Goal: Transaction & Acquisition: Purchase product/service

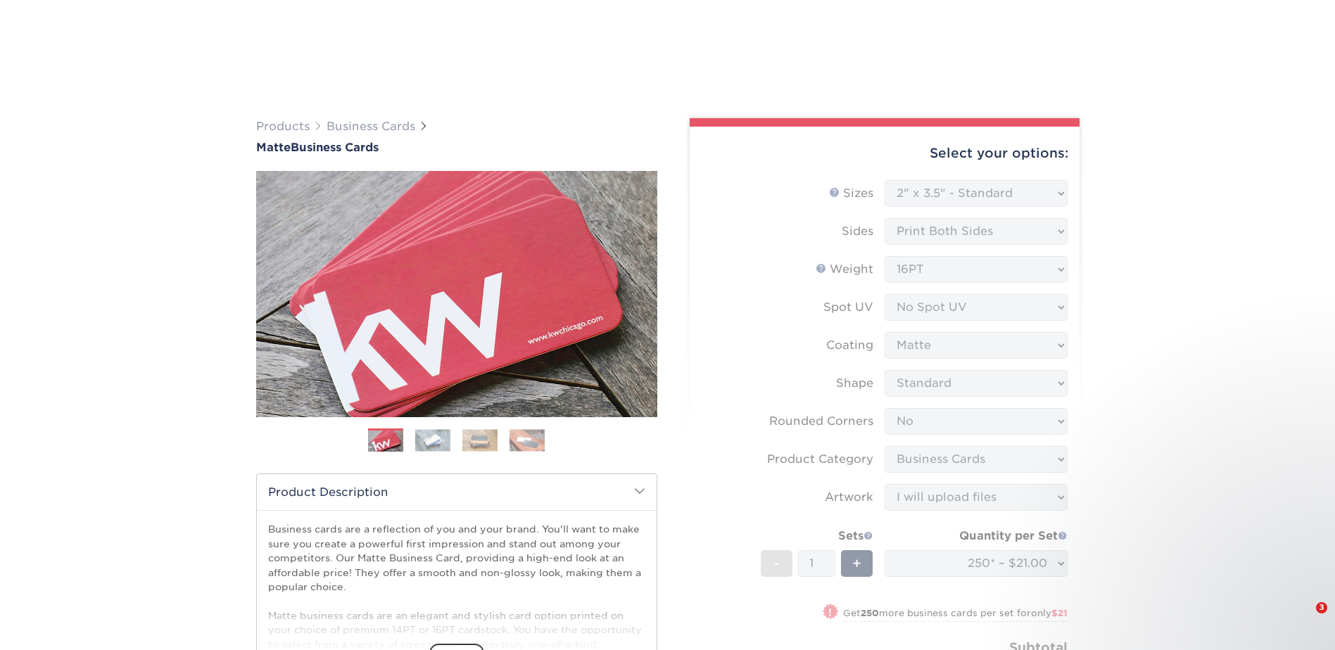
select select "2.00x3.50"
select select "0"
select select "3b5148f1-0588-4f88-a218-97bcfdce65c1"
select select "upload"
select select "250* – $21.00"
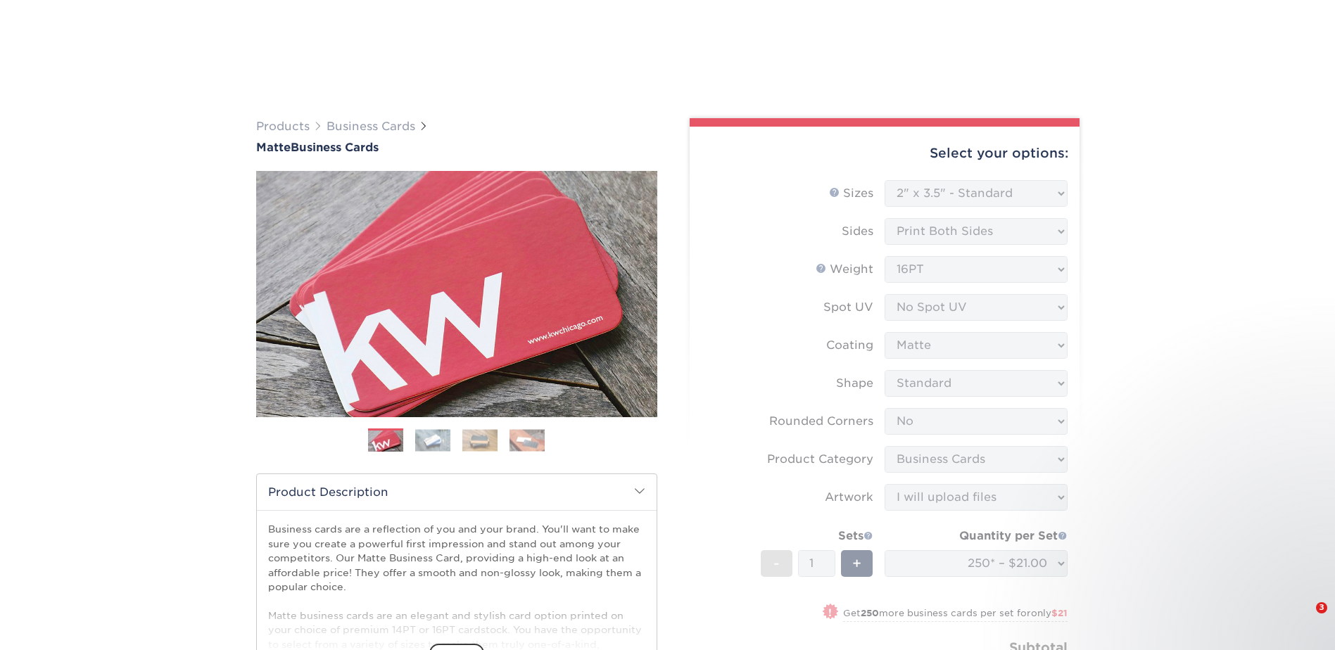
select select "23721297-b68b-4846-ba83-3171e6bd9d78"
select select "271926"
select select "240587"
select select "03"
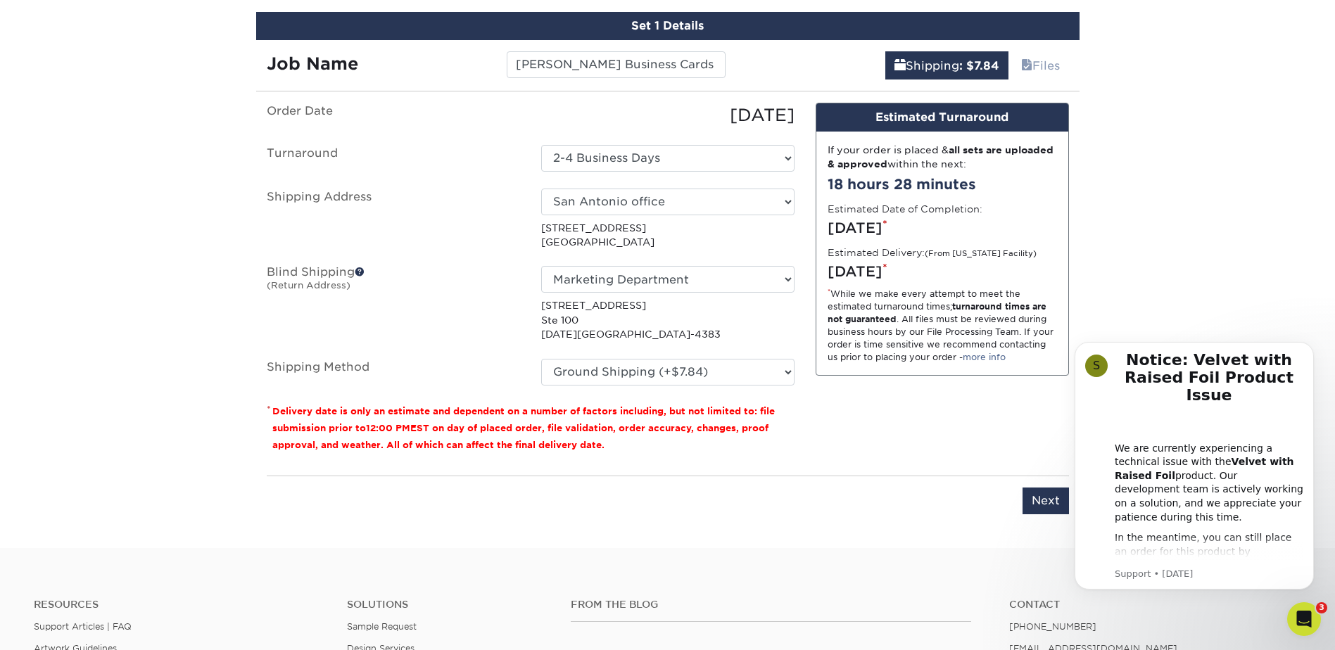
scroll to position [223, 0]
click at [749, 161] on select "Select One 2-4 Business Days 2 Day Next Business Day" at bounding box center [667, 158] width 253 height 27
click at [541, 145] on select "Select One 2-4 Business Days 2 Day Next Business Day" at bounding box center [667, 158] width 253 height 27
click at [1034, 501] on input "Next" at bounding box center [1046, 501] width 46 height 27
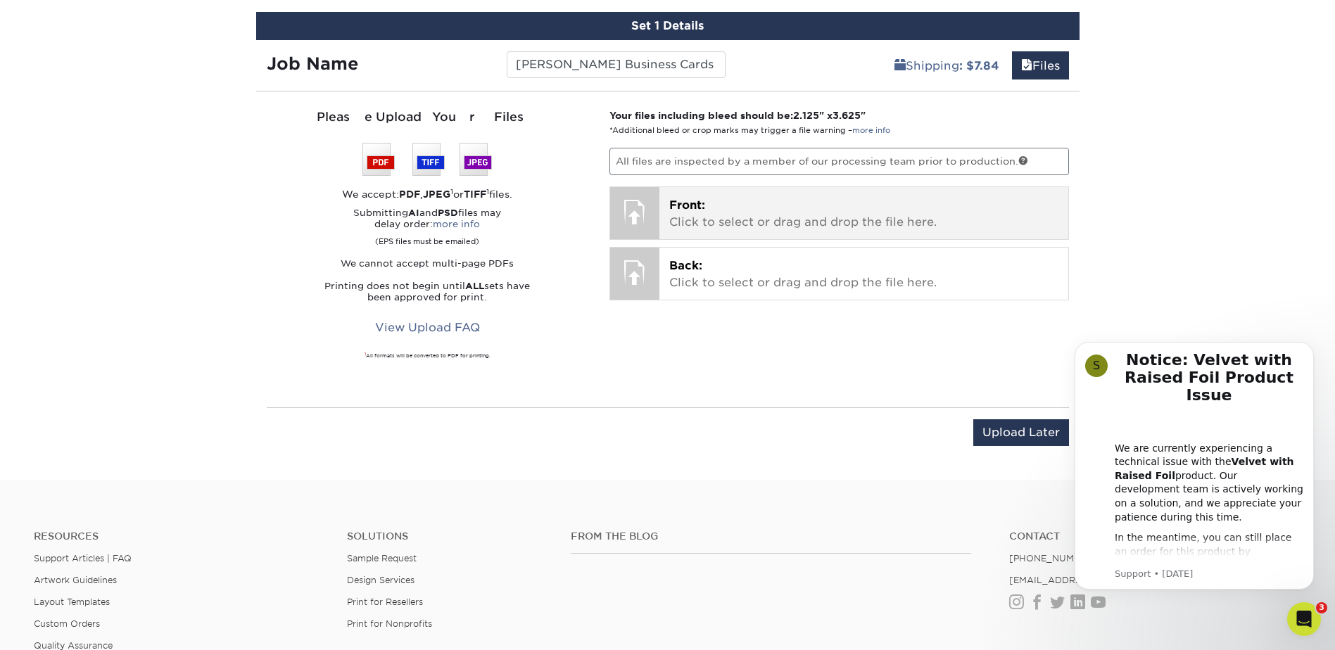
click at [750, 222] on p "Front: Click to select or drag and drop the file here." at bounding box center [863, 214] width 389 height 34
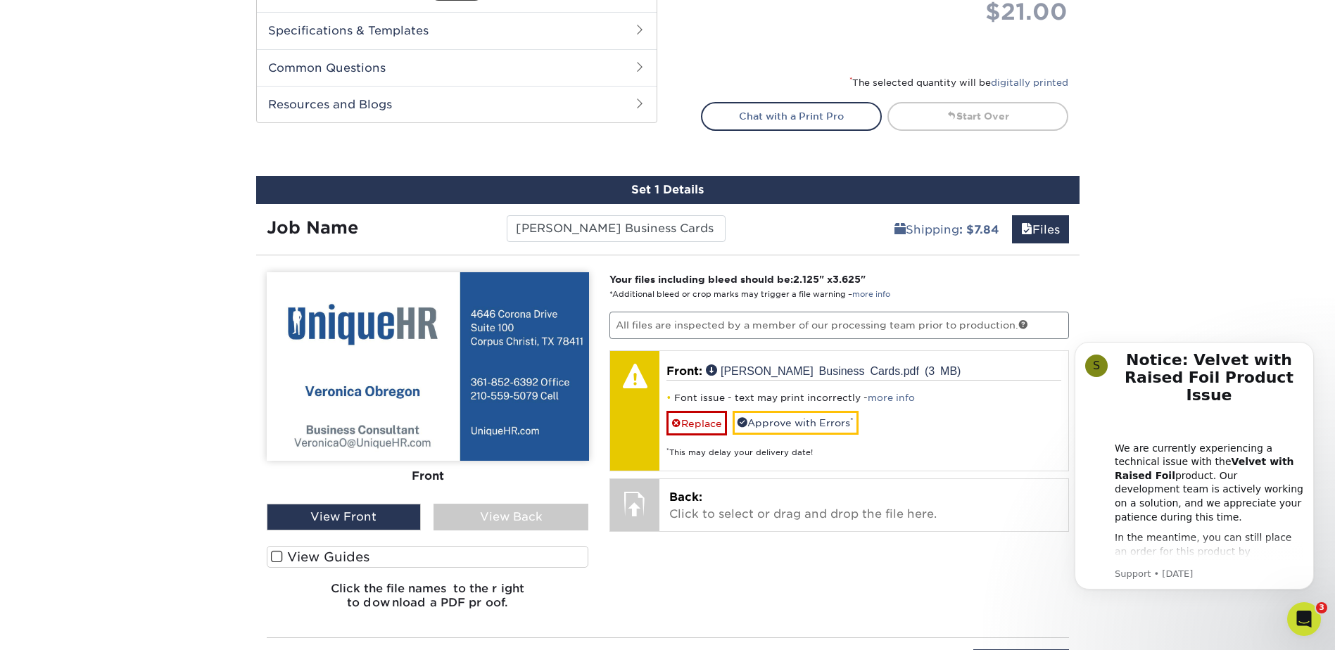
scroll to position [709, 0]
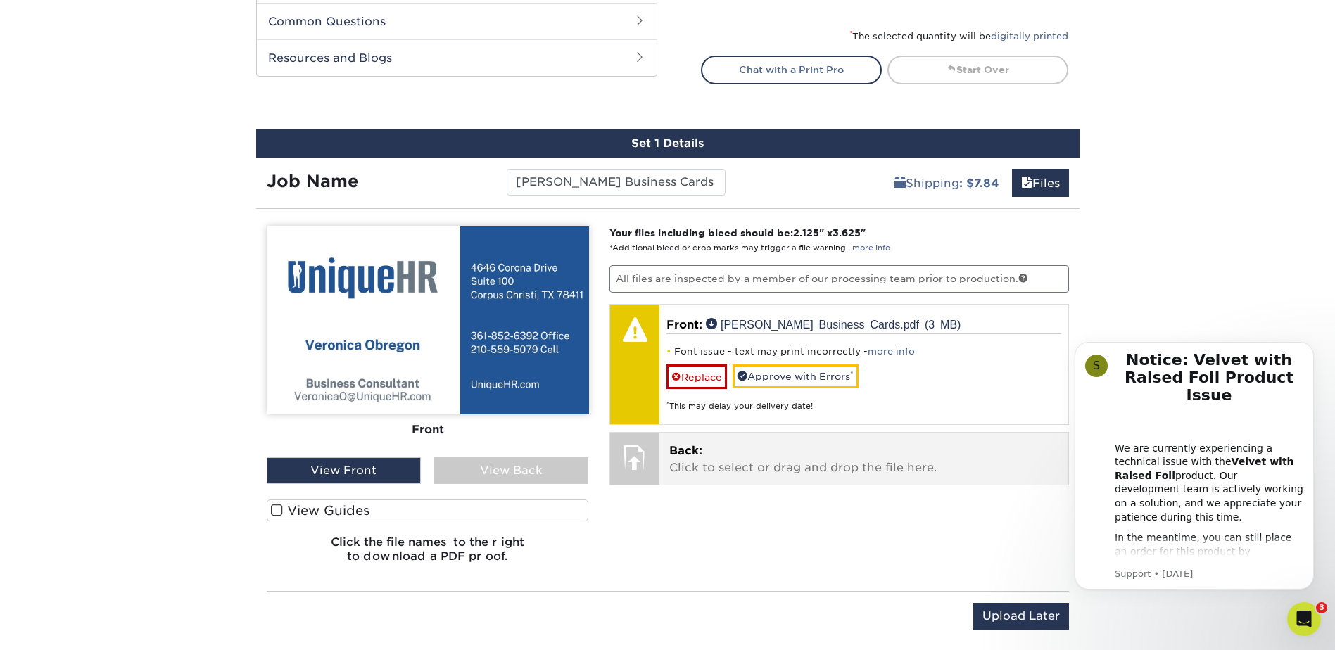
click at [710, 464] on p "Back: Click to select or drag and drop the file here." at bounding box center [863, 460] width 389 height 34
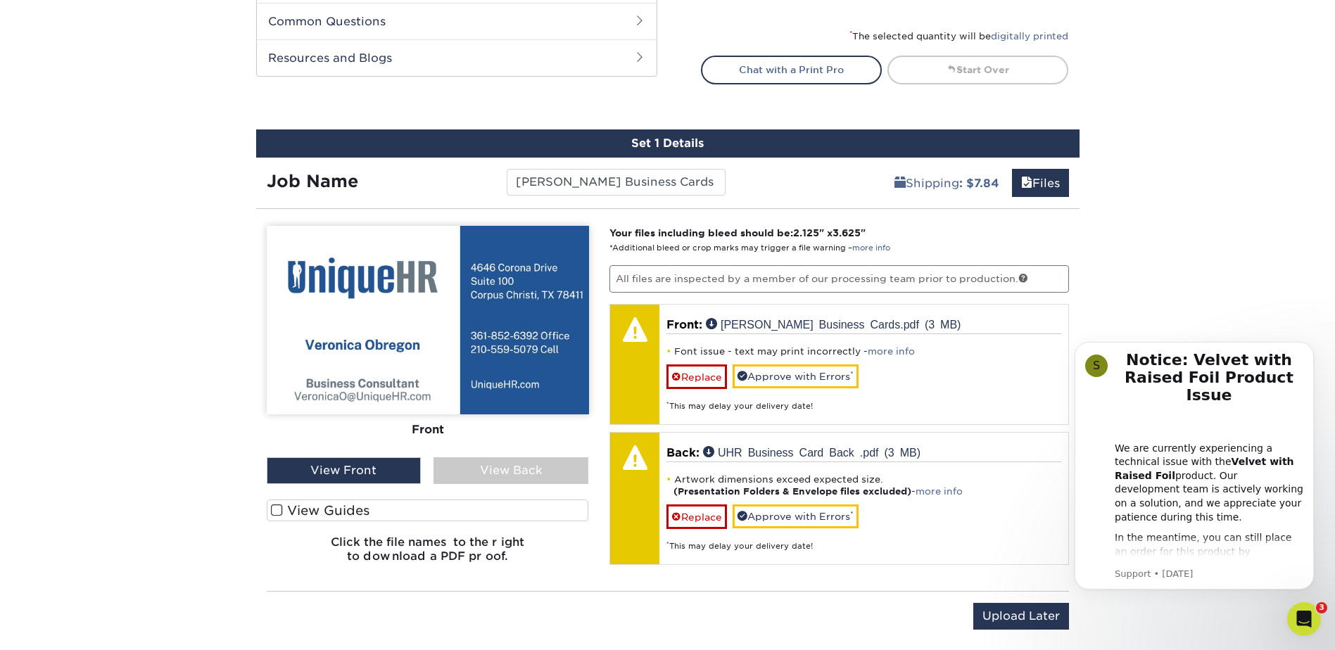
click at [470, 462] on div "View Back" at bounding box center [511, 471] width 155 height 27
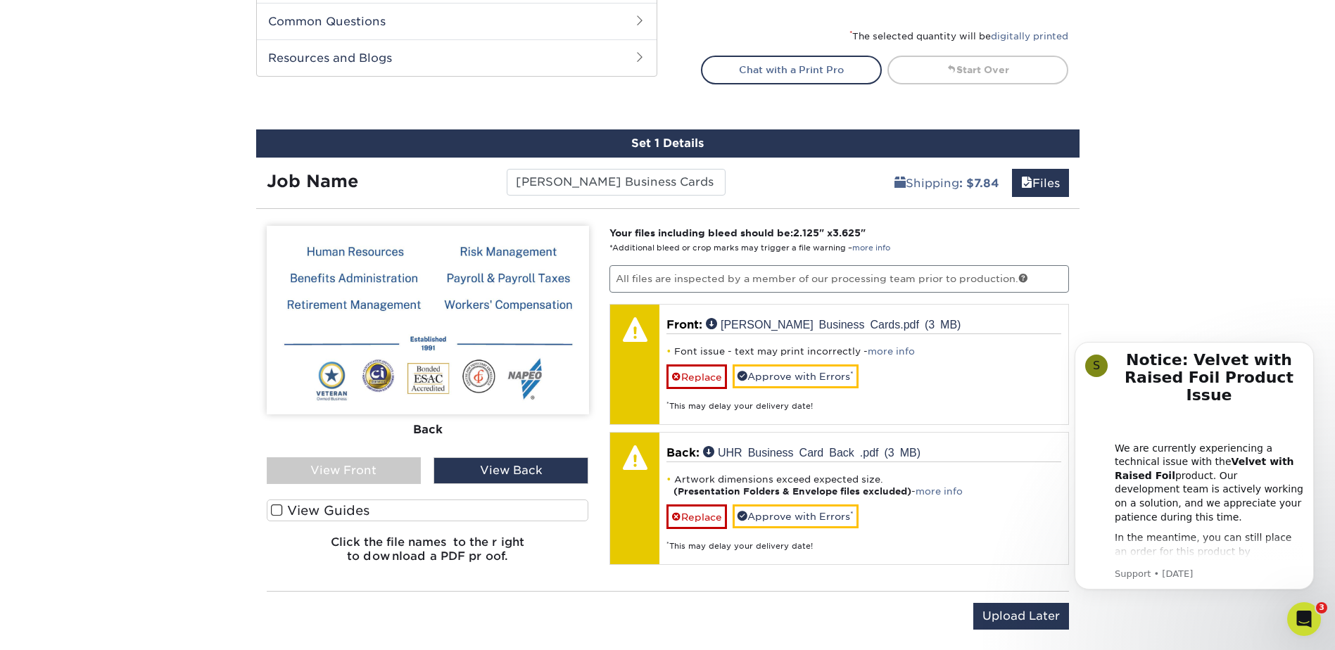
click at [391, 467] on div "View Front" at bounding box center [344, 471] width 155 height 27
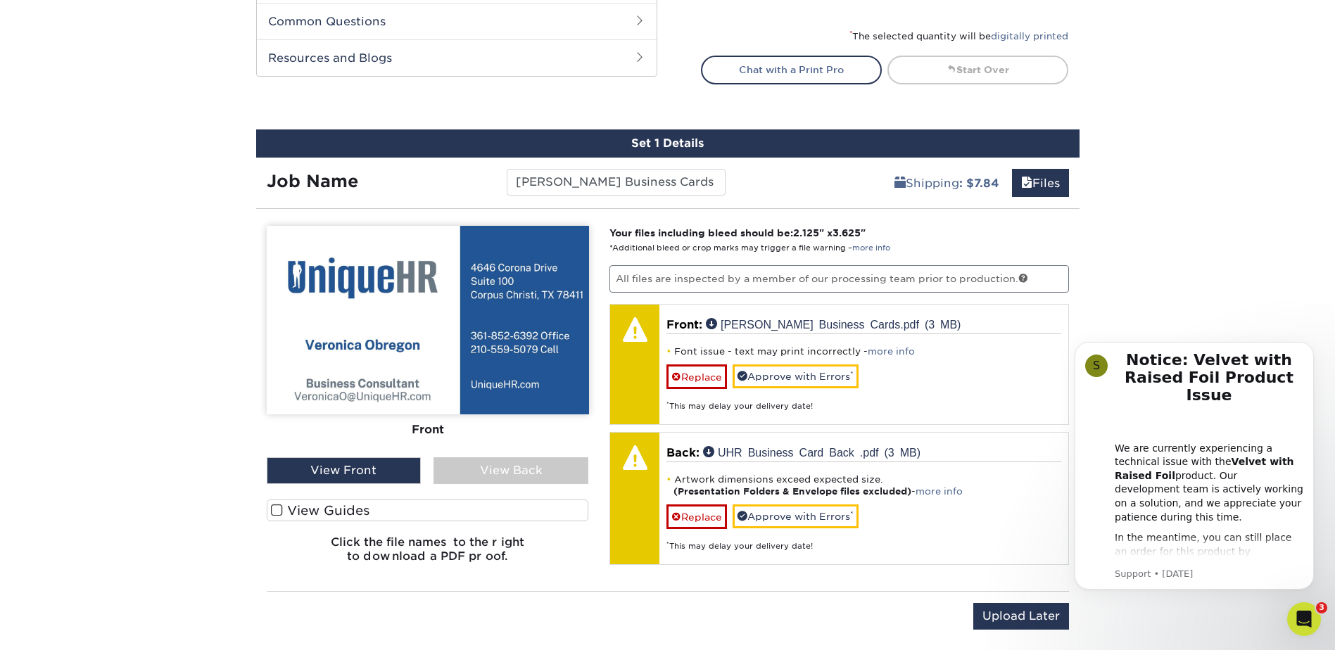
click at [466, 465] on div "View Back" at bounding box center [511, 471] width 155 height 27
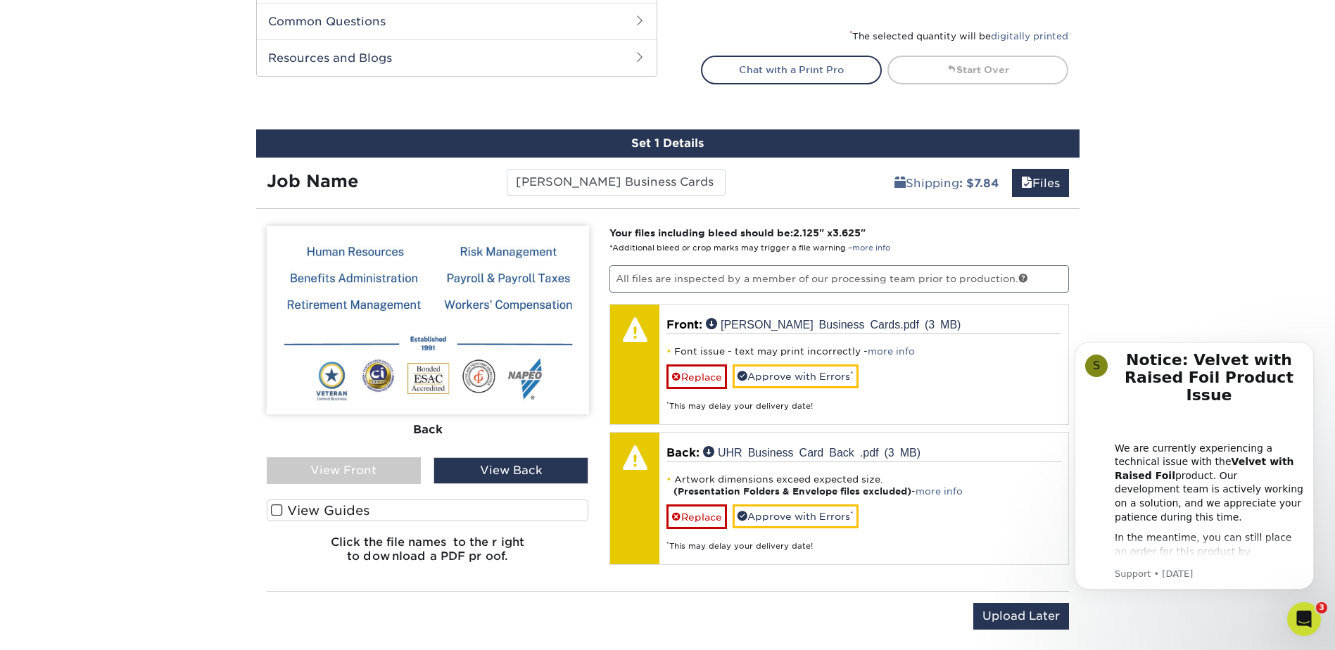
click at [386, 466] on div "View Front" at bounding box center [344, 471] width 155 height 27
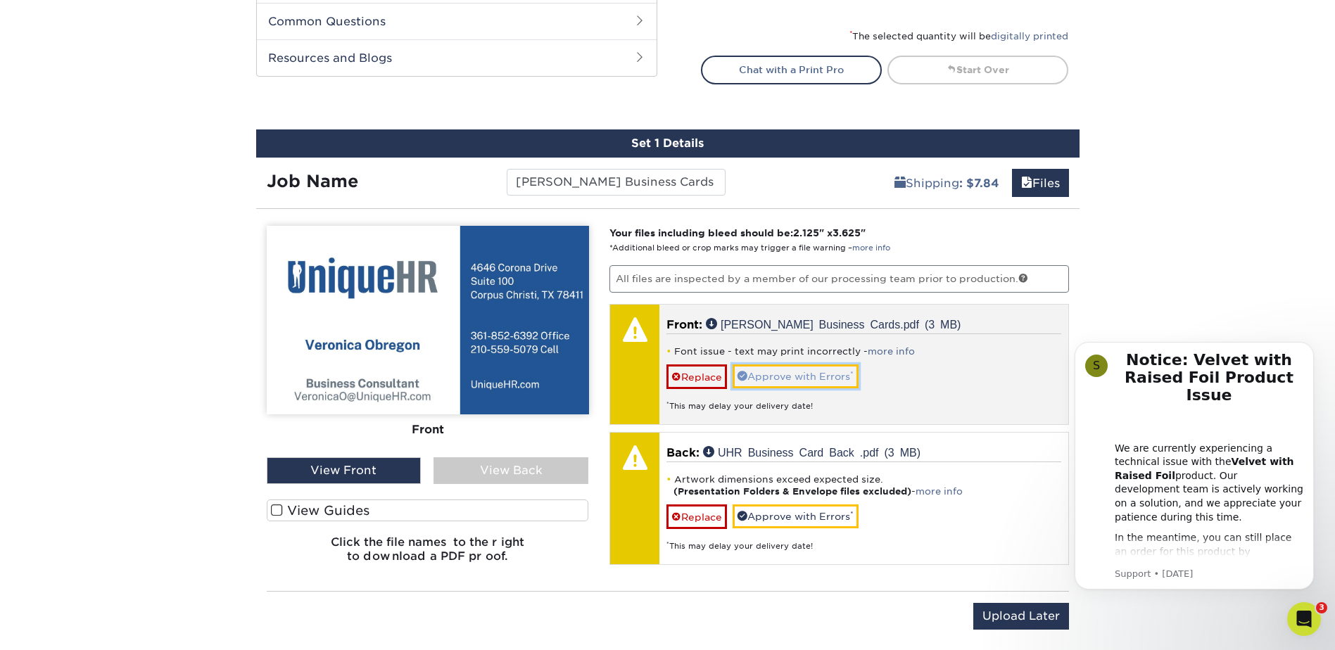
click at [805, 374] on link "Approve with Errors *" at bounding box center [796, 377] width 126 height 24
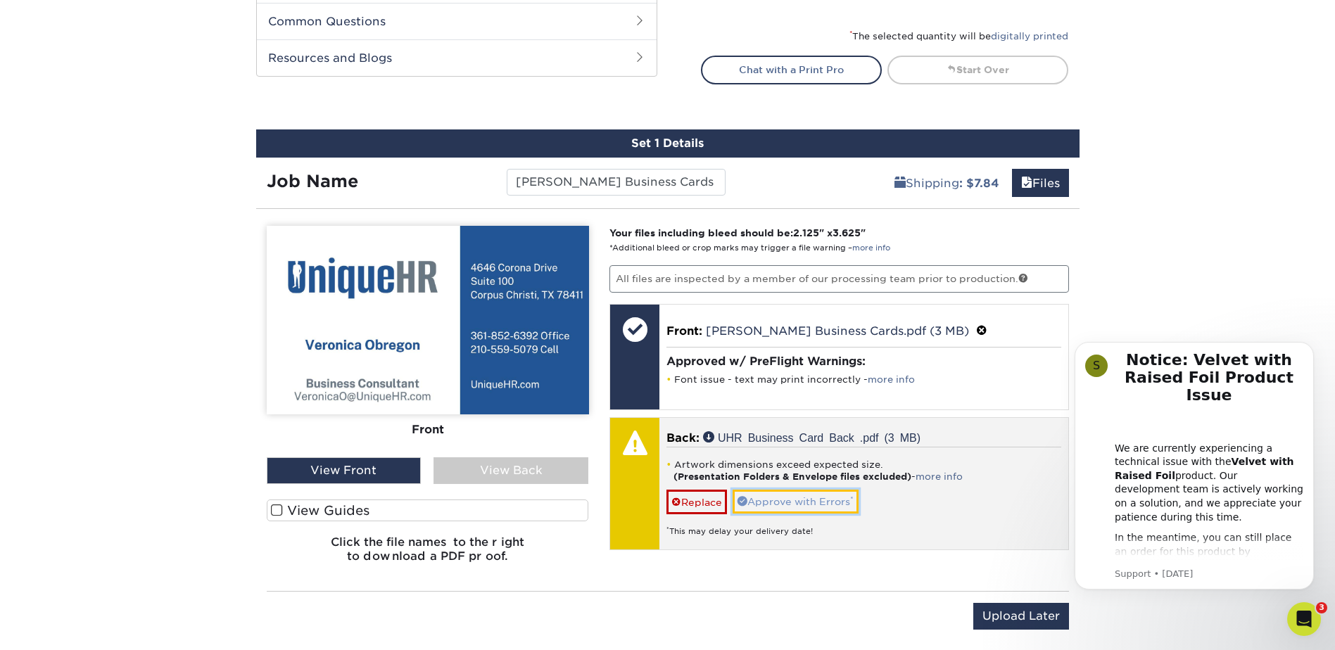
click at [835, 500] on link "Approve with Errors *" at bounding box center [796, 502] width 126 height 24
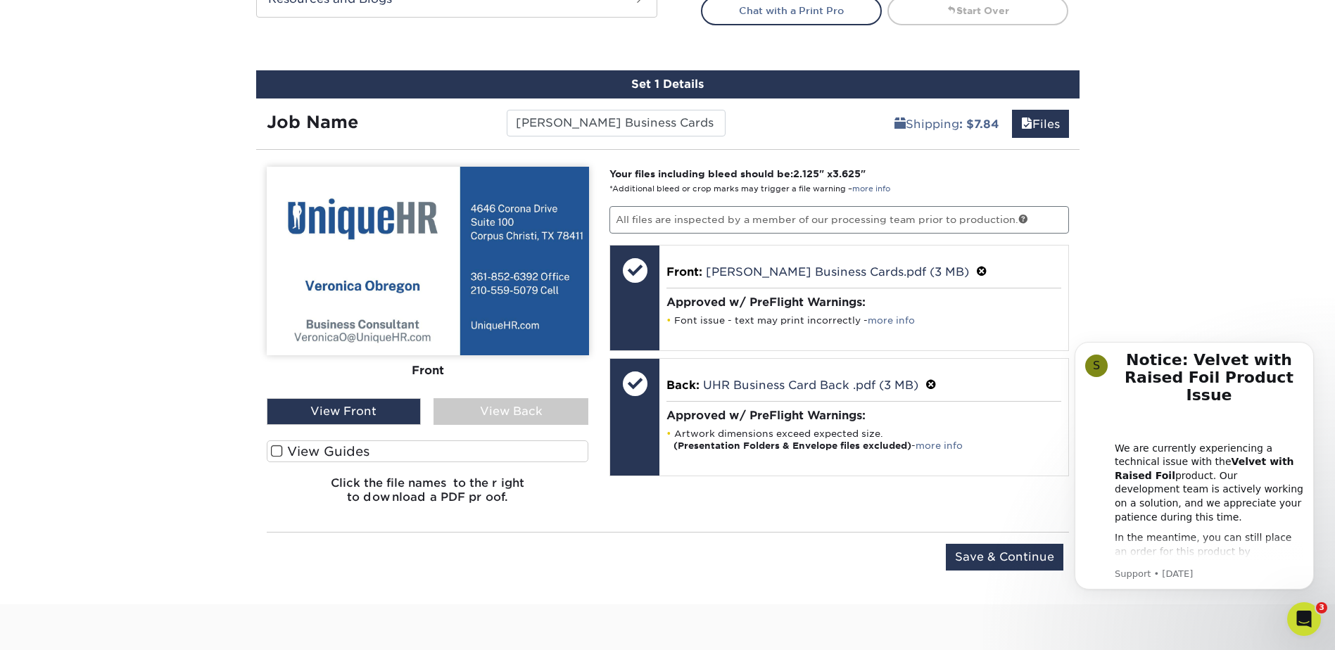
scroll to position [751, 0]
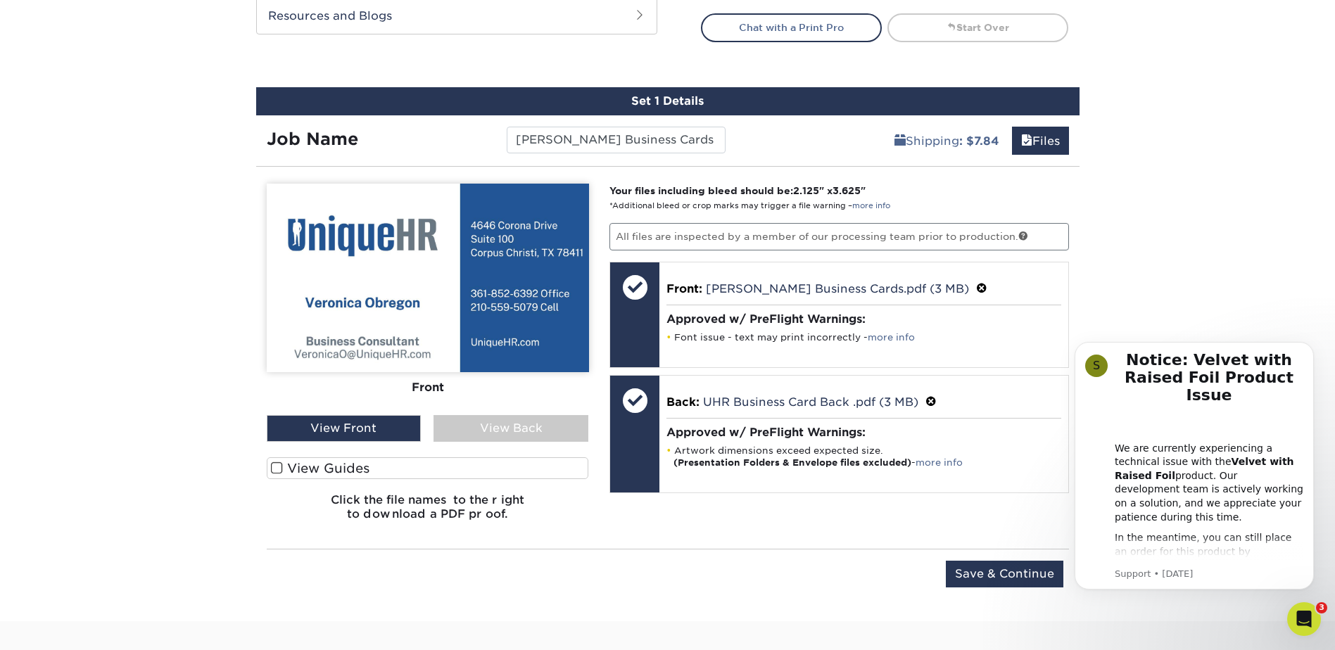
click at [342, 432] on div "View Front" at bounding box center [344, 428] width 155 height 27
click at [503, 432] on div "View Back" at bounding box center [511, 428] width 155 height 27
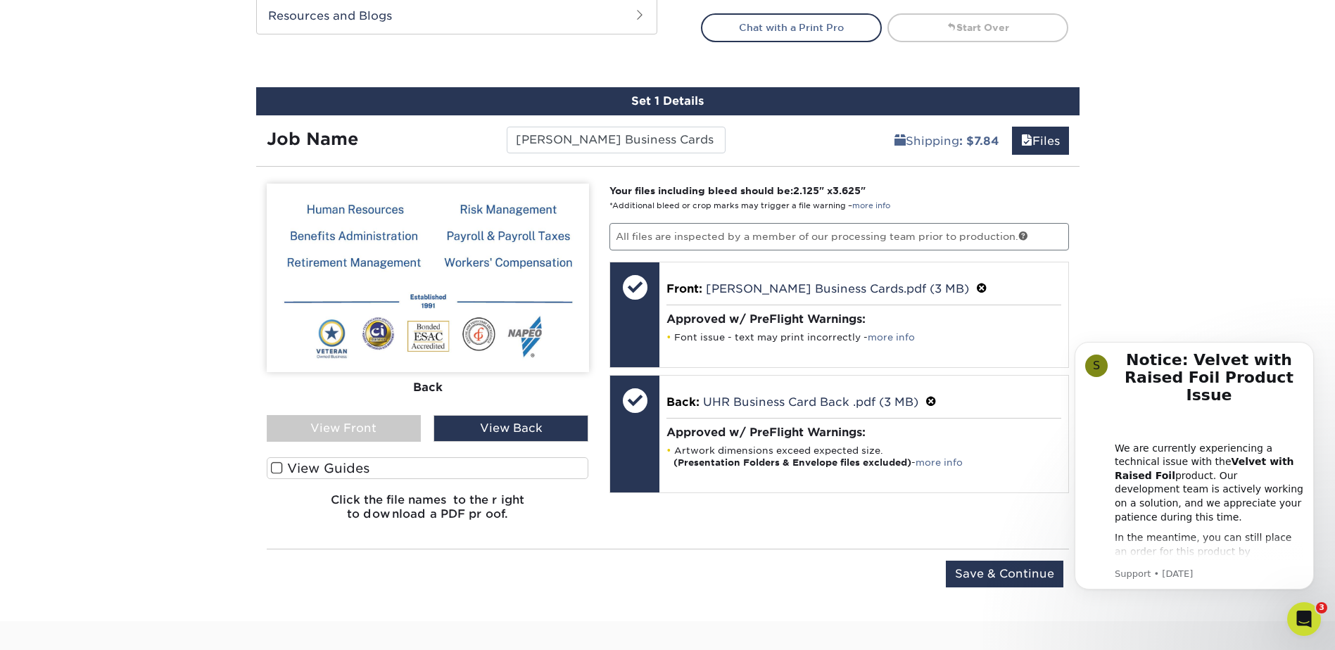
click at [402, 433] on div "View Front" at bounding box center [344, 428] width 155 height 27
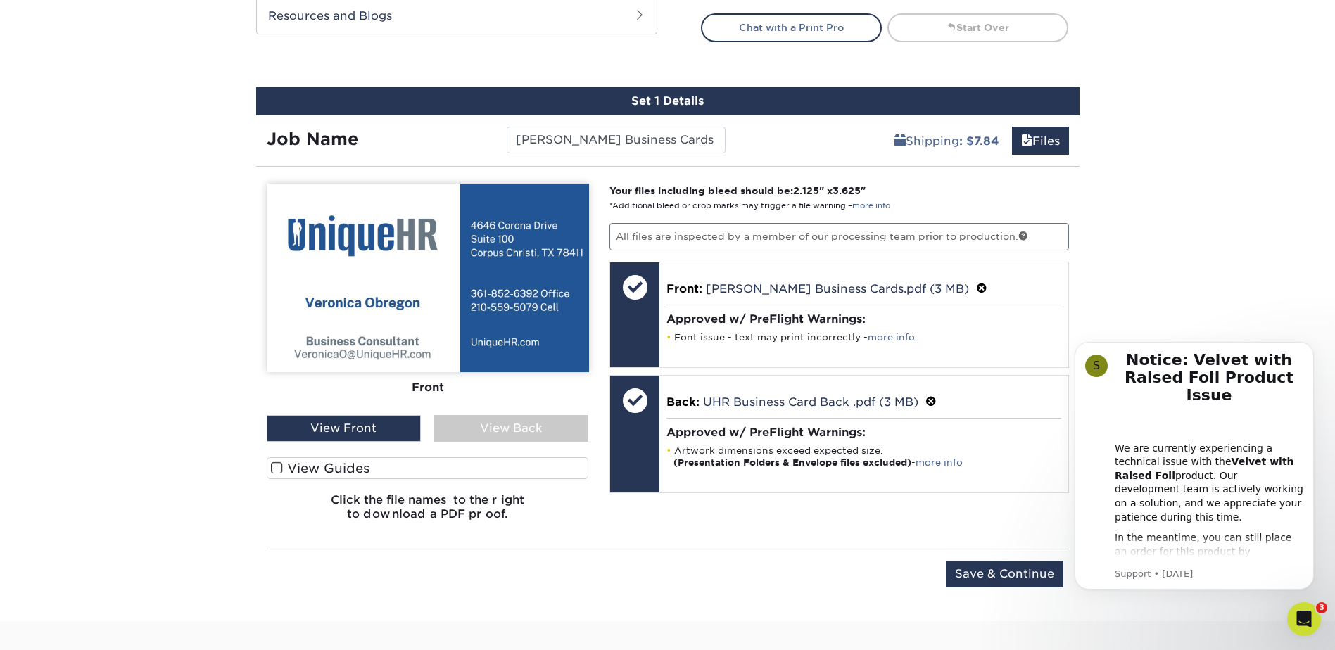
click at [497, 428] on div "View Back" at bounding box center [511, 428] width 155 height 27
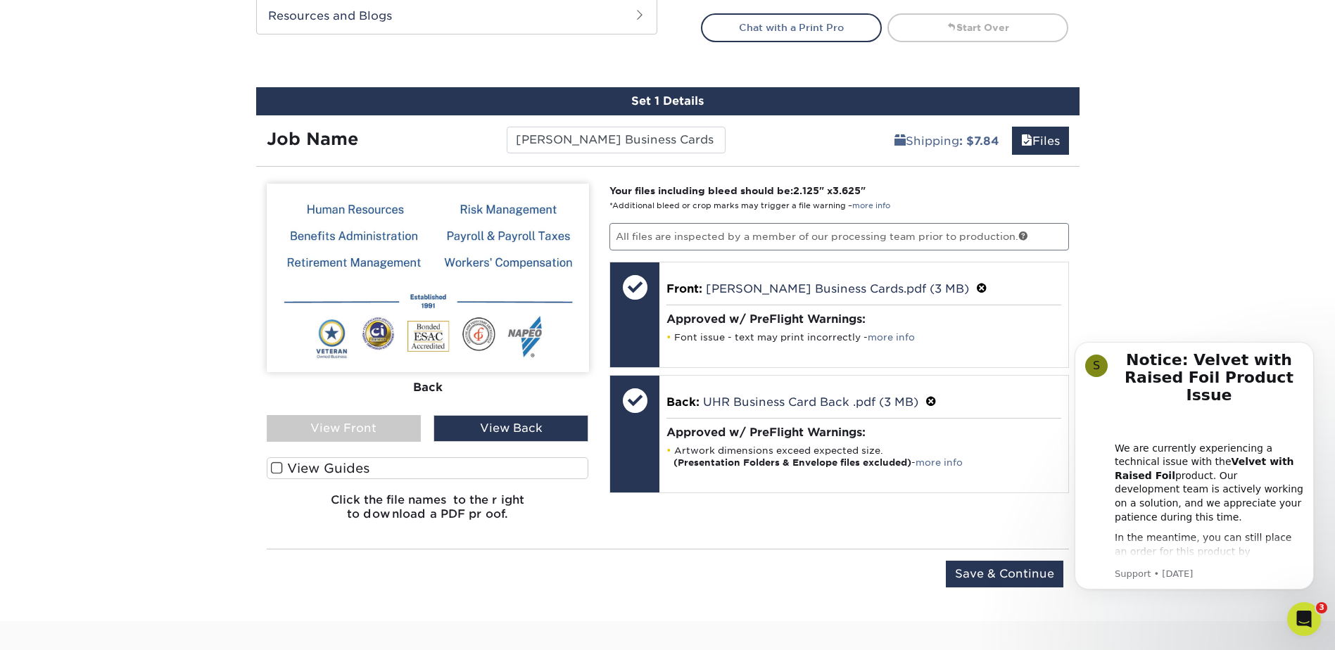
click at [408, 438] on div "View Front" at bounding box center [344, 428] width 155 height 27
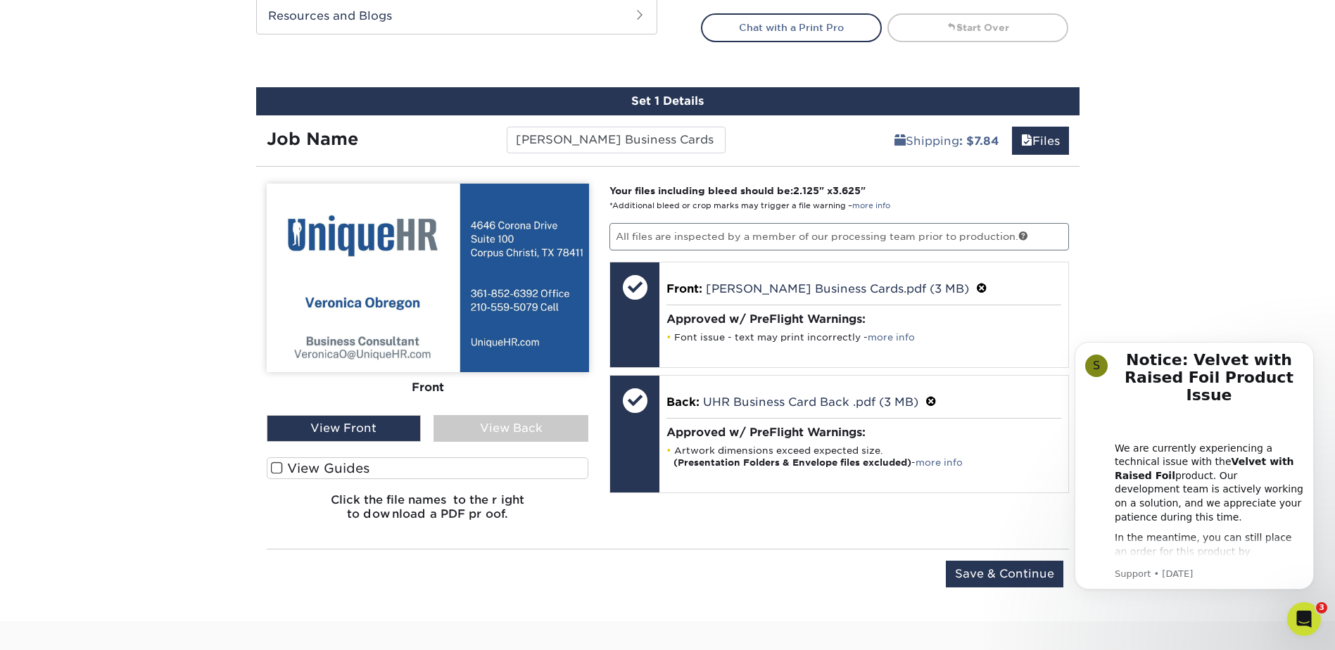
click at [517, 429] on div "View Back" at bounding box center [511, 428] width 155 height 27
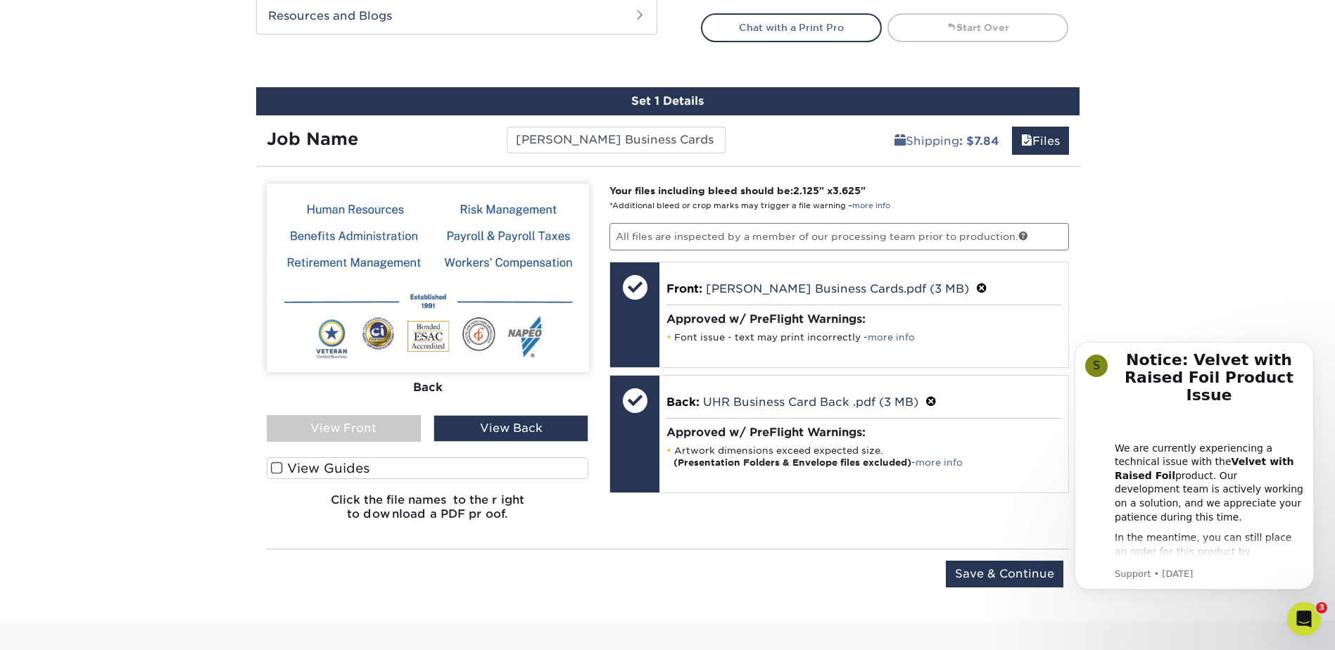
click at [394, 441] on div "View Front" at bounding box center [344, 428] width 155 height 27
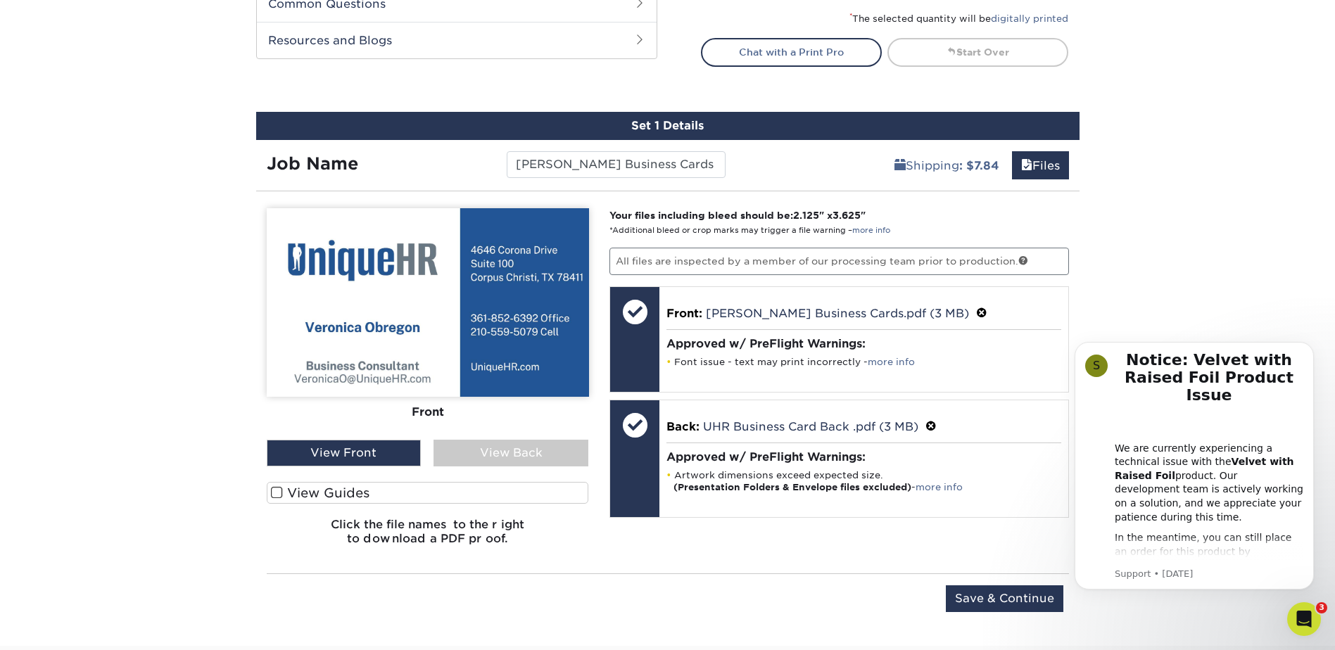
scroll to position [727, 0]
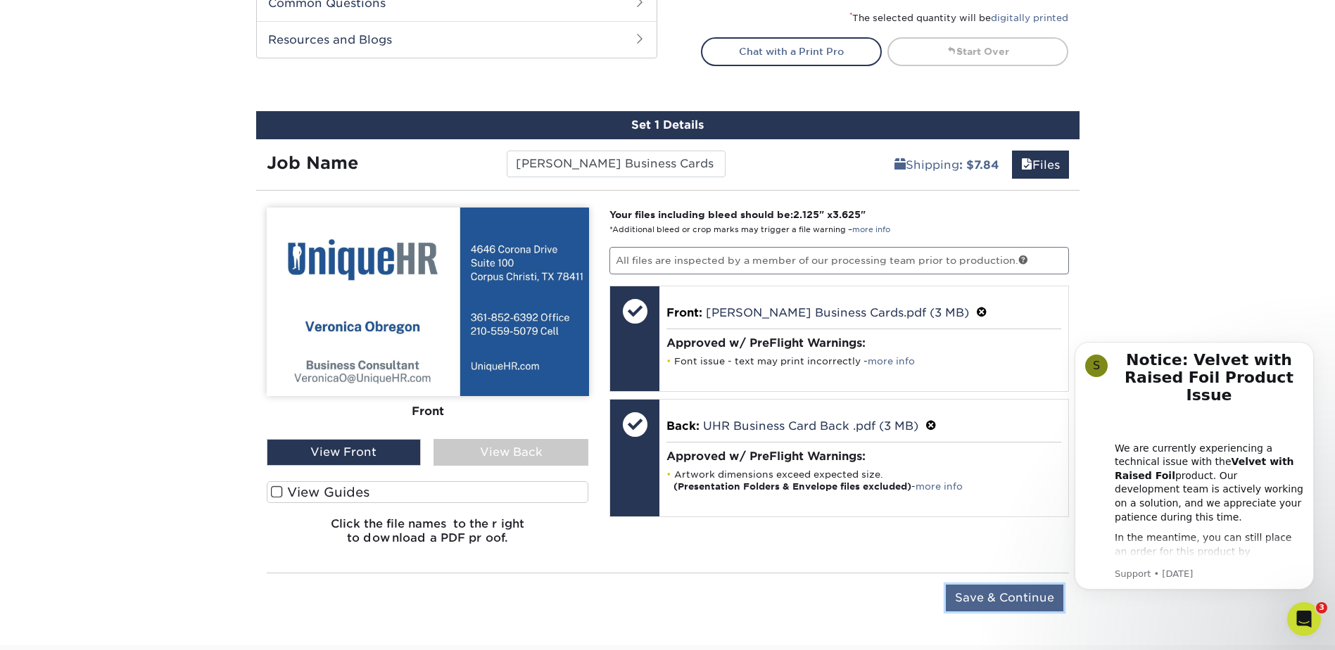
click at [999, 590] on input "Save & Continue" at bounding box center [1005, 598] width 118 height 27
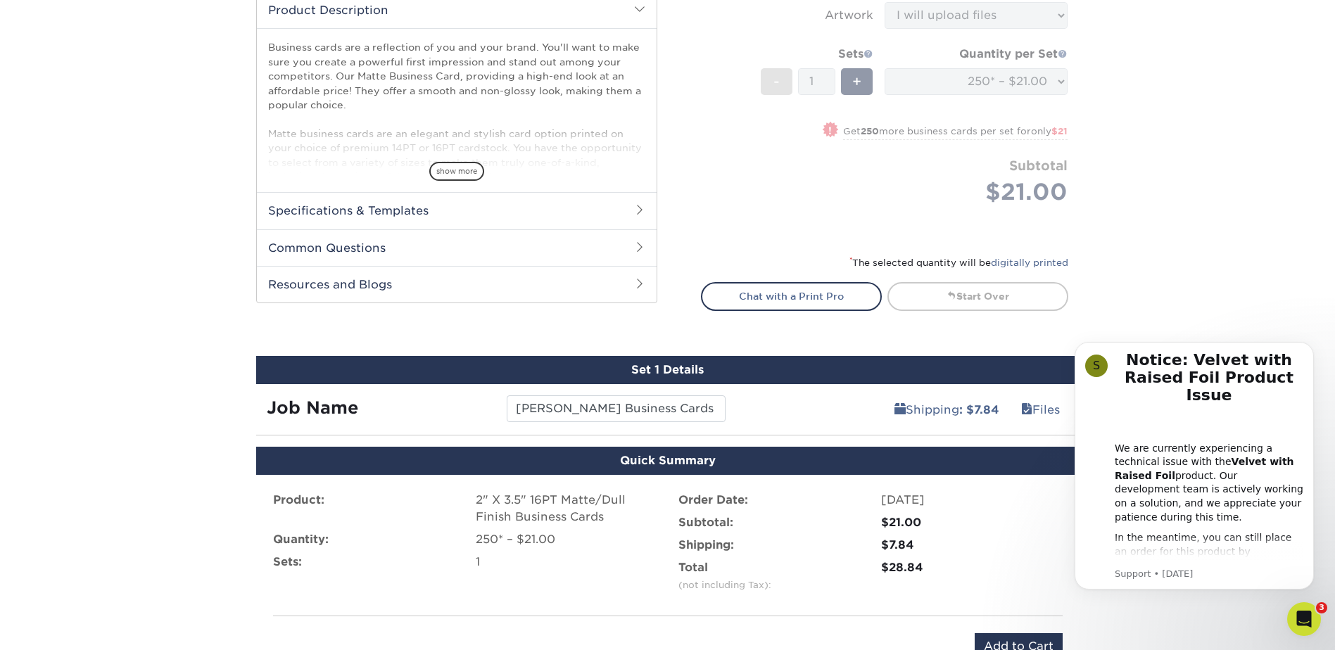
scroll to position [586, 0]
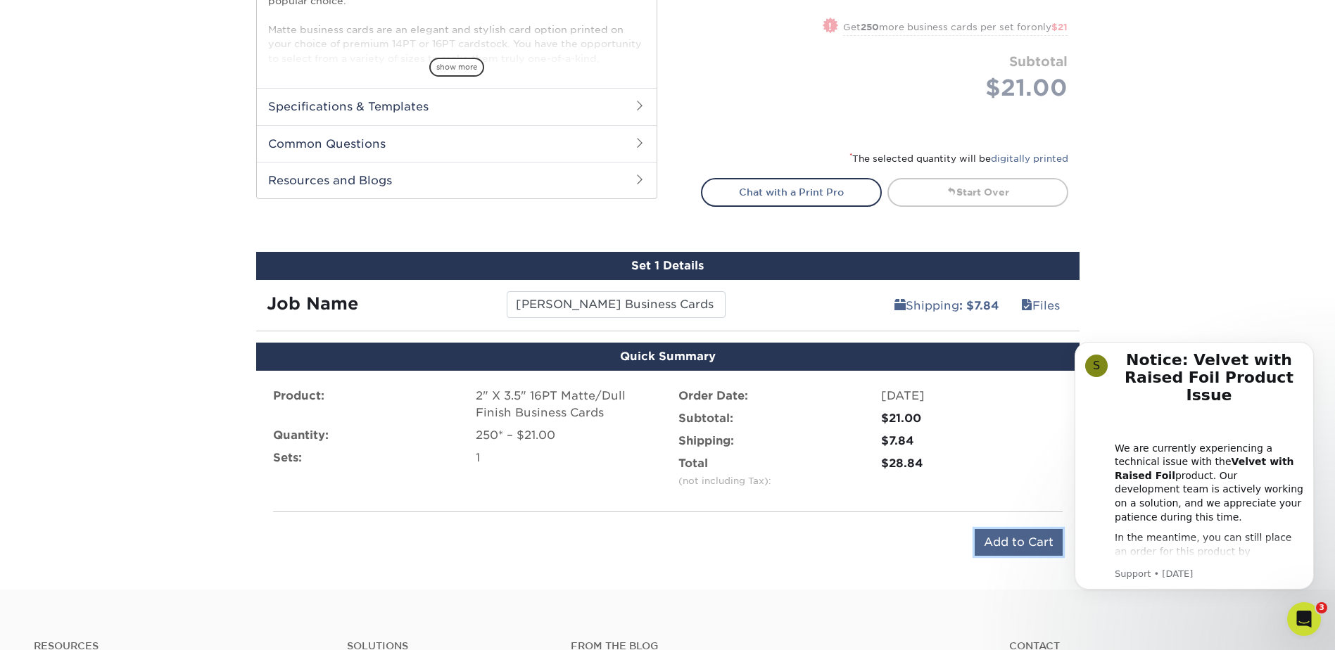
click at [1001, 550] on input "Add to Cart" at bounding box center [1019, 542] width 88 height 27
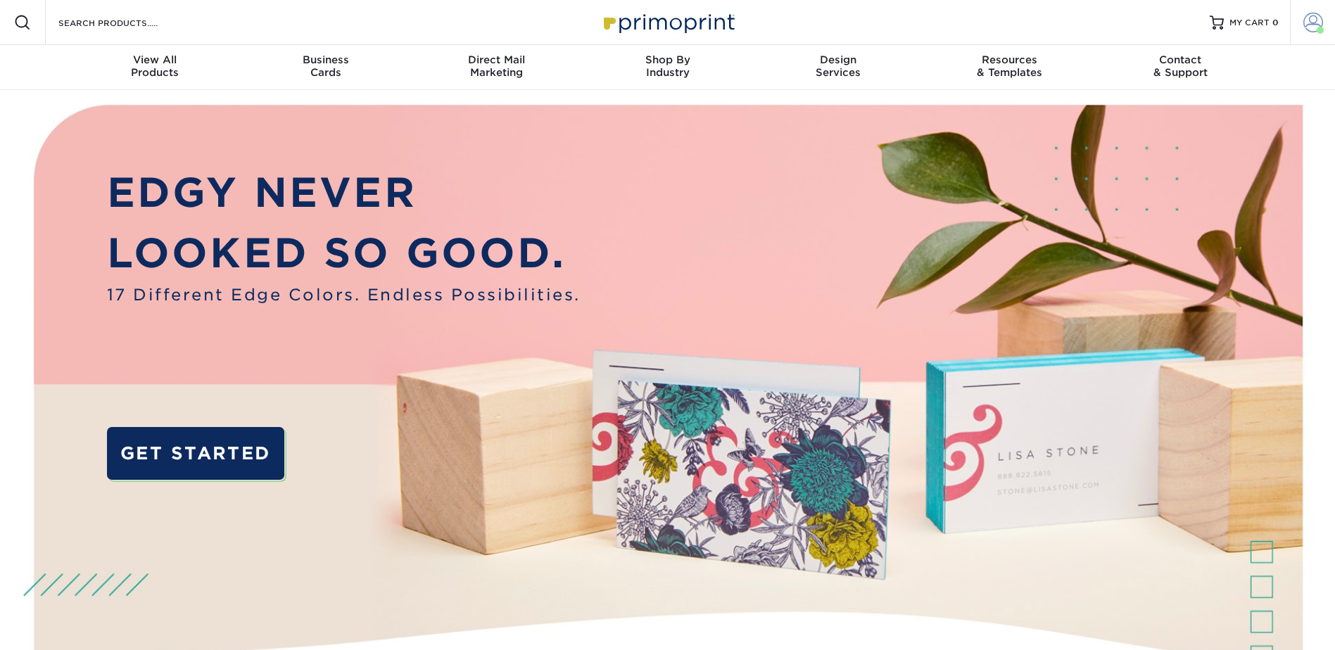
click at [1317, 25] on span at bounding box center [1314, 23] width 20 height 20
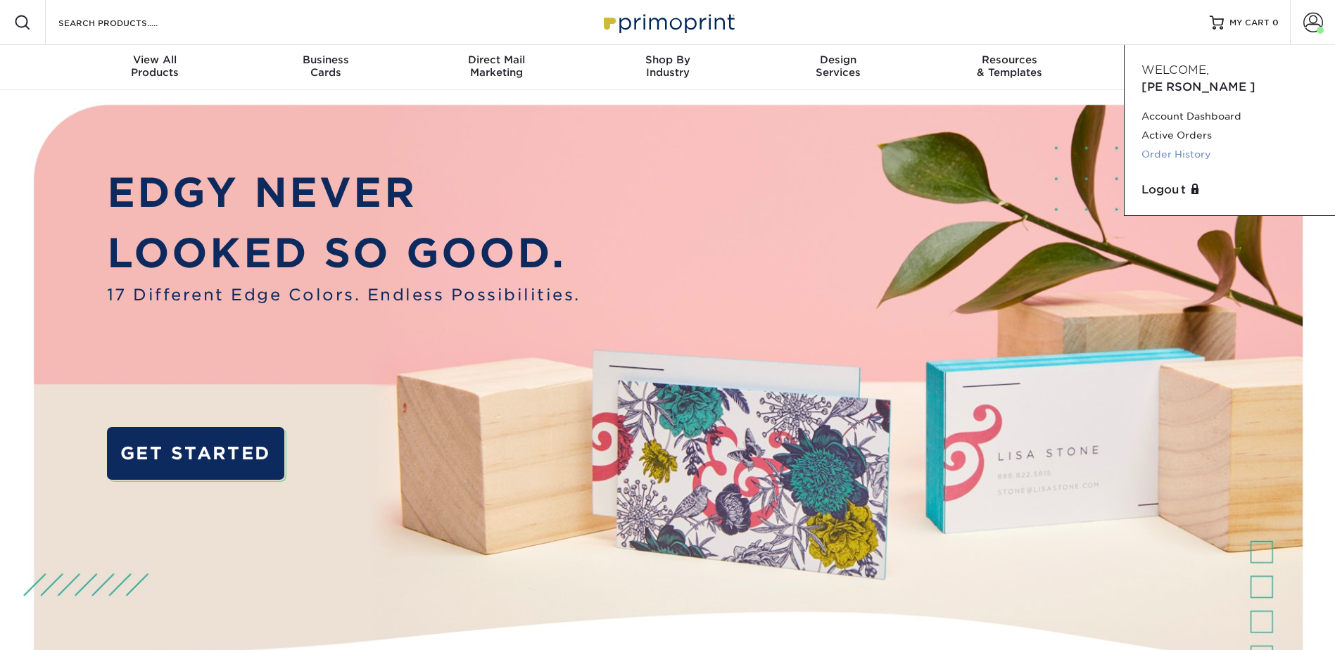
click at [1165, 145] on link "Order History" at bounding box center [1230, 154] width 177 height 19
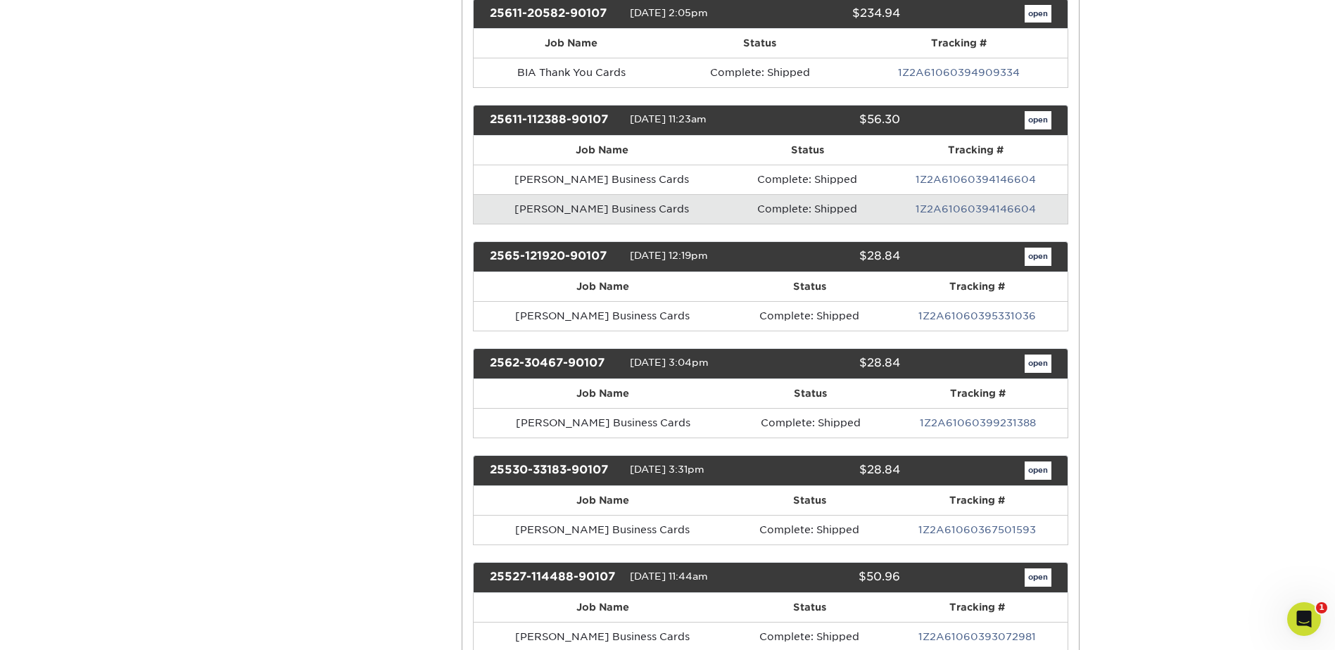
scroll to position [727, 0]
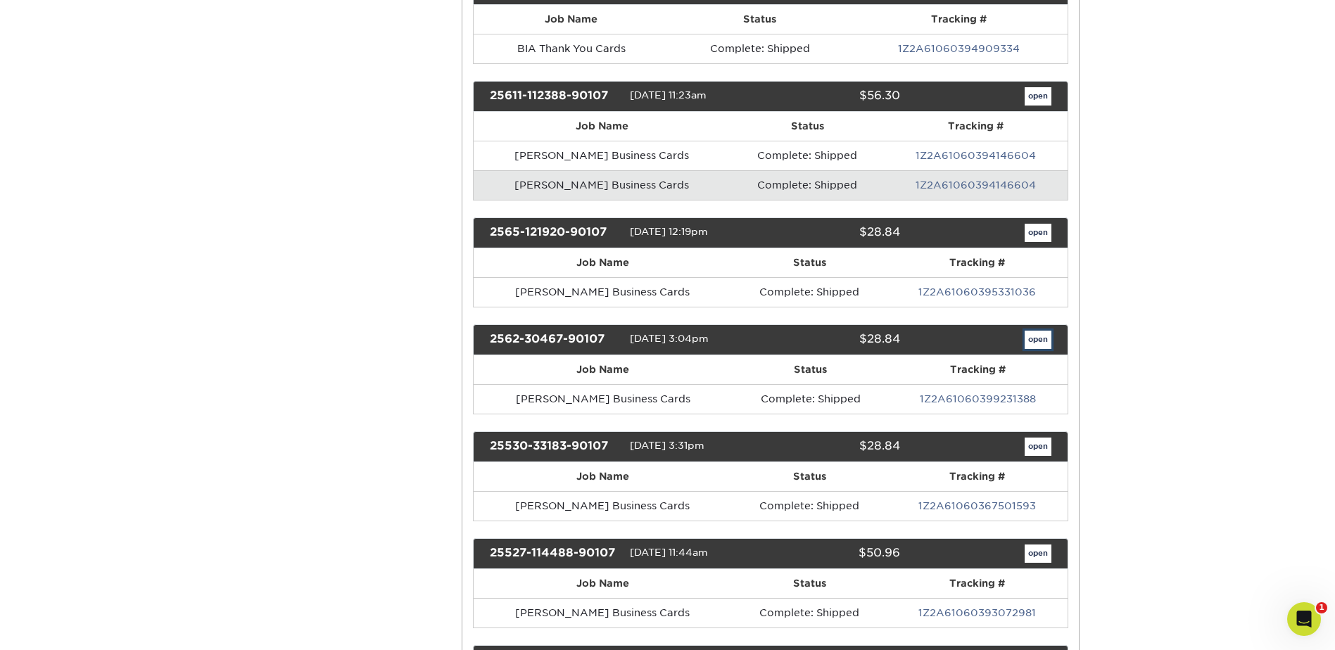
click at [1041, 341] on link "open" at bounding box center [1038, 340] width 27 height 18
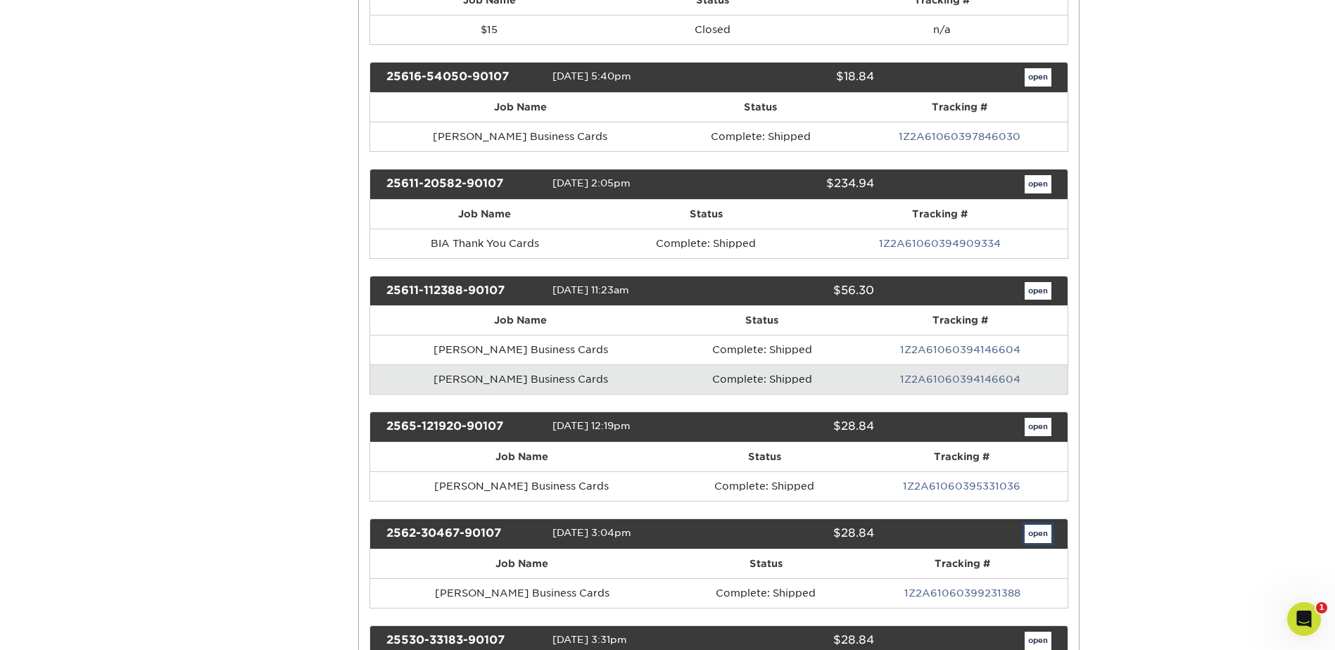
scroll to position [0, 0]
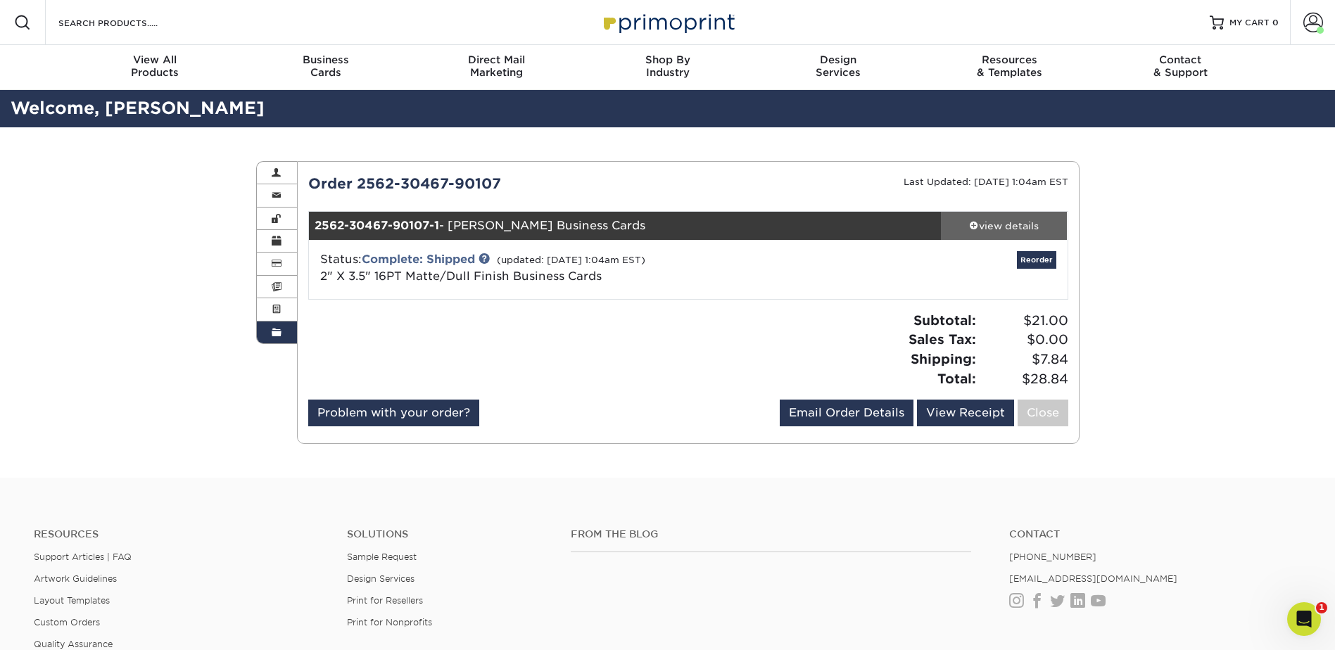
click at [1009, 227] on div "view details" at bounding box center [1004, 226] width 127 height 14
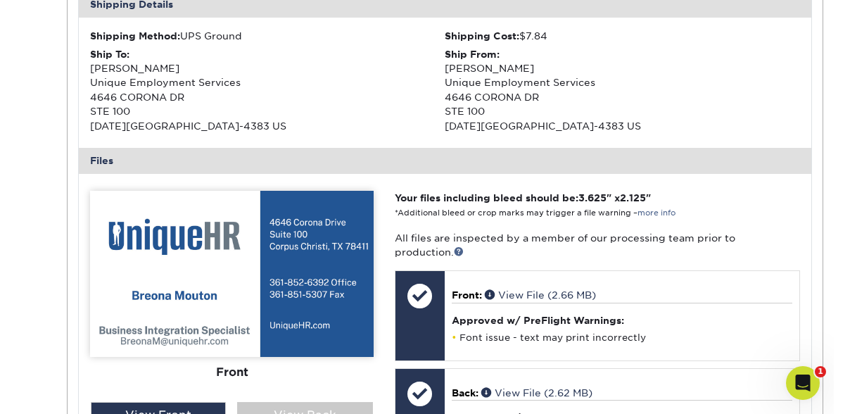
scroll to position [470, 0]
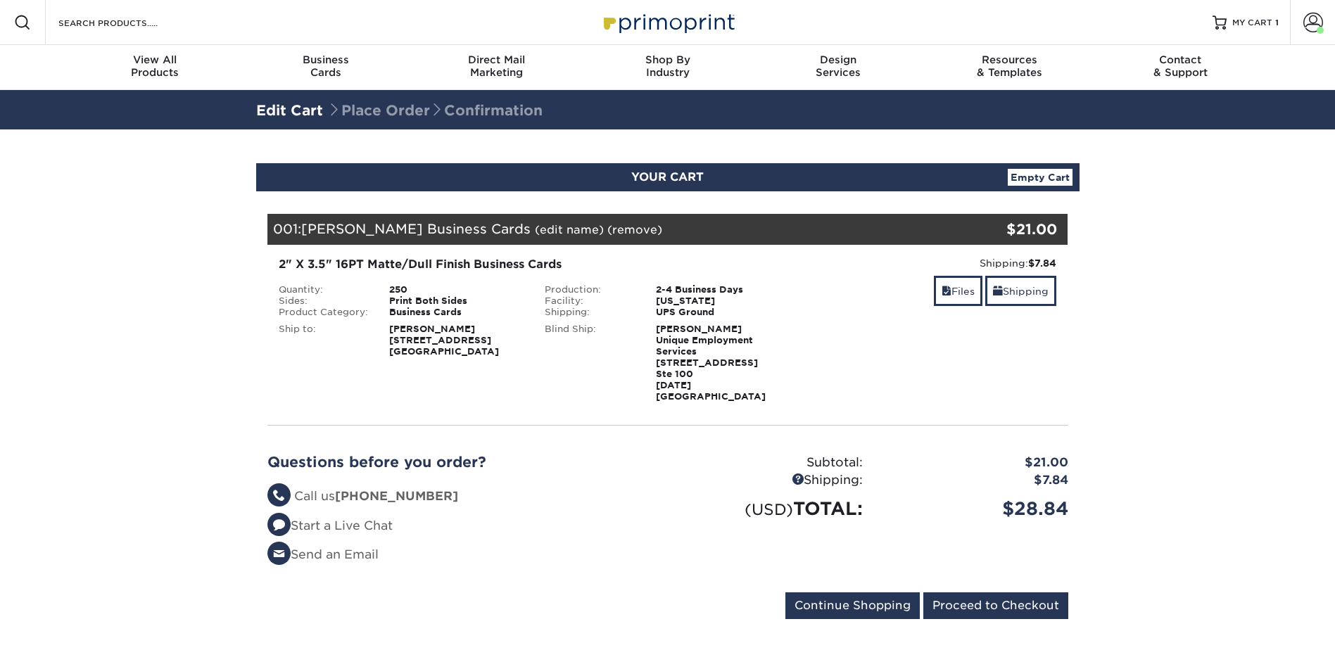
drag, startPoint x: 0, startPoint y: 0, endPoint x: 1302, endPoint y: 615, distance: 1440.0
click at [1302, 615] on section "YOUR CART Empty Cart Your Cart is Empty View Account Active Orders Order Histor…" at bounding box center [667, 400] width 1335 height 541
click at [960, 294] on link "Files" at bounding box center [958, 291] width 49 height 30
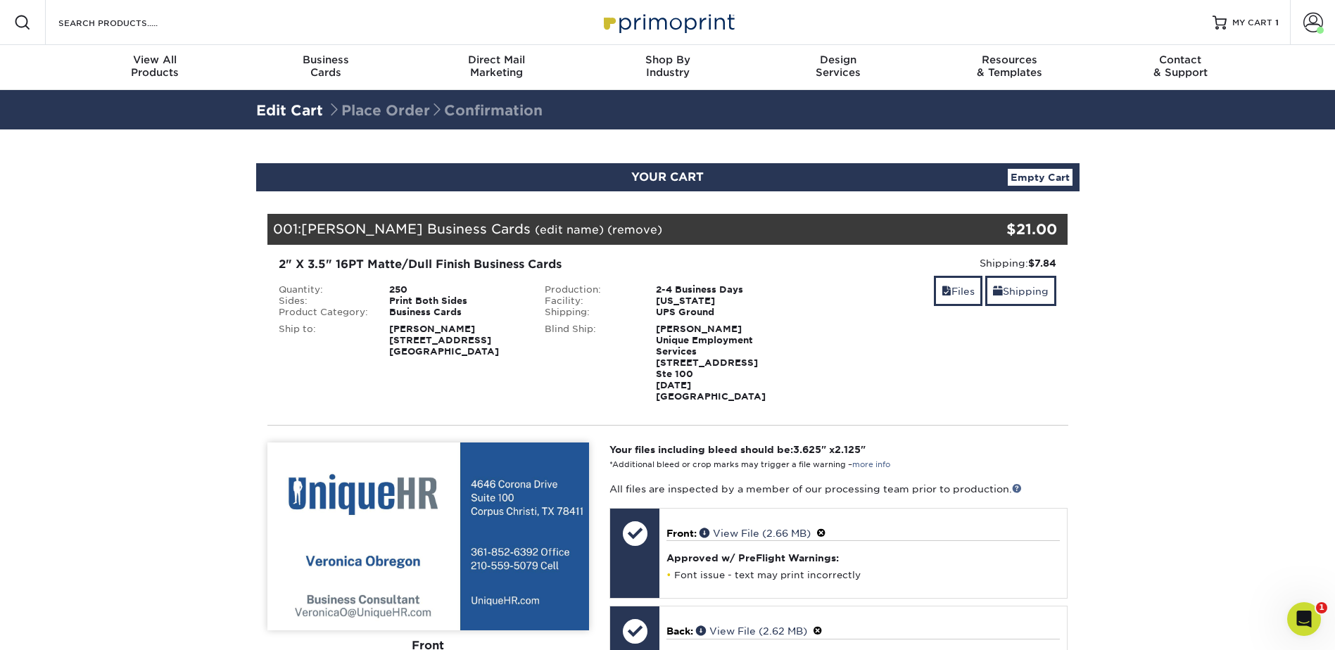
click at [280, 111] on link "Edit Cart" at bounding box center [289, 110] width 67 height 17
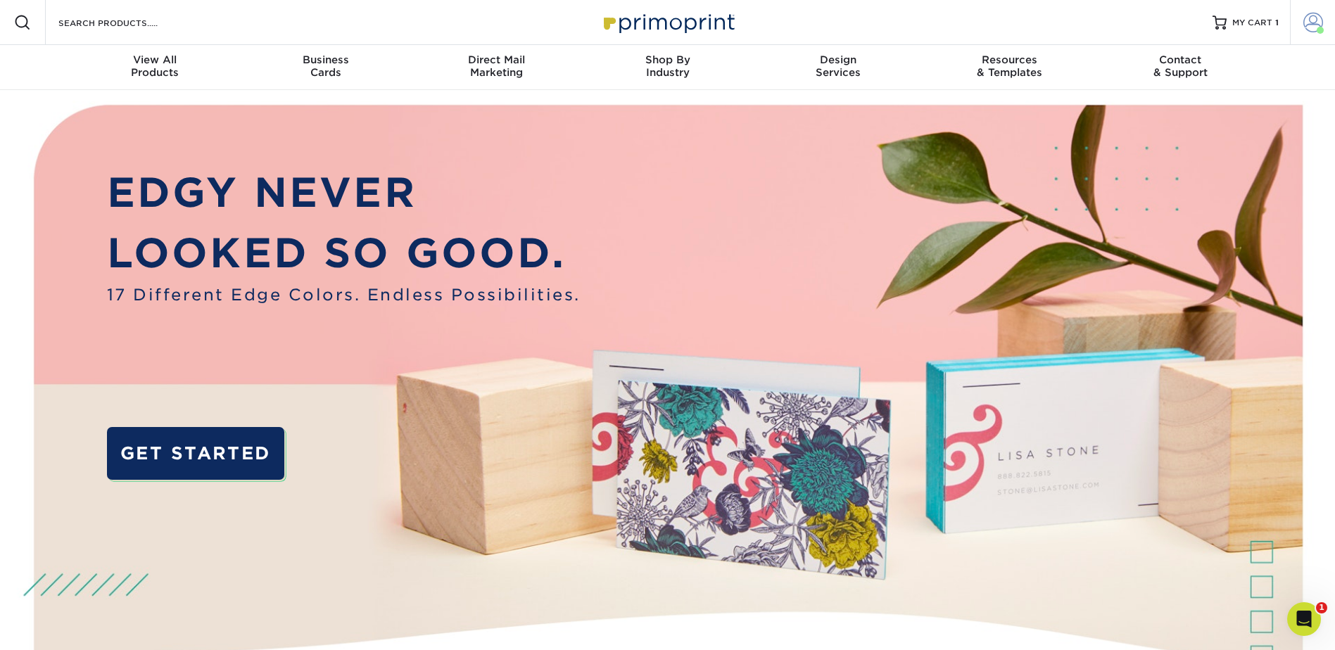
click at [1321, 20] on span at bounding box center [1314, 23] width 20 height 20
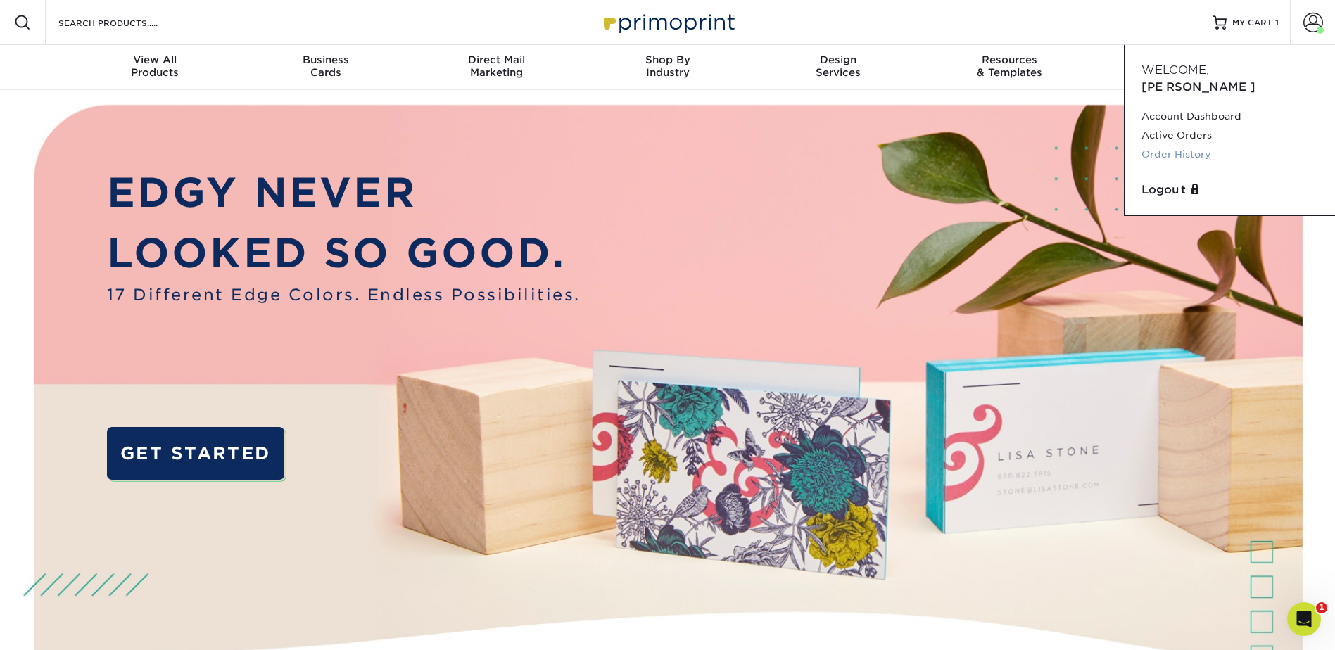
click at [1174, 145] on link "Order History" at bounding box center [1230, 154] width 177 height 19
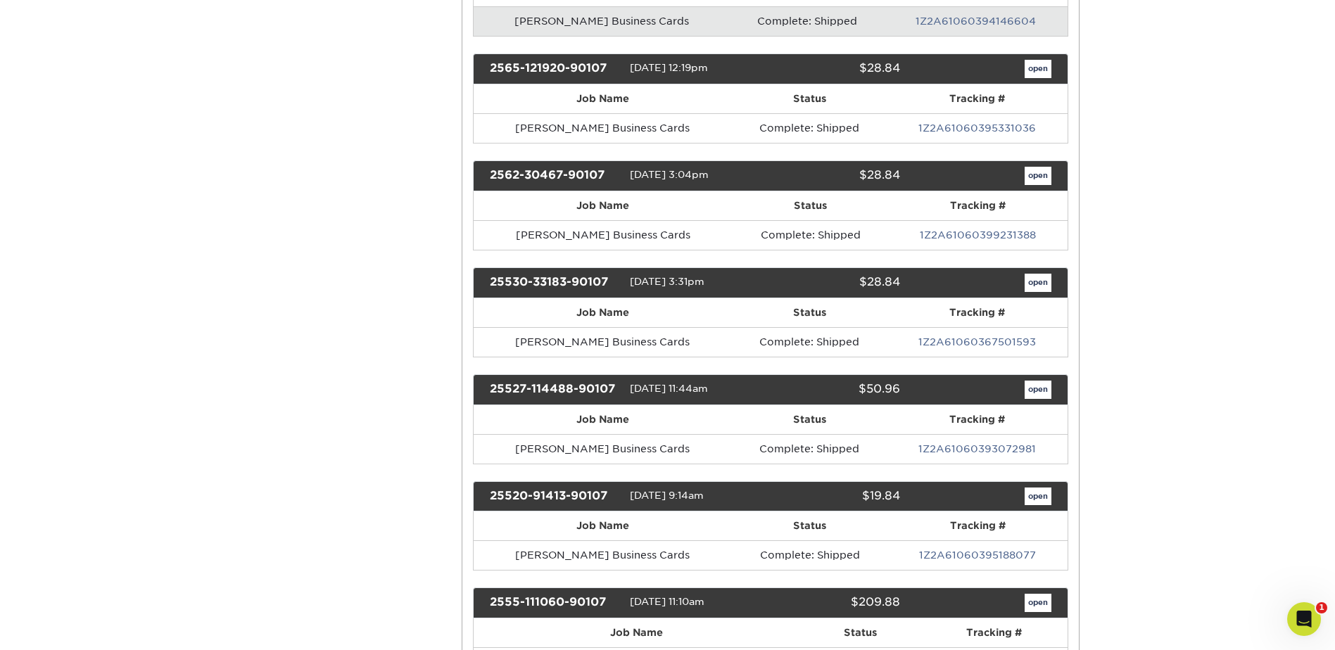
scroll to position [892, 0]
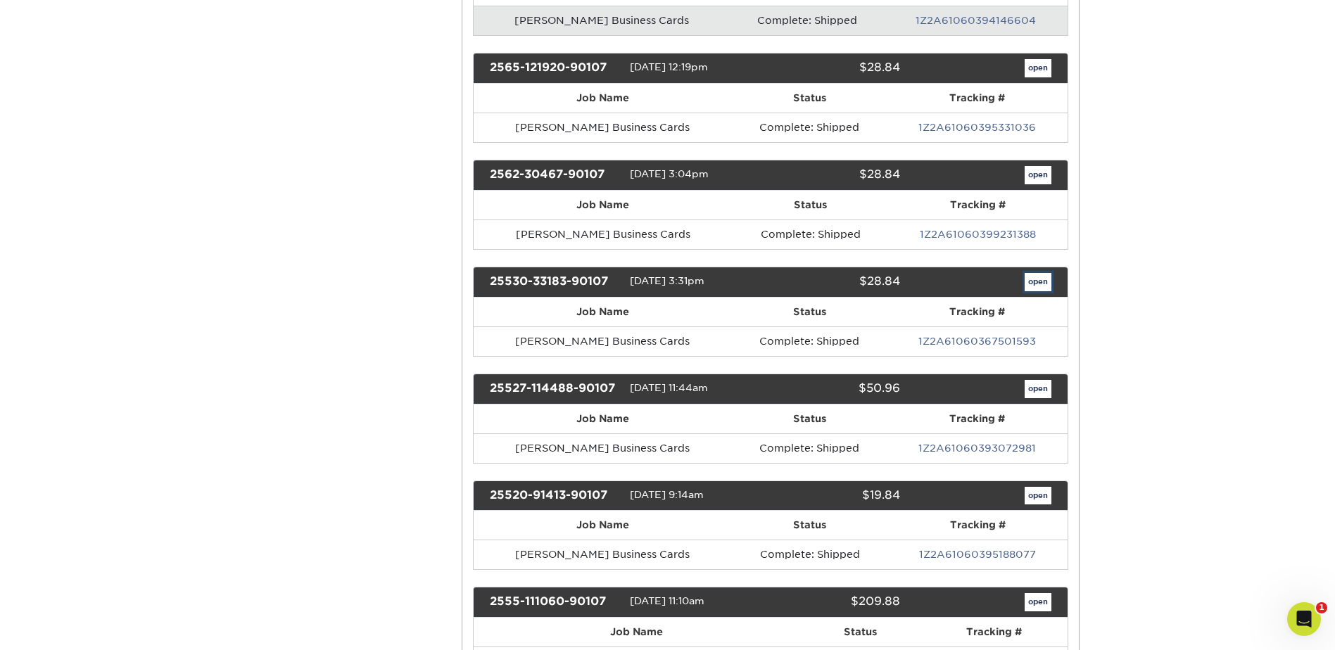
click at [1041, 280] on link "open" at bounding box center [1038, 282] width 27 height 18
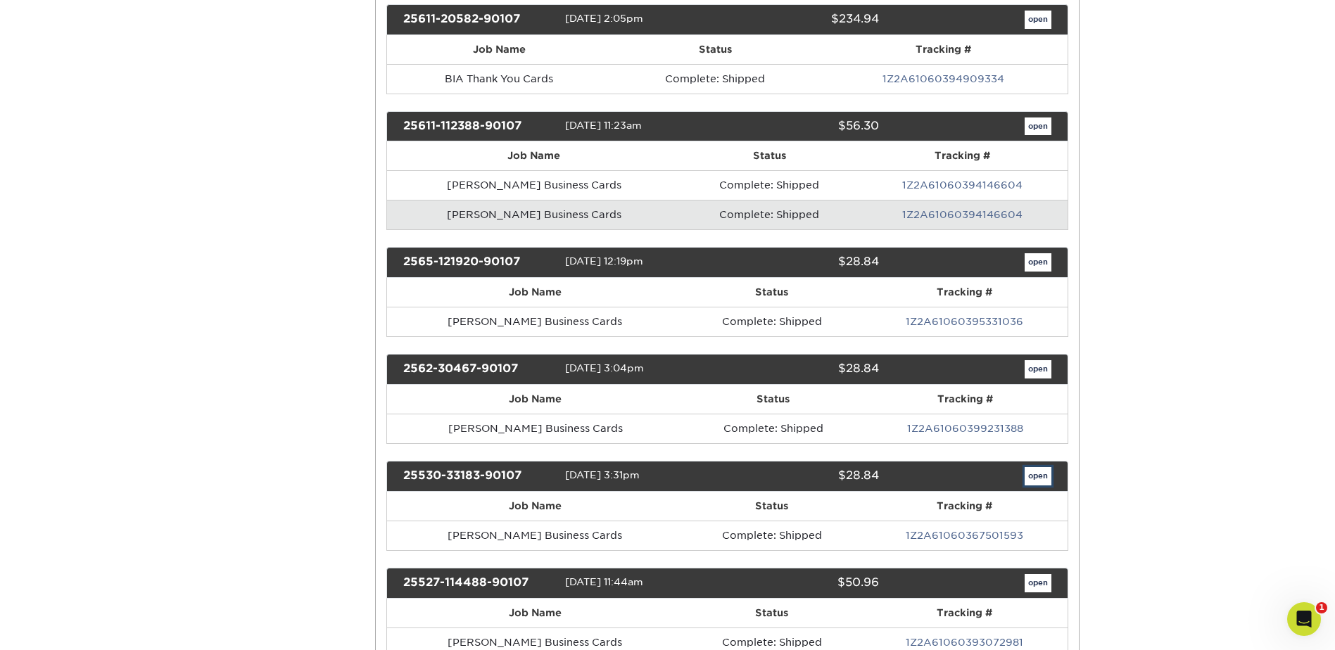
scroll to position [0, 0]
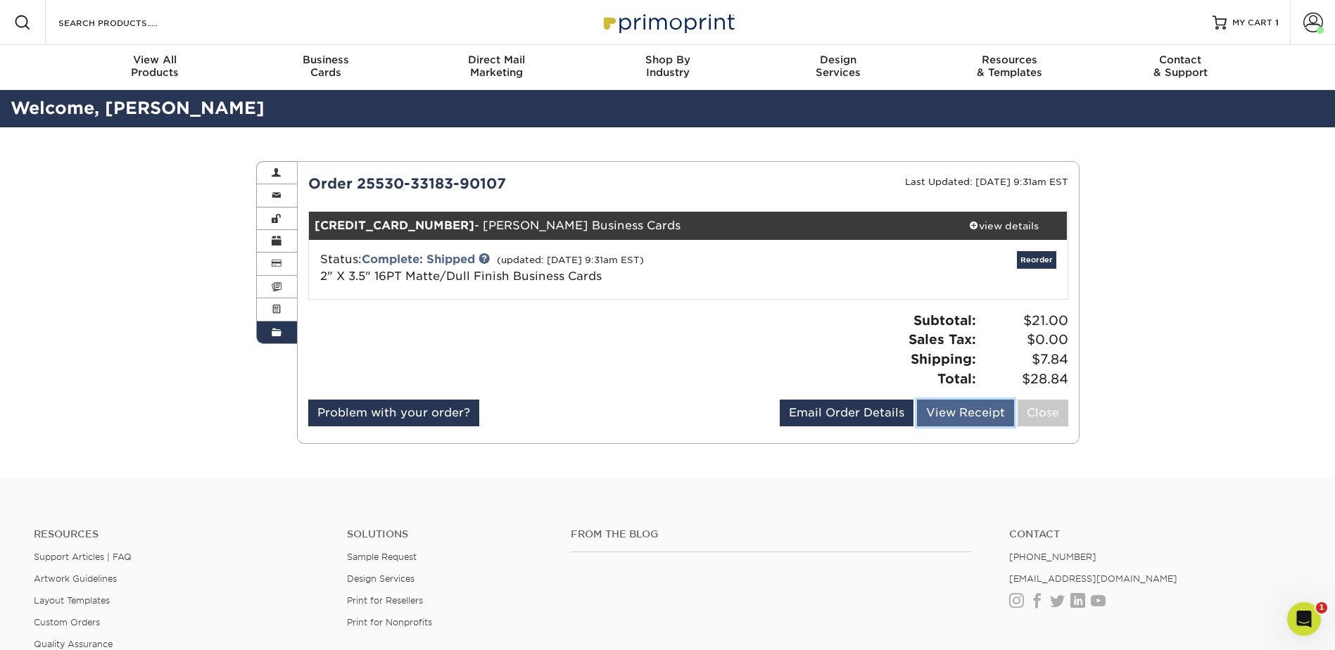
click at [963, 407] on link "View Receipt" at bounding box center [965, 413] width 97 height 27
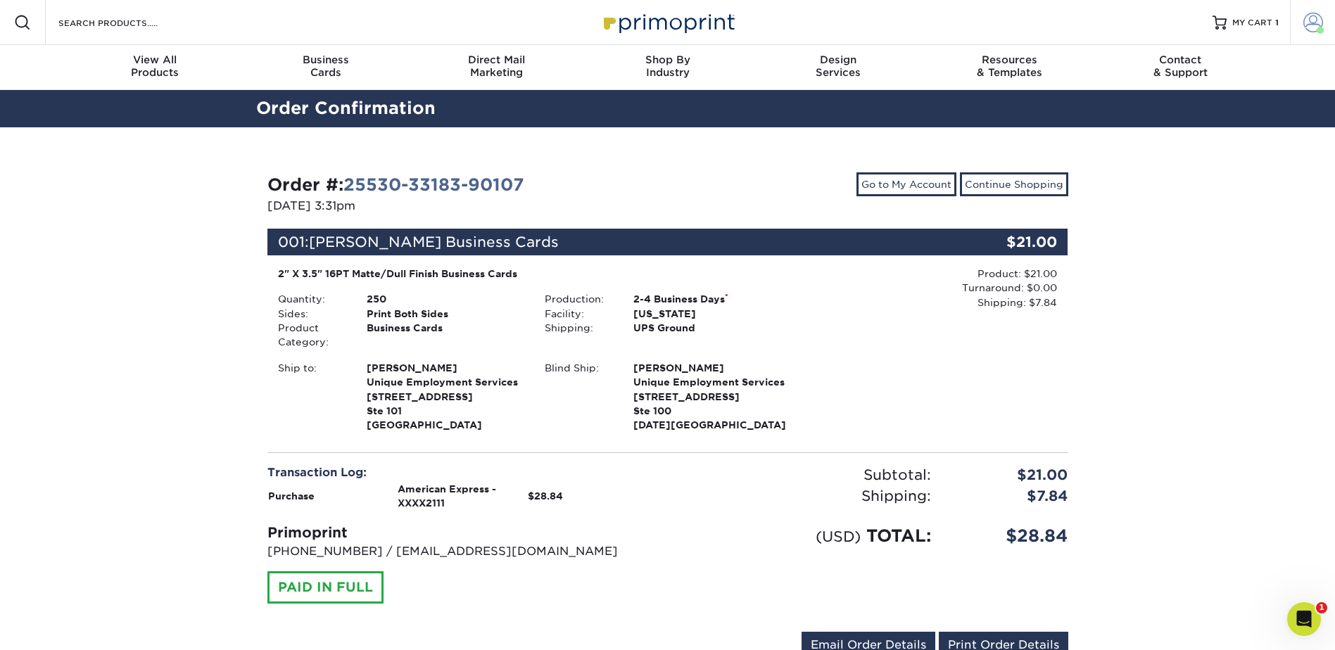
click at [1318, 14] on span at bounding box center [1314, 23] width 20 height 20
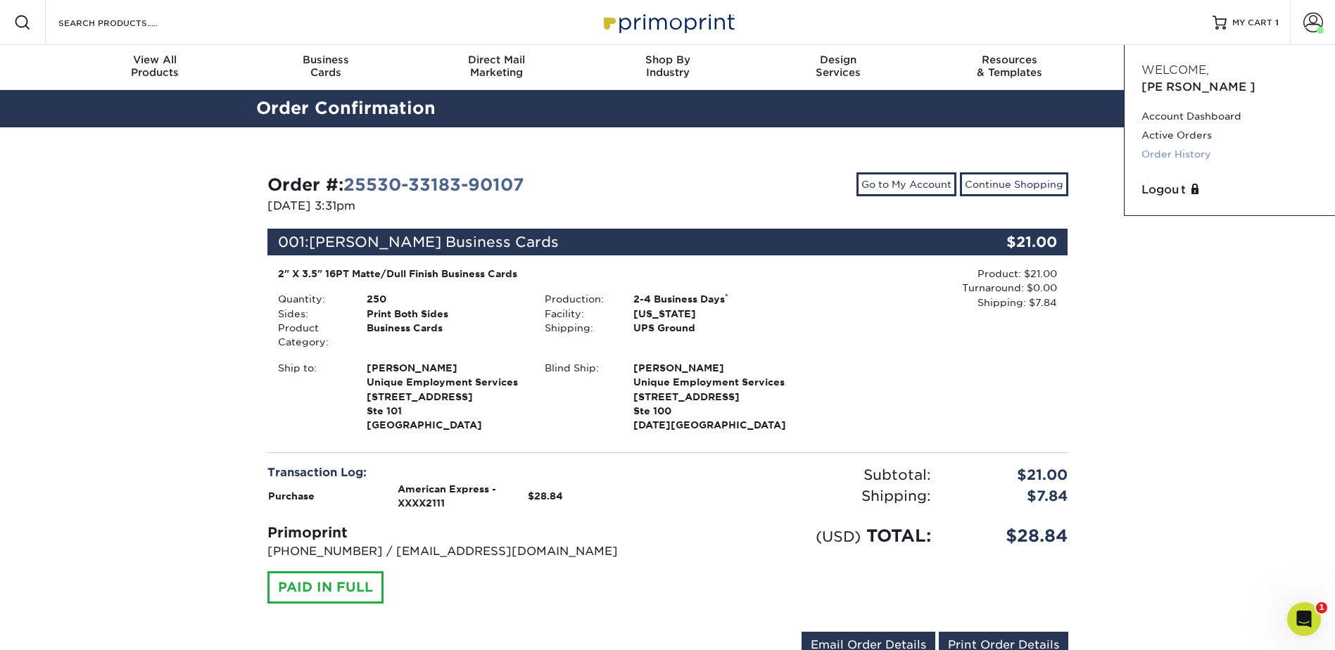
click at [1173, 145] on link "Order History" at bounding box center [1230, 154] width 177 height 19
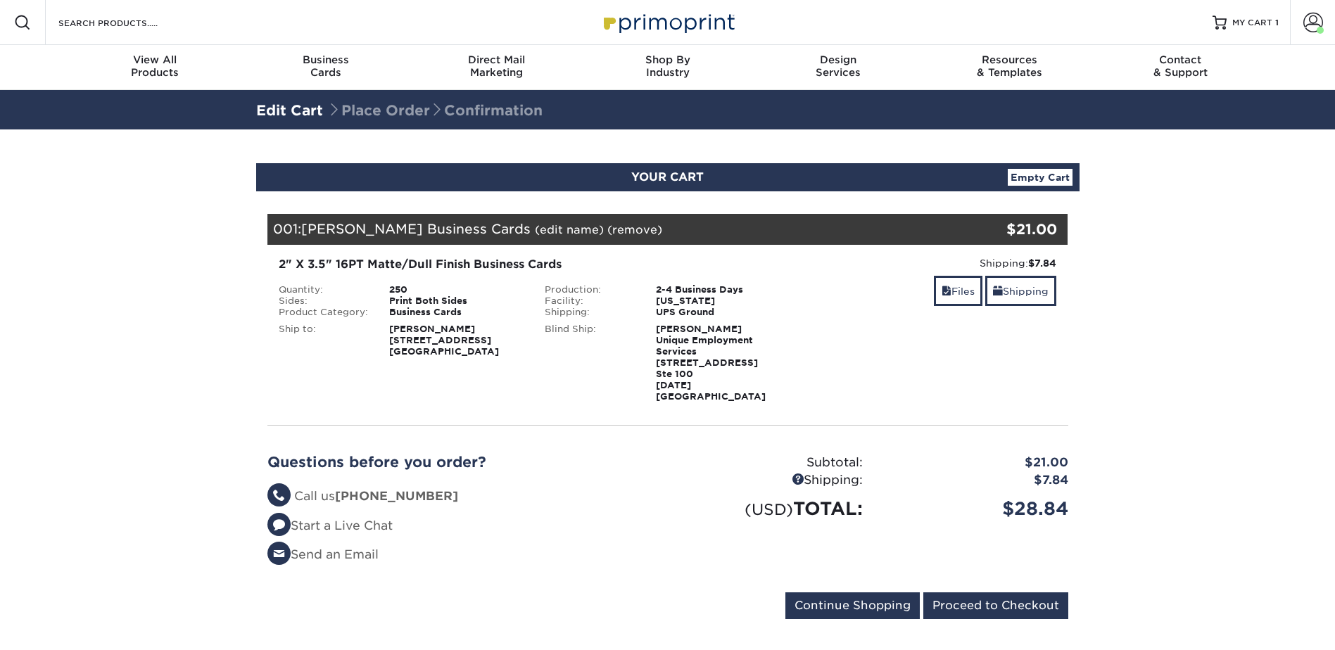
select select "271926"
select select "240587"
click at [1035, 289] on link "Shipping" at bounding box center [1021, 291] width 71 height 30
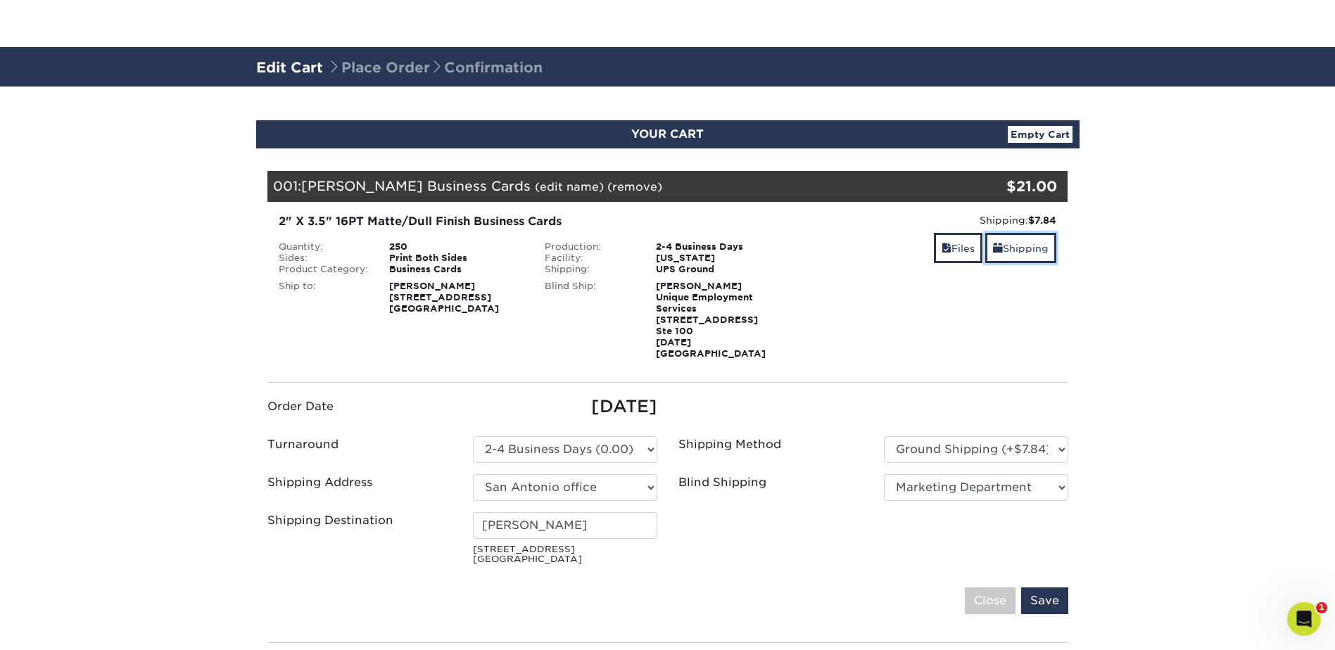
scroll to position [141, 0]
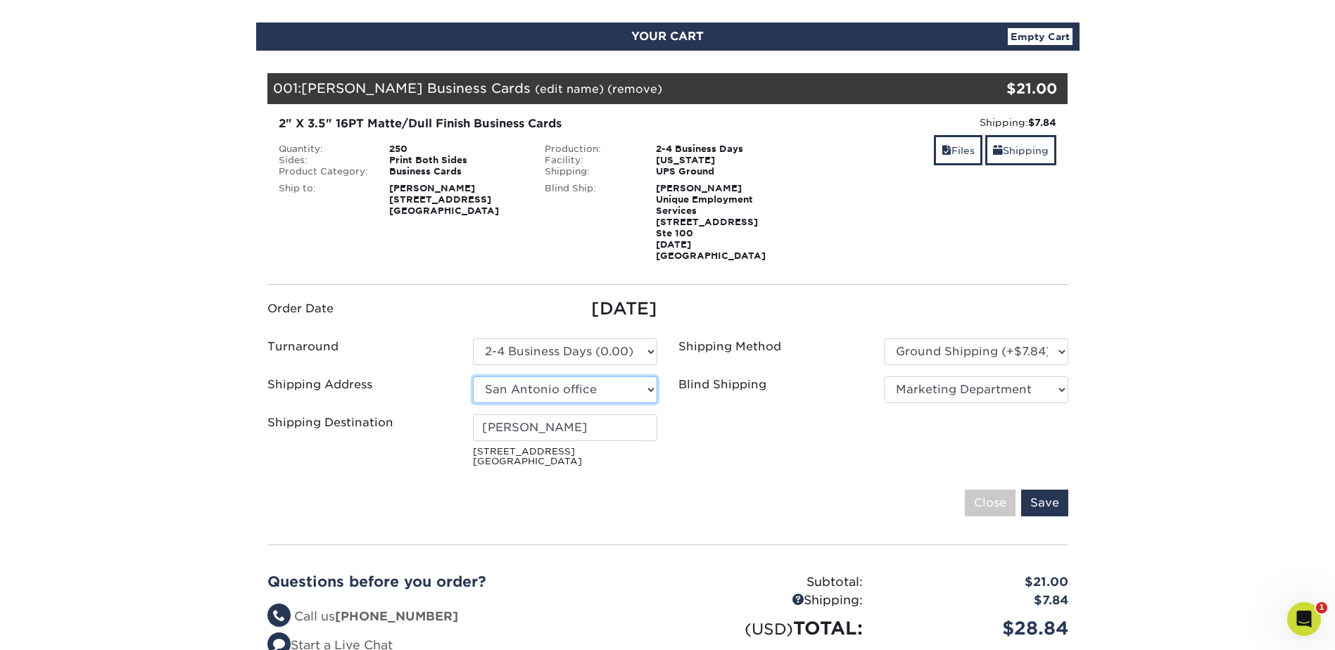
click at [649, 377] on select "Select One Arieux Home [PERSON_NAME] BrianRothermel [PERSON_NAME] Q [PERSON_NAM…" at bounding box center [565, 390] width 184 height 27
click at [646, 379] on select "Select One Arieux Home [PERSON_NAME] BrianRothermel [PERSON_NAME] Q [PERSON_NAM…" at bounding box center [565, 390] width 184 height 27
click at [607, 420] on input "[PERSON_NAME]" at bounding box center [565, 428] width 184 height 27
type input "T"
type input "V"
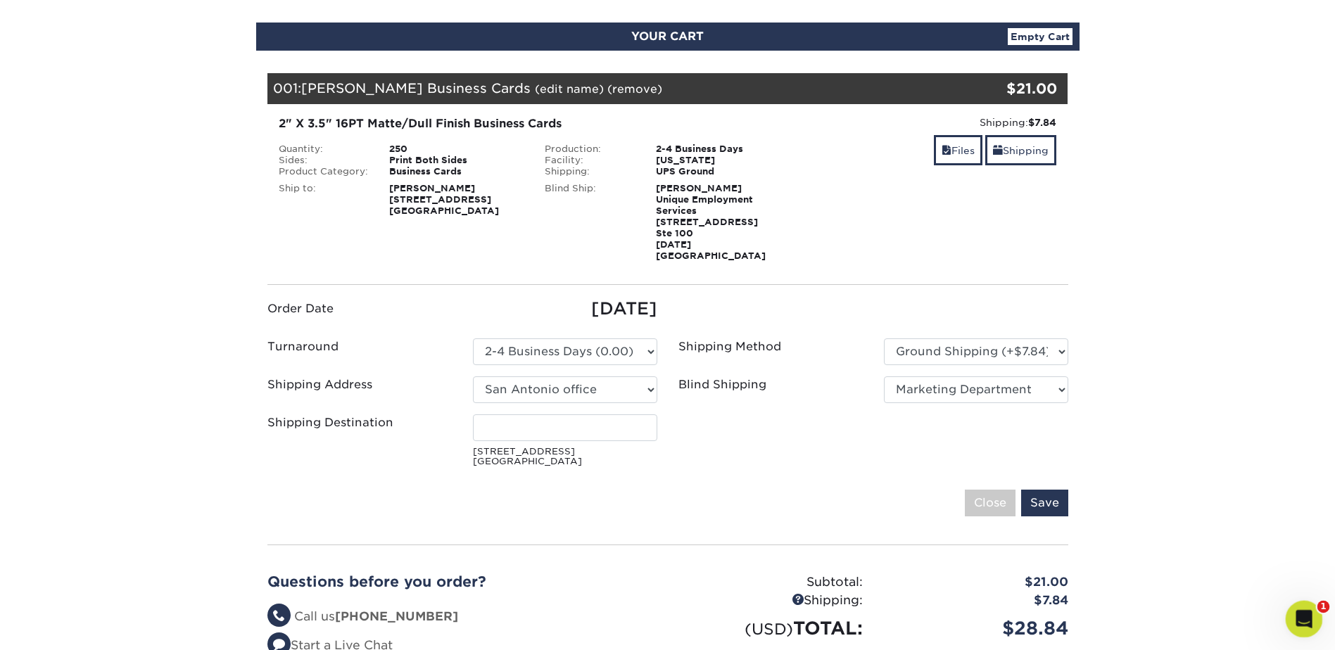
click at [1322, 629] on body "Resources Menu Search Products Account Welcome, [GEOGRAPHIC_DATA] Account Dashb…" at bounding box center [667, 530] width 1335 height 1342
click at [1311, 624] on div "Open Intercom Messenger" at bounding box center [1302, 617] width 46 height 46
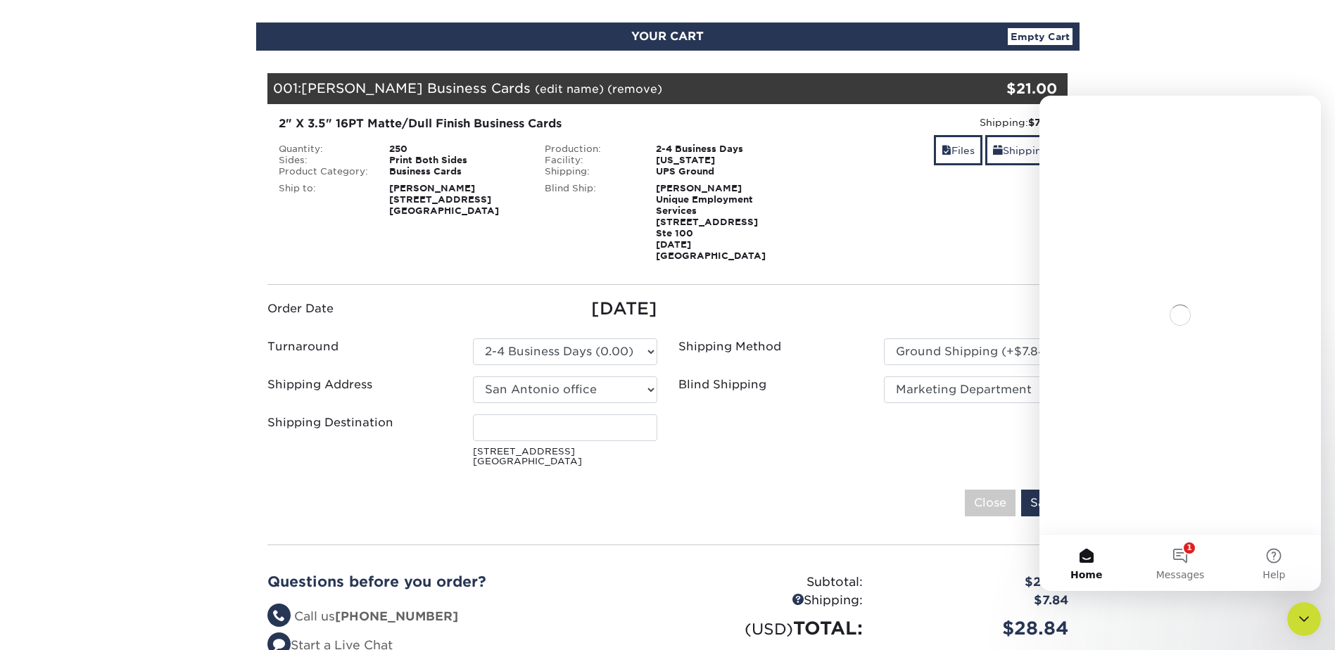
scroll to position [0, 0]
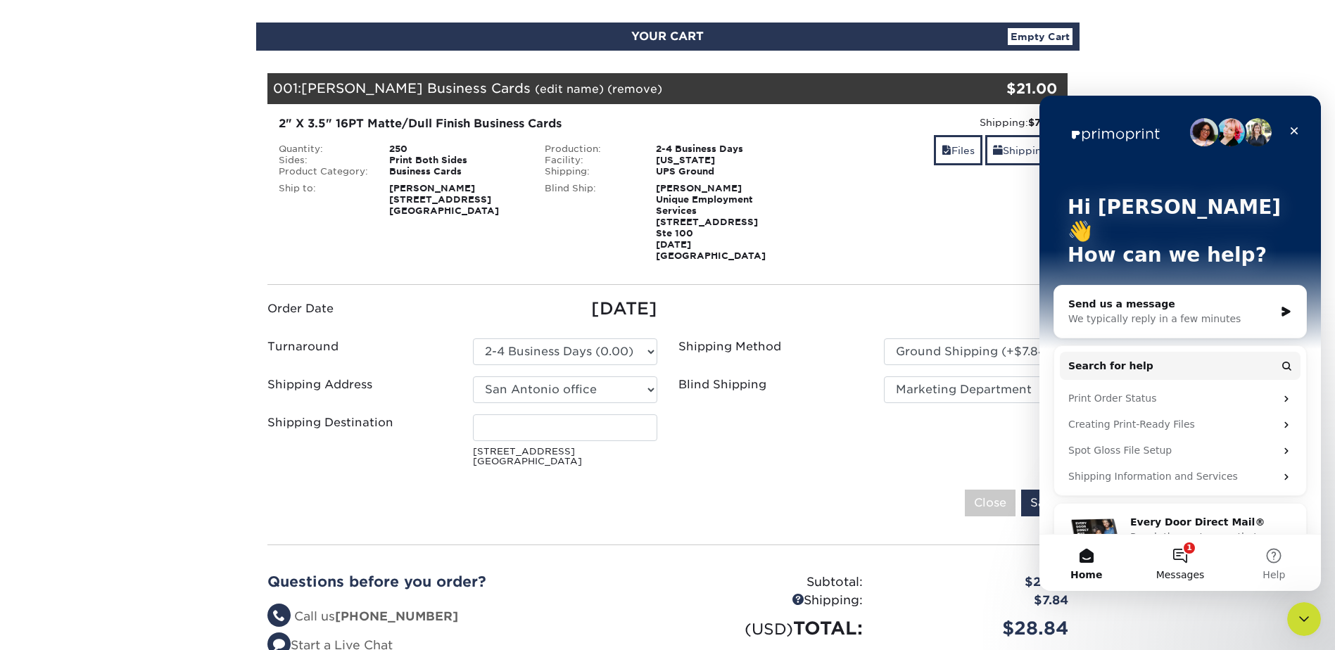
click at [1178, 567] on button "1 Messages" at bounding box center [1180, 563] width 94 height 56
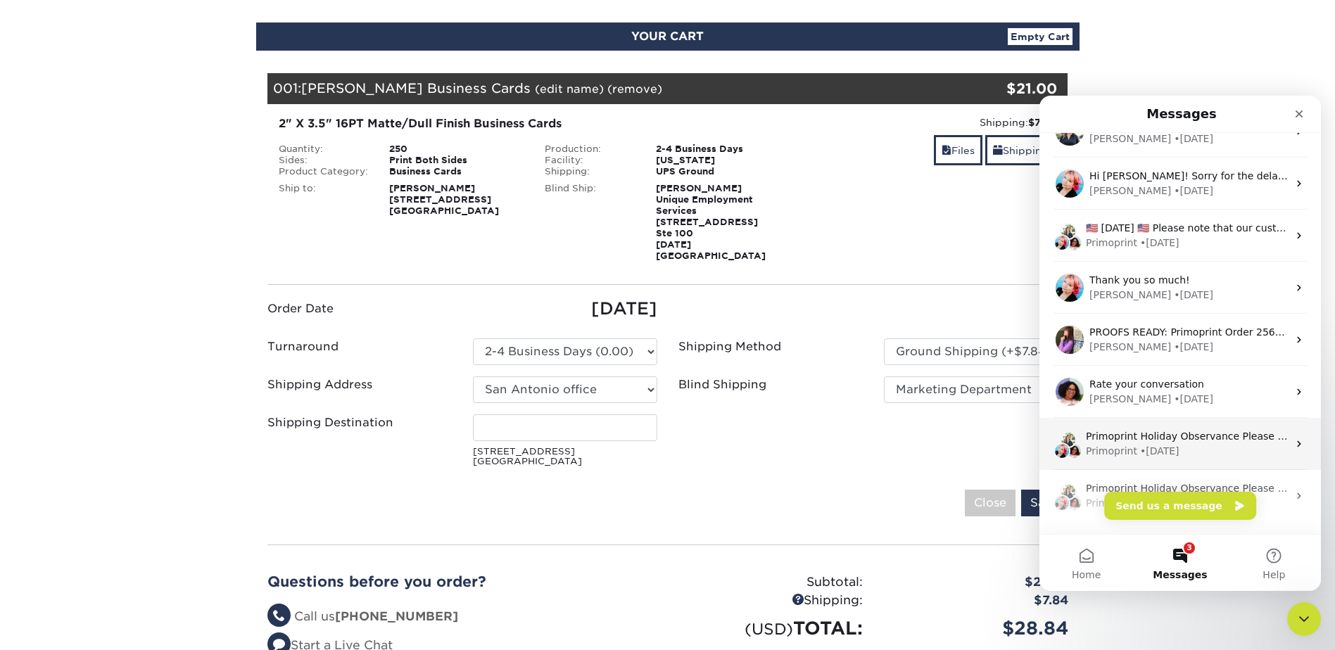
scroll to position [317, 0]
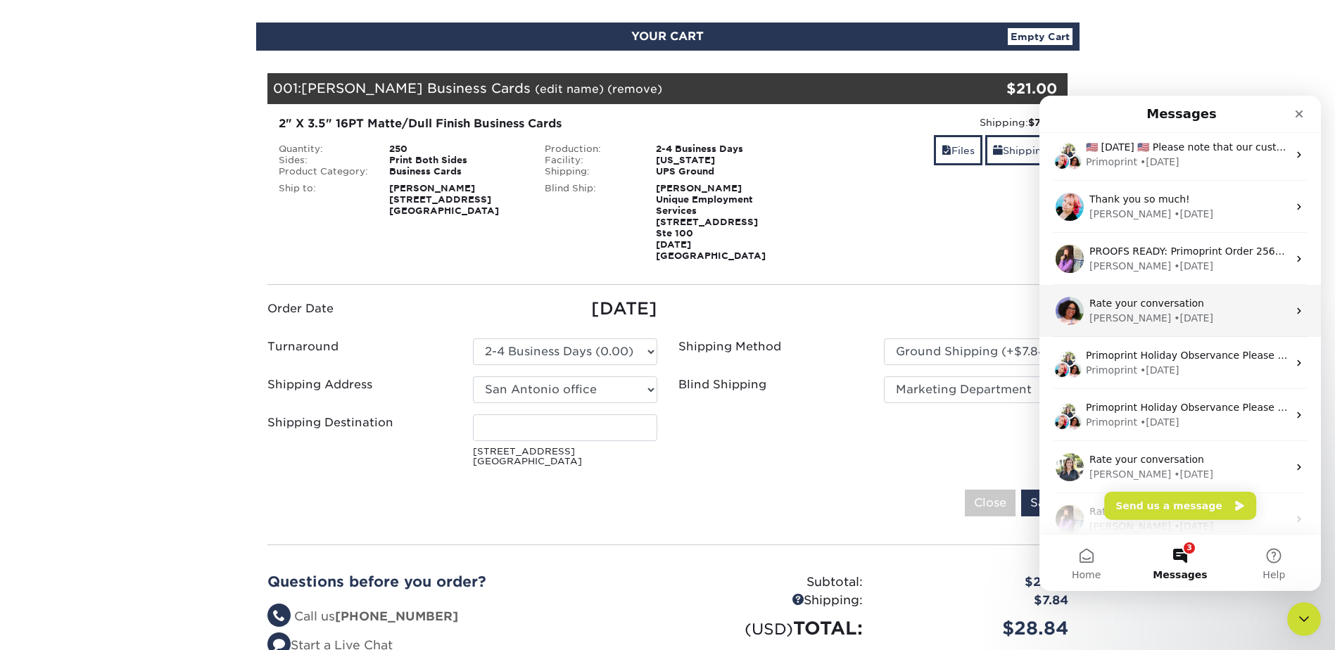
click at [1173, 301] on span "Rate your conversation" at bounding box center [1147, 303] width 115 height 11
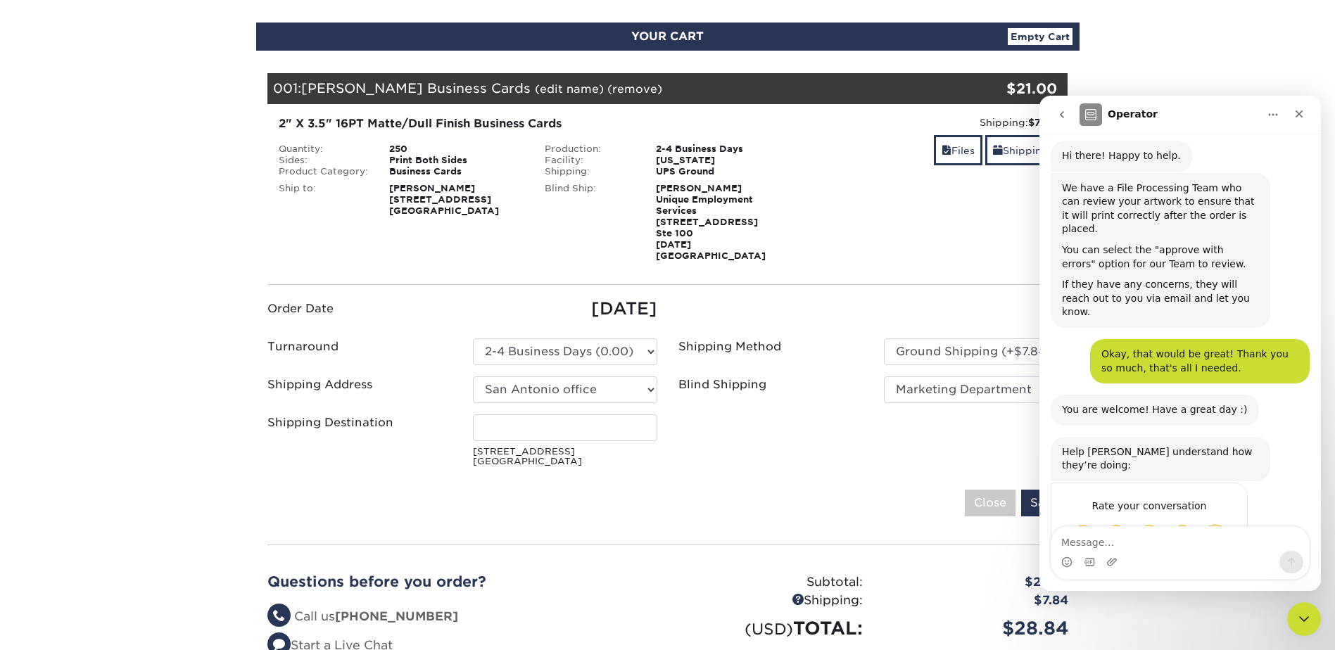
scroll to position [178, 0]
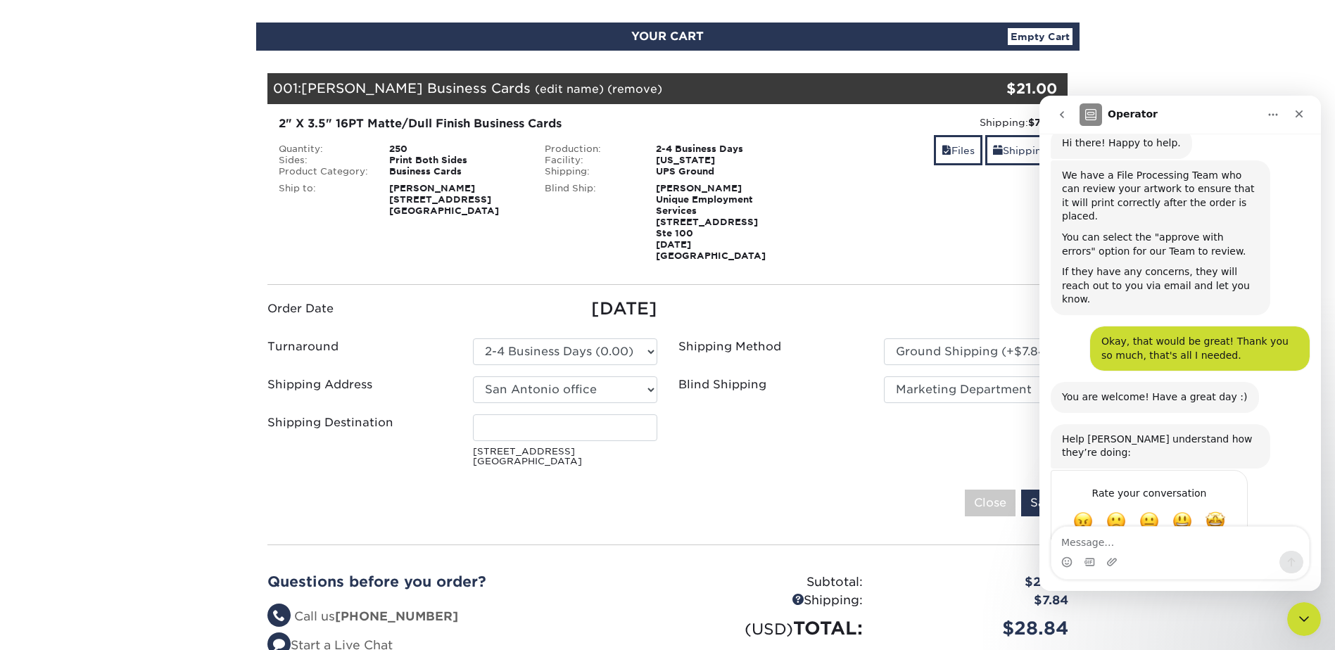
click at [1062, 122] on button "go back" at bounding box center [1062, 114] width 27 height 27
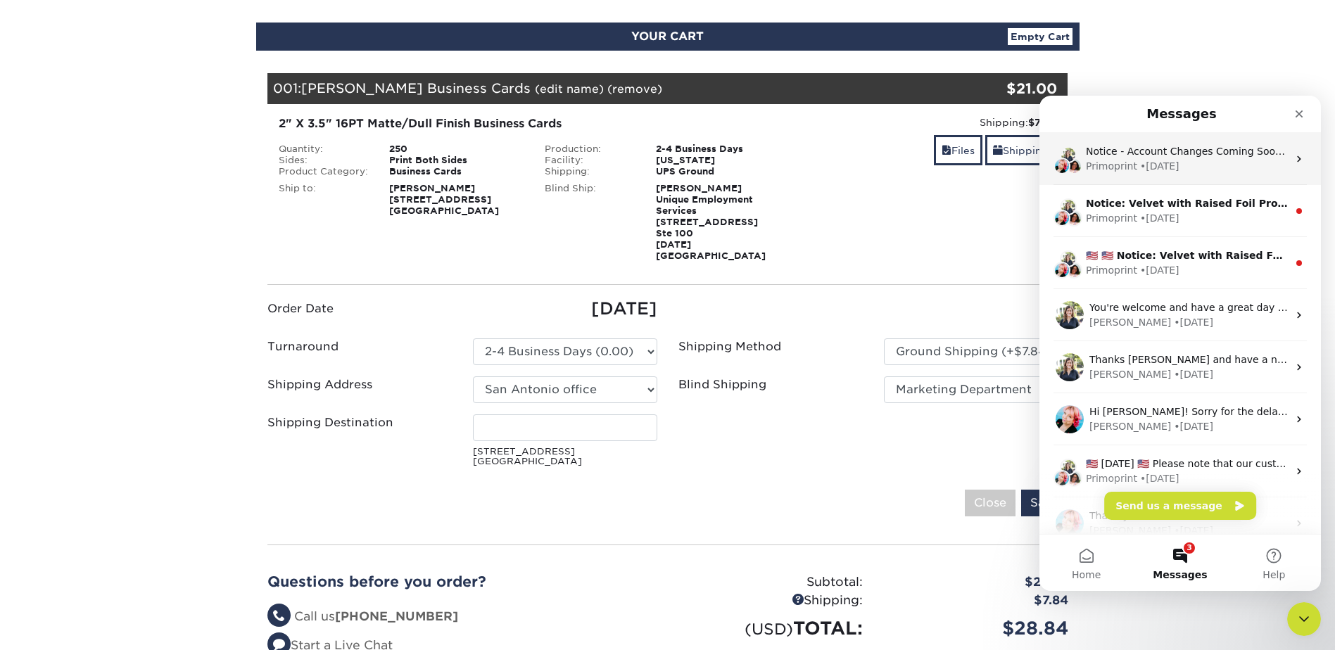
scroll to position [0, 0]
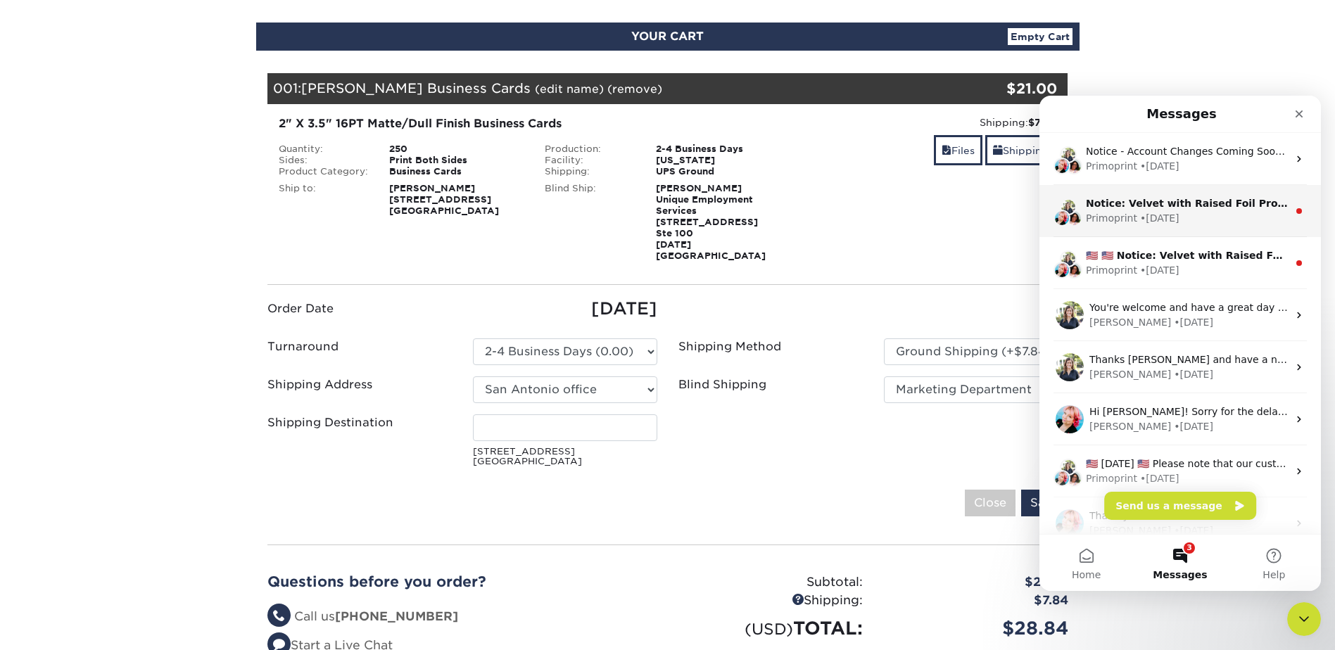
click at [1140, 218] on div "• 4w ago" at bounding box center [1159, 218] width 39 height 15
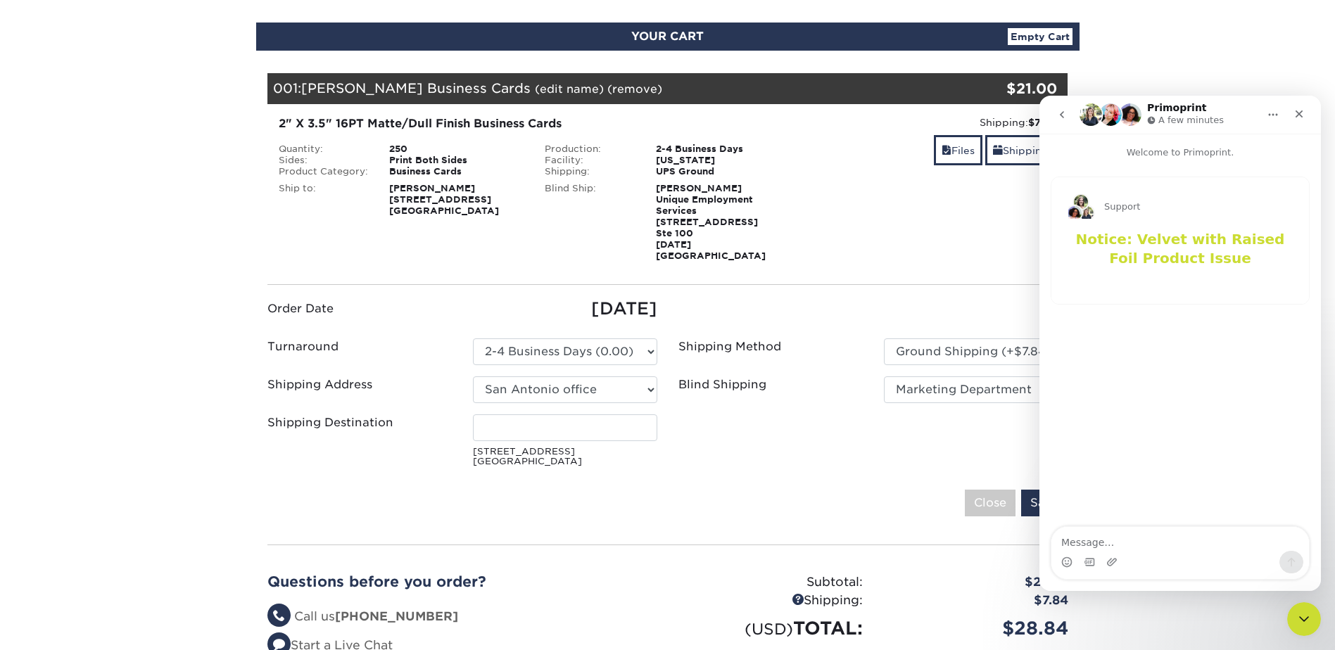
click at [1064, 115] on icon "go back" at bounding box center [1062, 114] width 11 height 11
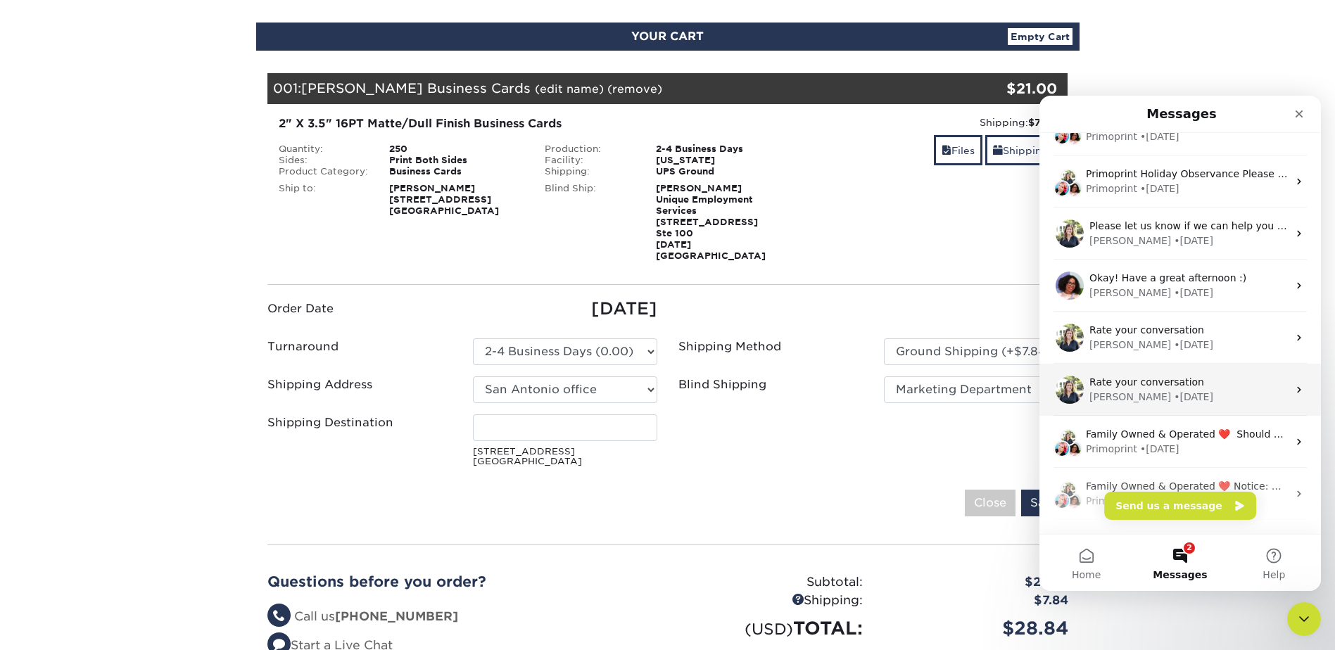
scroll to position [861, 0]
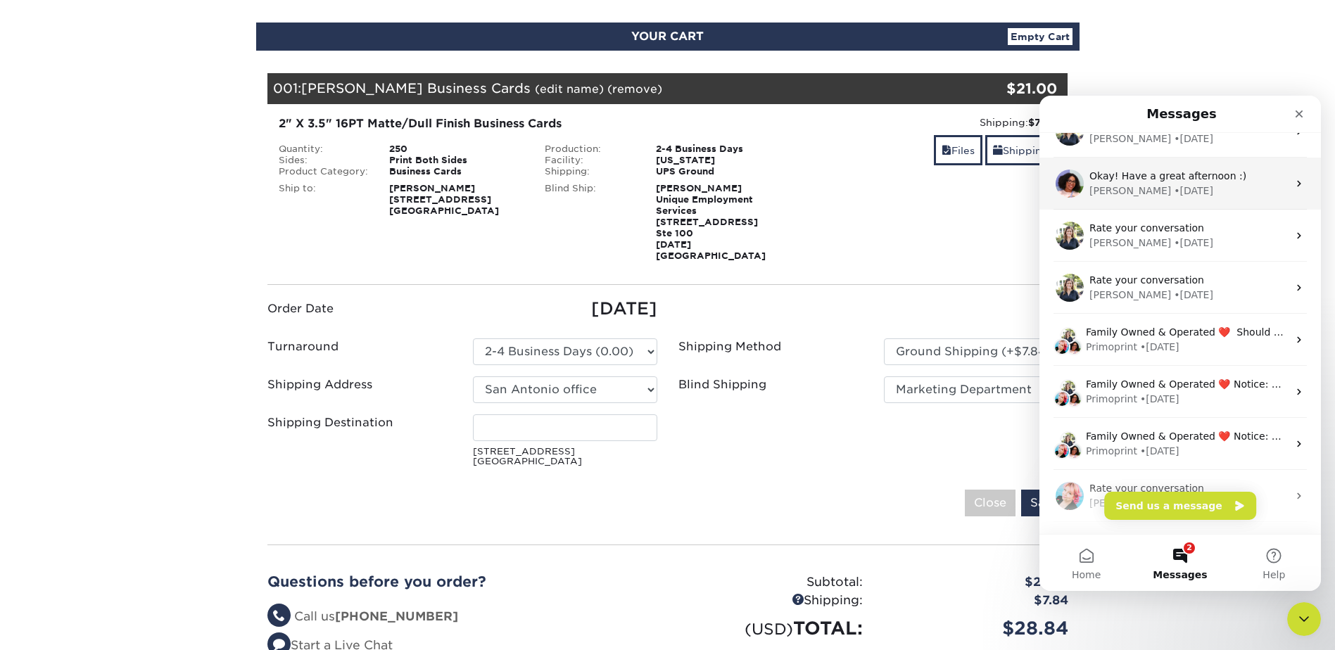
click at [1158, 199] on div "Okay! Have a great afternoon :) Avery • 18w ago" at bounding box center [1181, 184] width 282 height 52
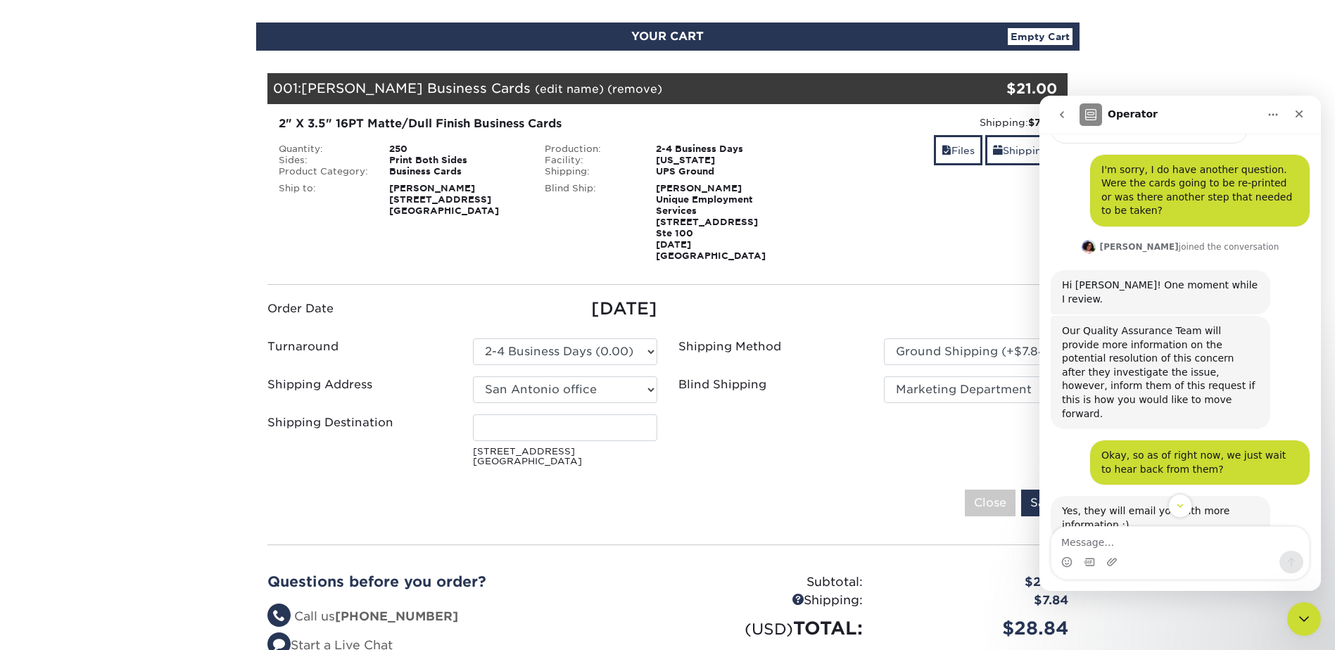
scroll to position [2298, 0]
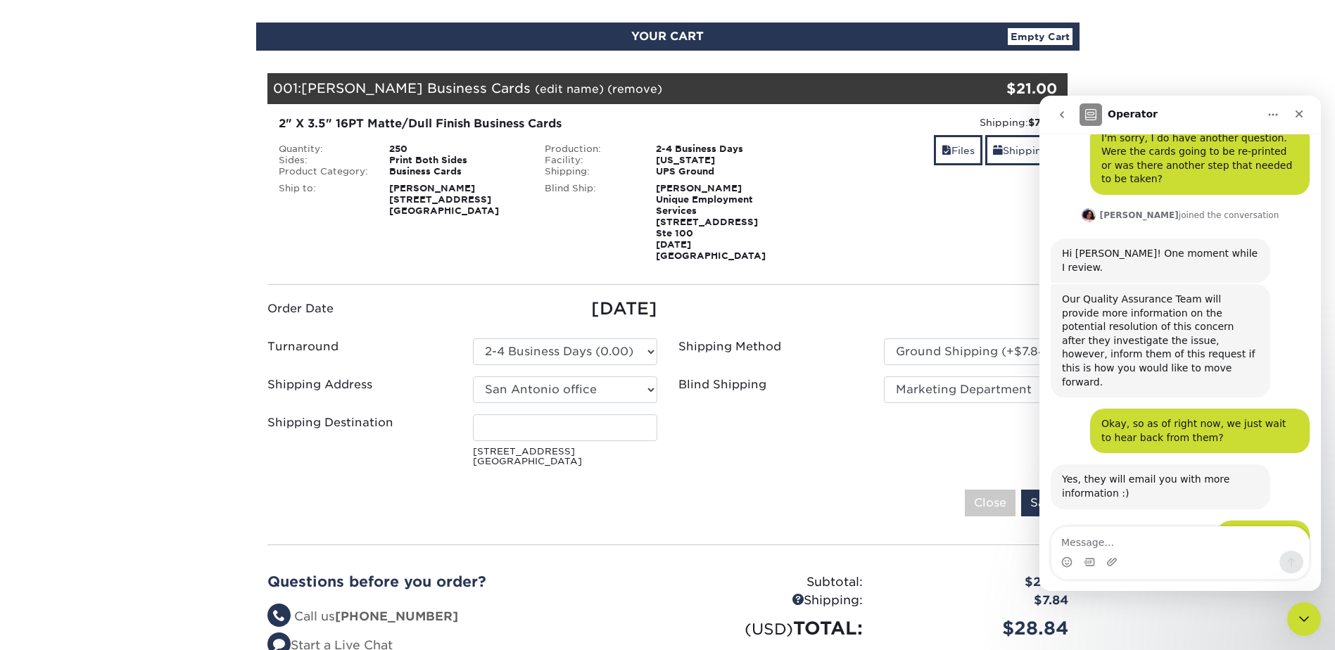
drag, startPoint x: 1316, startPoint y: 227, endPoint x: 2383, endPoint y: 605, distance: 1131.2
click at [1065, 116] on icon "go back" at bounding box center [1062, 114] width 11 height 11
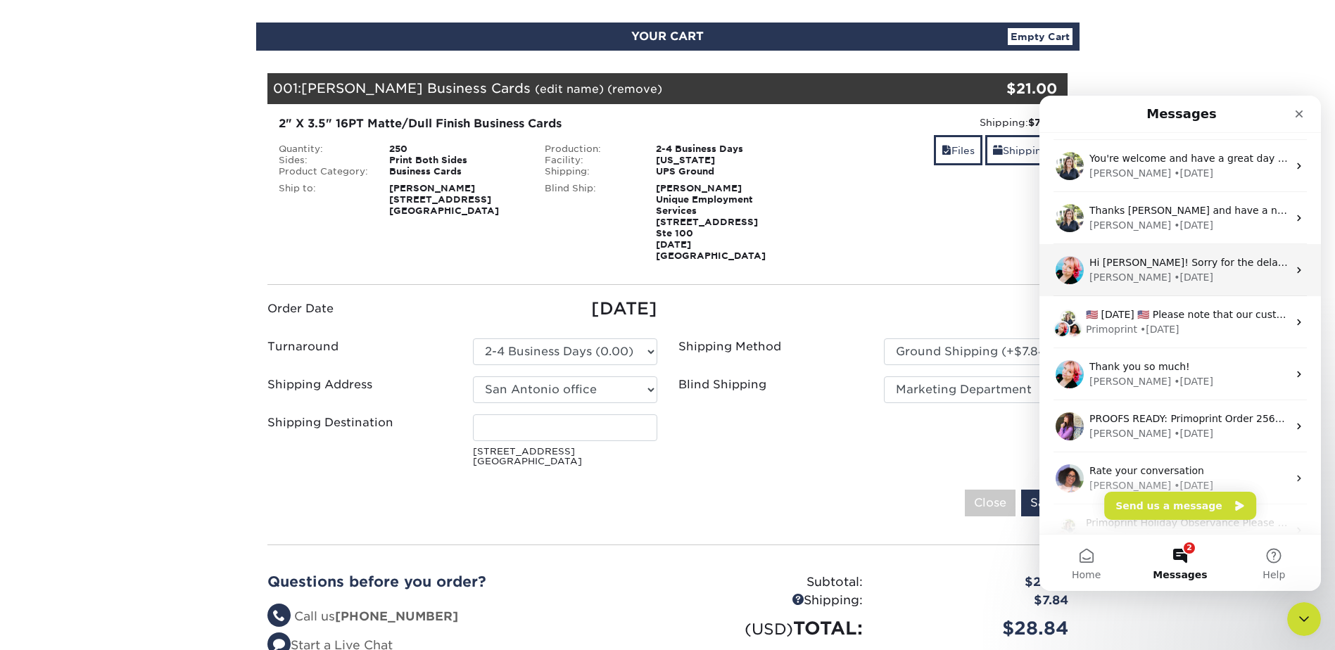
scroll to position [164, 0]
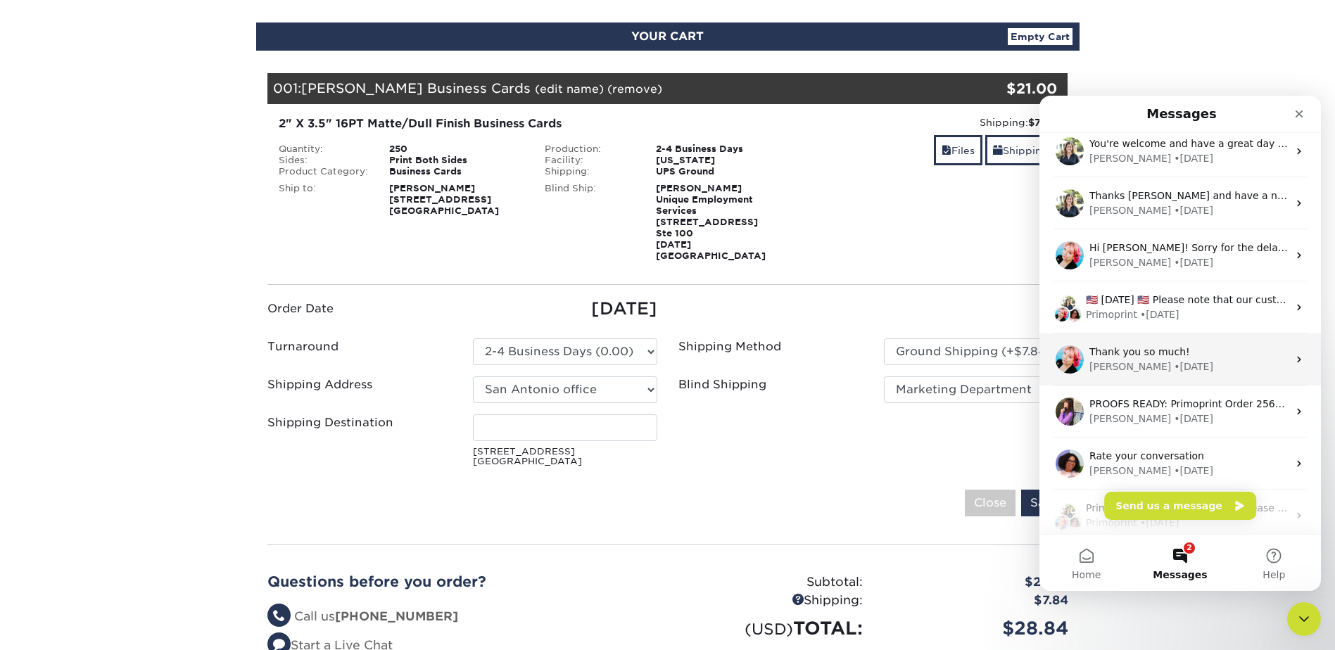
click at [1167, 365] on div "Jenny • 9w ago" at bounding box center [1189, 367] width 199 height 15
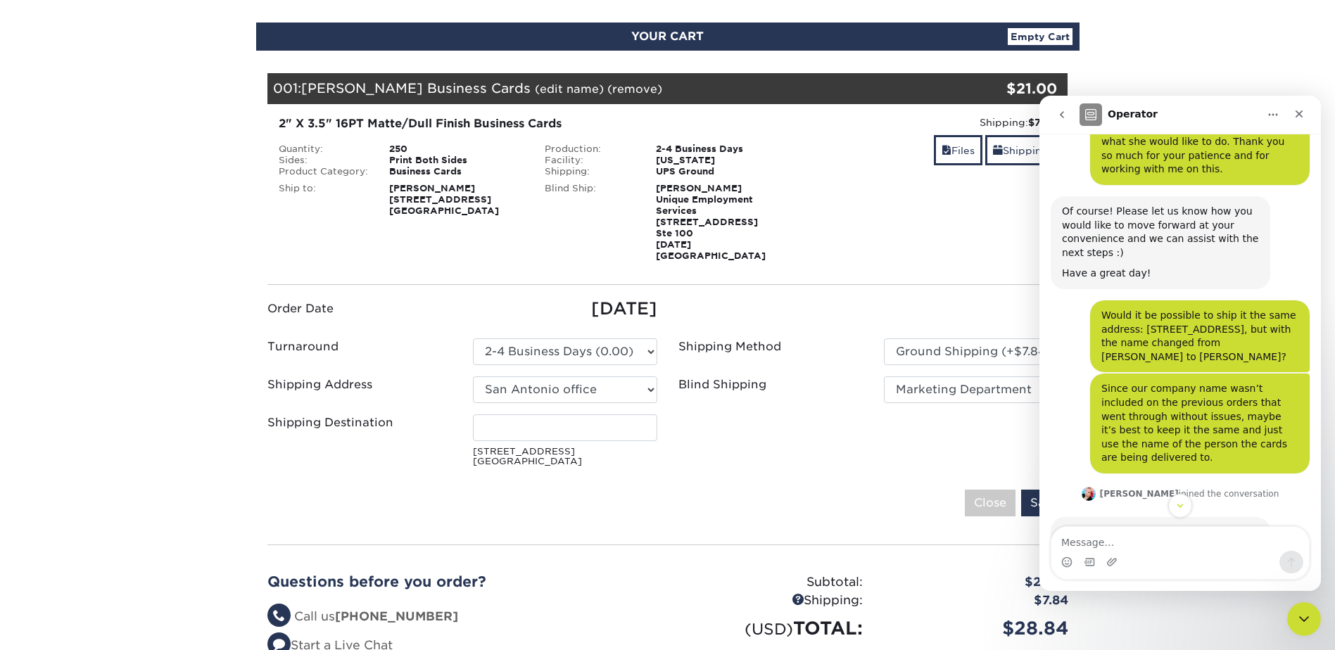
scroll to position [3961, 0]
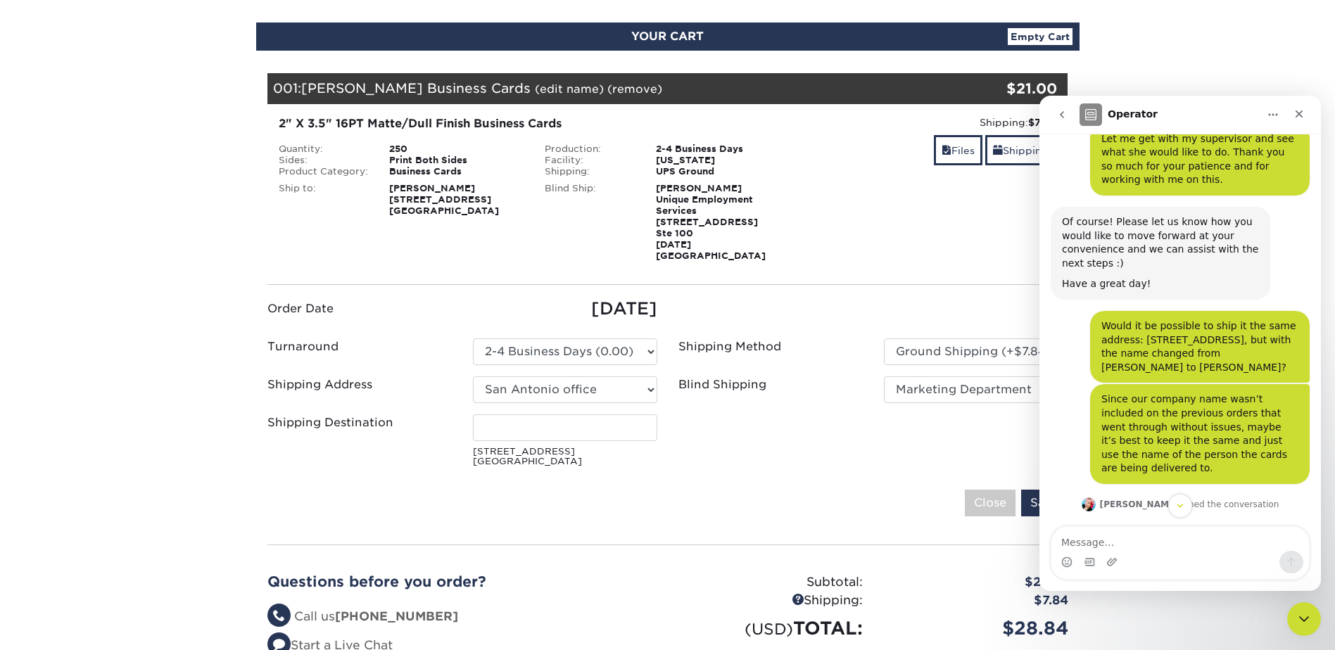
click at [615, 402] on ul "Order Date 08/21/2025 Turnaround Please Select Select One" at bounding box center [668, 384] width 822 height 177
click at [620, 422] on input "Shipping Destination" at bounding box center [565, 428] width 184 height 27
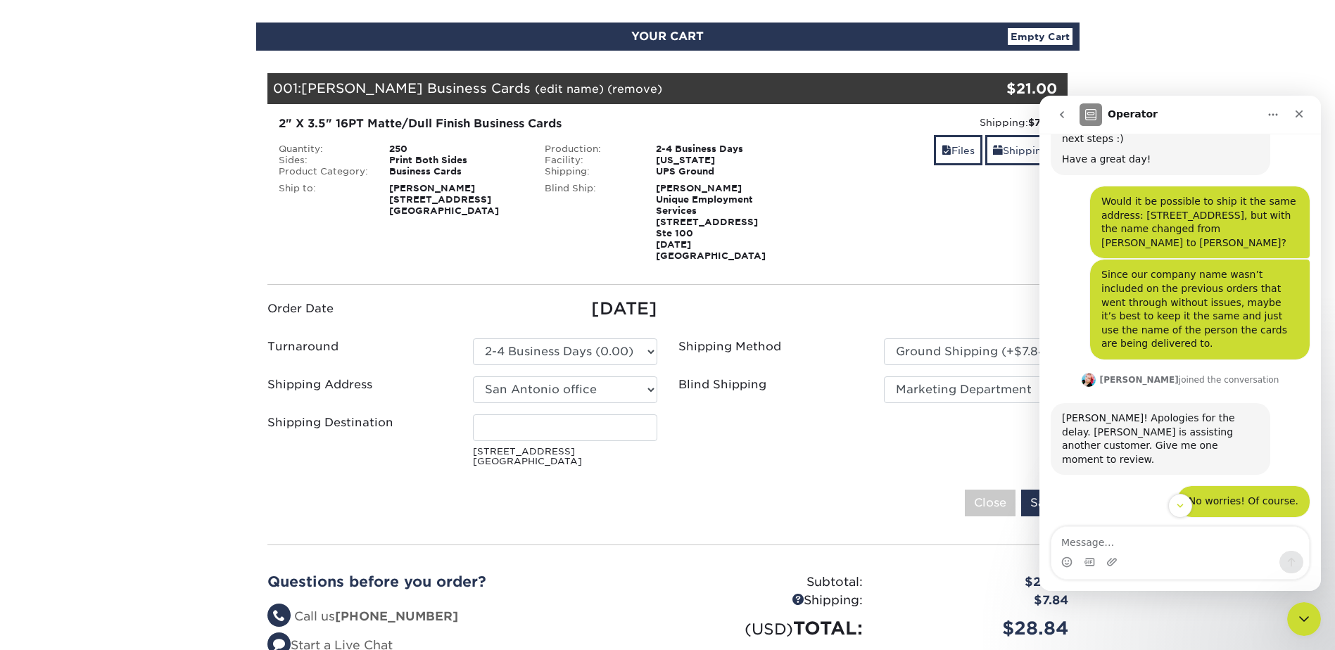
scroll to position [4077, 0]
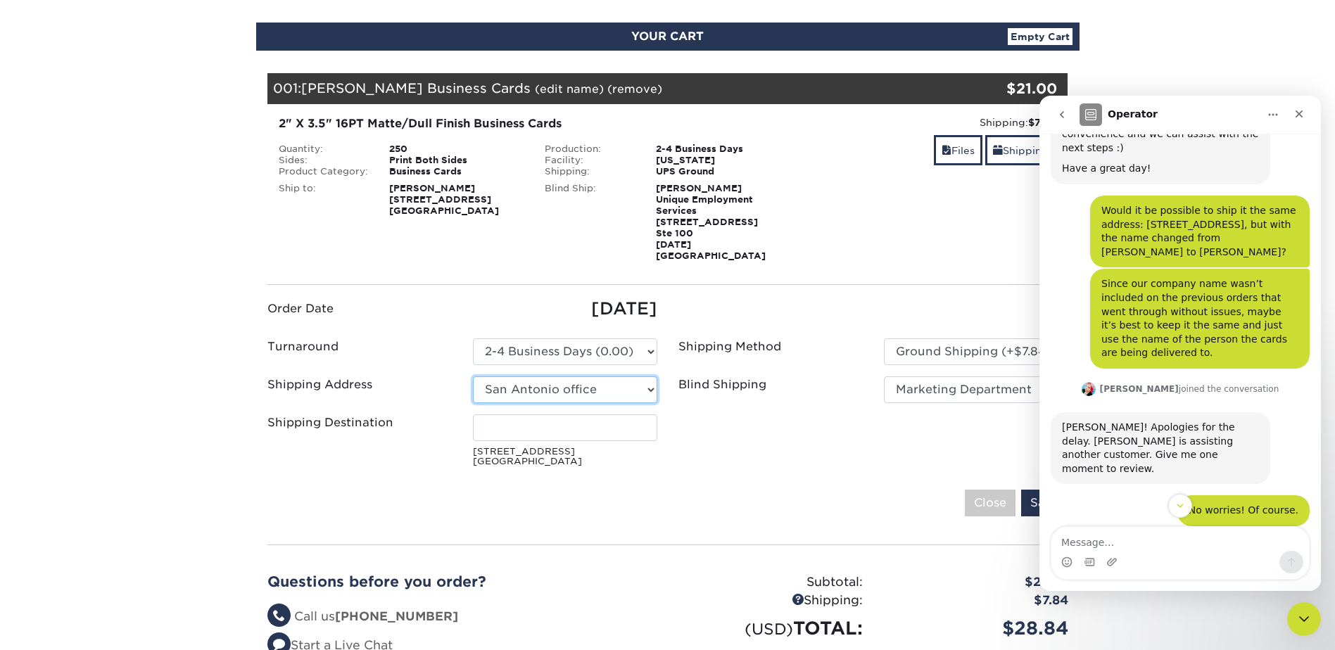
click at [584, 377] on select "Select One Arieux Home [PERSON_NAME] BrianRothermel [PERSON_NAME] Q [PERSON_NAM…" at bounding box center [565, 390] width 184 height 27
select select "282498"
drag, startPoint x: 606, startPoint y: 424, endPoint x: 360, endPoint y: 416, distance: 246.5
click at [360, 416] on div "Shipping Destination Fernando Rivera 4538 Centerview Dr. Ste 101 San Antonio, T…" at bounding box center [462, 444] width 411 height 58
type input "Veronica Obregon"
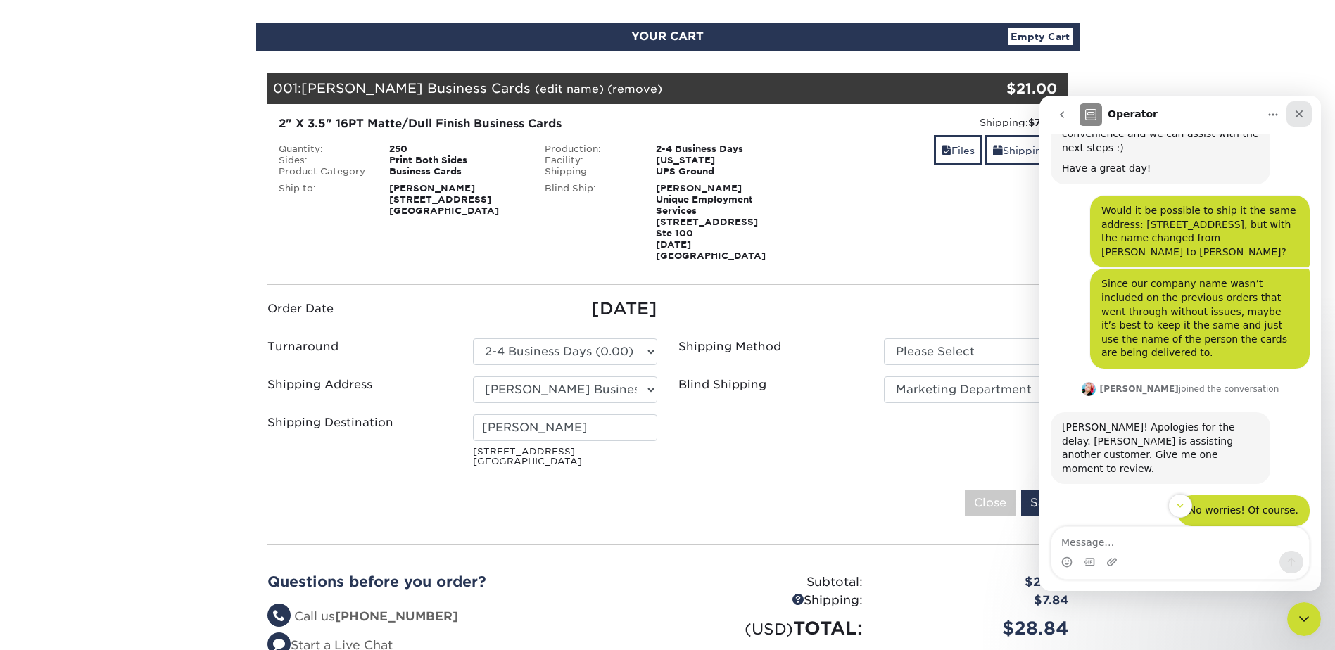
click at [1296, 113] on icon "Close" at bounding box center [1299, 113] width 11 height 11
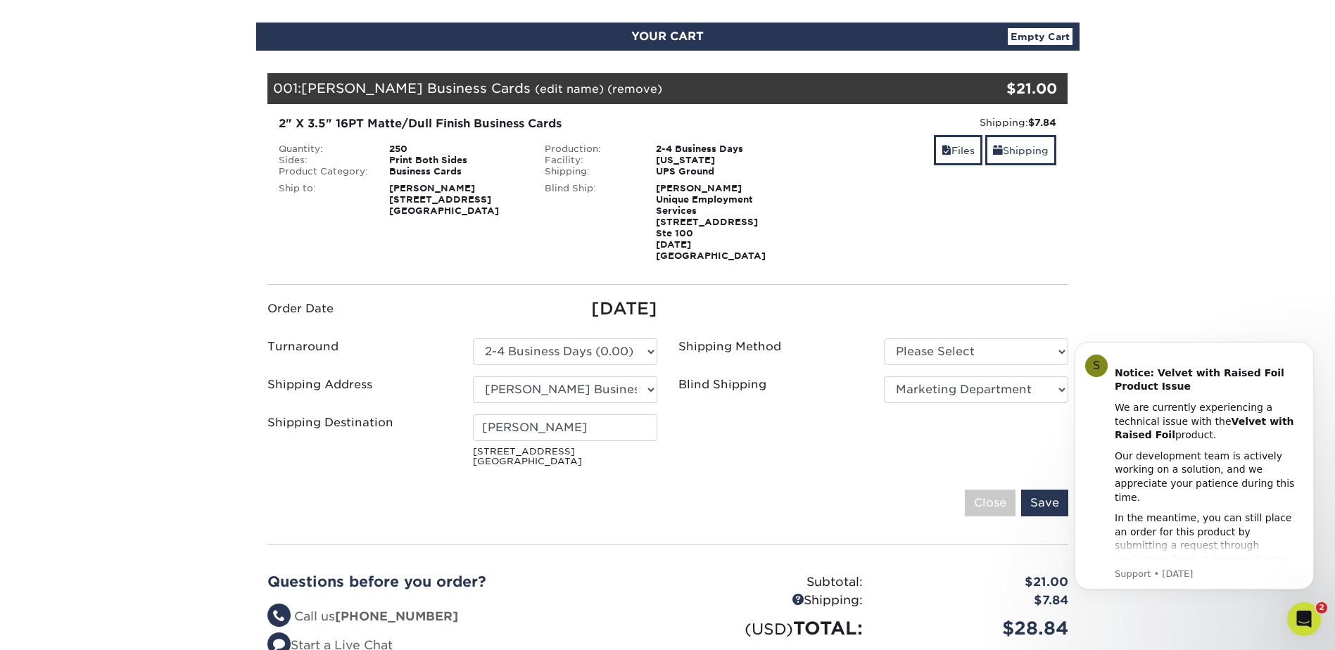
scroll to position [0, 0]
click at [1052, 504] on input "Save" at bounding box center [1044, 503] width 47 height 27
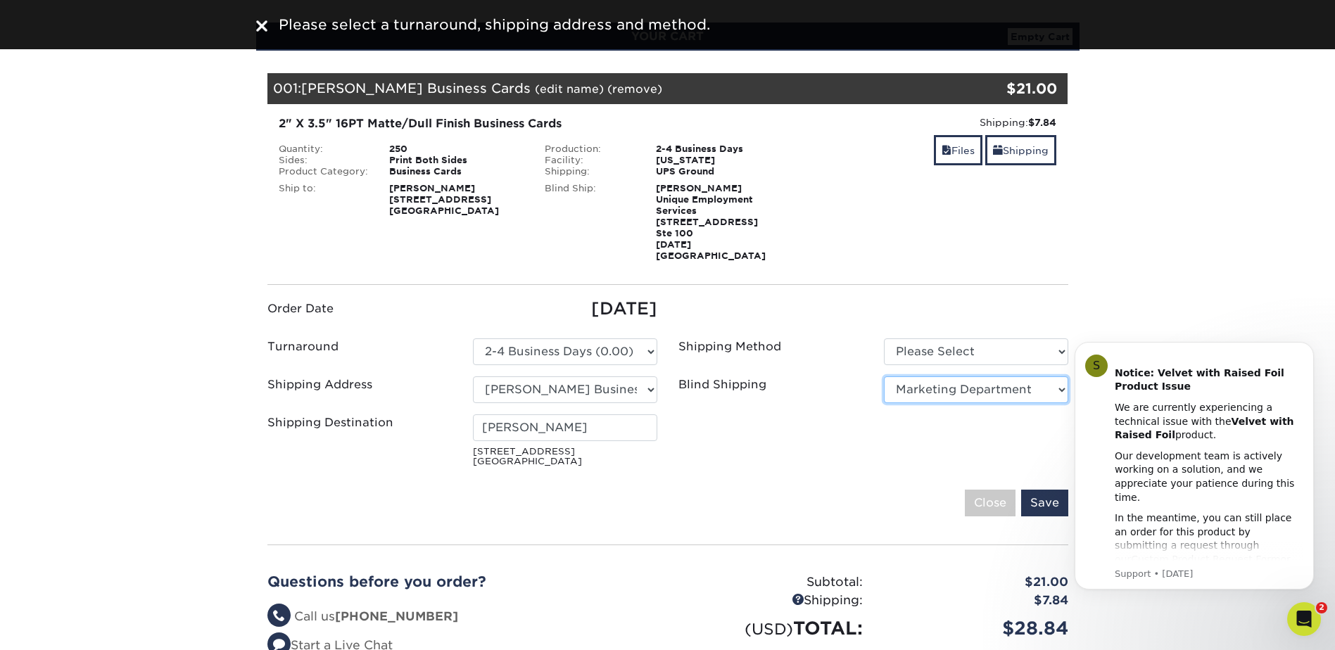
click at [1025, 377] on select "No Blind Shipping Arieux Home Bradley Cole BrianRothermel Brittney Q Chris C Co…" at bounding box center [976, 390] width 184 height 27
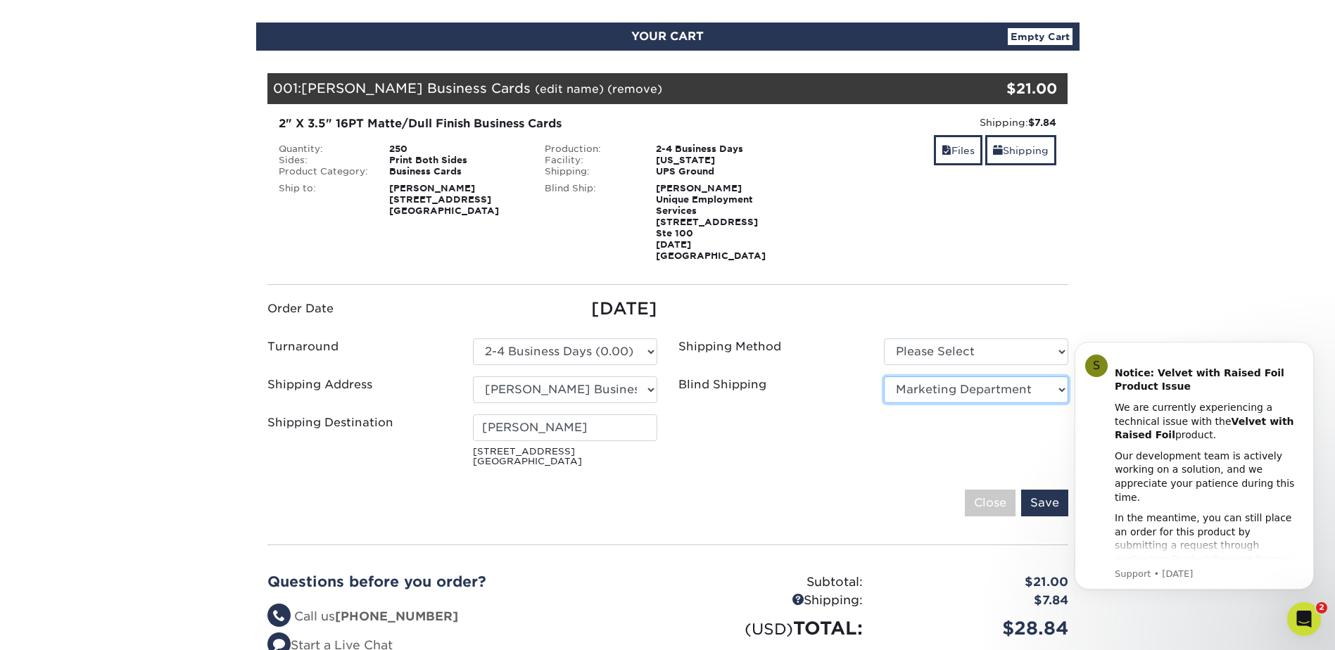
click at [1025, 377] on select "No Blind Shipping Arieux Home Bradley Cole BrianRothermel Brittney Q Chris C Co…" at bounding box center [976, 390] width 184 height 27
click at [1023, 341] on select "Please Select Ground Shipping (+$7.84) 3 Day Shipping Service (+$20.04)" at bounding box center [976, 352] width 184 height 27
select select "03"
click at [884, 339] on select "Please Select Ground Shipping (+$7.84) 3 Day Shipping Service (+$20.04)" at bounding box center [976, 352] width 184 height 27
click at [1029, 339] on select "Please Select Ground Shipping (+$7.84) 3 Day Shipping Service (+$20.04)" at bounding box center [976, 352] width 184 height 27
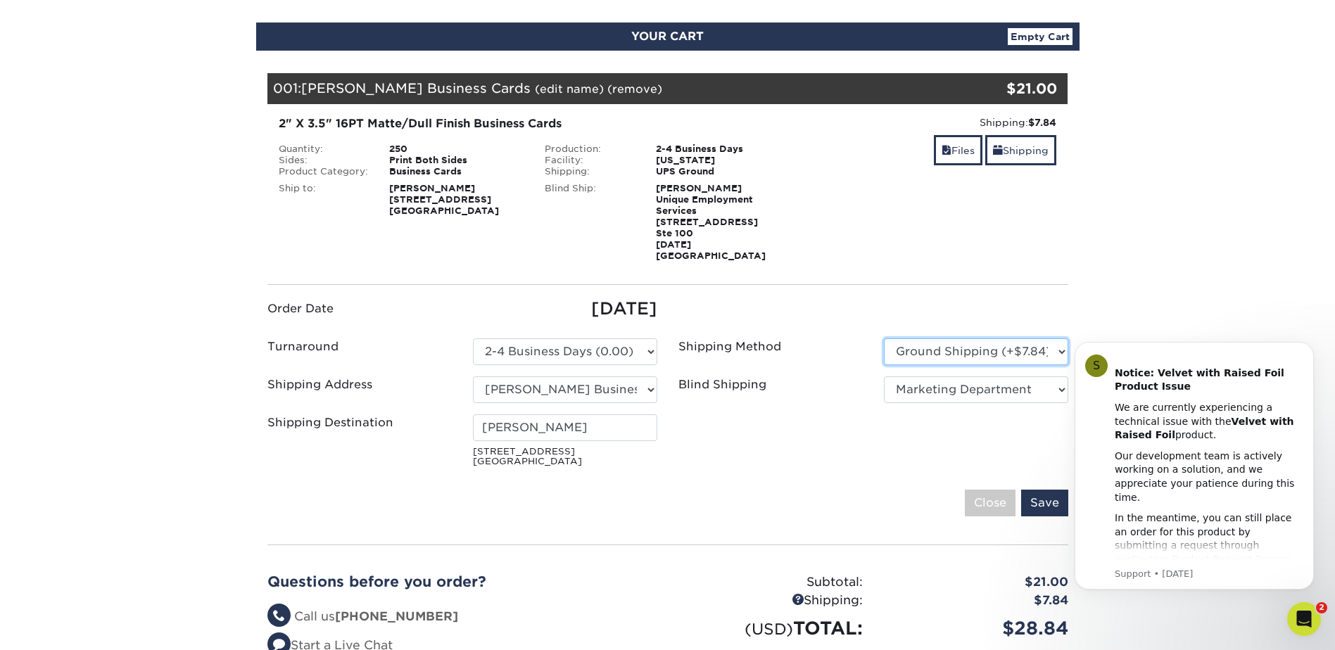
click at [1029, 339] on select "Please Select Ground Shipping (+$7.84) 3 Day Shipping Service (+$20.04)" at bounding box center [976, 352] width 184 height 27
click at [1038, 495] on input "Save" at bounding box center [1044, 503] width 47 height 27
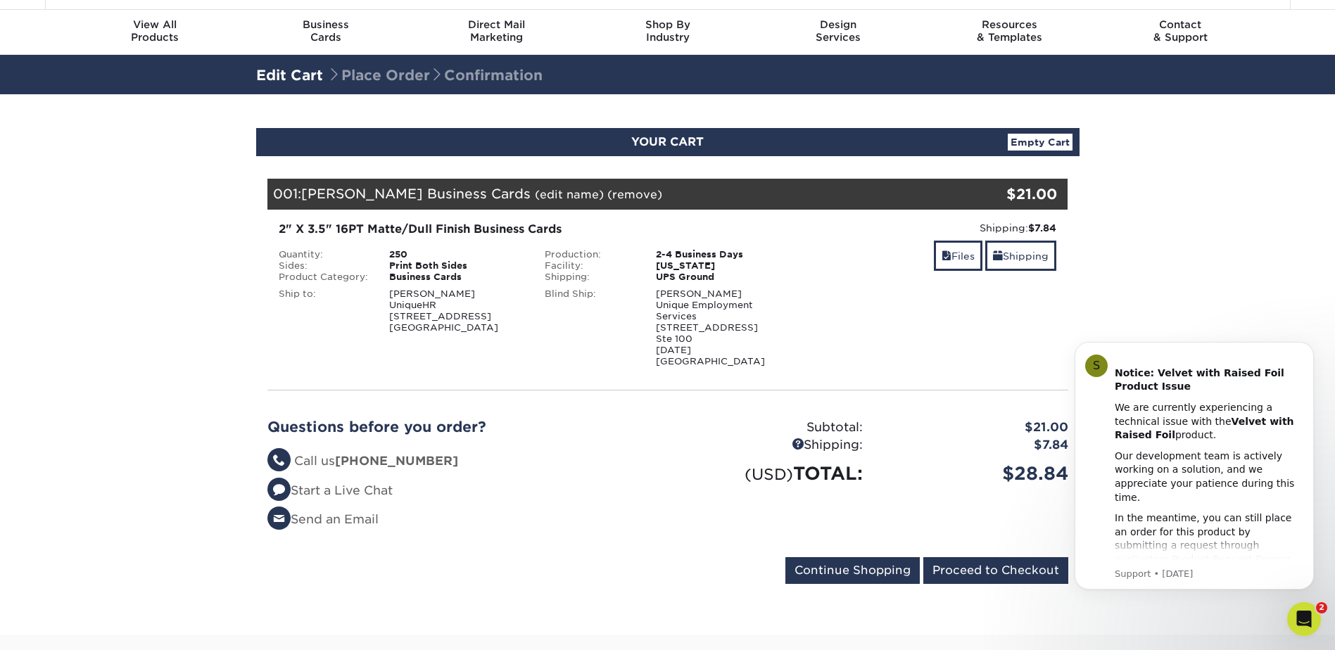
scroll to position [23, 0]
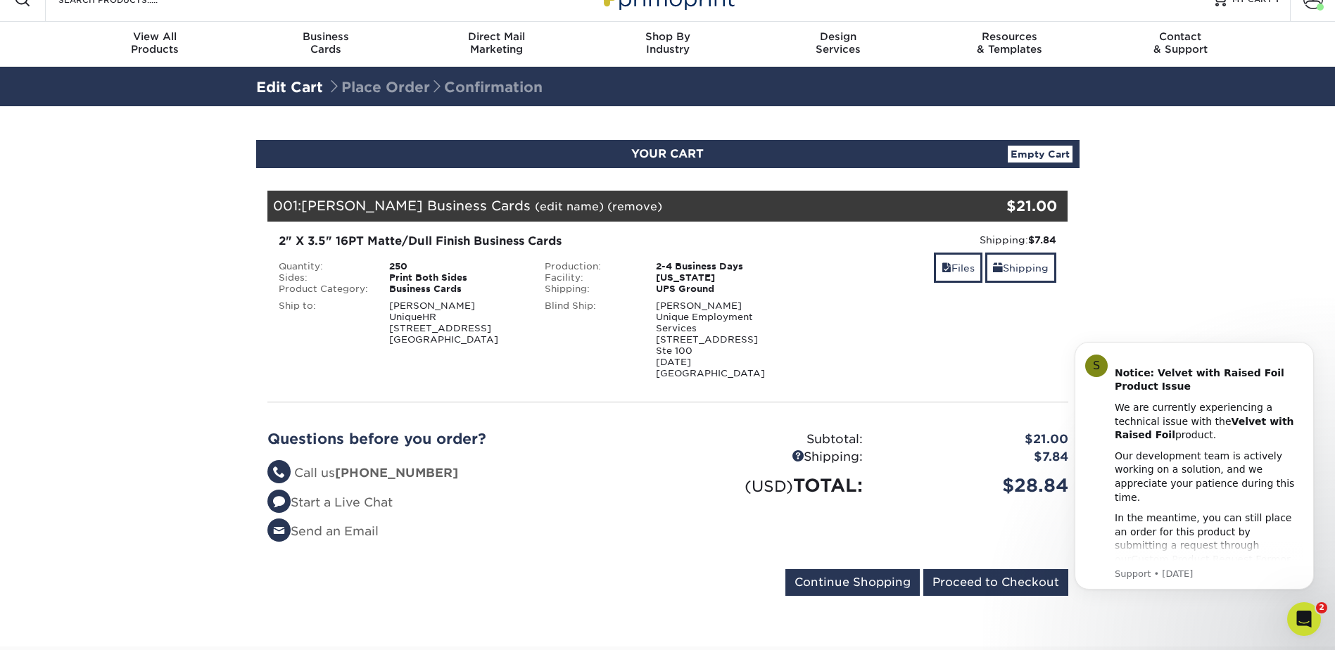
click at [1179, 213] on section "YOUR CART Empty Cart Your Cart is Empty View Account Active Orders Order Histor…" at bounding box center [667, 376] width 1335 height 541
click at [1314, 623] on div "Open Intercom Messenger" at bounding box center [1302, 617] width 46 height 46
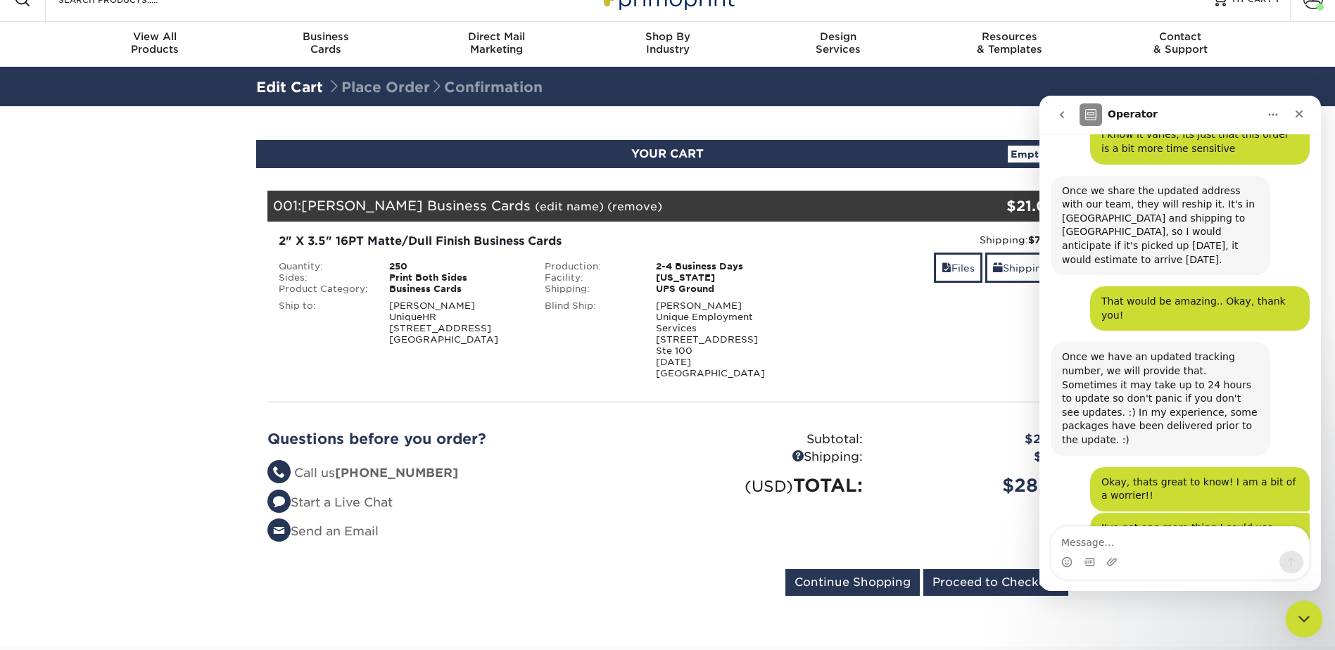
click at [1315, 623] on div "Close Intercom Messenger" at bounding box center [1302, 617] width 34 height 34
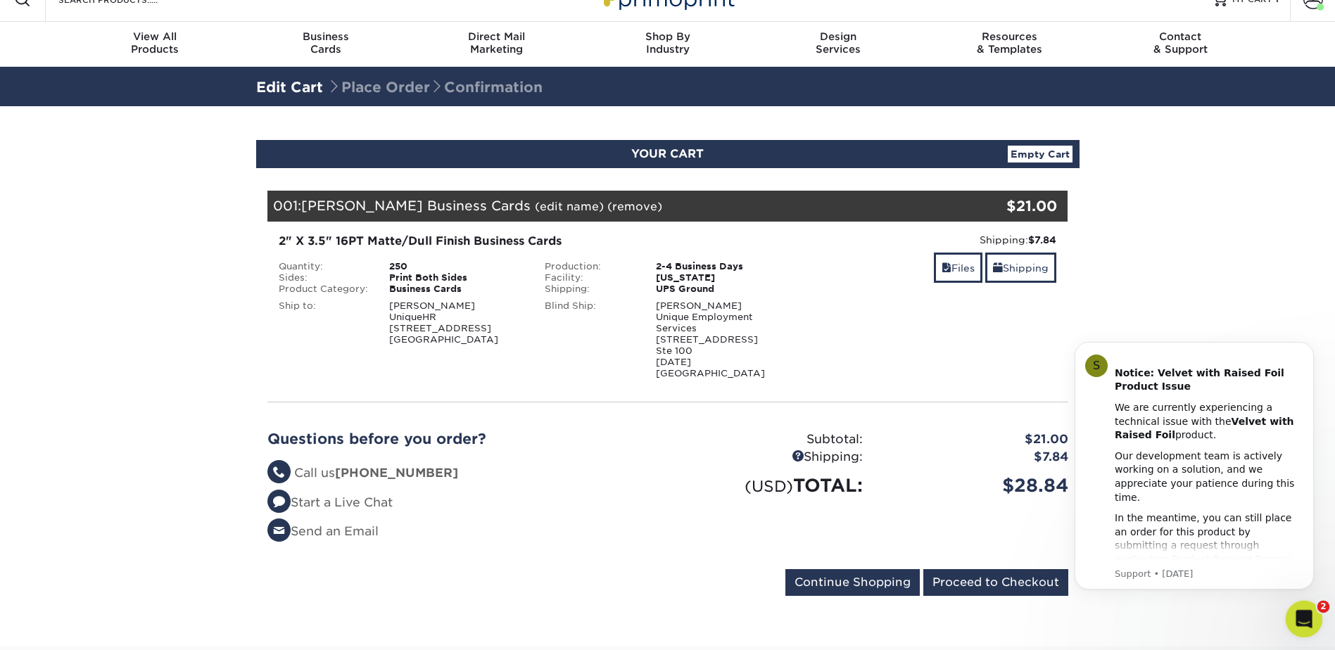
scroll to position [5366, 0]
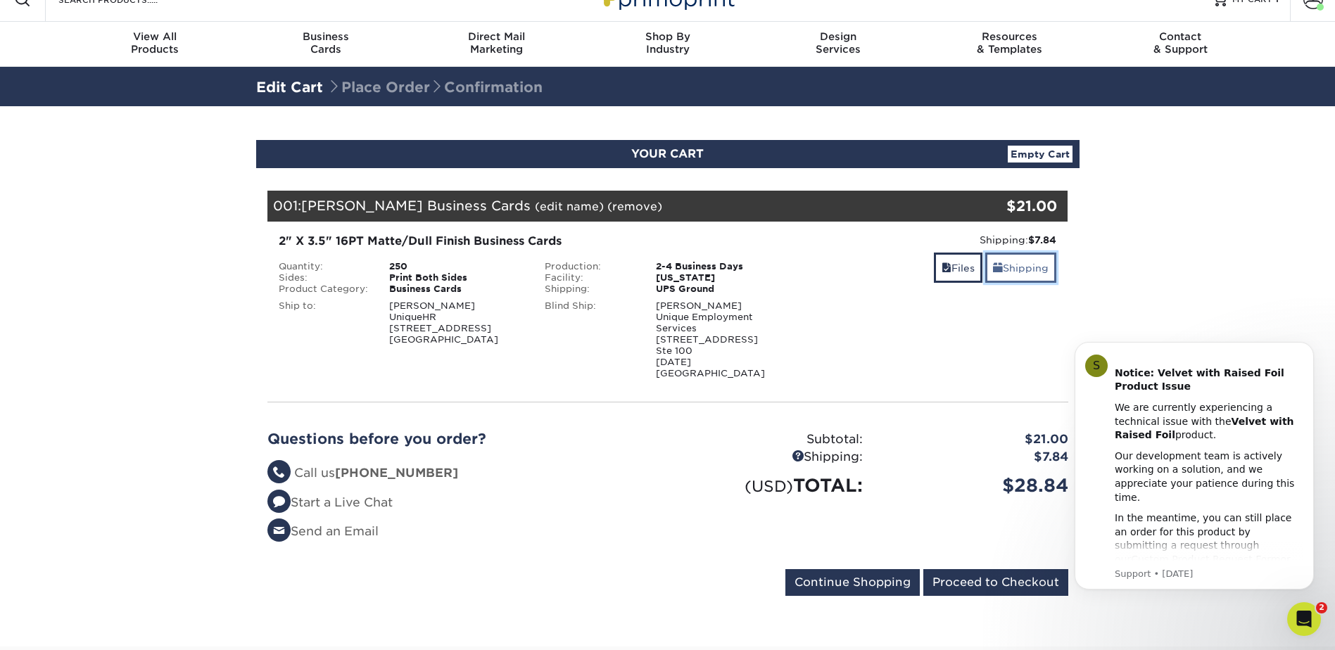
click at [1006, 275] on link "Shipping" at bounding box center [1021, 268] width 71 height 30
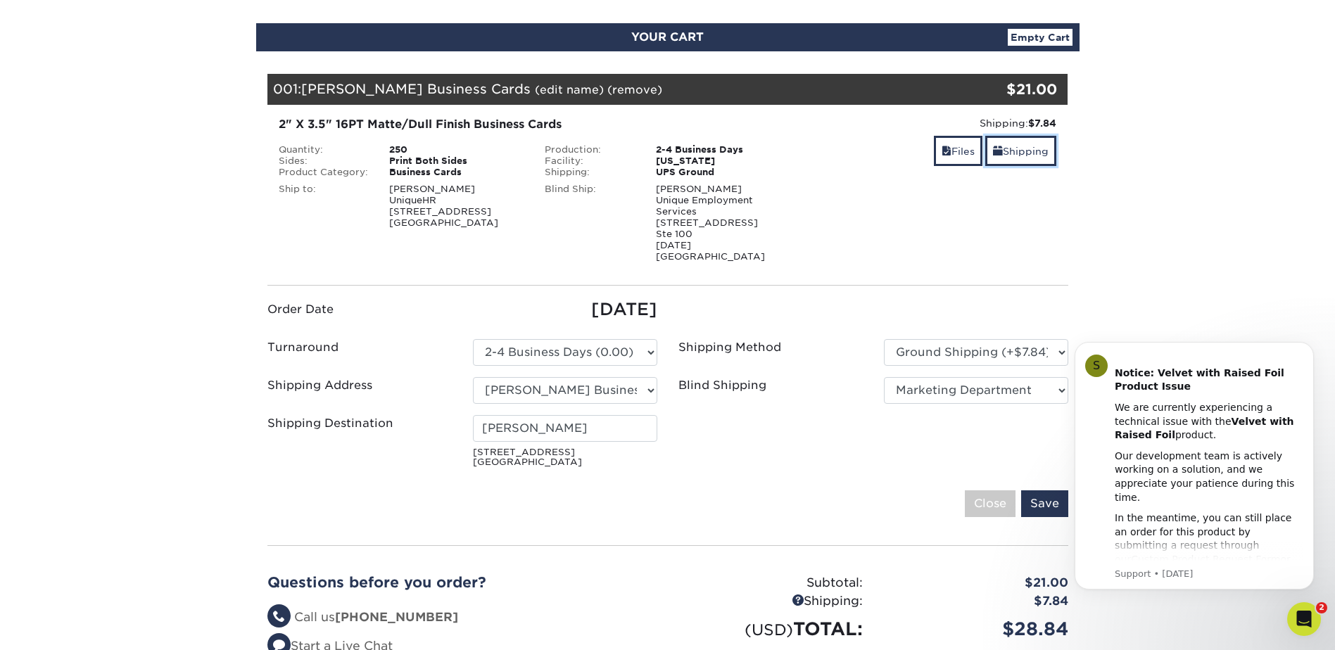
scroll to position [141, 0]
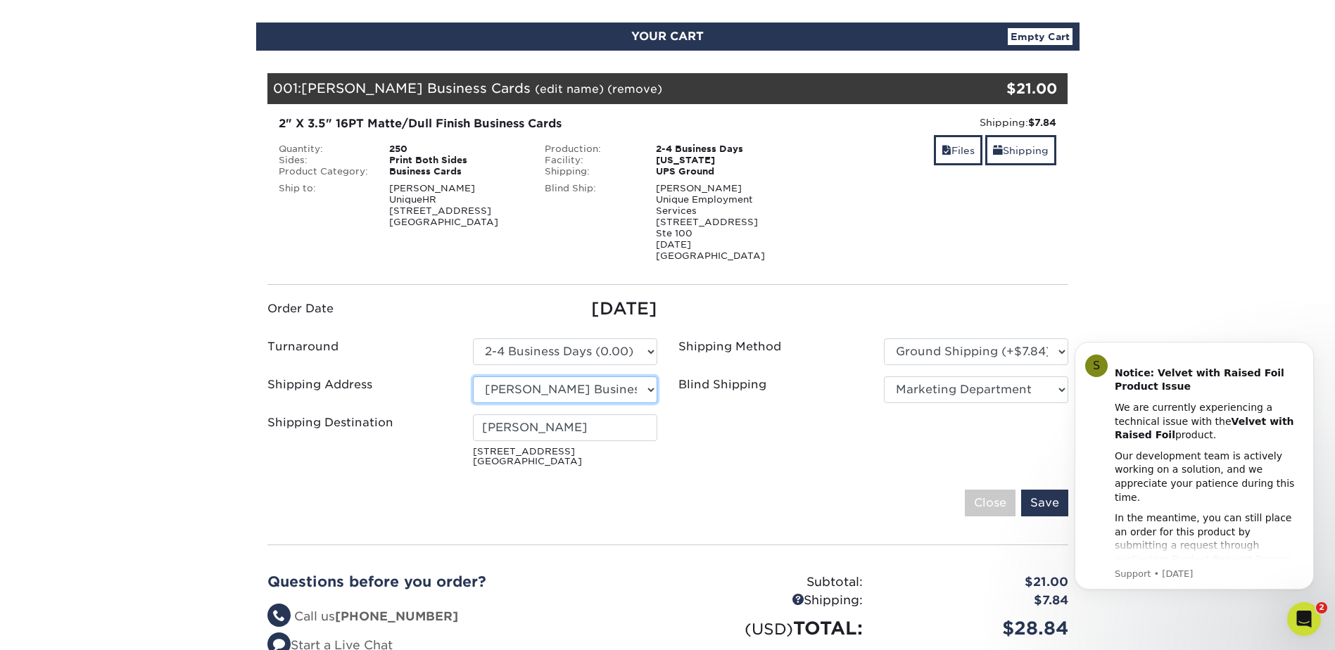
click at [596, 377] on select "Select One Arieux Home Bradley Cole BrianRothermel Brittney Q Chris C Collette …" at bounding box center [565, 390] width 184 height 27
click at [596, 378] on select "Select One Arieux Home Bradley Cole BrianRothermel Brittney Q Chris C Collette …" at bounding box center [565, 390] width 184 height 27
click at [1302, 607] on icon "Open Intercom Messenger" at bounding box center [1302, 617] width 23 height 23
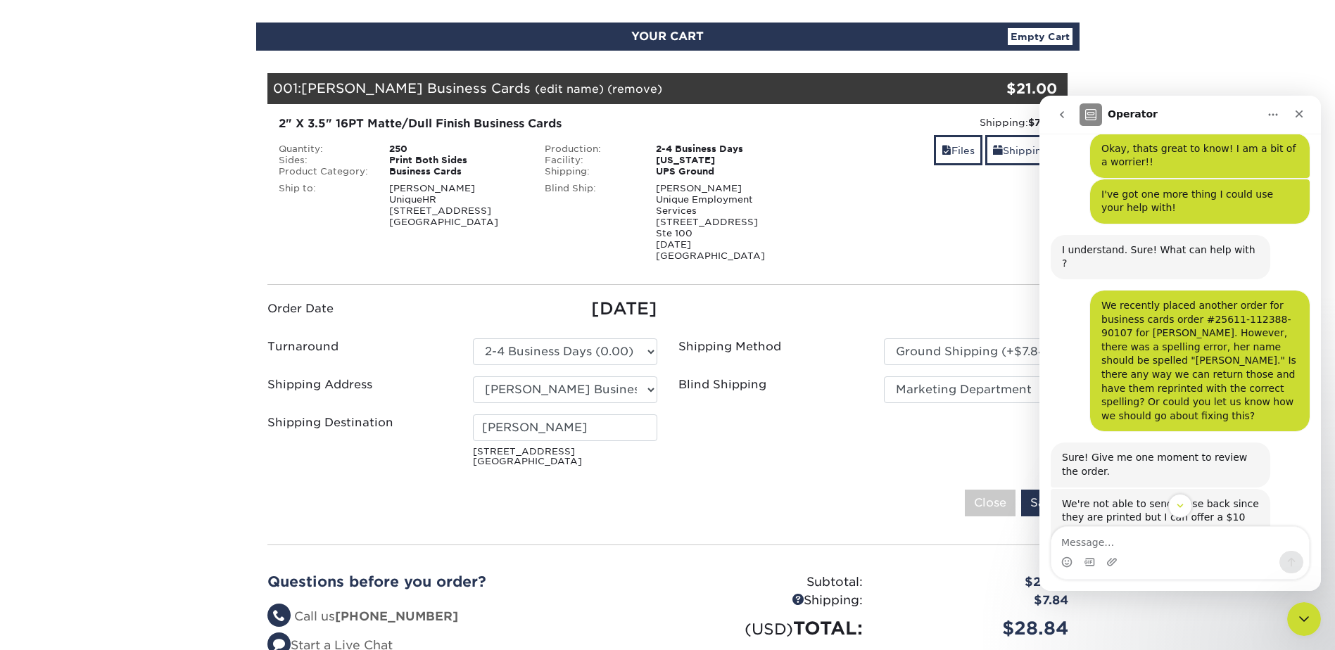
scroll to position [5014, 0]
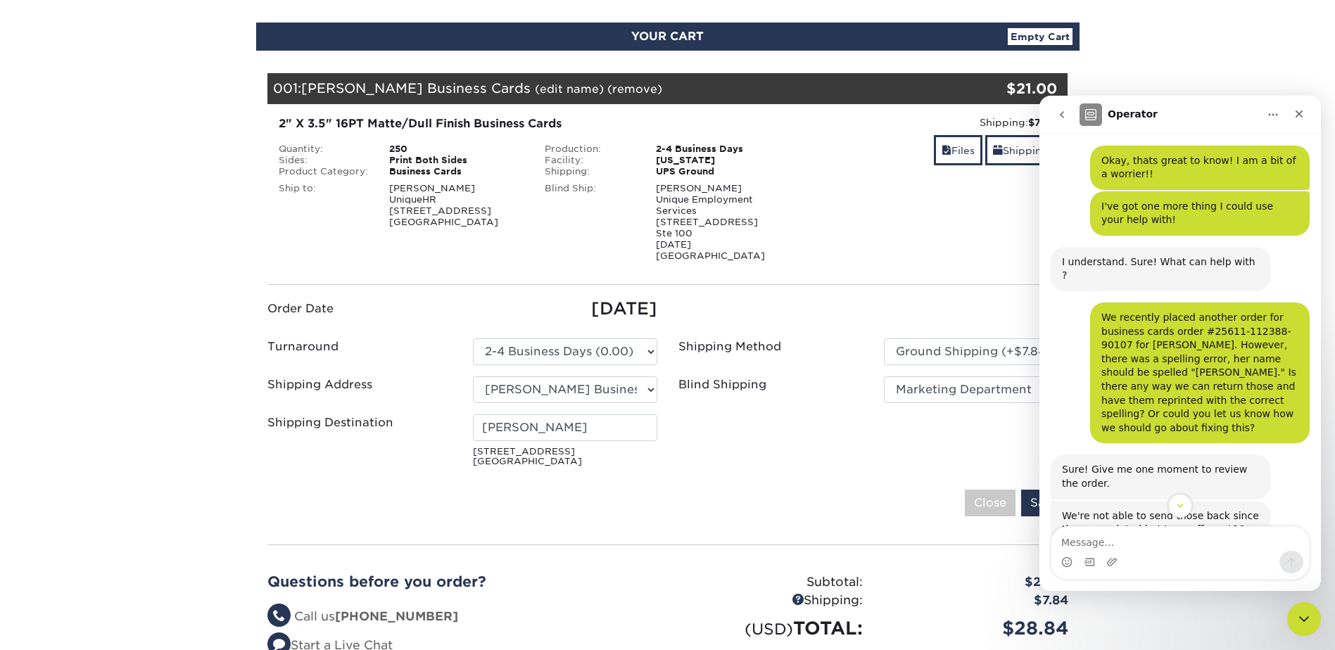
drag, startPoint x: 2362, startPoint y: 586, endPoint x: 1305, endPoint y: 341, distance: 1084.6
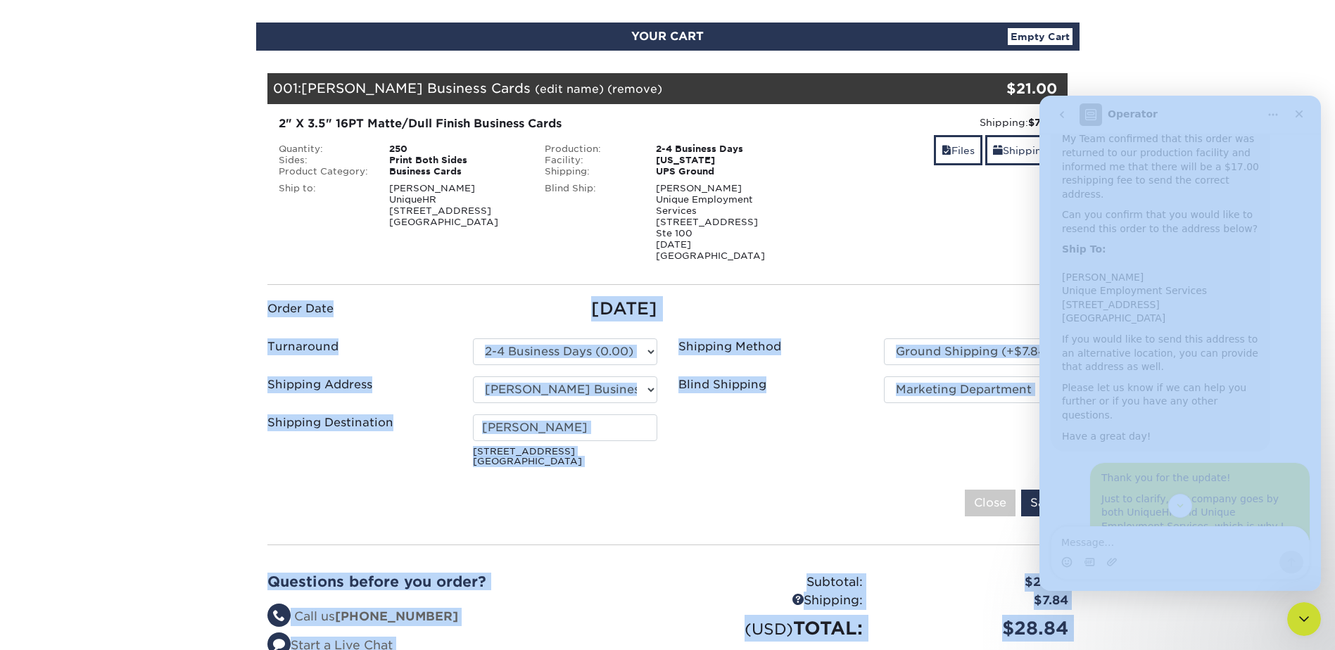
scroll to position [2115, 0]
drag, startPoint x: 1315, startPoint y: 482, endPoint x: 2362, endPoint y: 358, distance: 1054.1
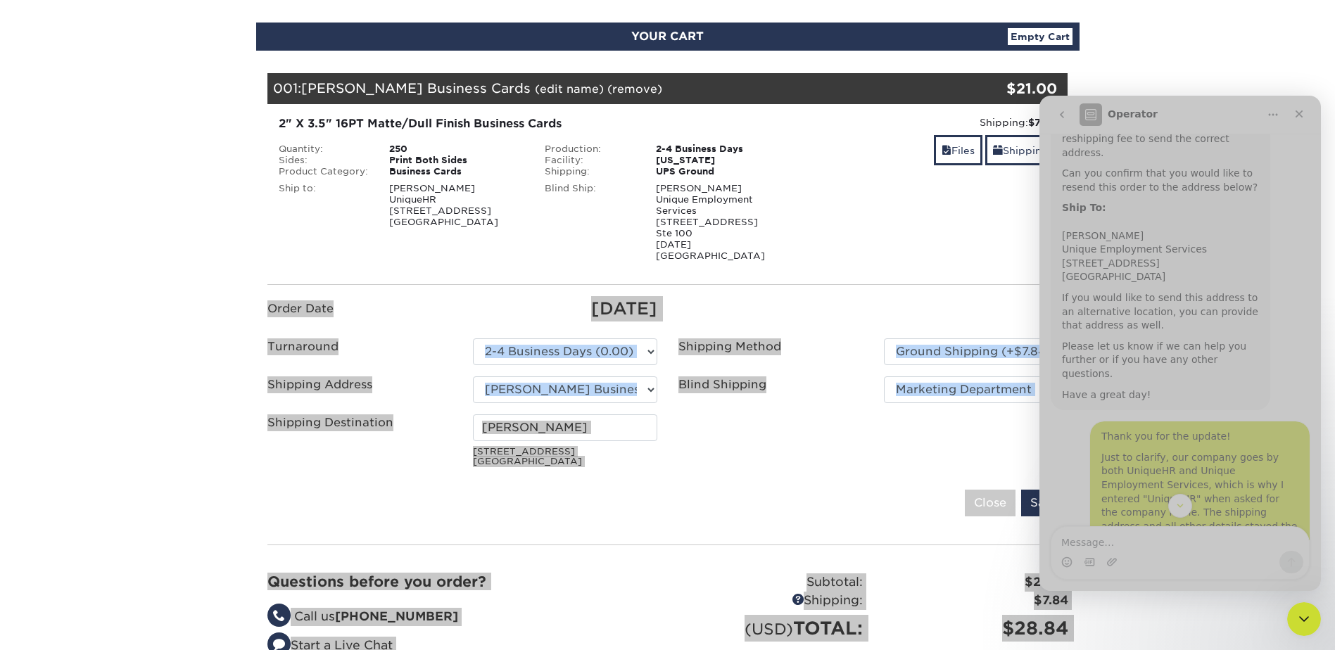
drag, startPoint x: 2362, startPoint y: 358, endPoint x: 1245, endPoint y: 221, distance: 1124.9
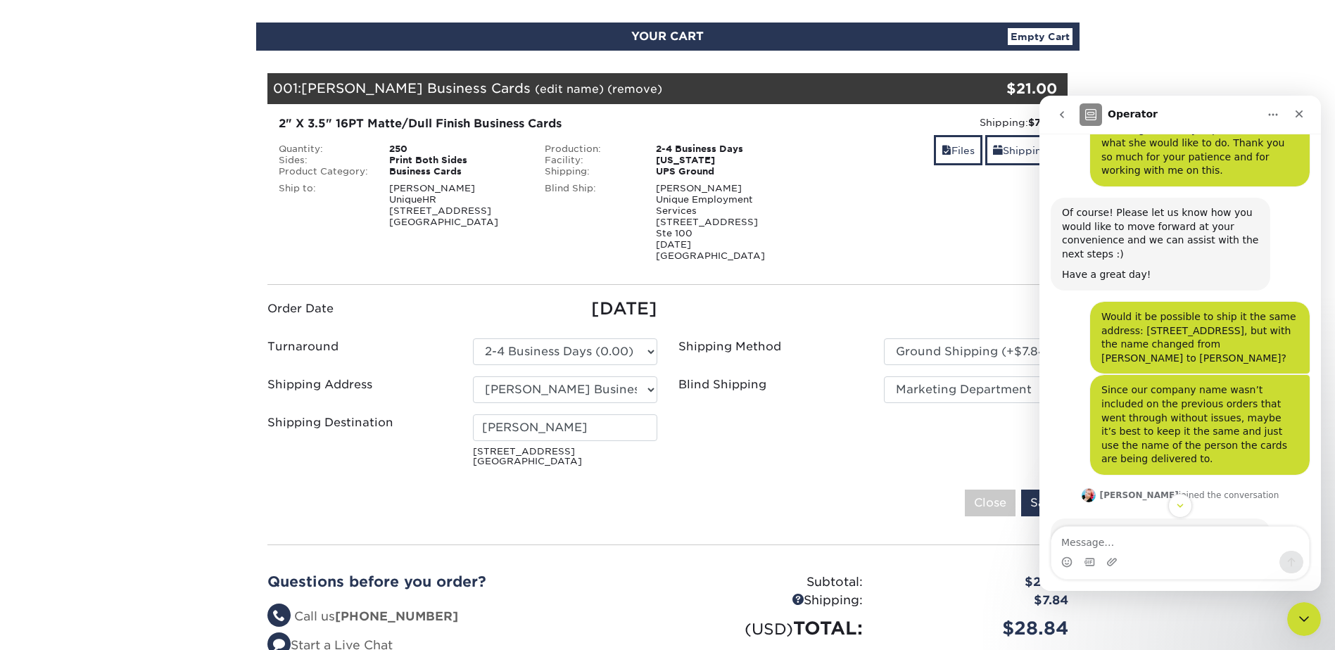
scroll to position [4065, 0]
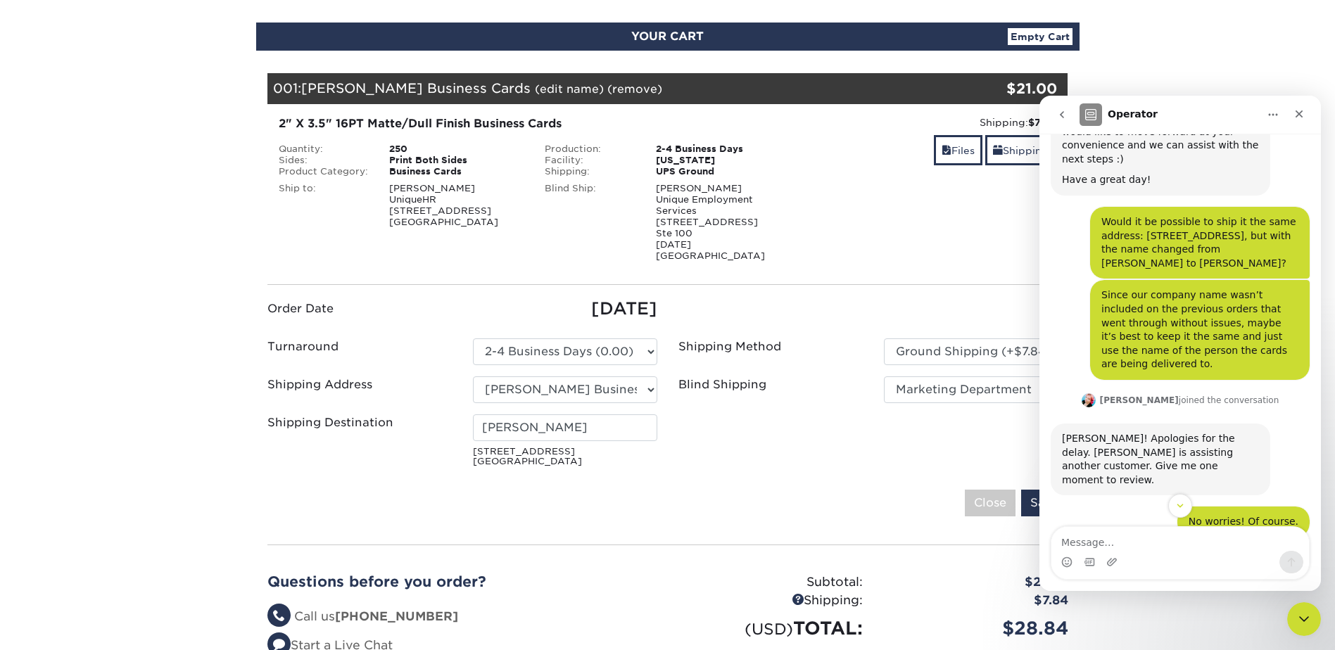
drag, startPoint x: 1315, startPoint y: 489, endPoint x: 2365, endPoint y: 517, distance: 1049.9
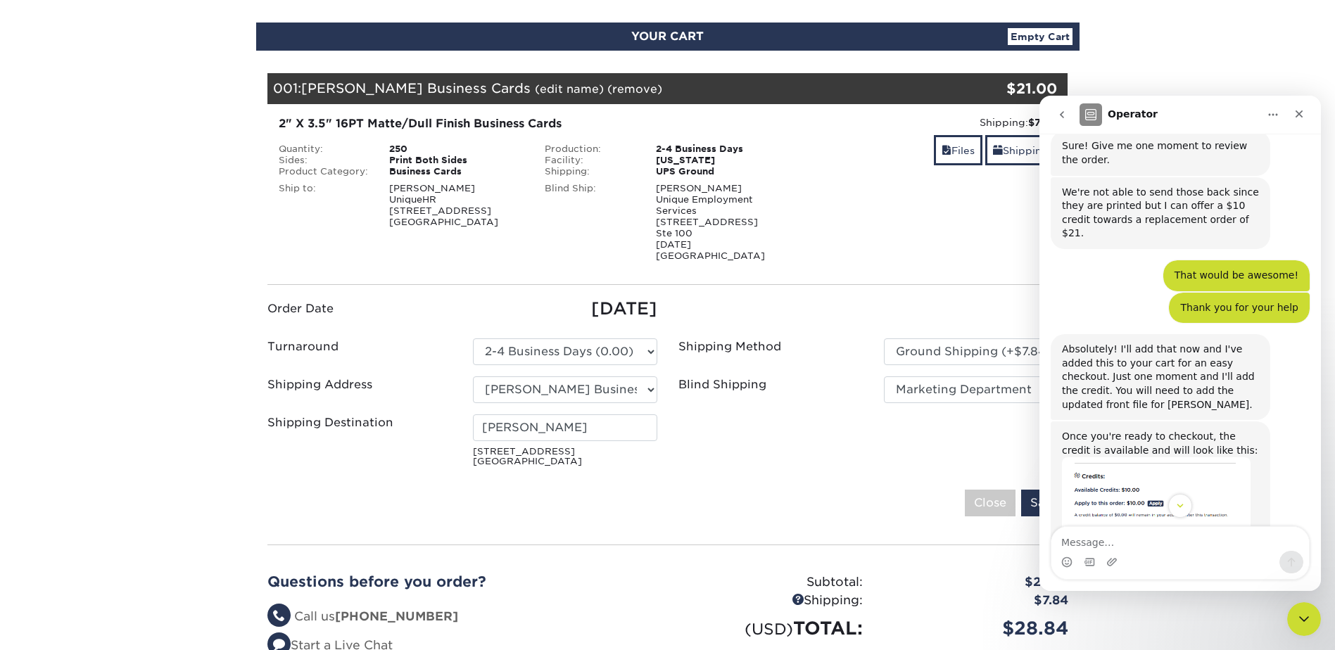
scroll to position [5366, 0]
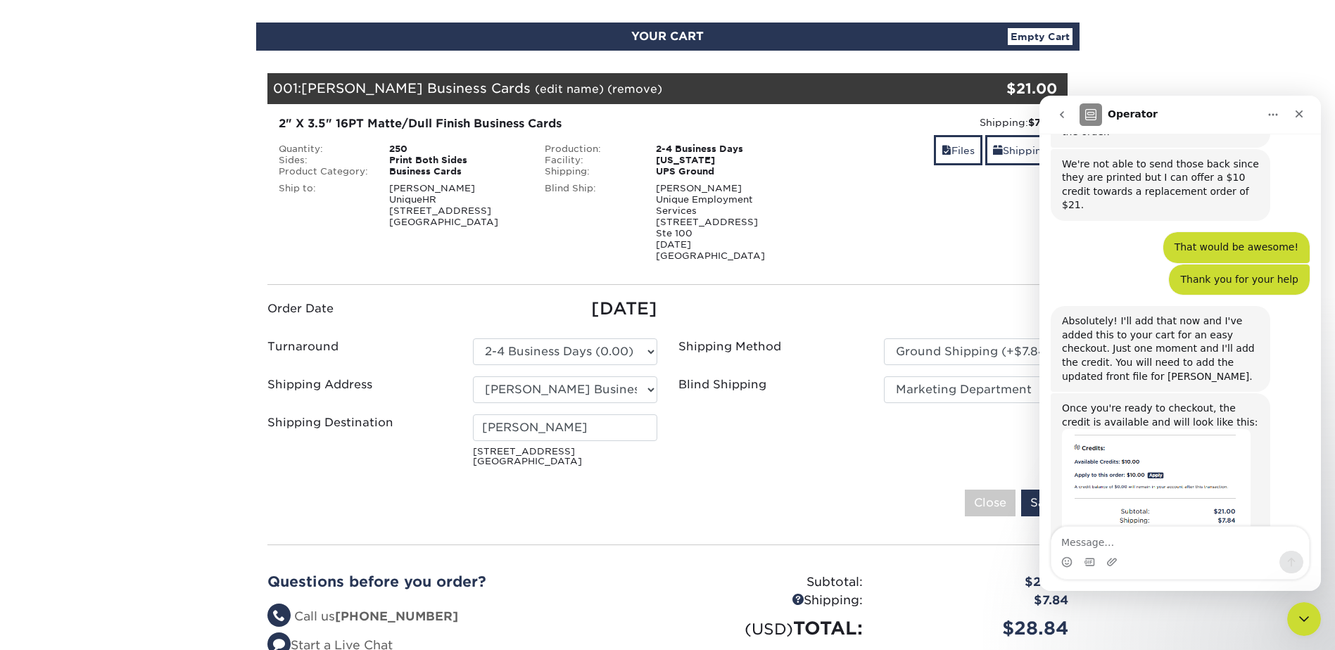
drag, startPoint x: 1135, startPoint y: 398, endPoint x: 1131, endPoint y: 406, distance: 8.8
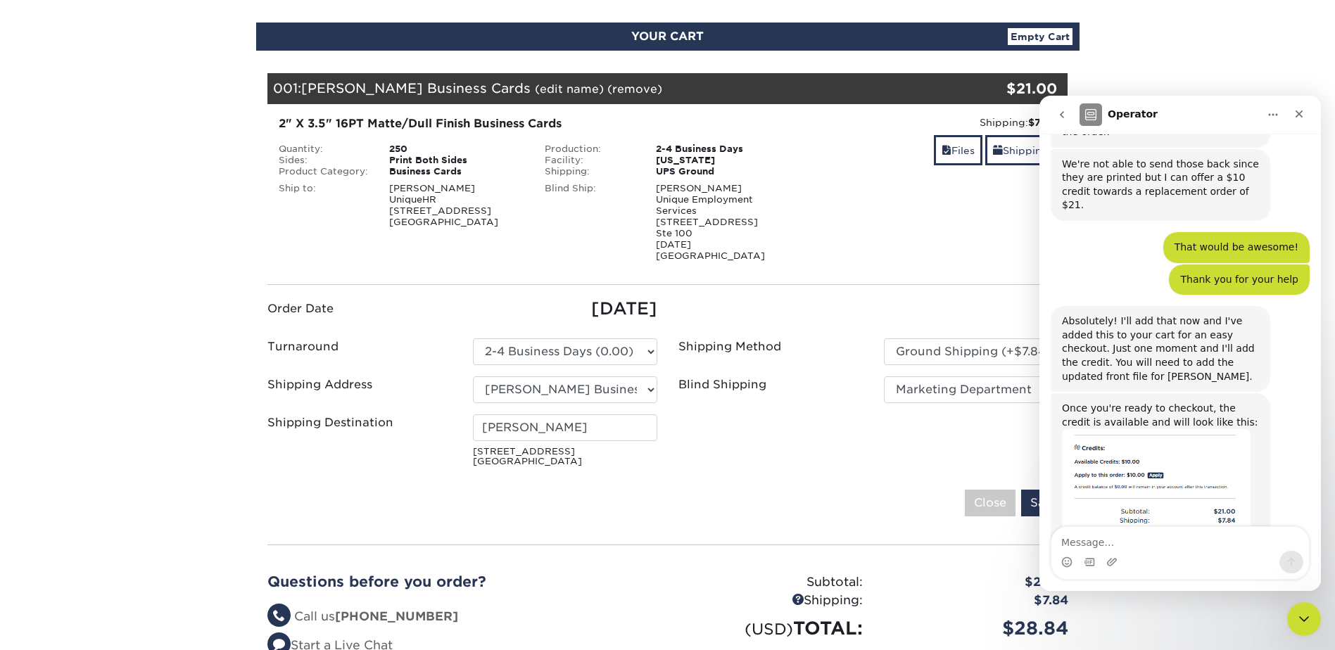
copy div "1Z2A61060367501593"
click at [1062, 108] on button "go back" at bounding box center [1062, 114] width 27 height 27
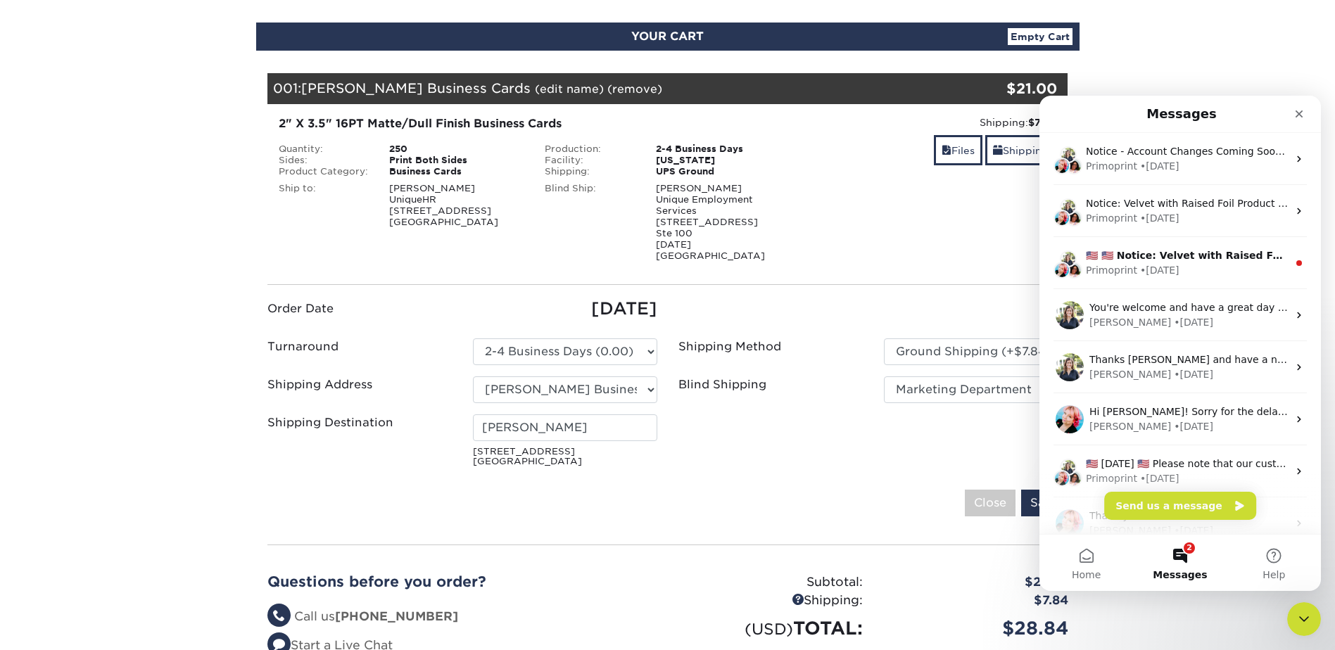
scroll to position [0, 0]
click at [1093, 570] on span "Home" at bounding box center [1086, 575] width 29 height 10
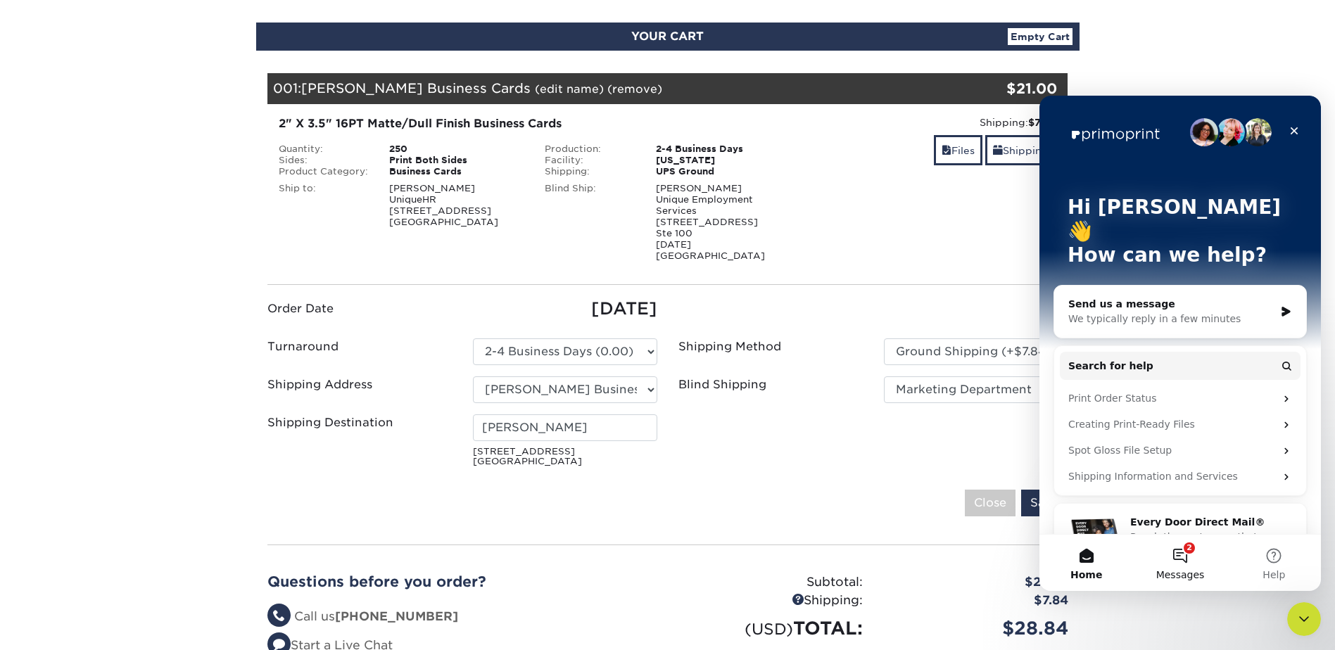
click at [1192, 571] on span "Messages" at bounding box center [1181, 575] width 49 height 10
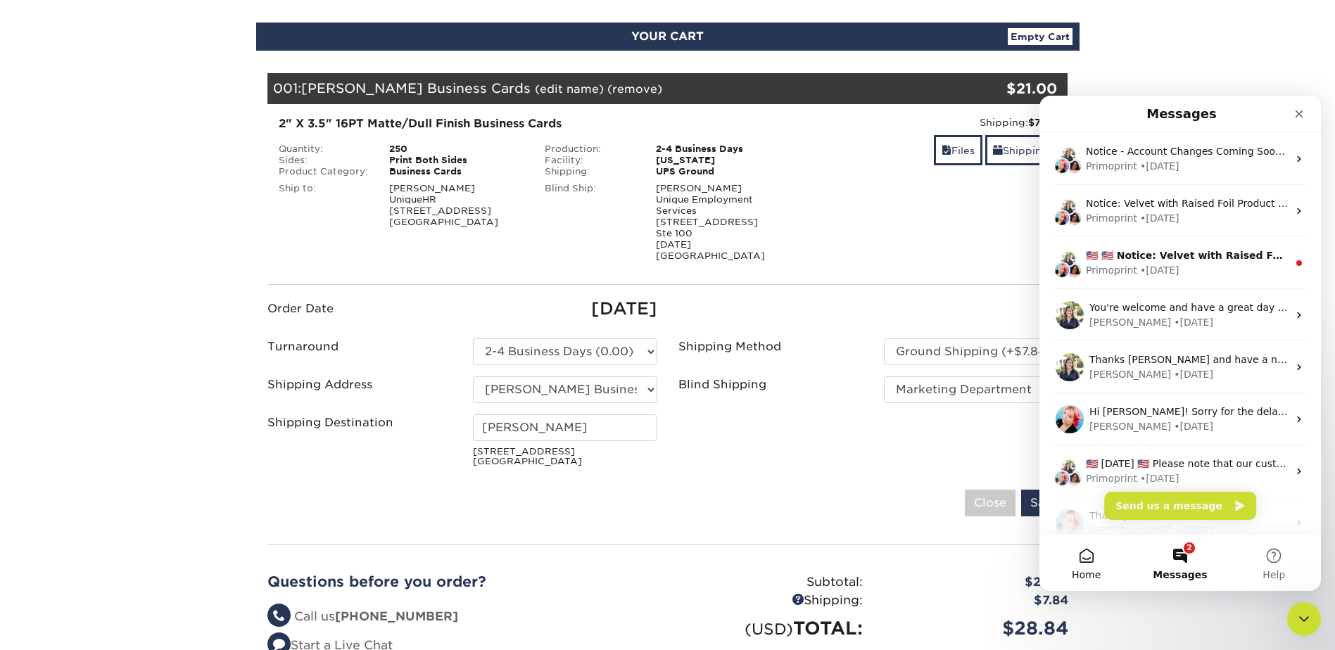
click at [1082, 570] on span "Home" at bounding box center [1086, 575] width 29 height 10
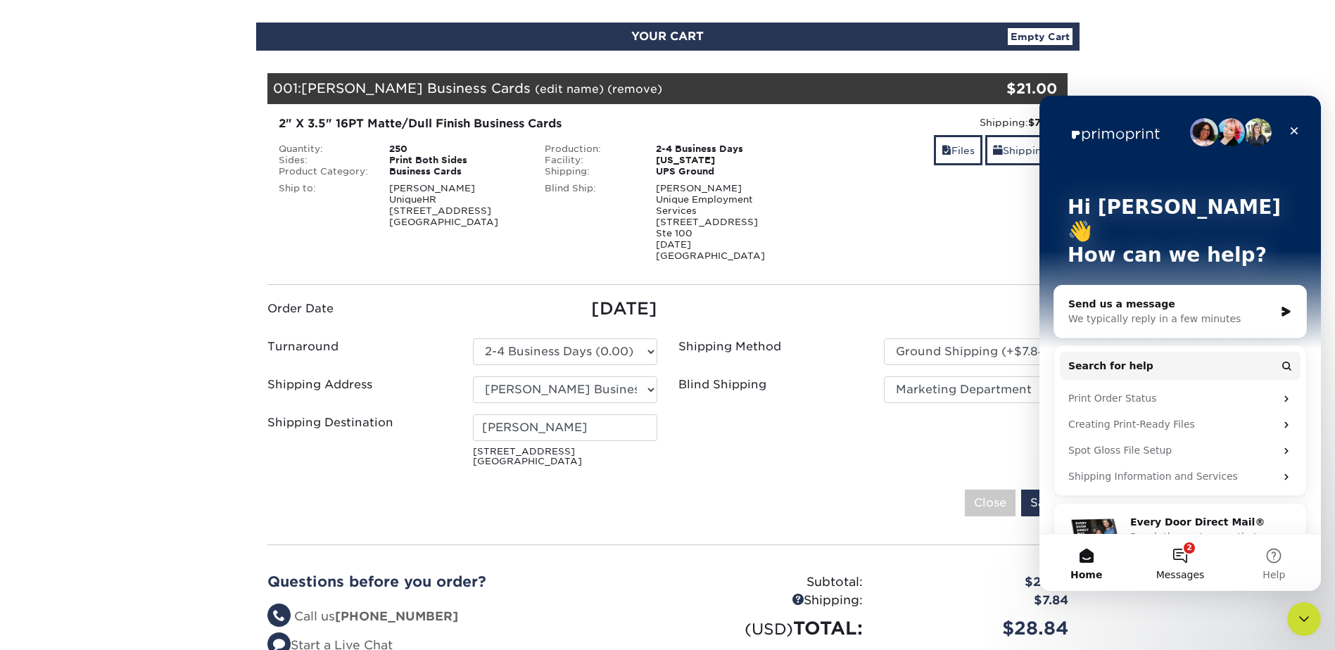
click at [1176, 551] on button "2 Messages" at bounding box center [1180, 563] width 94 height 56
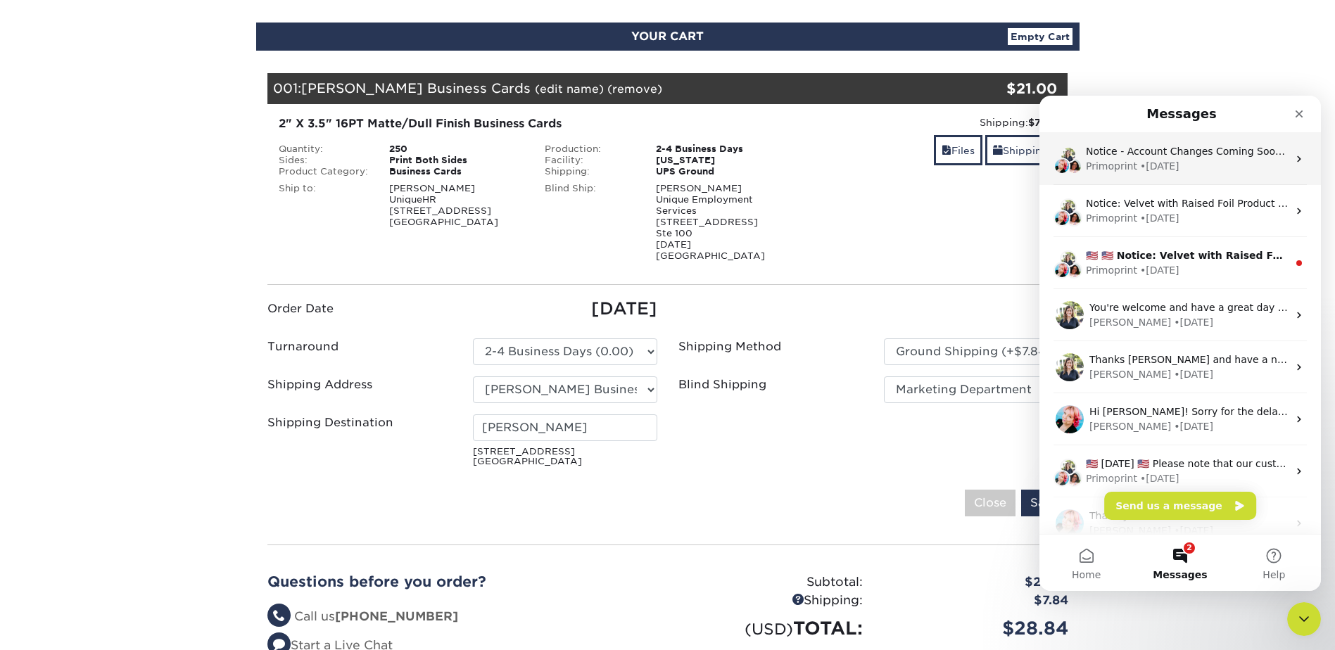
click at [1190, 172] on div "Primoprint • 1d ago" at bounding box center [1187, 166] width 202 height 15
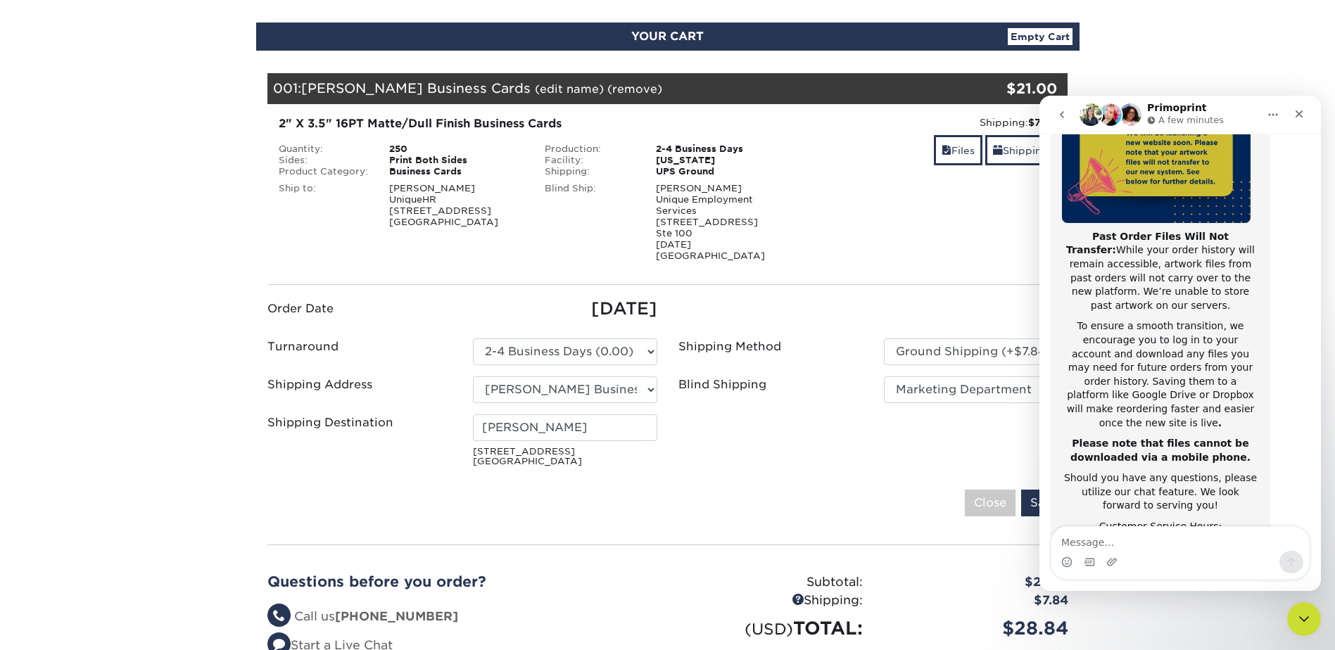
scroll to position [200, 0]
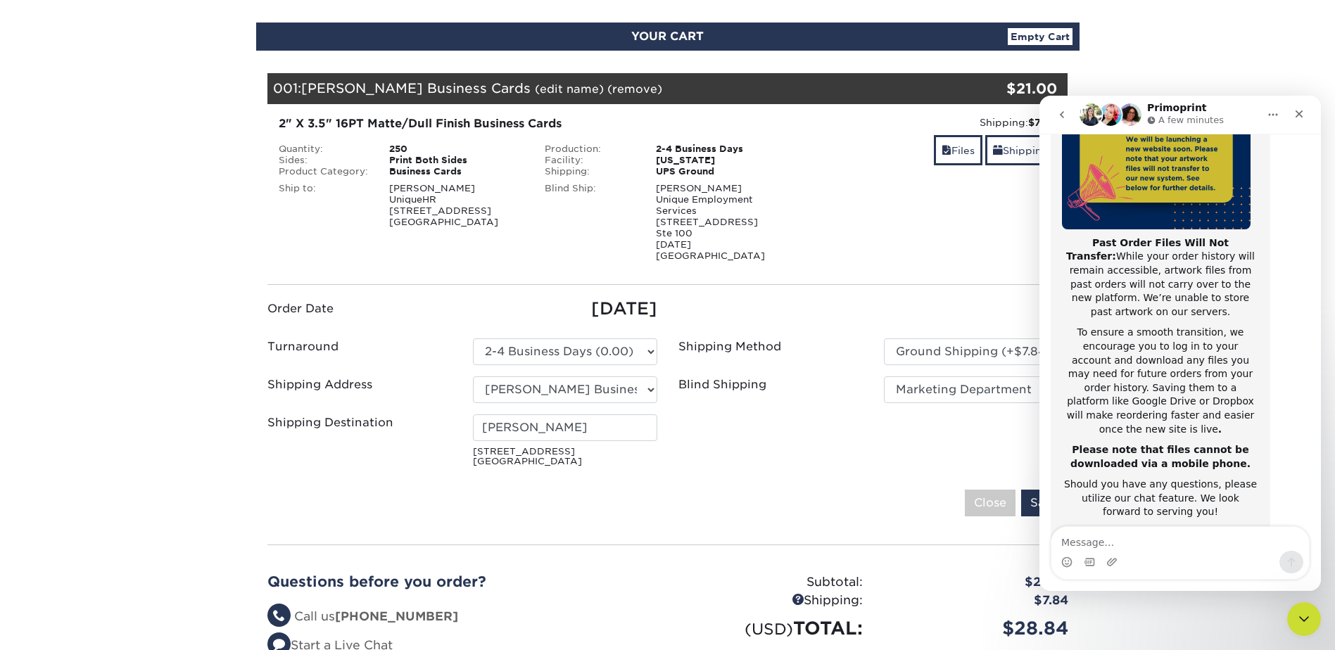
click at [1267, 120] on button "Home" at bounding box center [1273, 114] width 27 height 27
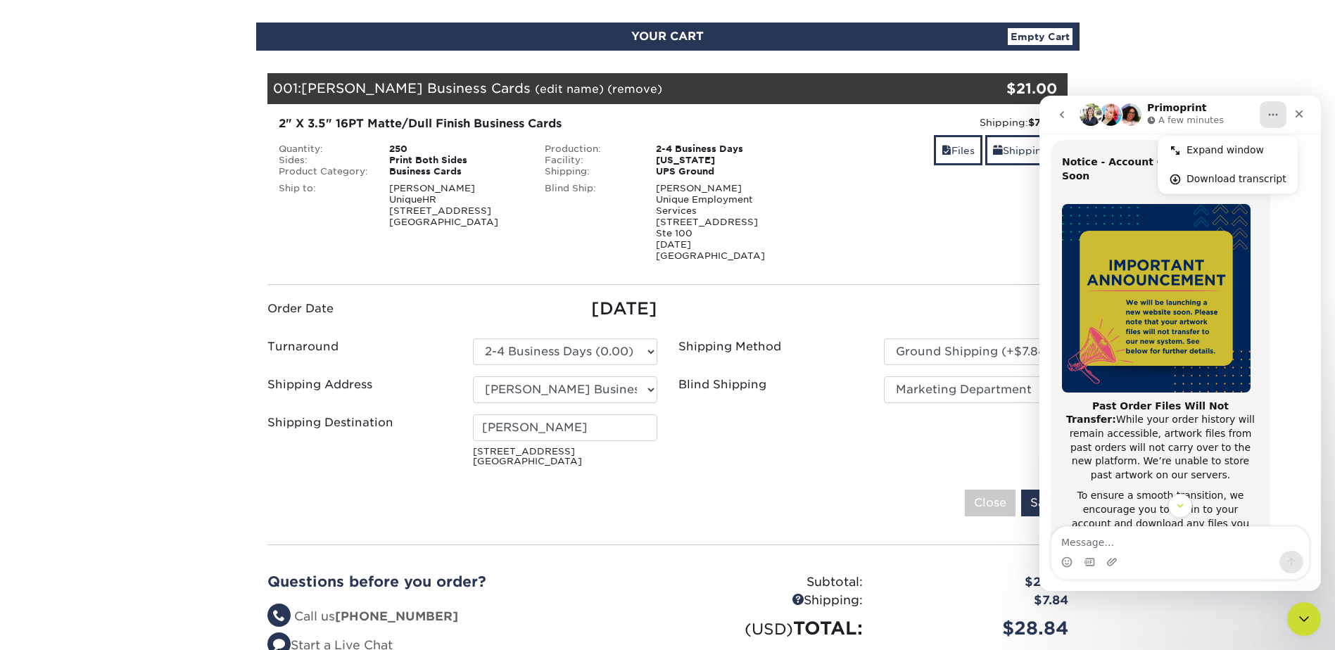
scroll to position [0, 0]
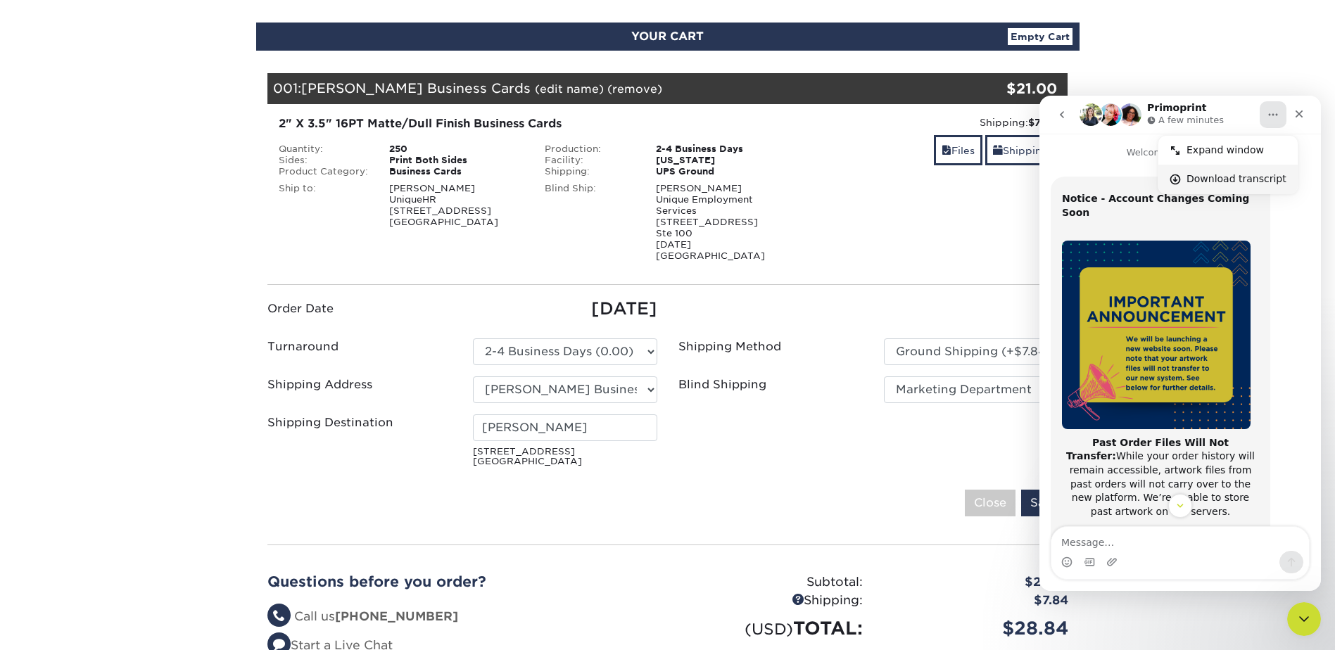
click at [1202, 179] on div "Download transcript" at bounding box center [1237, 179] width 100 height 15
click at [1278, 37] on section "YOUR CART Empty Cart Your Cart is Empty View Account Active Orders Order Histor…" at bounding box center [667, 389] width 1335 height 801
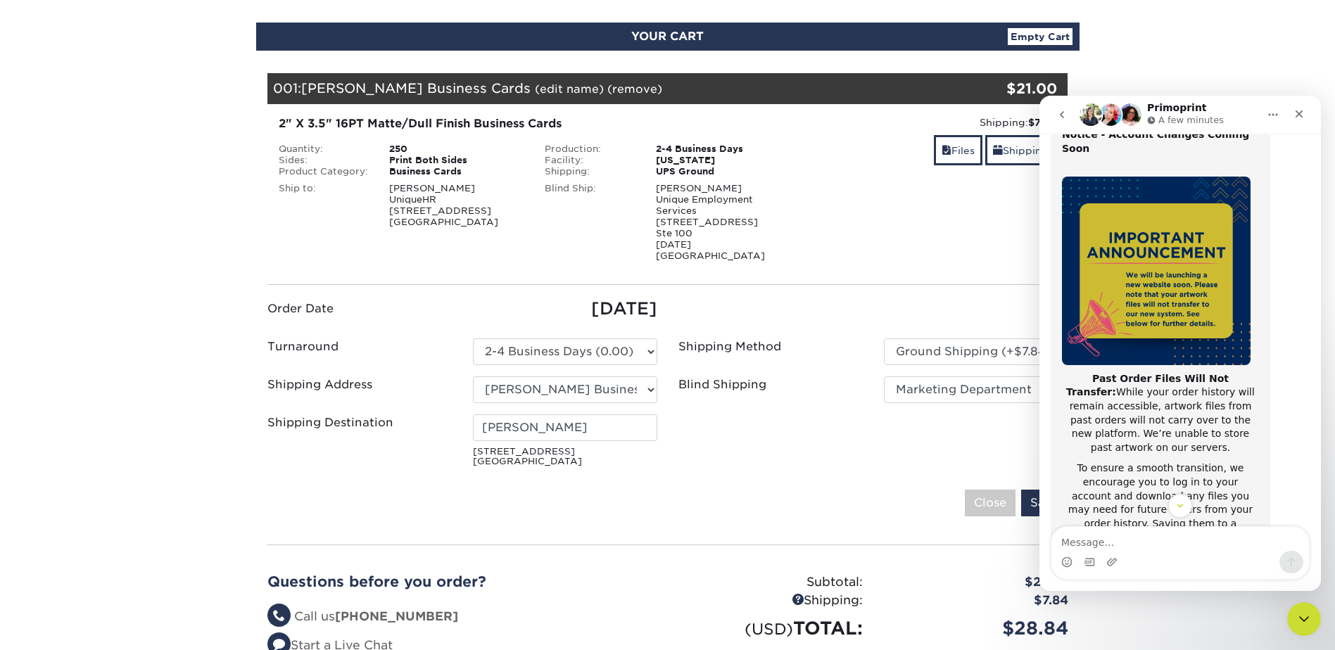
scroll to position [70, 0]
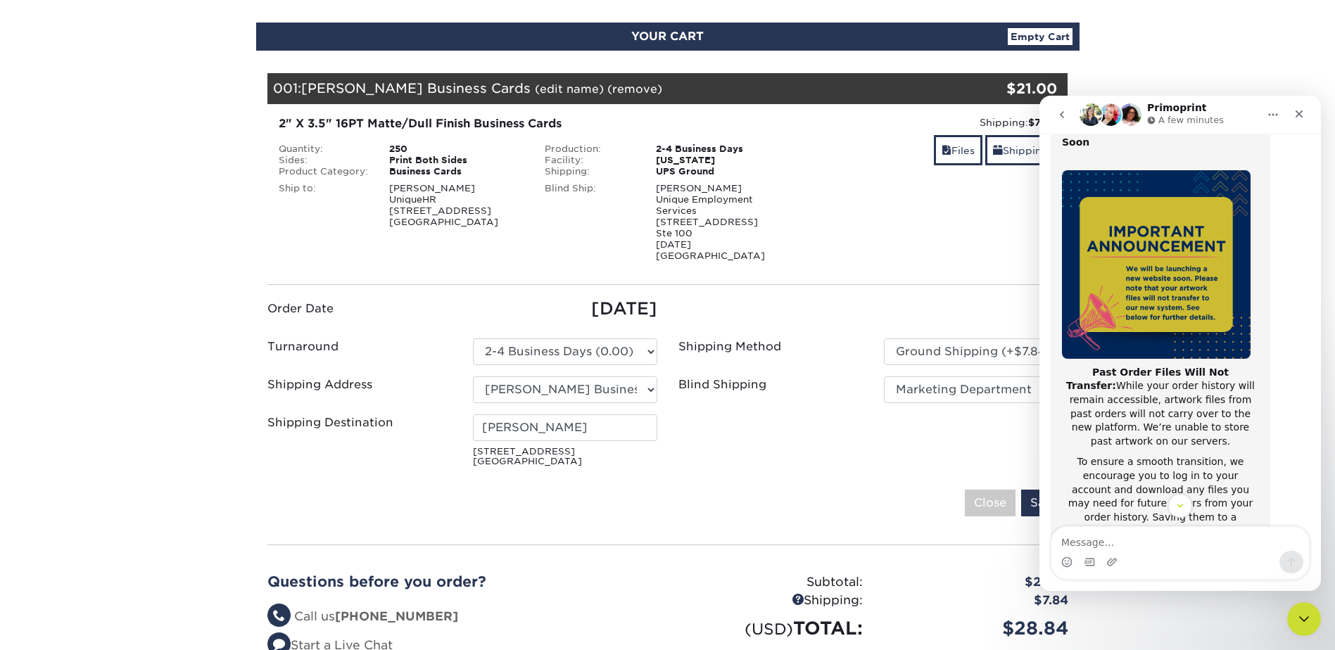
click at [1274, 118] on icon "Home" at bounding box center [1273, 114] width 11 height 11
click at [1238, 151] on div "Expand window" at bounding box center [1237, 150] width 100 height 15
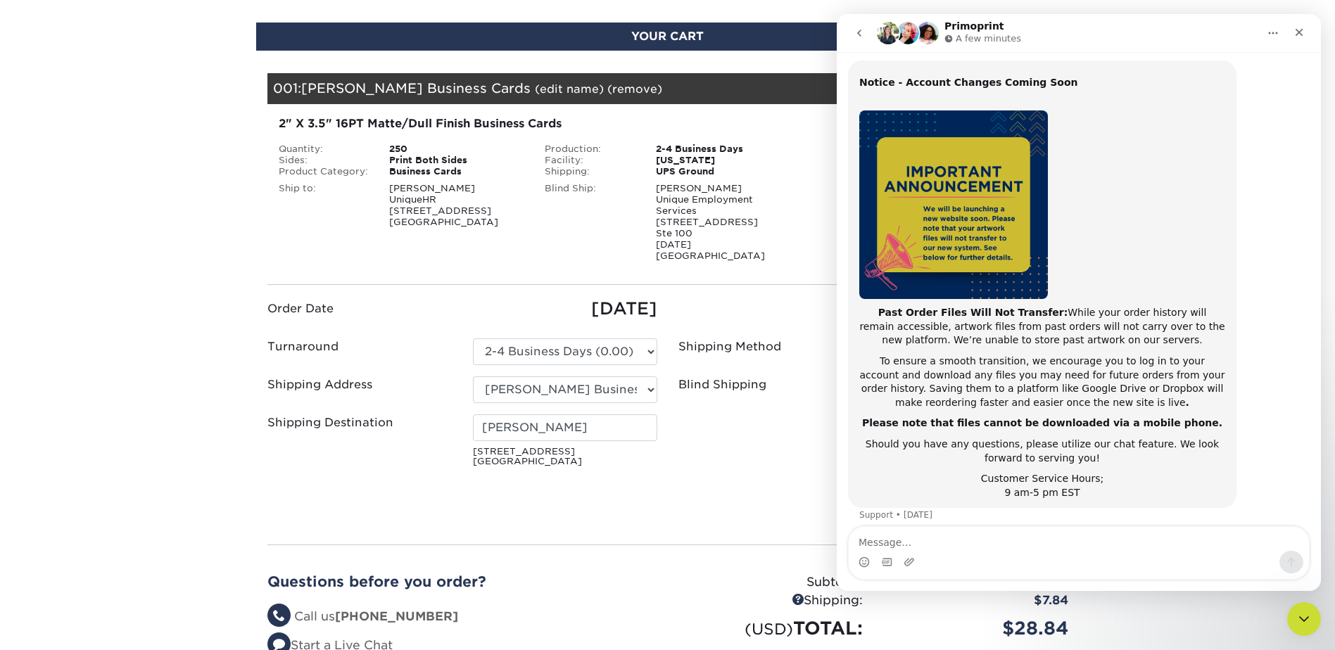
scroll to position [45, 0]
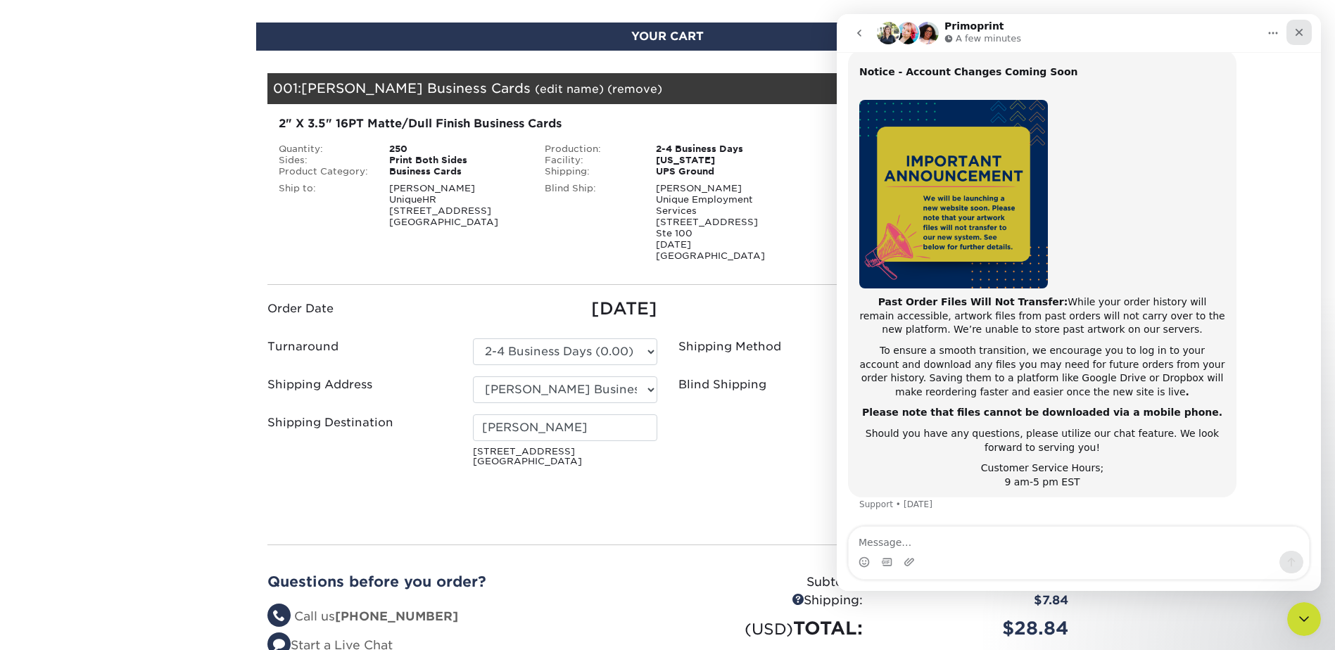
click at [1298, 30] on icon "Close" at bounding box center [1299, 32] width 11 height 11
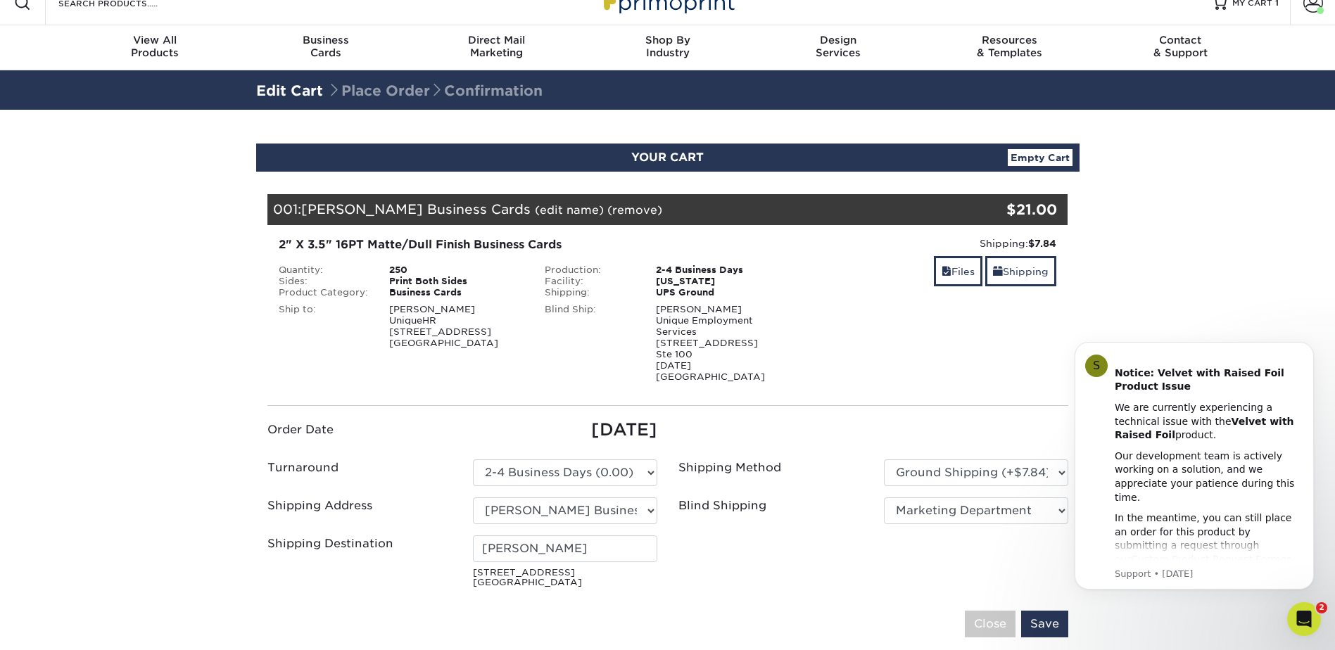
scroll to position [0, 0]
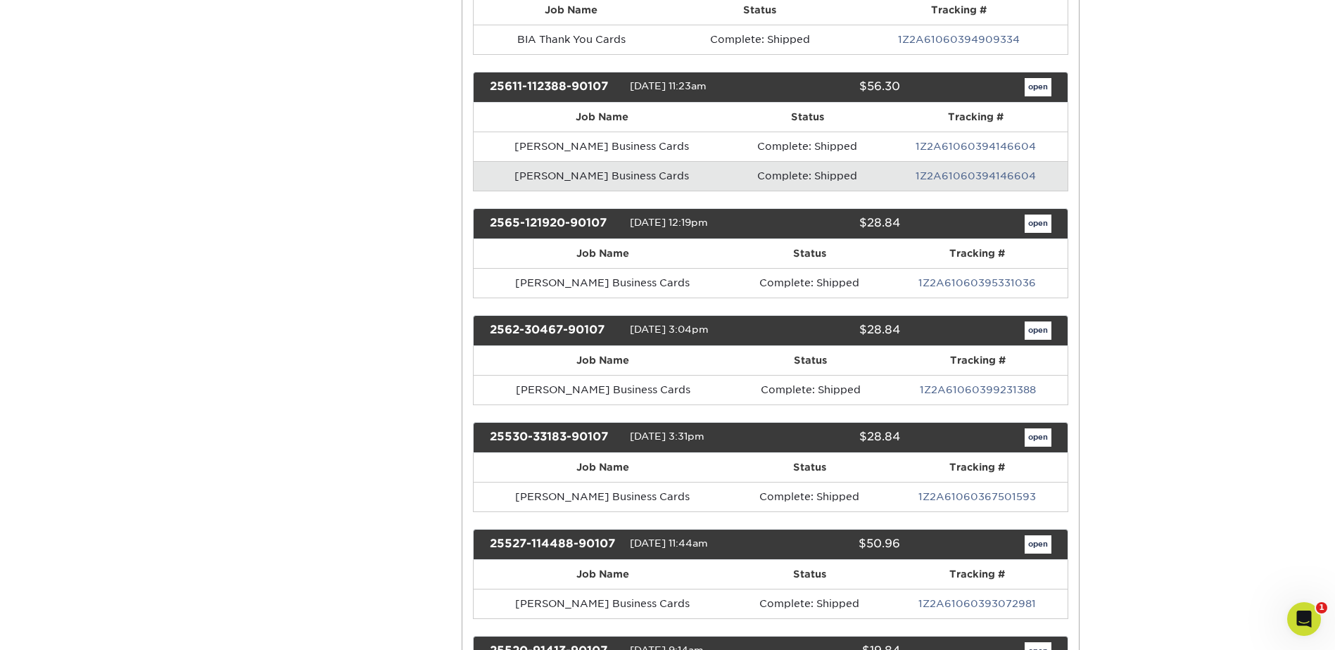
scroll to position [751, 0]
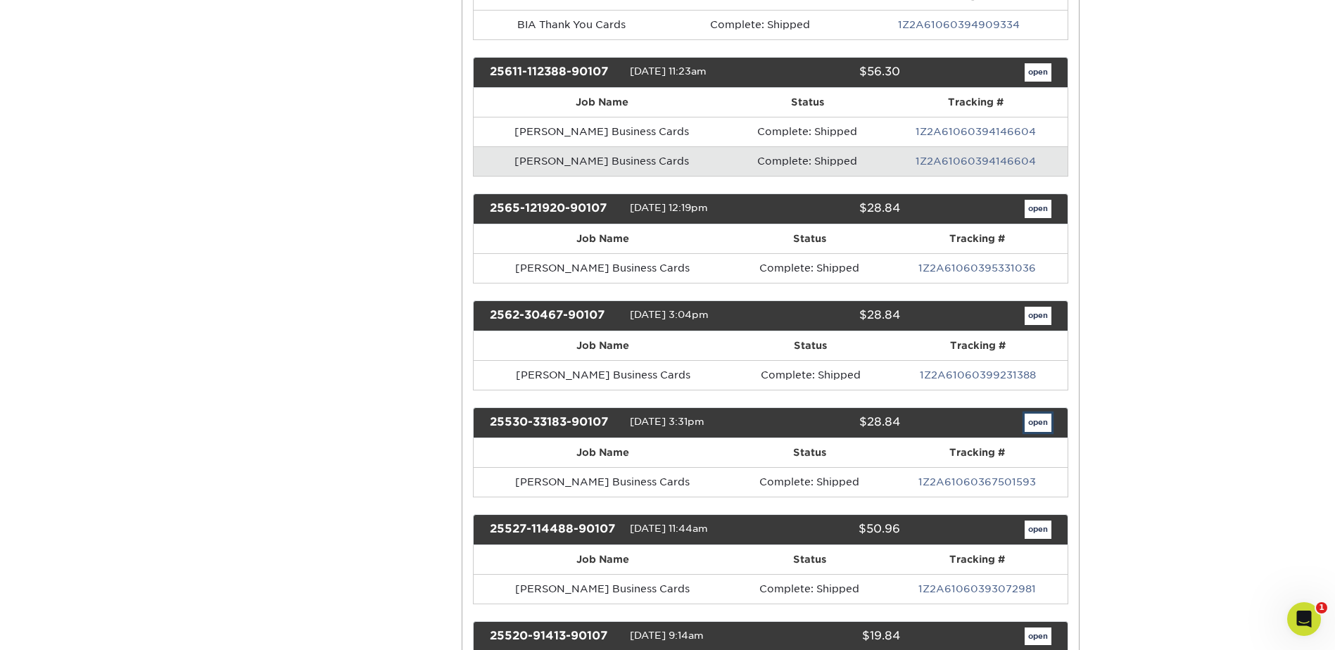
click at [1038, 420] on link "open" at bounding box center [1038, 423] width 27 height 18
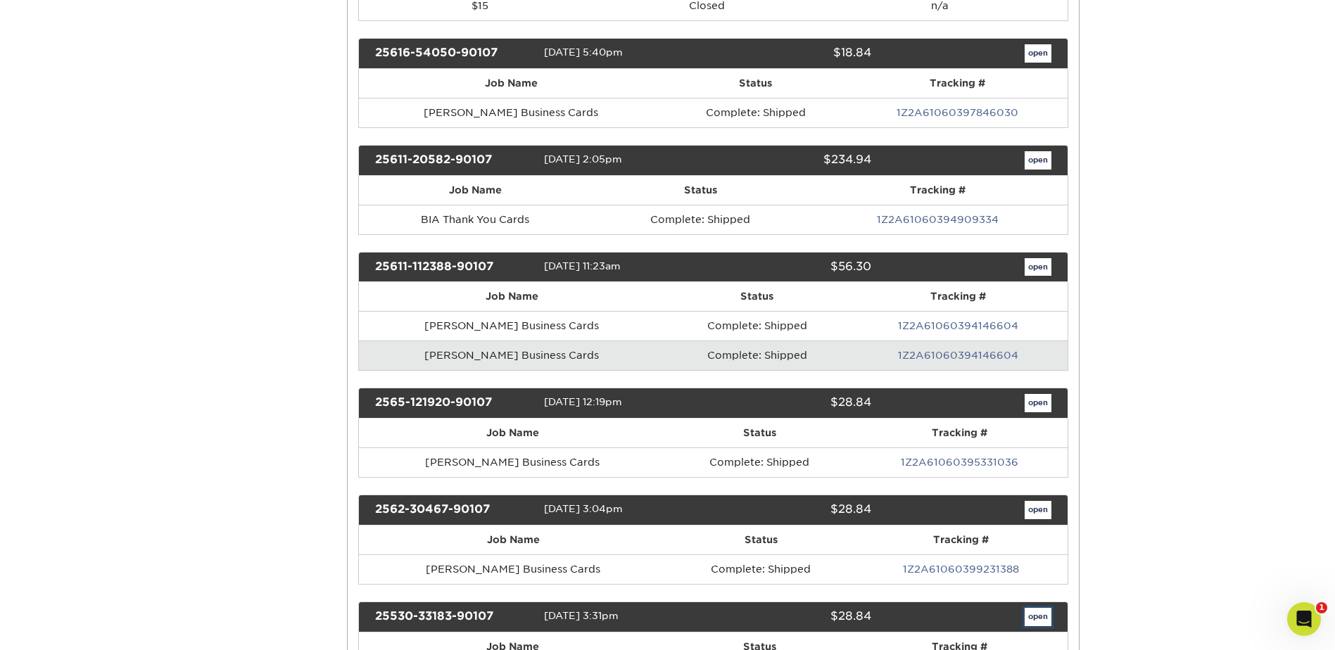
scroll to position [0, 0]
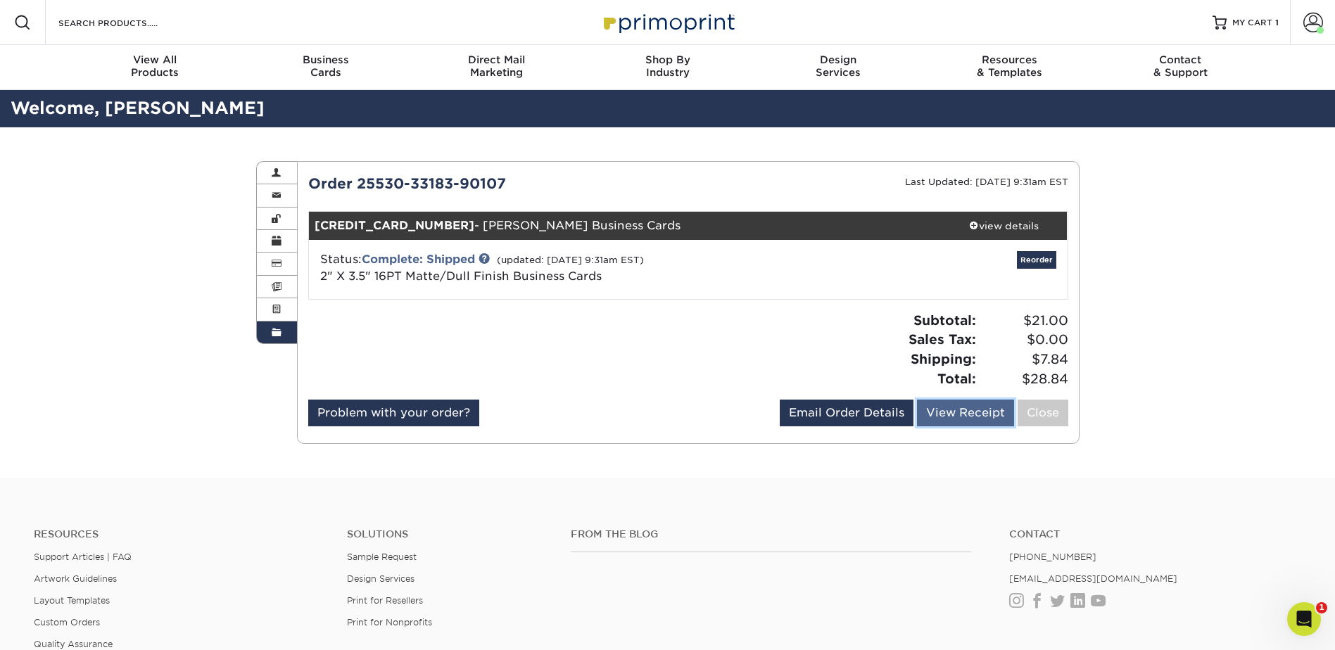
click at [948, 420] on link "View Receipt" at bounding box center [965, 413] width 97 height 27
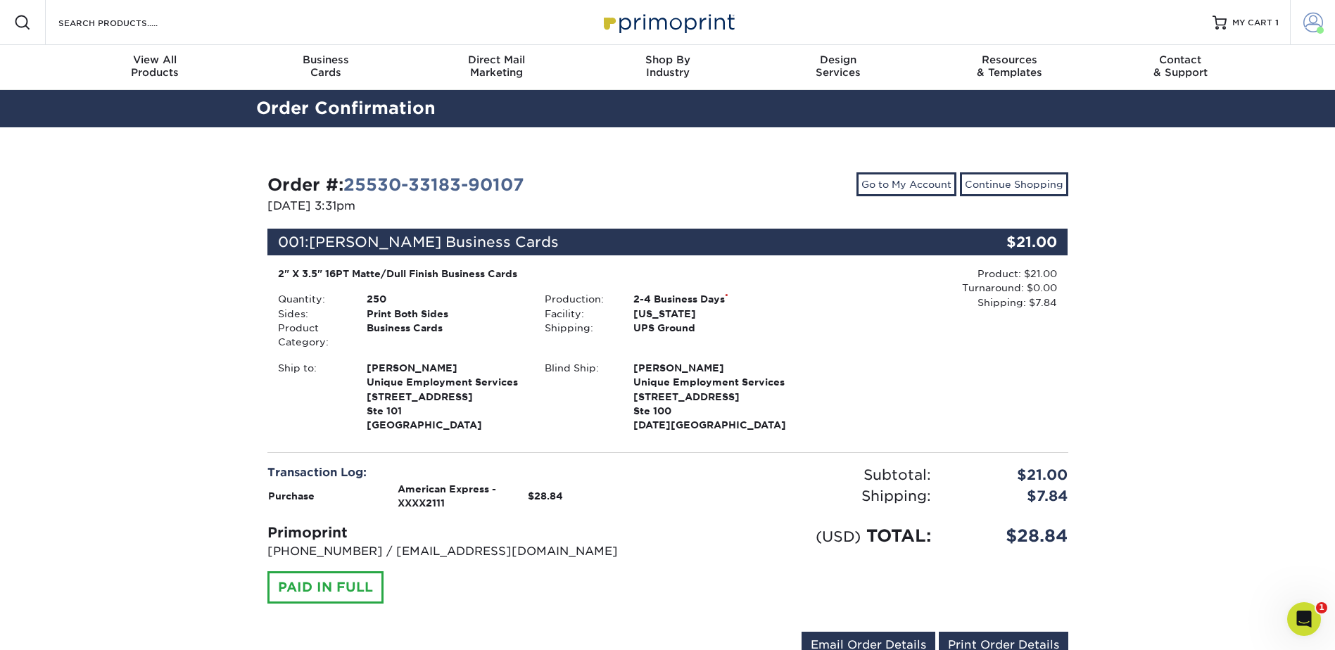
click at [1322, 27] on span at bounding box center [1320, 30] width 7 height 7
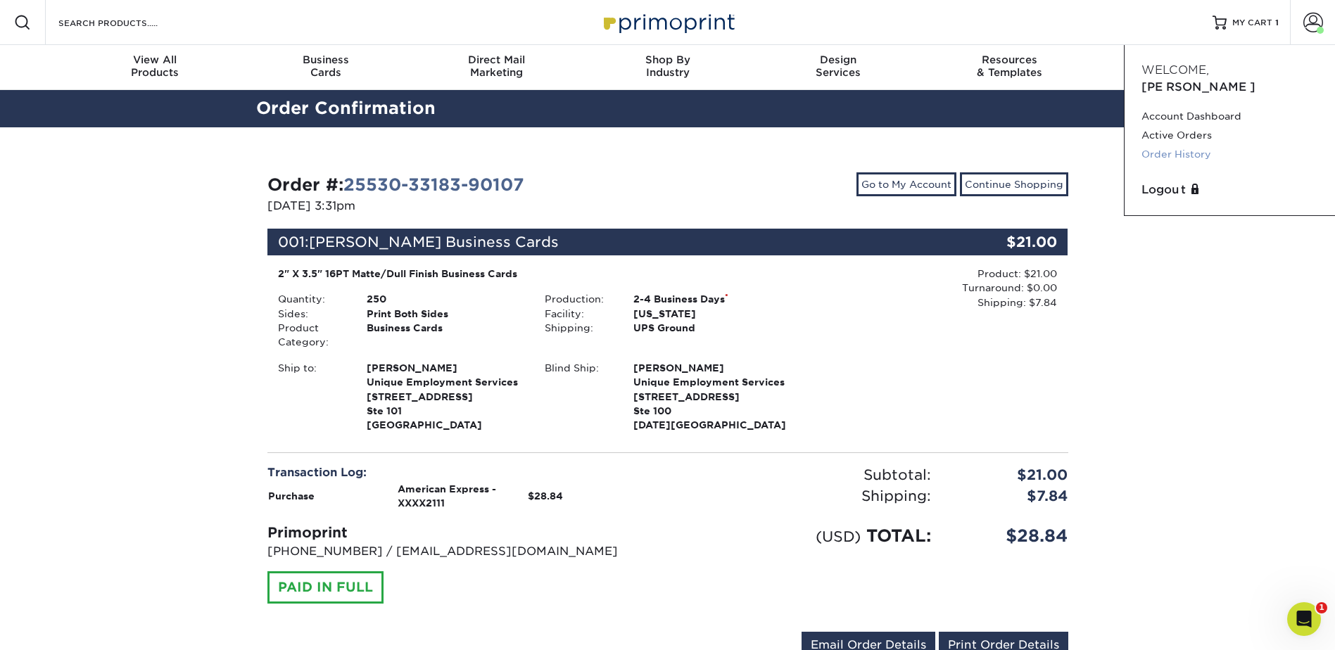
click at [1173, 145] on link "Order History" at bounding box center [1230, 154] width 177 height 19
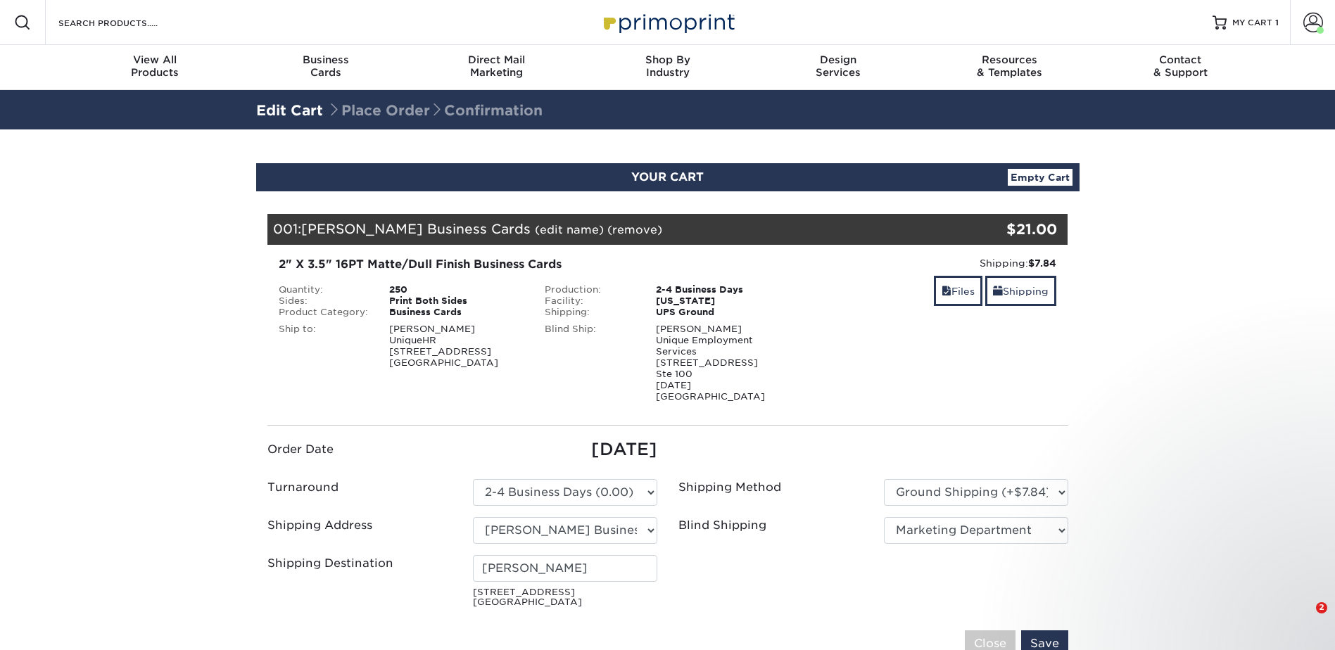
select select "03"
select select "282498"
select select "240587"
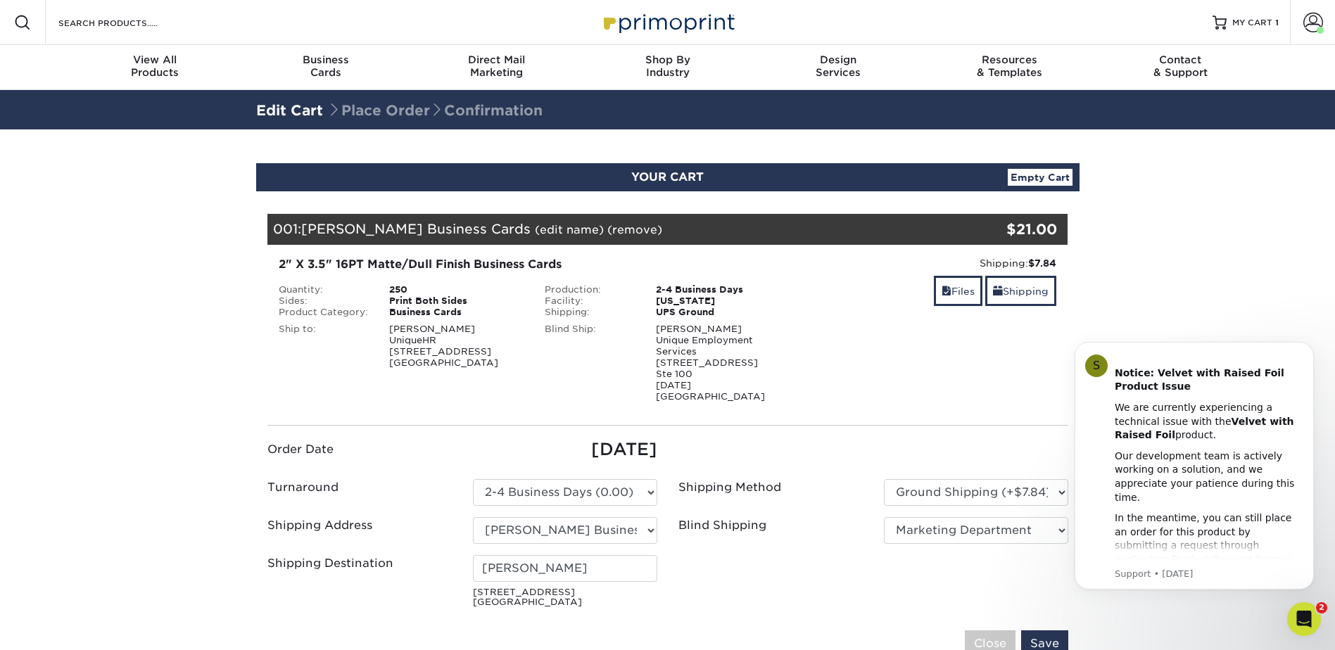
scroll to position [45, 0]
click at [1300, 606] on div "Open Intercom Messenger" at bounding box center [1302, 617] width 46 height 46
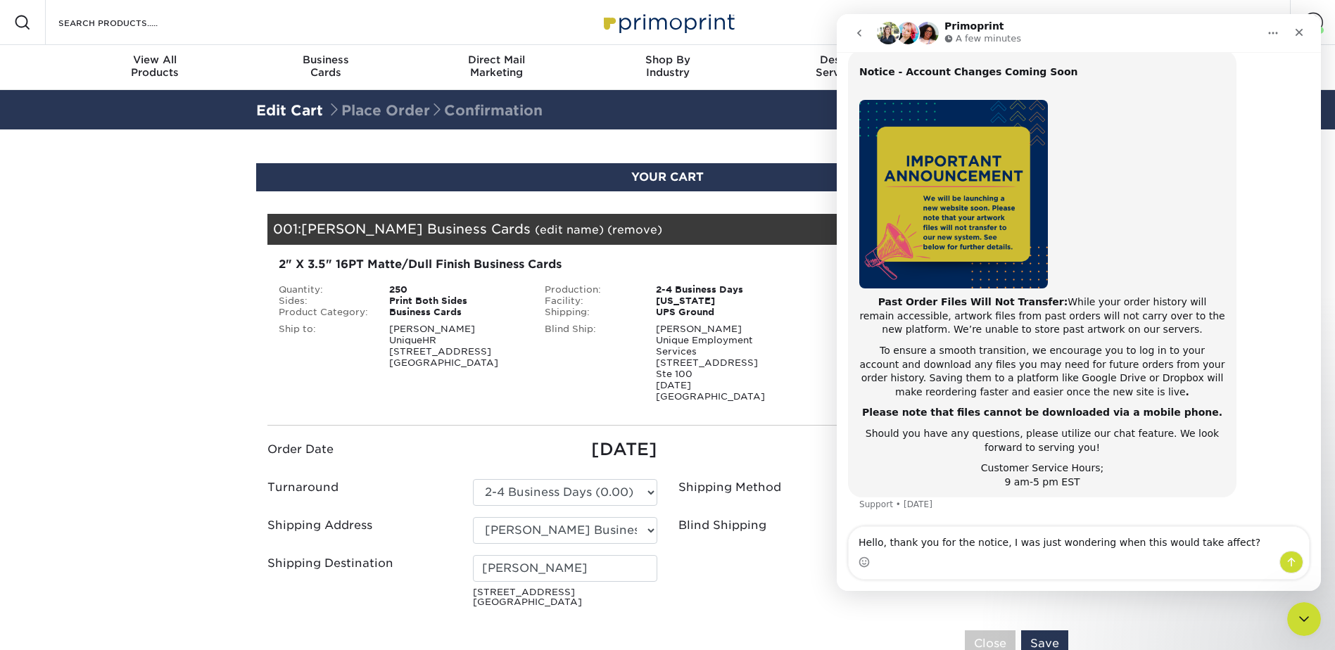
click at [955, 536] on textarea "Hello, thank you for the notice, I was just wondering when this would take affe…" at bounding box center [1079, 539] width 460 height 24
click at [1027, 538] on textarea "Hello, thank you for this notice, I was just wondering when this would take aff…" at bounding box center [1079, 539] width 460 height 24
click at [1218, 538] on textarea "Hello, thank you for this notice, I was wondering when this would take affect?" at bounding box center [1079, 539] width 460 height 24
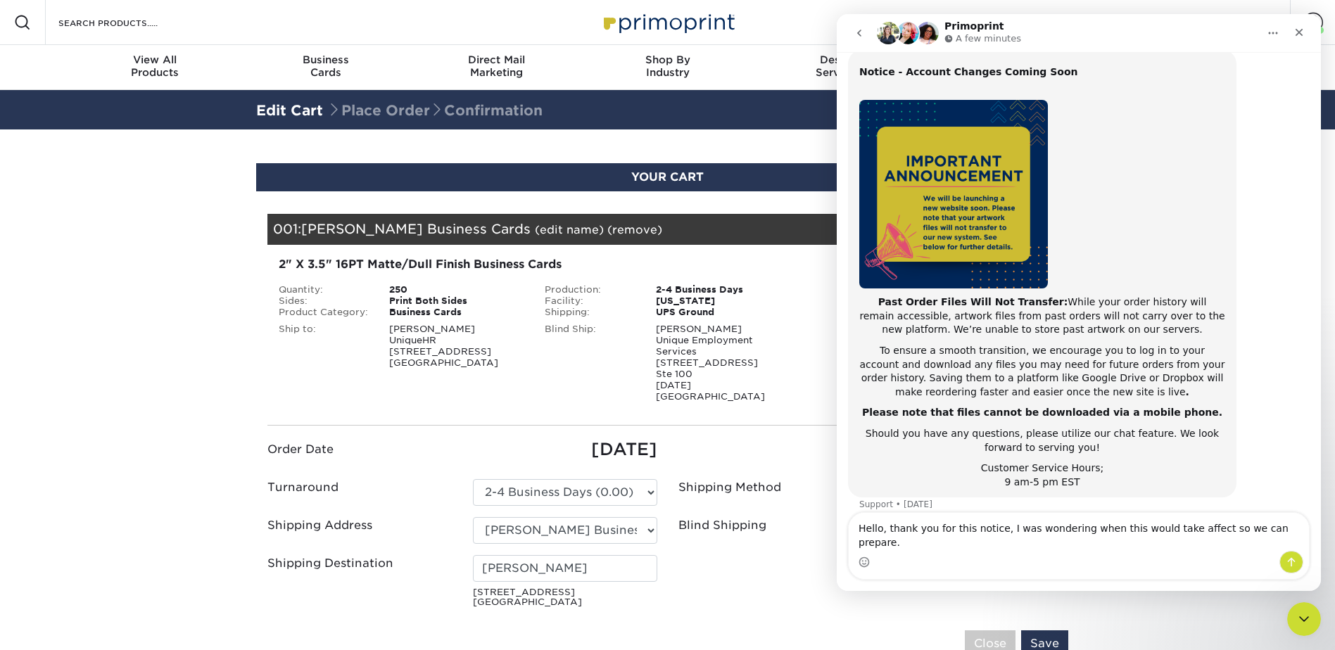
click at [1196, 546] on textarea "Hello, thank you for this notice, I was wondering when this would take affect s…" at bounding box center [1079, 532] width 460 height 38
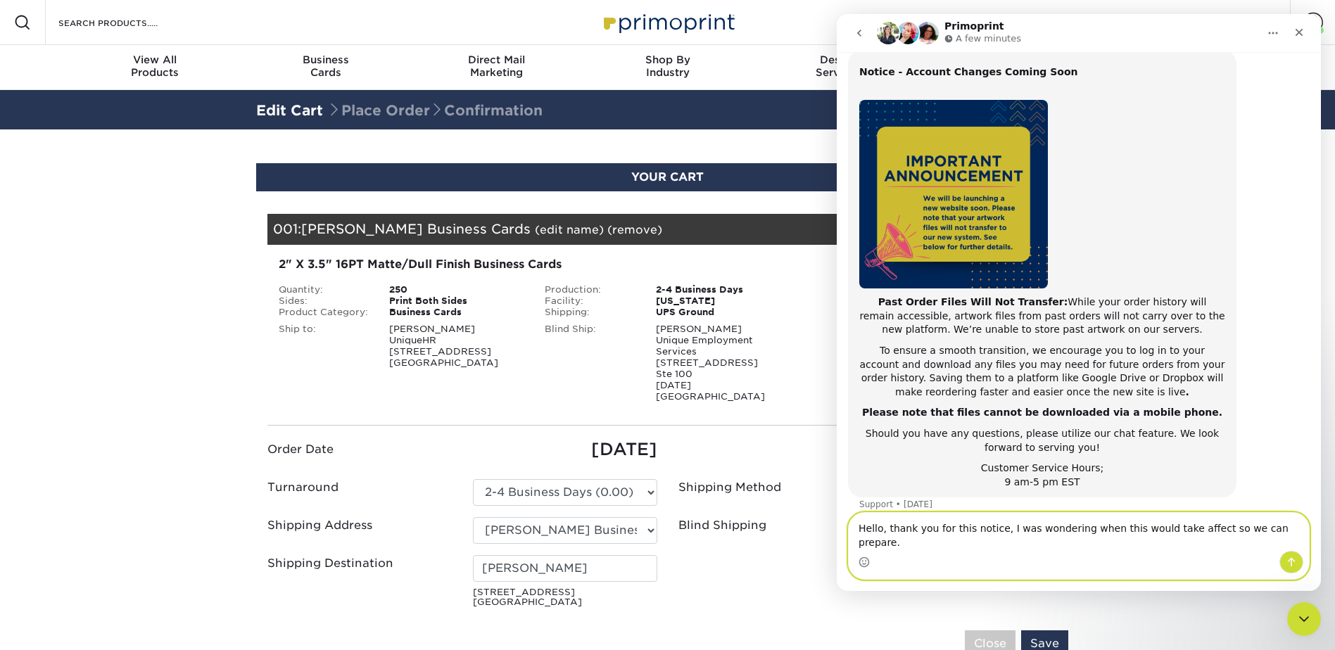
paste textarea "e notice. I was just wondering when this will take effect so we can plan accord…"
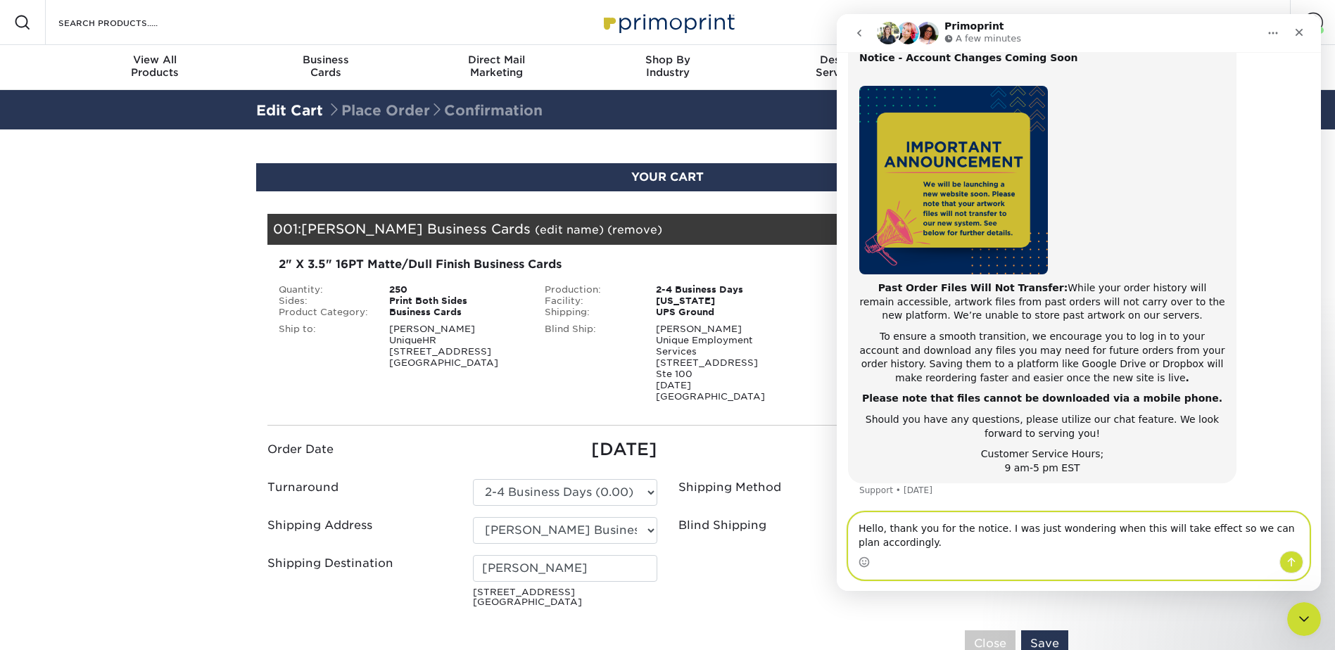
type textarea "Hello, thank you for the notice. I was just wondering when this will take effec…"
click at [1286, 562] on icon "Send a message…" at bounding box center [1291, 562] width 11 height 11
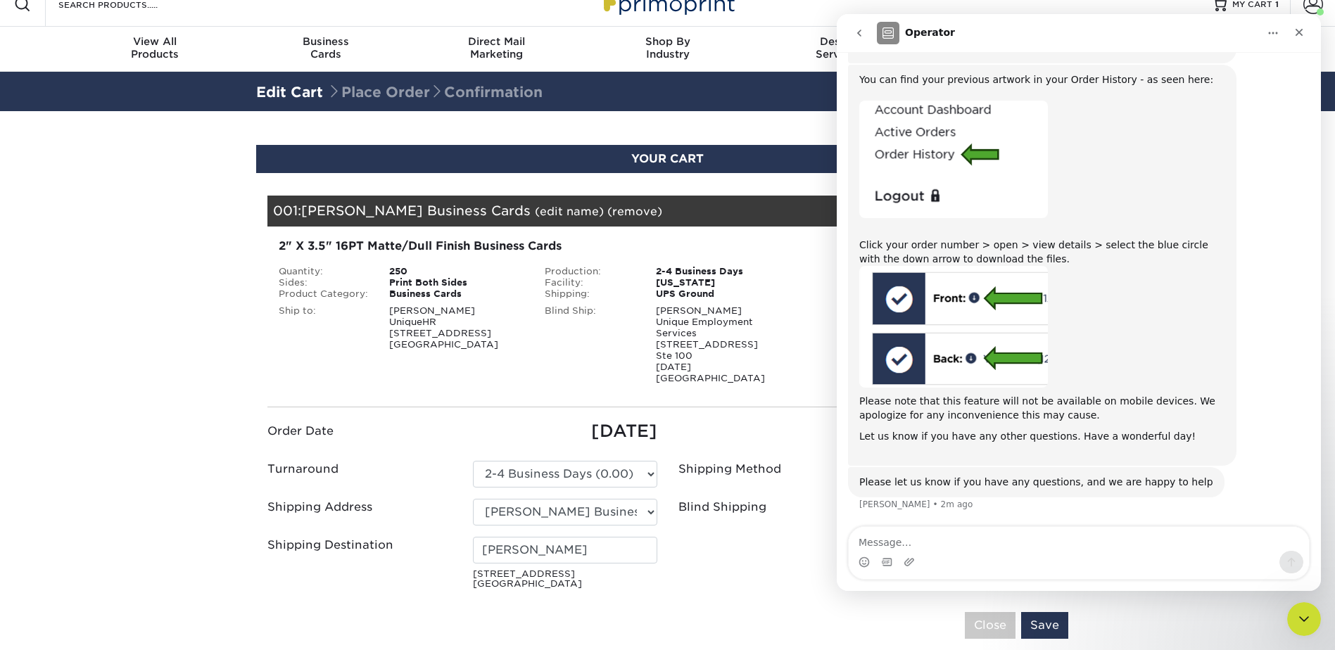
scroll to position [23, 0]
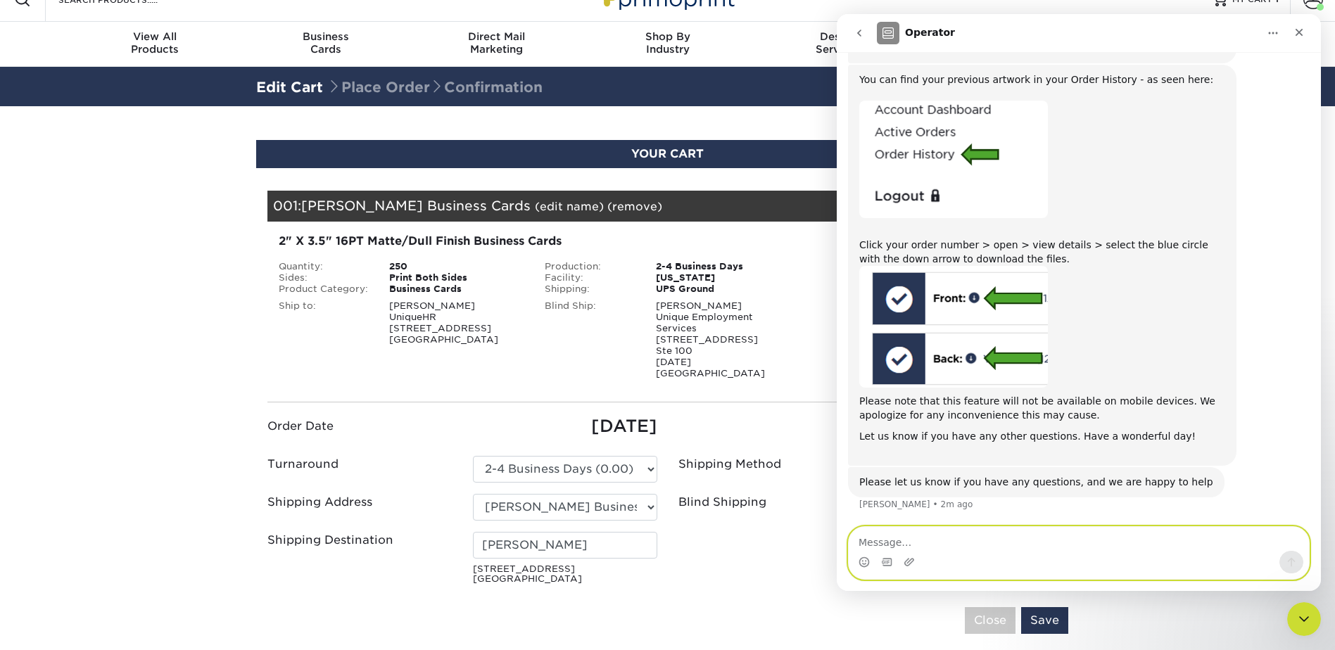
click at [1093, 536] on textarea "Message…" at bounding box center [1079, 539] width 460 height 24
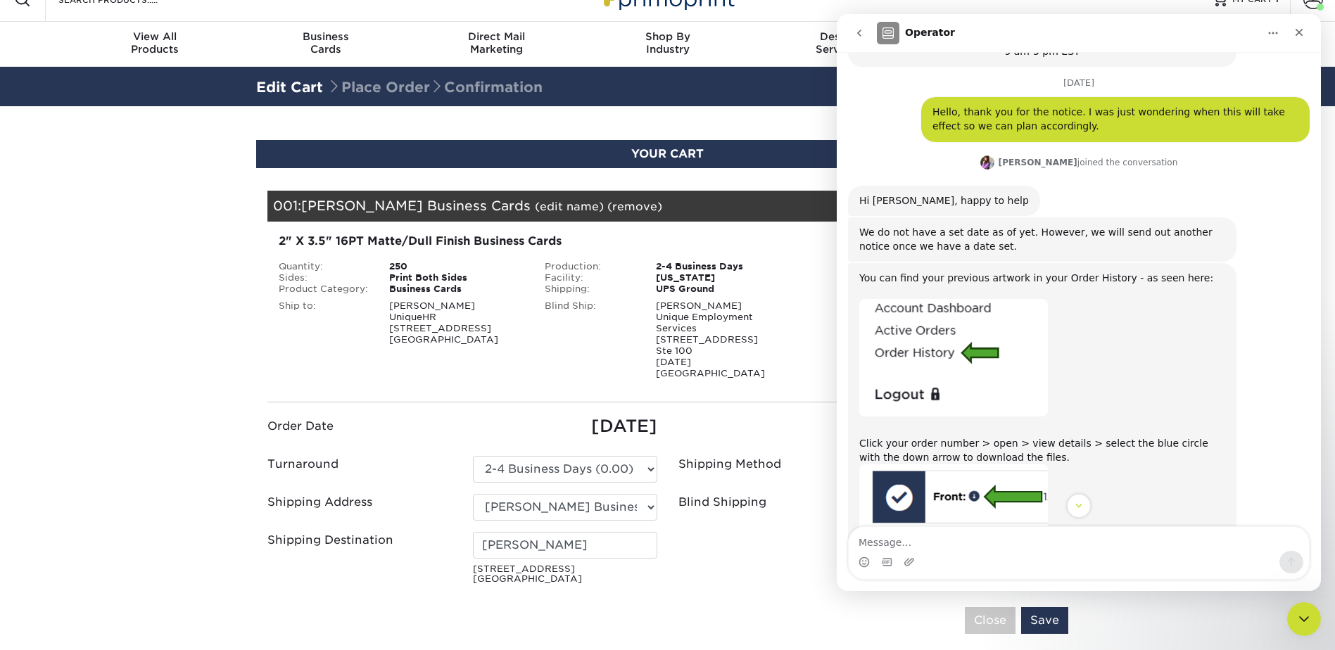
scroll to position [463, 0]
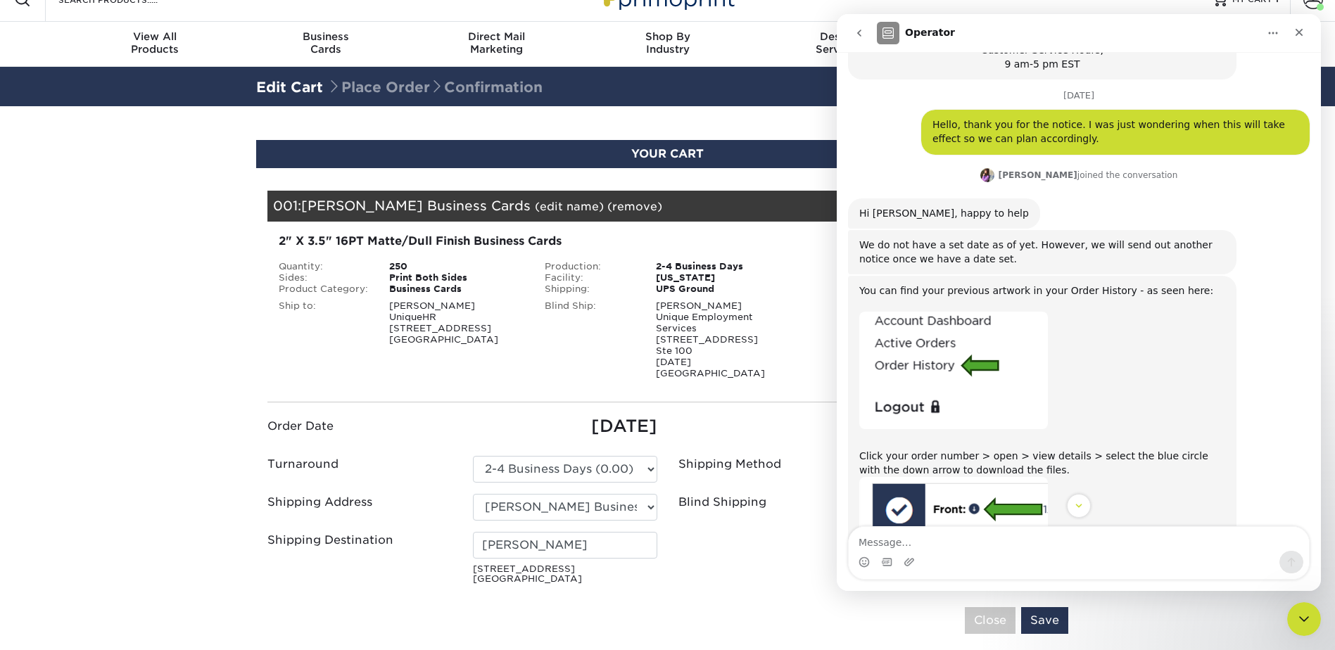
click at [1040, 552] on div "Intercom messenger" at bounding box center [1079, 562] width 460 height 23
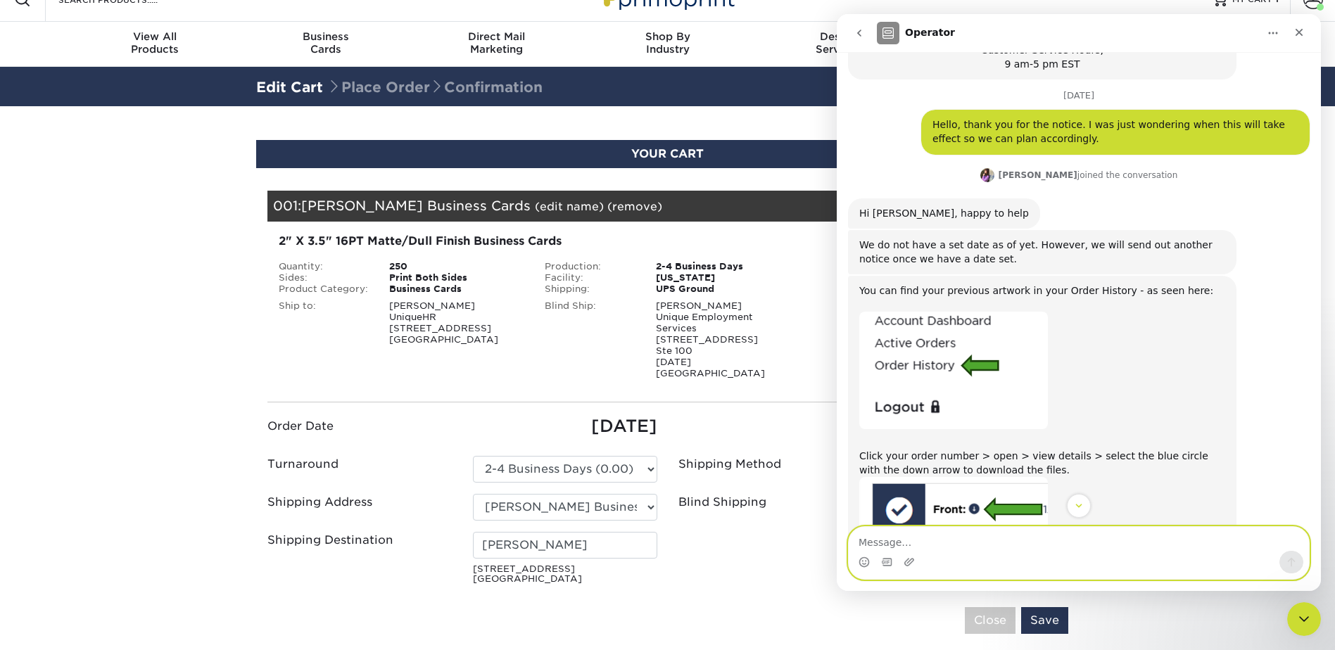
click at [1040, 546] on textarea "Message…" at bounding box center [1079, 539] width 460 height 24
paste textarea "Okay, my only concern is whether we’ll receive enough advance notice before the…"
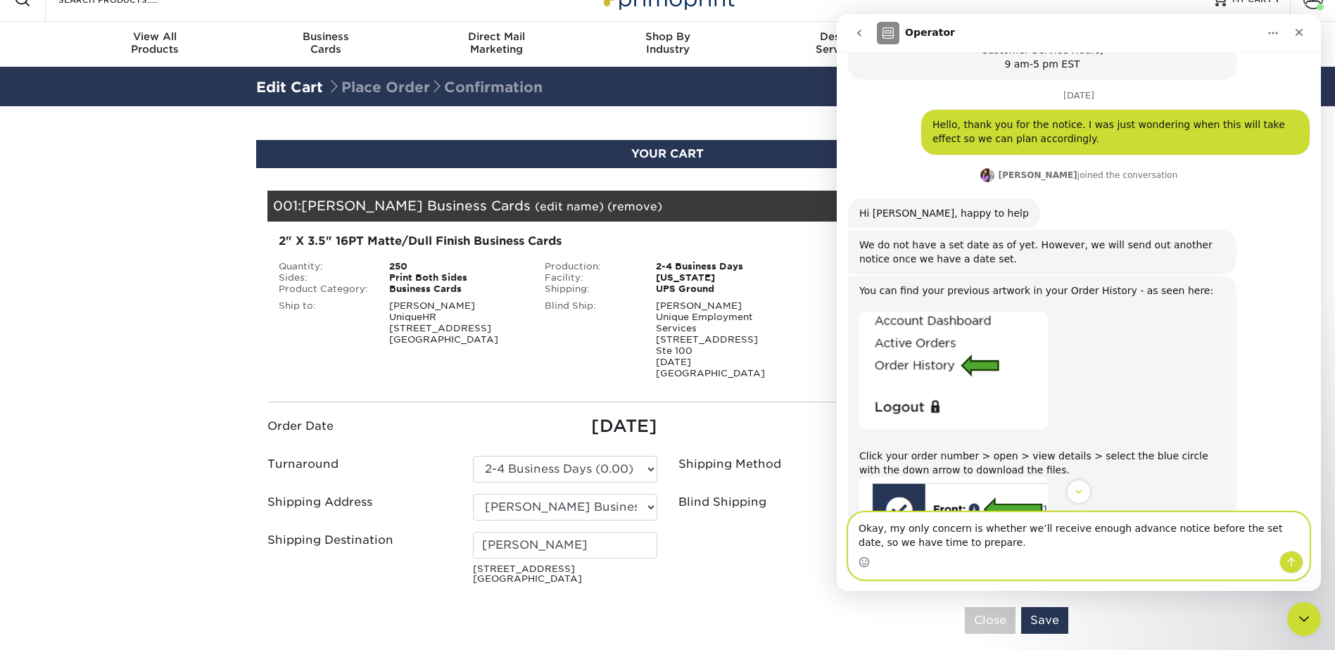
click at [883, 527] on textarea "Okay, my only concern is whether we’ll receive enough advance notice before the…" at bounding box center [1079, 532] width 460 height 38
click at [983, 541] on textarea "Okay! My only concern is whether we’ll receive enough advance notice before the…" at bounding box center [1079, 532] width 460 height 38
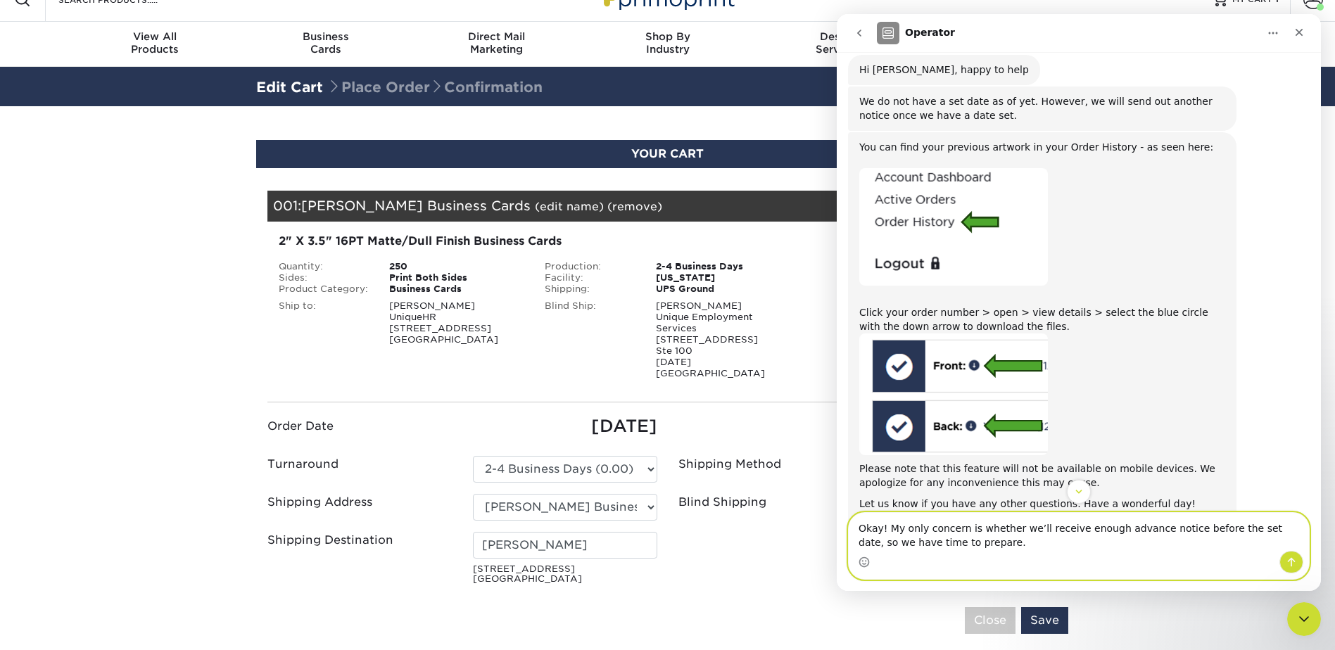
scroll to position [688, 0]
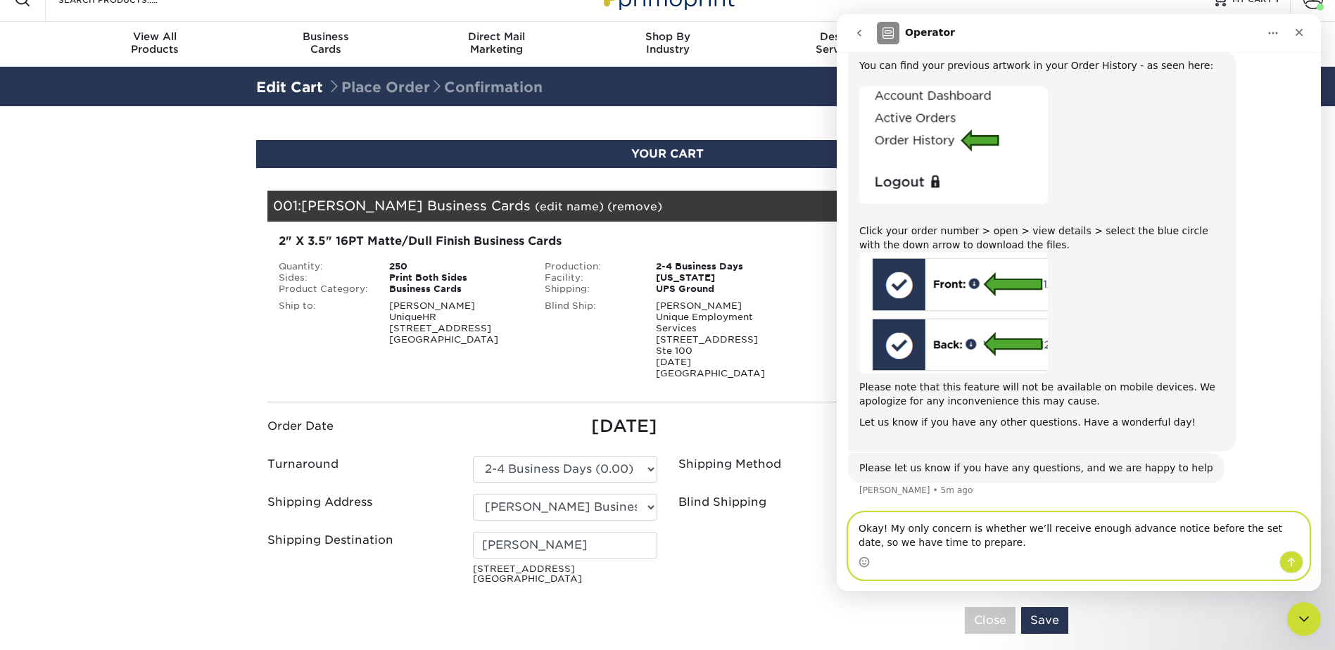
type textarea "Okay! My only concern is whether we’ll receive enough advance notice before the…"
click at [1294, 558] on icon "Send a message…" at bounding box center [1291, 562] width 11 height 11
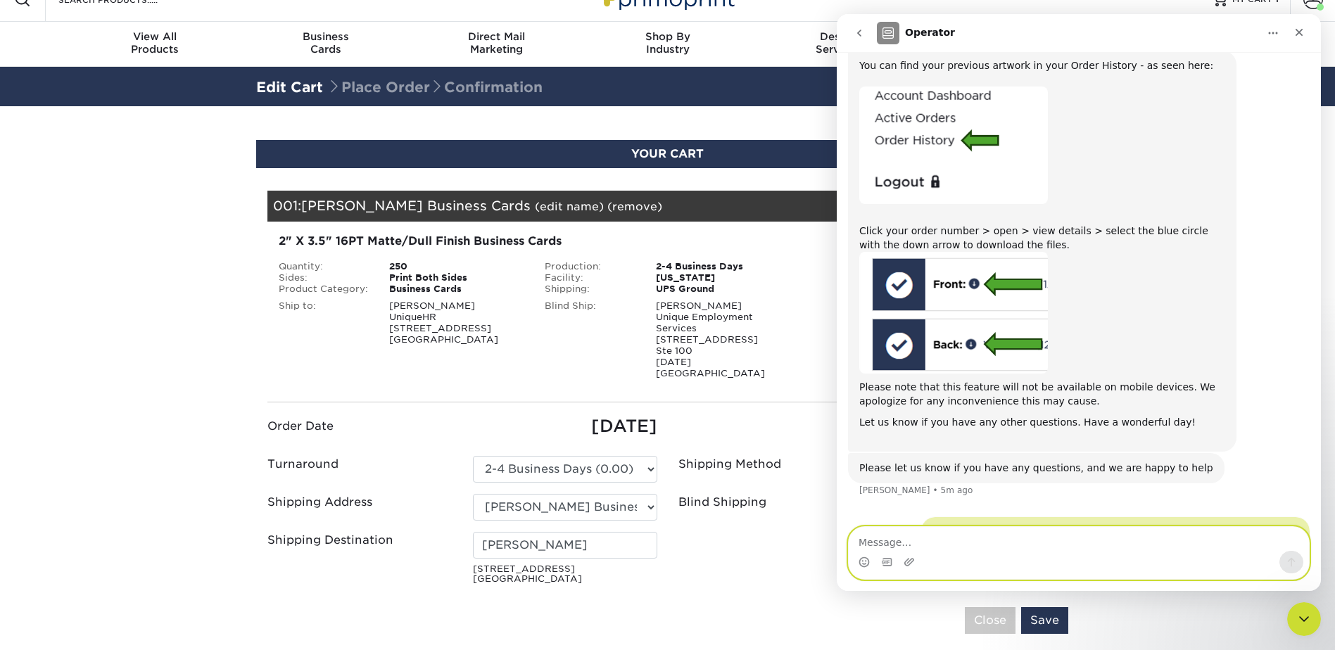
scroll to position [730, 0]
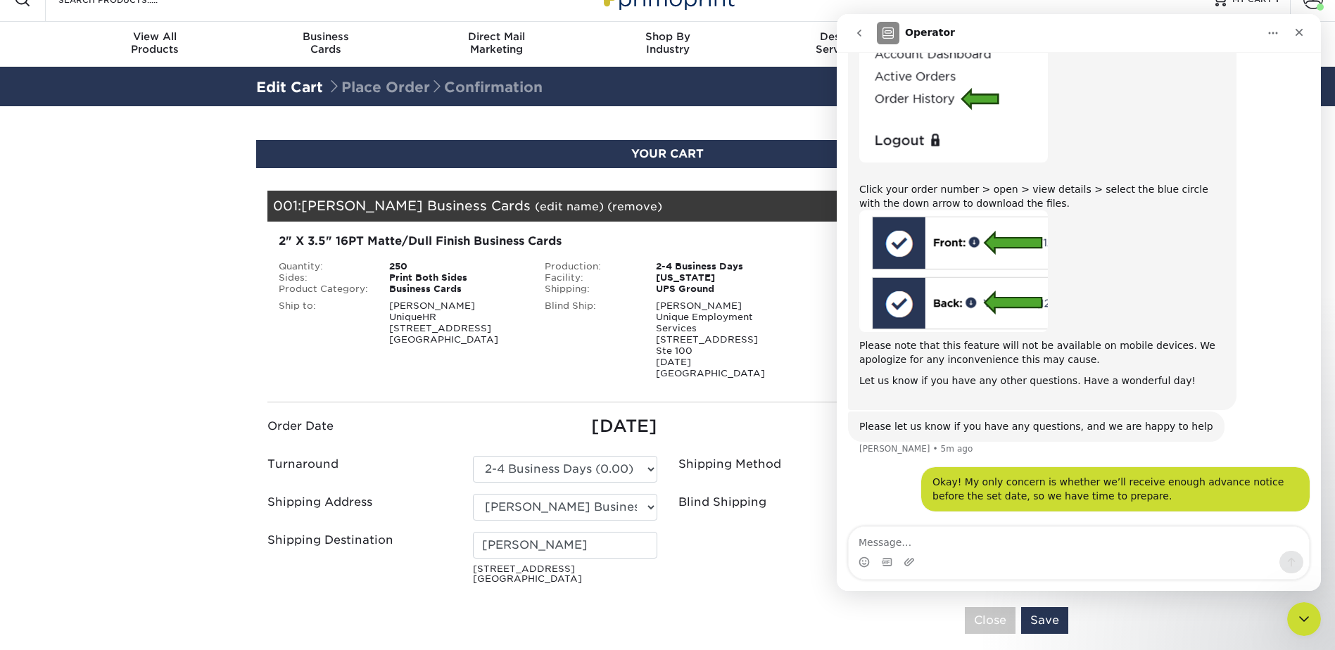
click at [869, 45] on button "go back" at bounding box center [859, 33] width 27 height 27
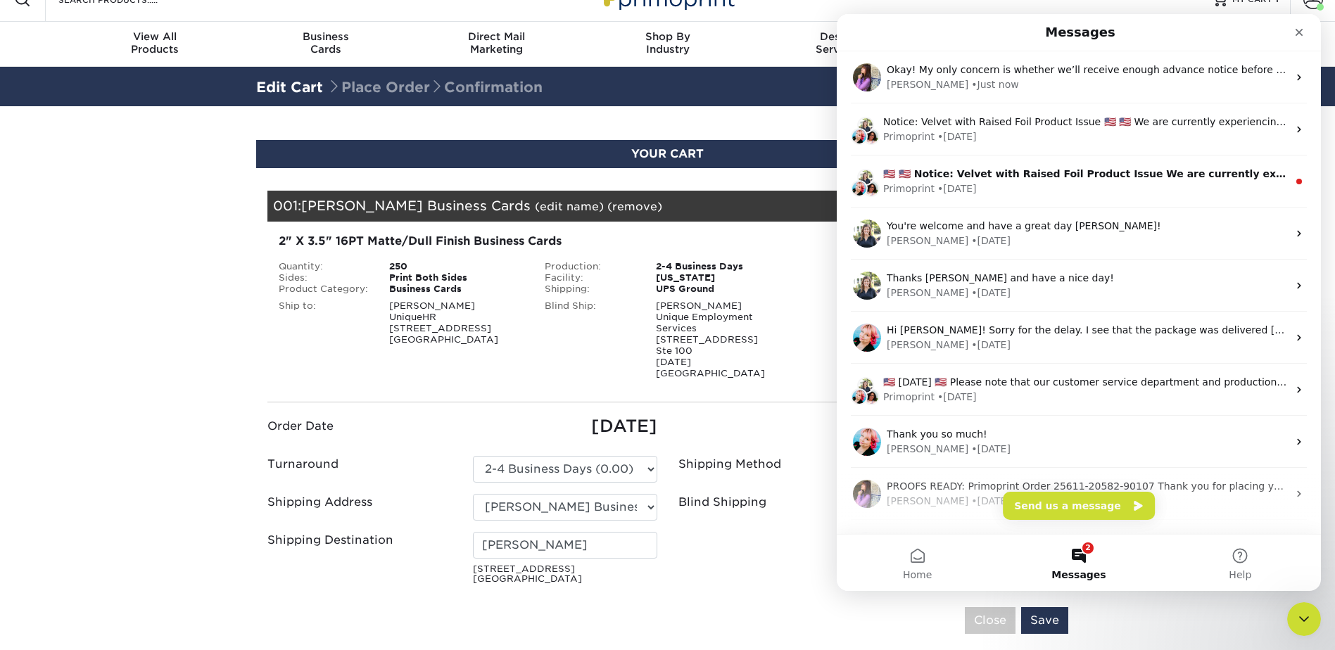
scroll to position [0, 0]
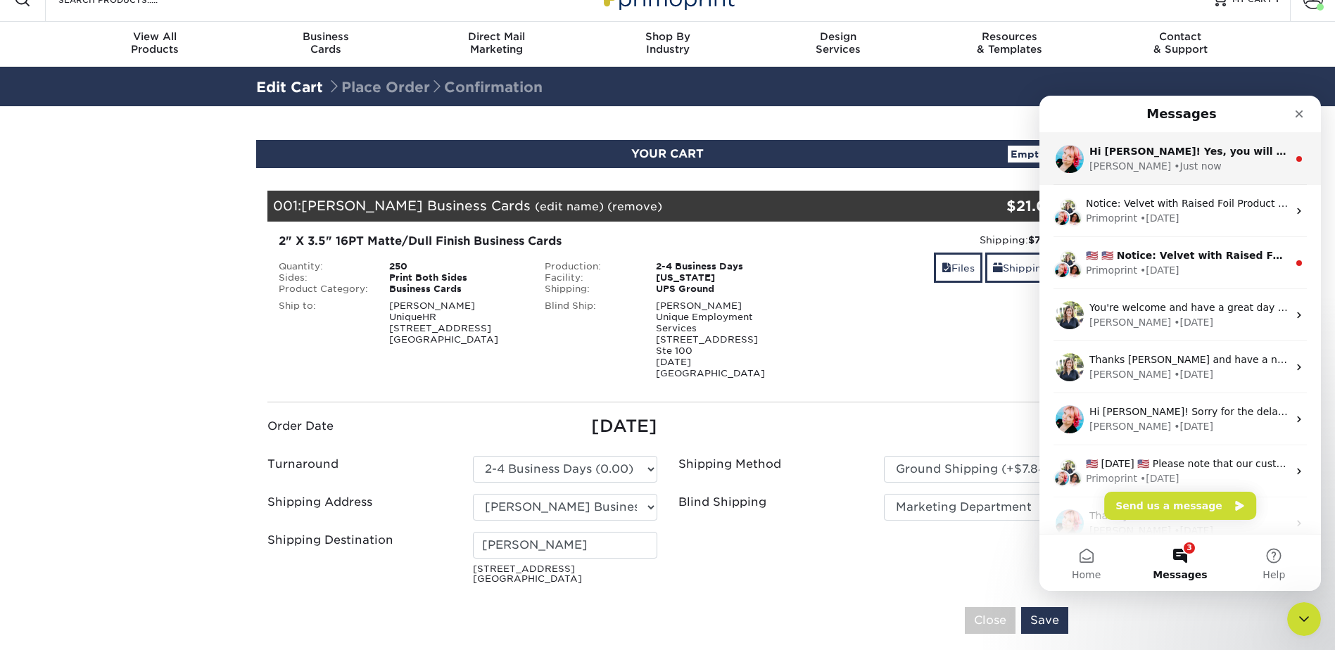
click at [1221, 166] on div "Jenny • Just now" at bounding box center [1189, 166] width 199 height 15
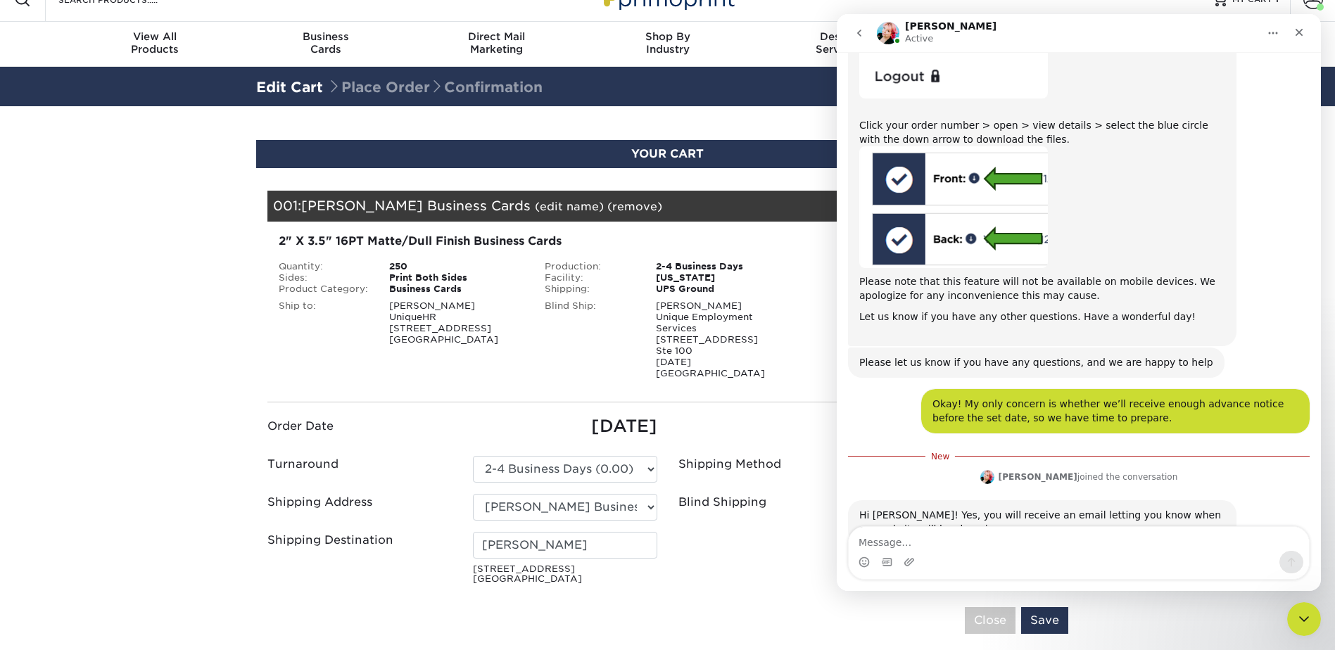
scroll to position [896, 0]
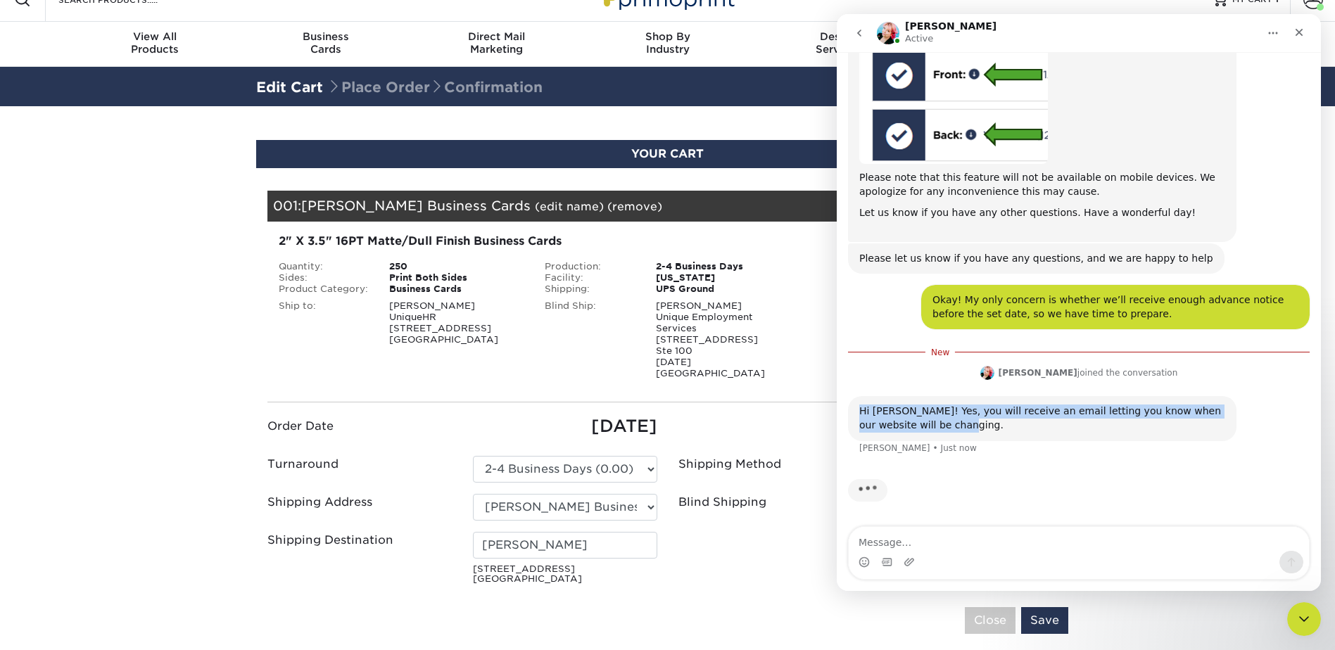
drag, startPoint x: 919, startPoint y: 427, endPoint x: 859, endPoint y: 417, distance: 61.2
click at [859, 417] on div "Hi Brittney! Yes, you will receive an email letting you know when our website w…" at bounding box center [1042, 418] width 389 height 44
drag, startPoint x: 859, startPoint y: 417, endPoint x: 918, endPoint y: 418, distance: 59.1
click at [918, 418] on div "Hi Brittney! Yes, you will receive an email letting you know when our website w…" at bounding box center [1043, 418] width 366 height 27
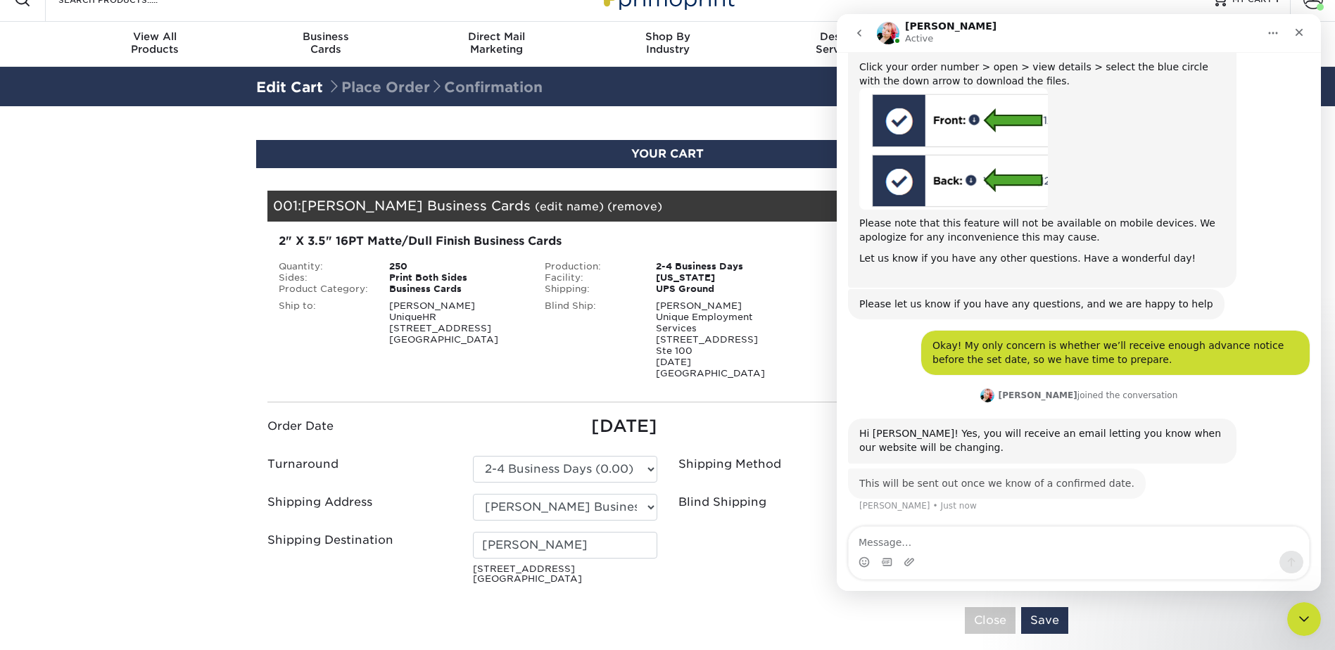
scroll to position [850, 0]
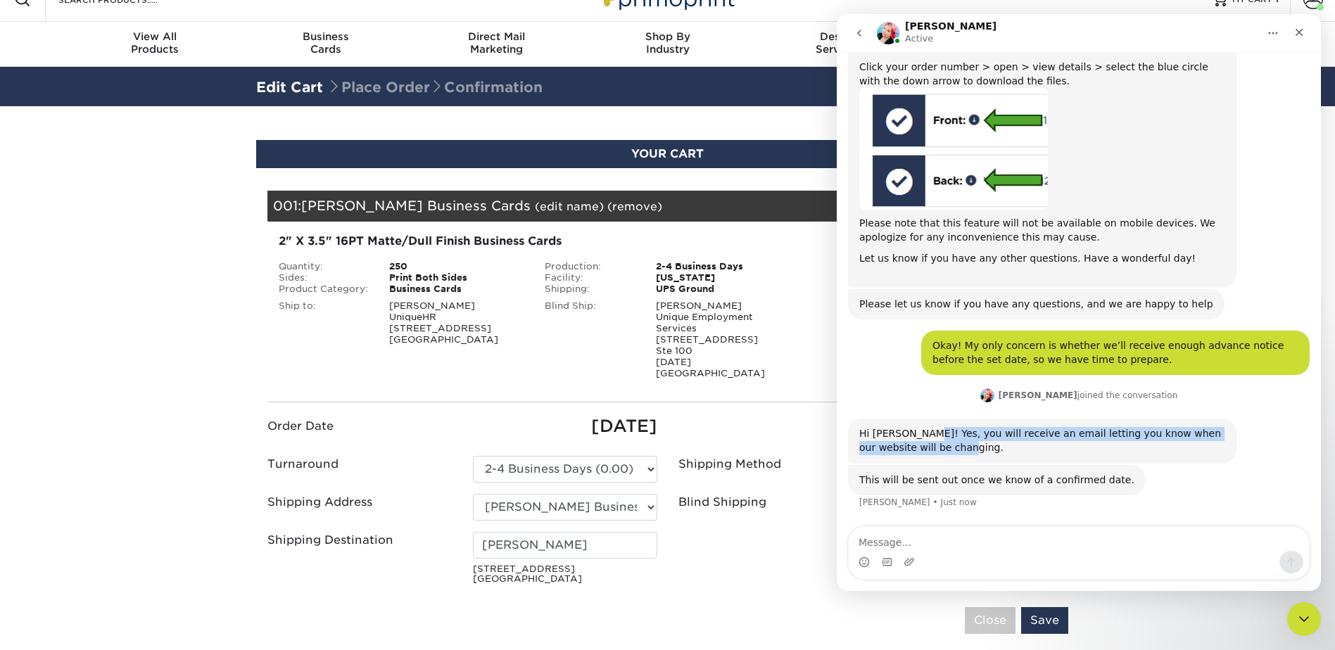
drag, startPoint x: 932, startPoint y: 457, endPoint x: 912, endPoint y: 434, distance: 30.4
click at [912, 434] on div "Hi Brittney! Yes, you will receive an email letting you know when our website w…" at bounding box center [1042, 441] width 389 height 44
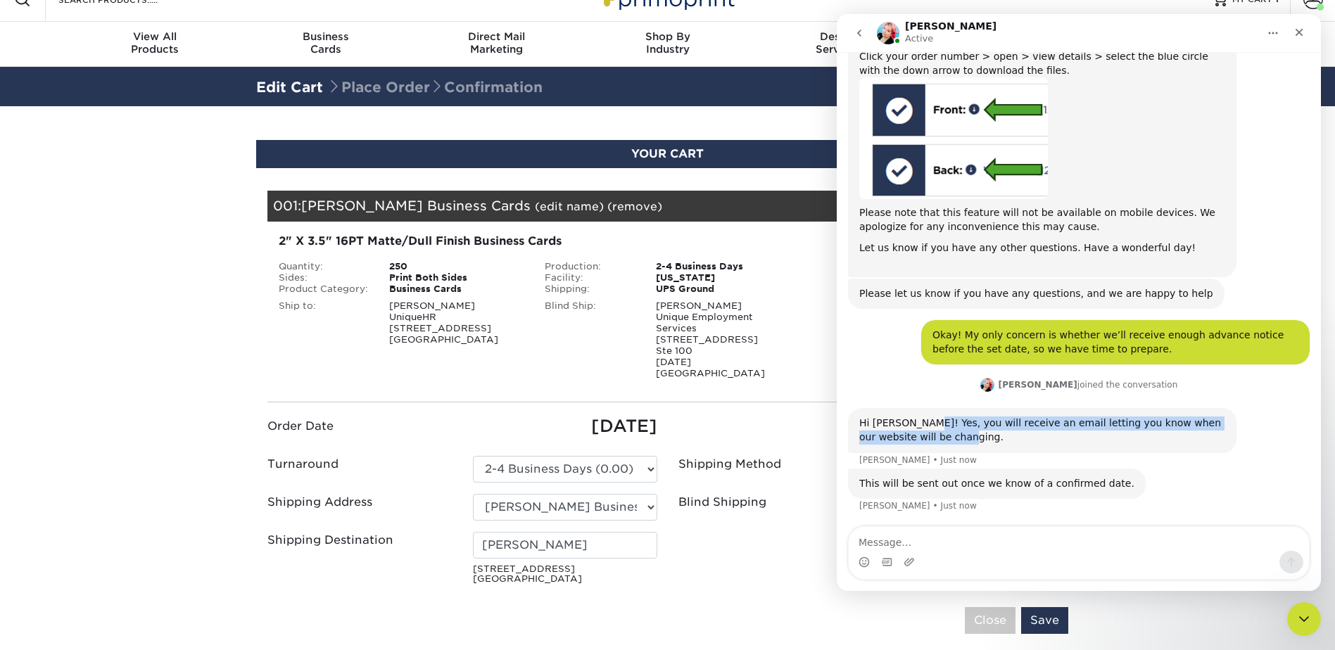
scroll to position [864, 0]
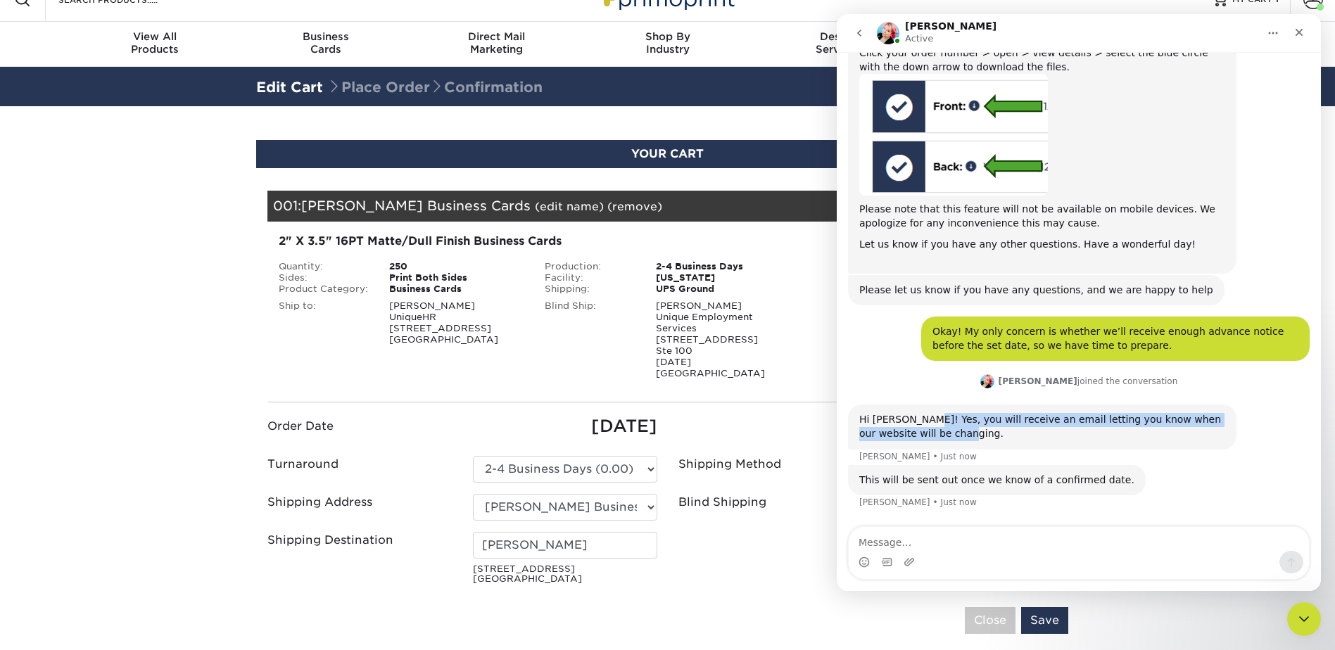
drag, startPoint x: 912, startPoint y: 434, endPoint x: 971, endPoint y: 417, distance: 62.4
copy div "Yes, you will receive an email letting you know when our website will be changi…"
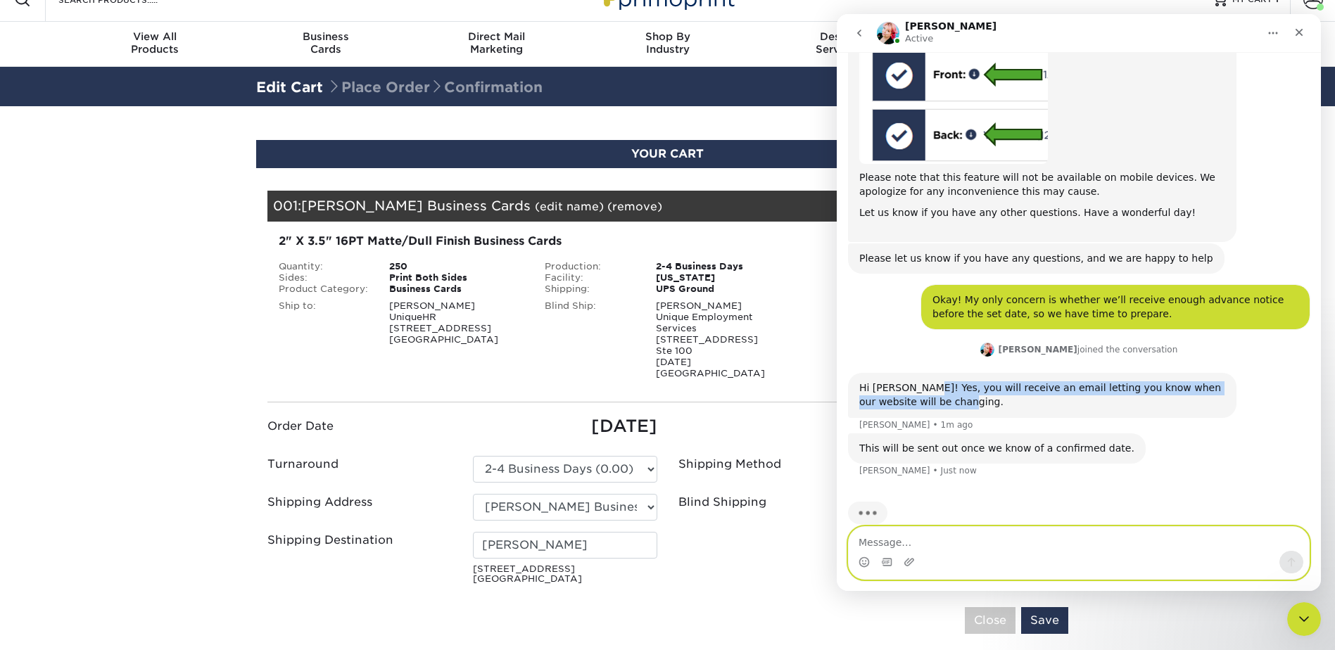
click at [940, 537] on textarea "Message…" at bounding box center [1079, 539] width 460 height 24
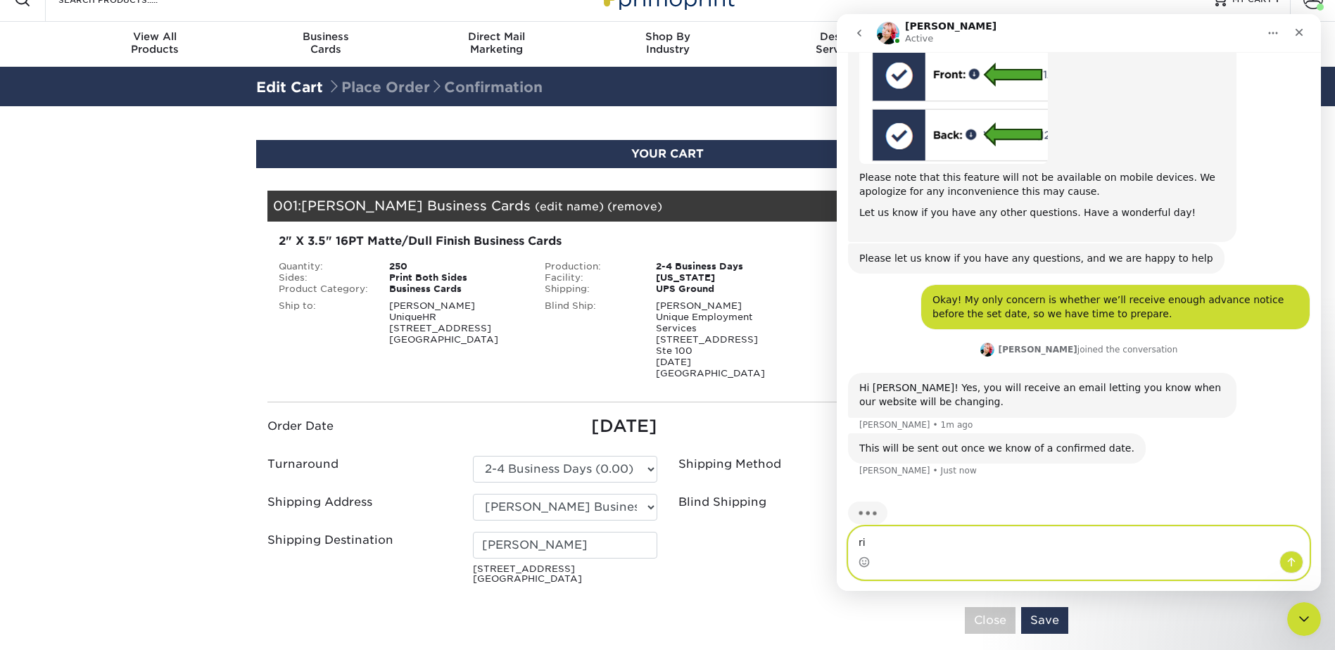
type textarea "r"
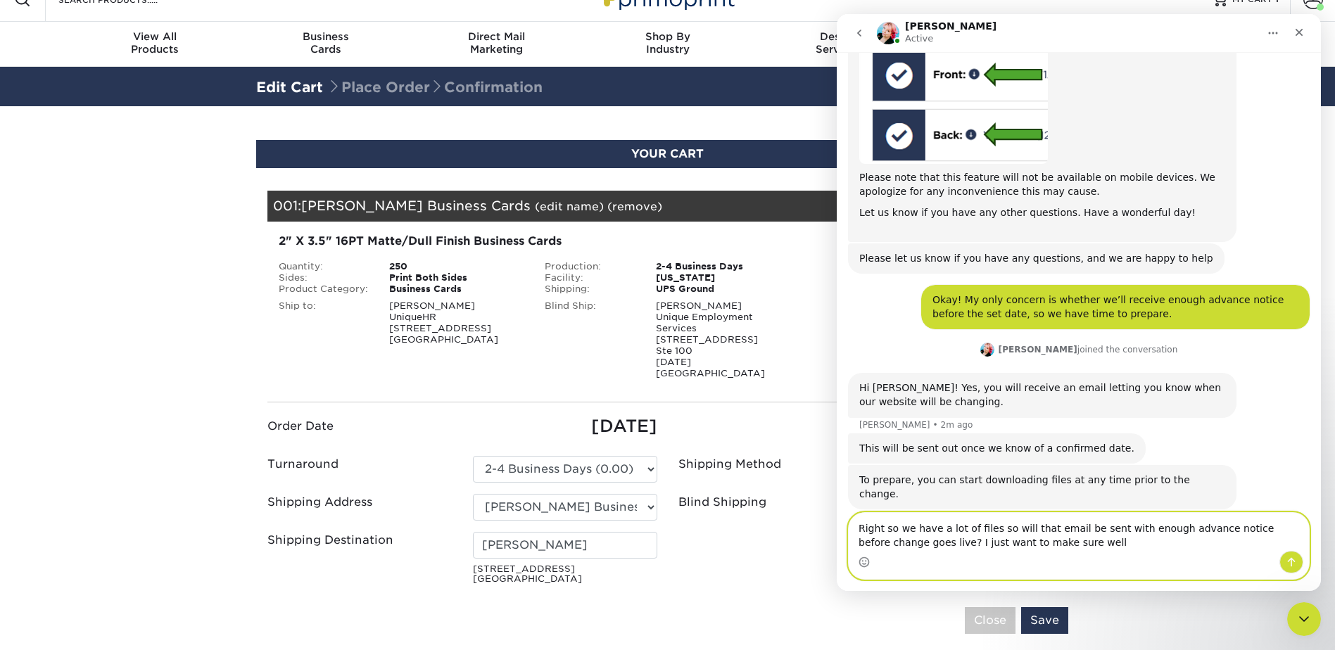
drag, startPoint x: 1032, startPoint y: 550, endPoint x: 848, endPoint y: 519, distance: 187.1
click at [848, 519] on div "Right so we have a lot of files so will that email be sent with enough advance …" at bounding box center [1079, 546] width 484 height 68
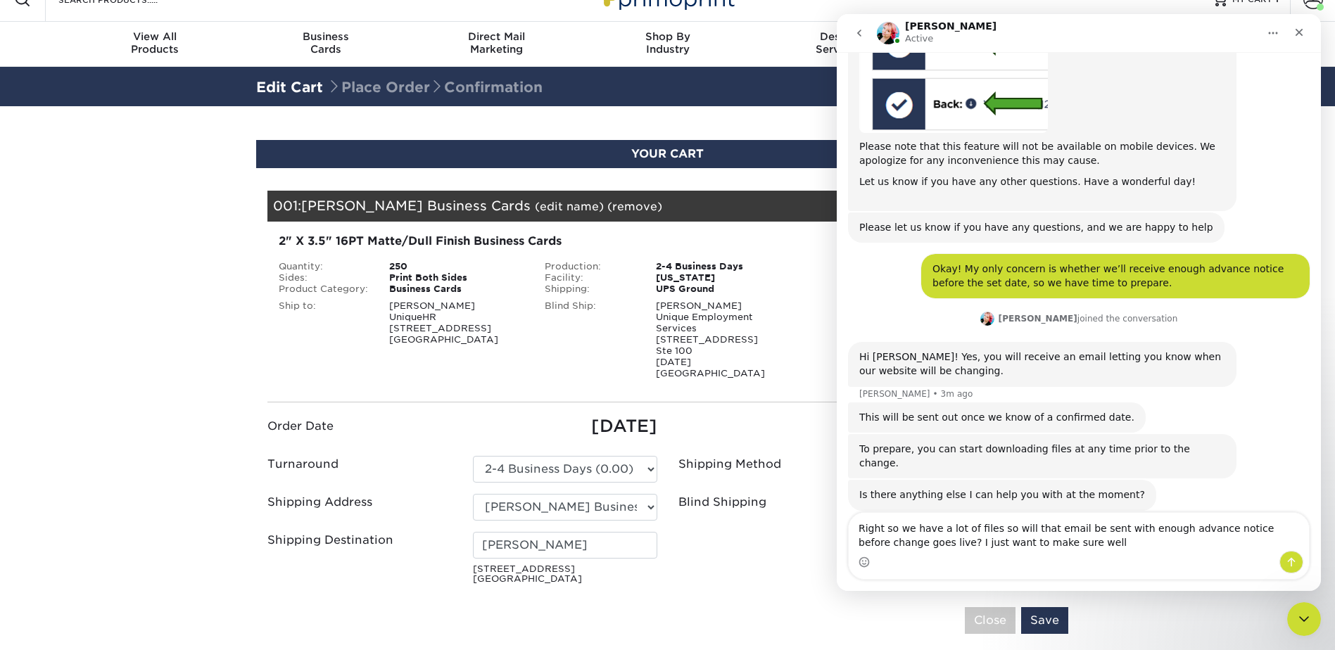
scroll to position [943, 0]
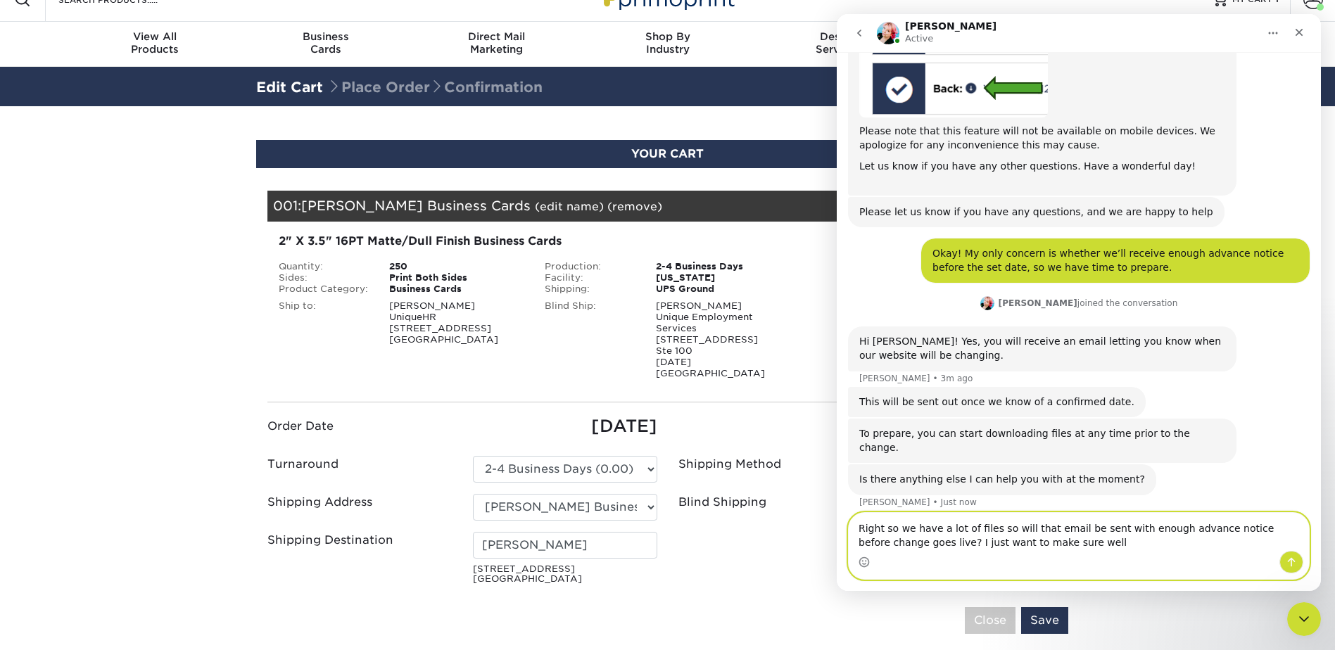
click at [1078, 539] on textarea "Right so we have a lot of files so will that email be sent with enough advance …" at bounding box center [1079, 532] width 460 height 38
drag, startPoint x: 917, startPoint y: 539, endPoint x: 781, endPoint y: 522, distance: 136.8
click html "Jenny Active Welcome to Primoprint. Notice - Account Changes Coming Soon ​ Past…"
paste textarea ", we have a lot of files to manage, so will that email be sent with enough adva…"
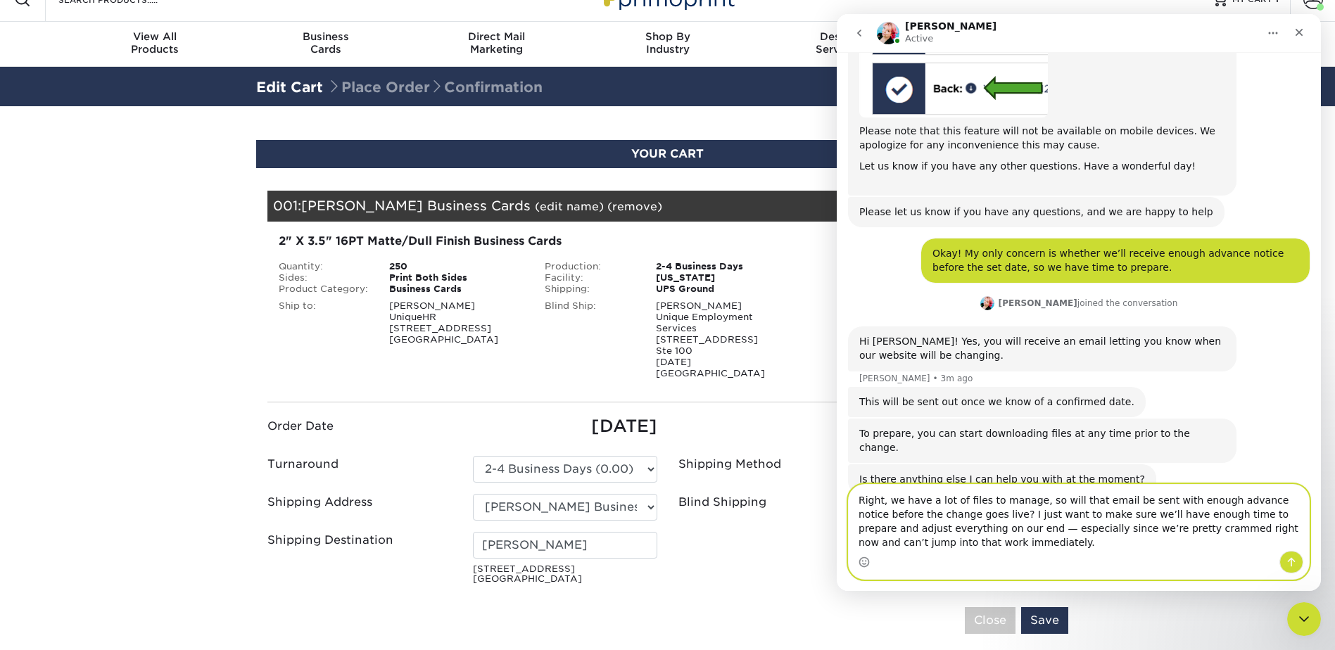
scroll to position [971, 0]
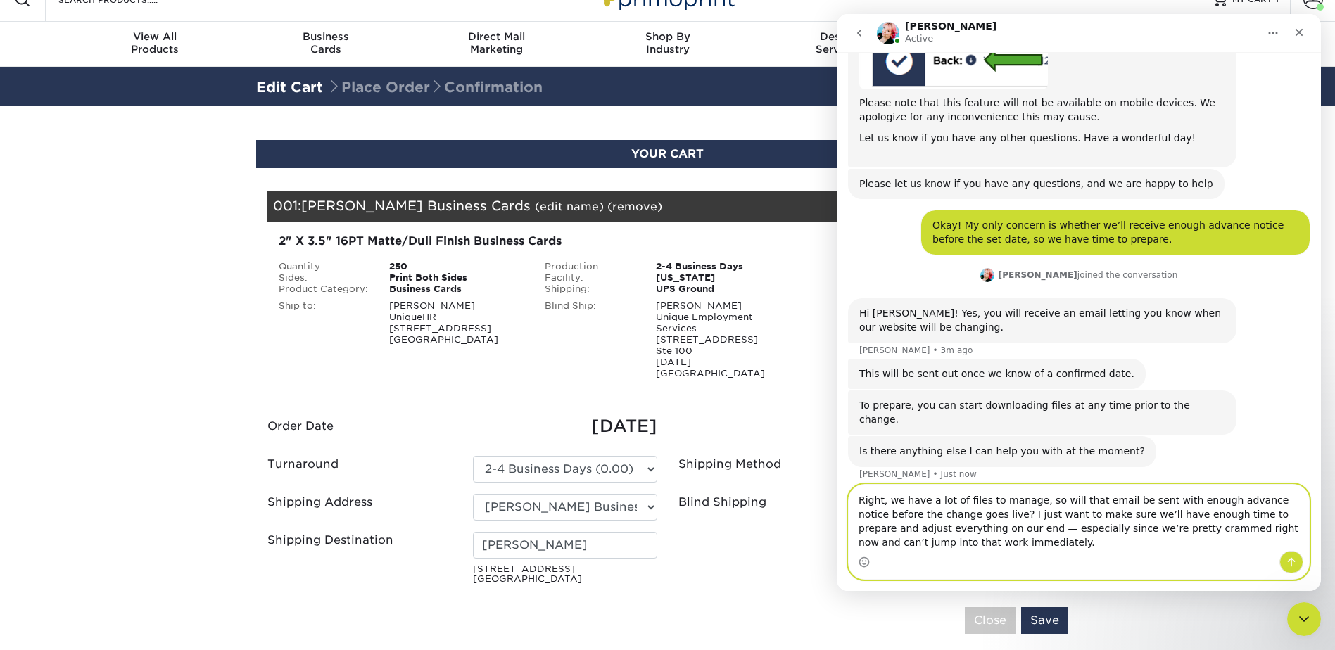
click at [970, 531] on textarea "Right, we have a lot of files to manage, so will that email be sent with enough…" at bounding box center [1079, 518] width 460 height 66
click at [1066, 496] on textarea "Right, we have a lot of files to manage, so will that email be sent with enough…" at bounding box center [1079, 518] width 460 height 66
click at [1029, 501] on textarea "Right, we have a lot of files to manage, so will that email be sent with enough…" at bounding box center [1079, 518] width 460 height 66
click at [890, 498] on textarea "Right, we have a lot of files to manage, so will that email be sent with enough…" at bounding box center [1079, 518] width 460 height 66
click at [1074, 549] on textarea "Right, my only concern is we have a lot of files to manage, so will that email …" at bounding box center [1079, 518] width 460 height 66
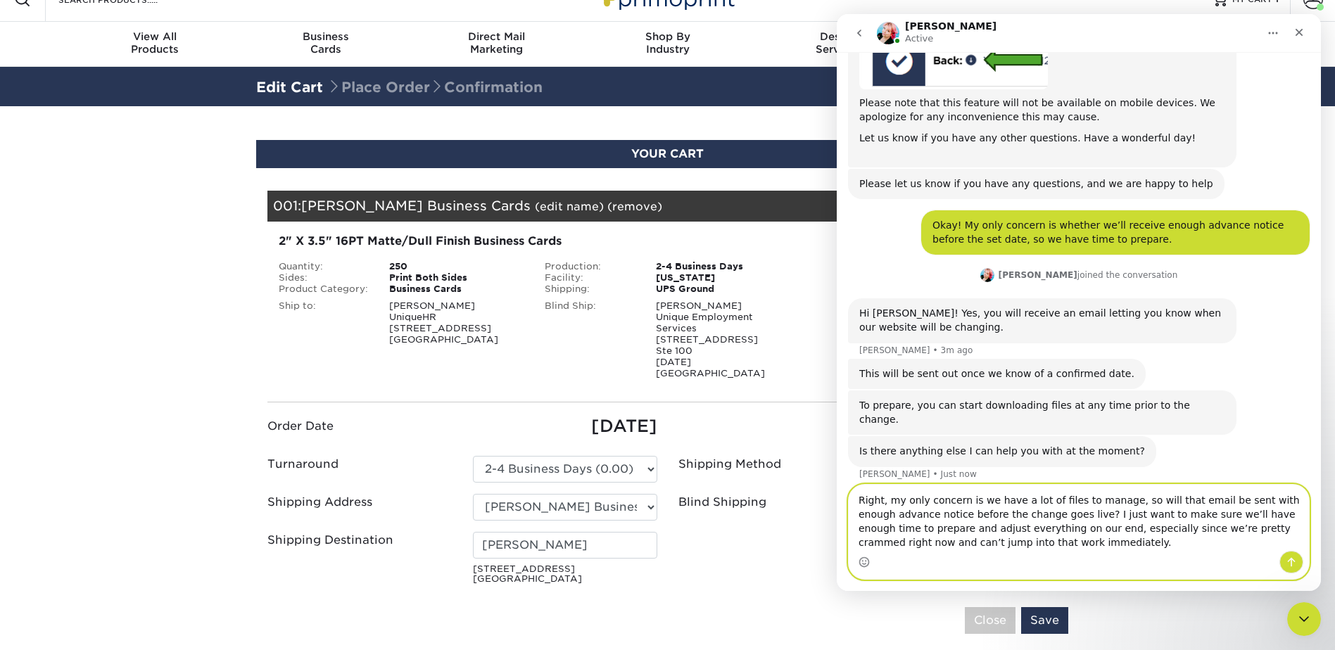
type textarea "Right, my only concern is we have a lot of files to manage, so will that email …"
click at [1285, 560] on button "Send a message…" at bounding box center [1292, 562] width 24 height 23
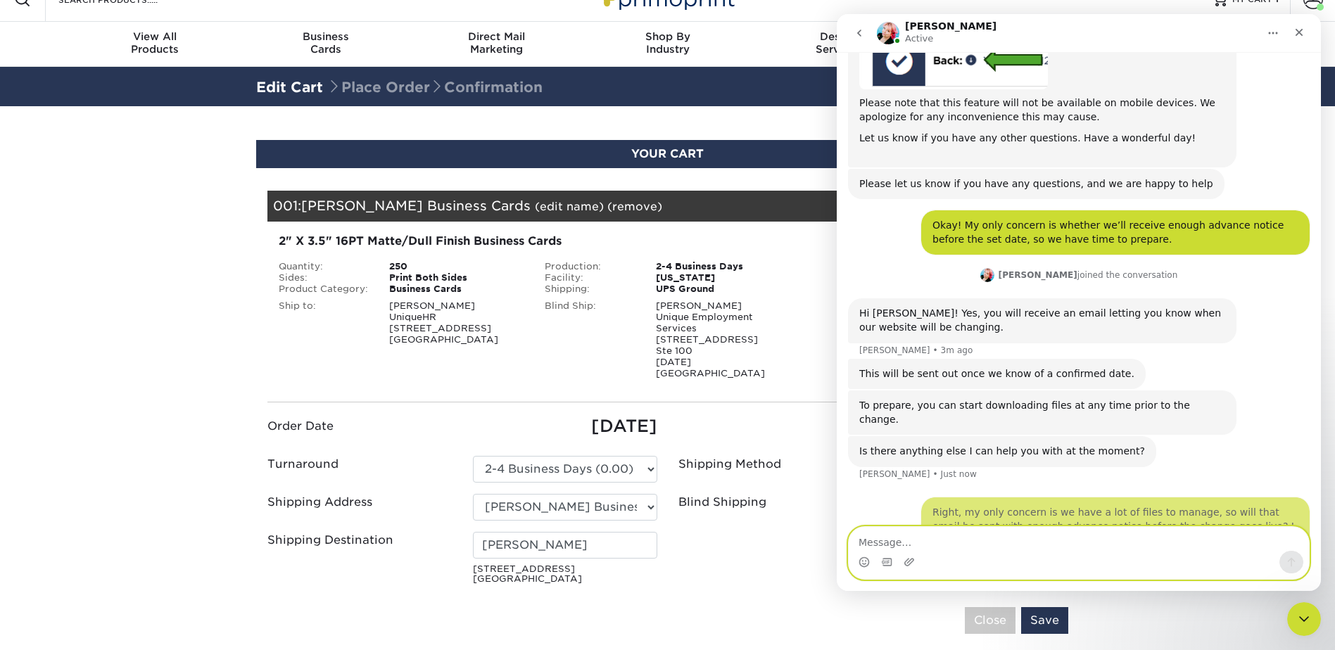
scroll to position [1012, 0]
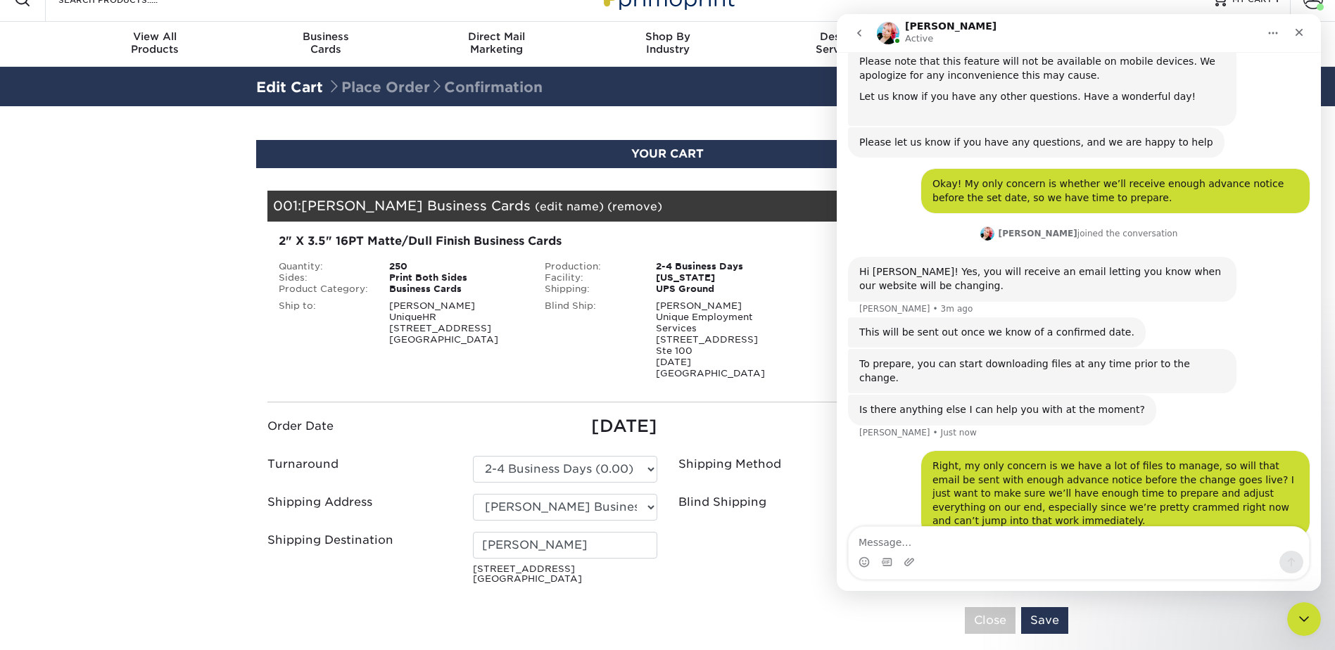
click at [867, 28] on button "go back" at bounding box center [859, 33] width 27 height 27
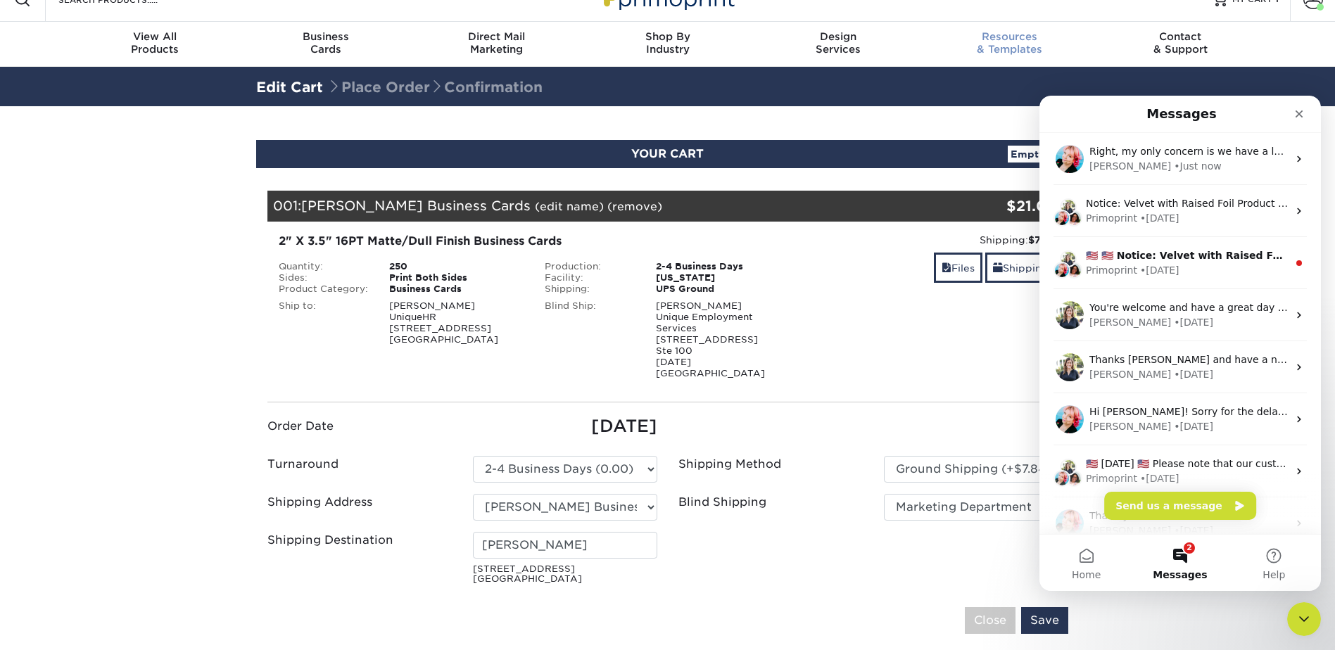
scroll to position [0, 0]
drag, startPoint x: 890, startPoint y: 393, endPoint x: 895, endPoint y: 386, distance: 8.5
click at [890, 402] on div "Order Date 08/21/2025 Turnaround JB" at bounding box center [667, 526] width 801 height 249
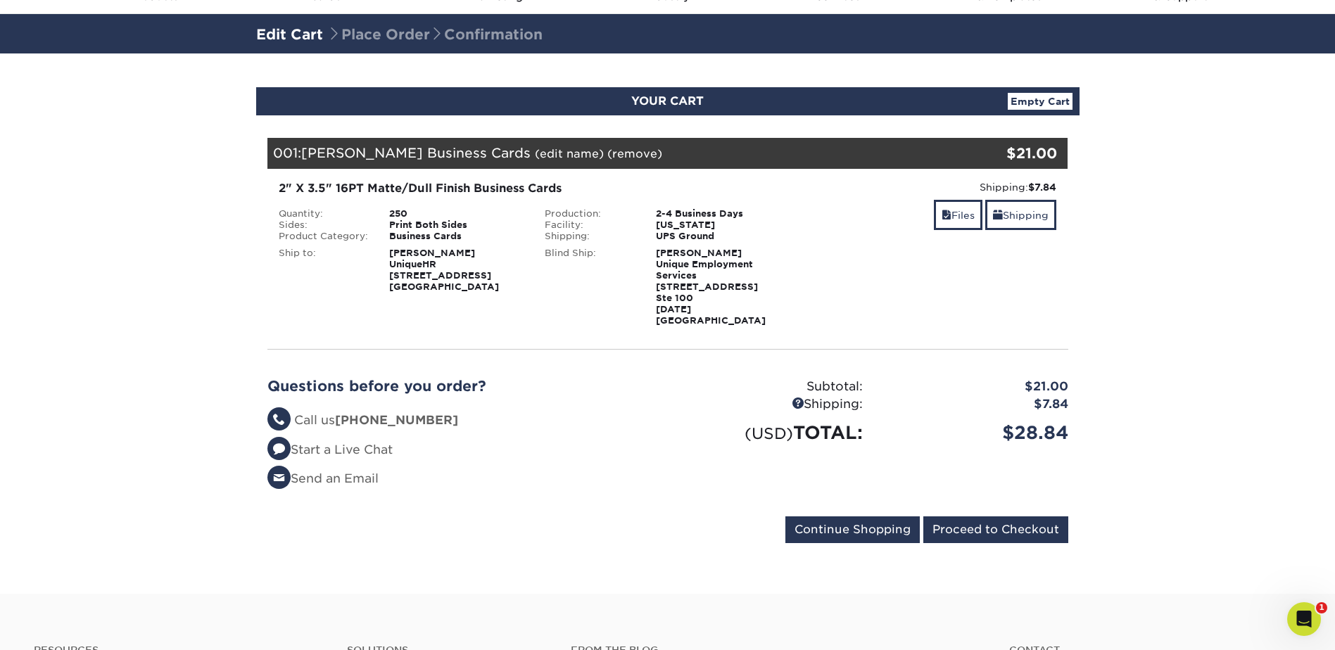
scroll to position [47, 0]
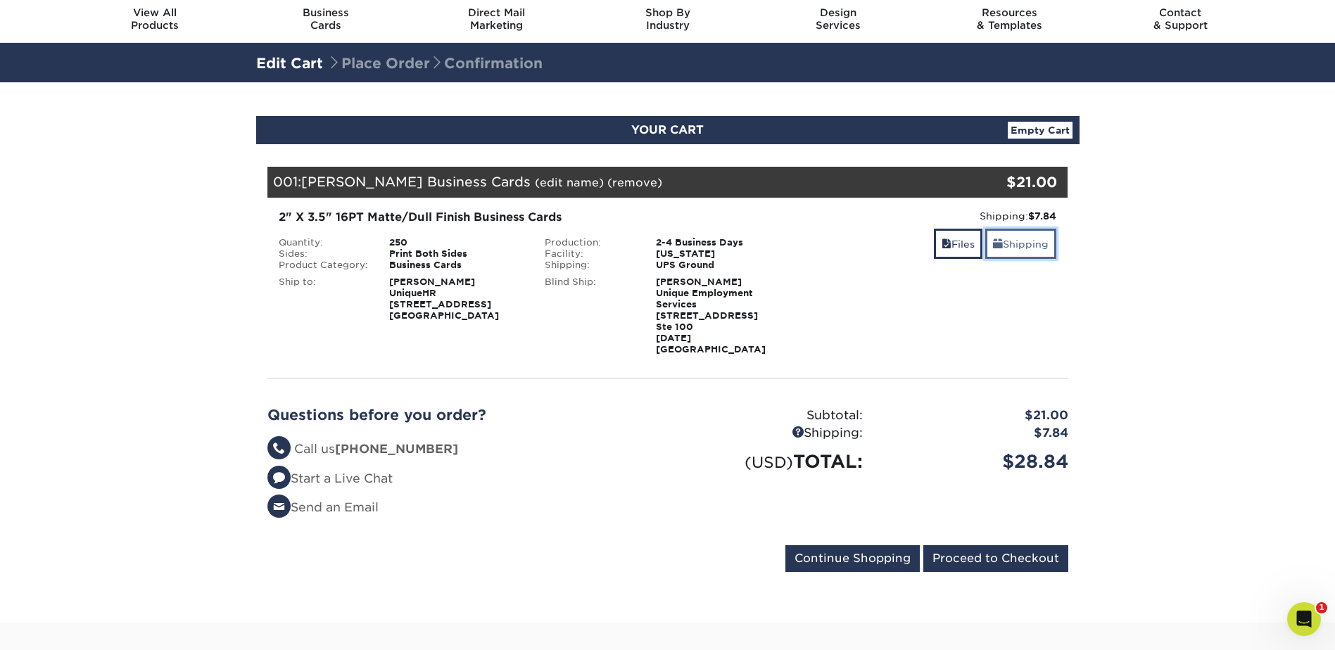
click at [1045, 249] on link "Shipping" at bounding box center [1021, 244] width 71 height 30
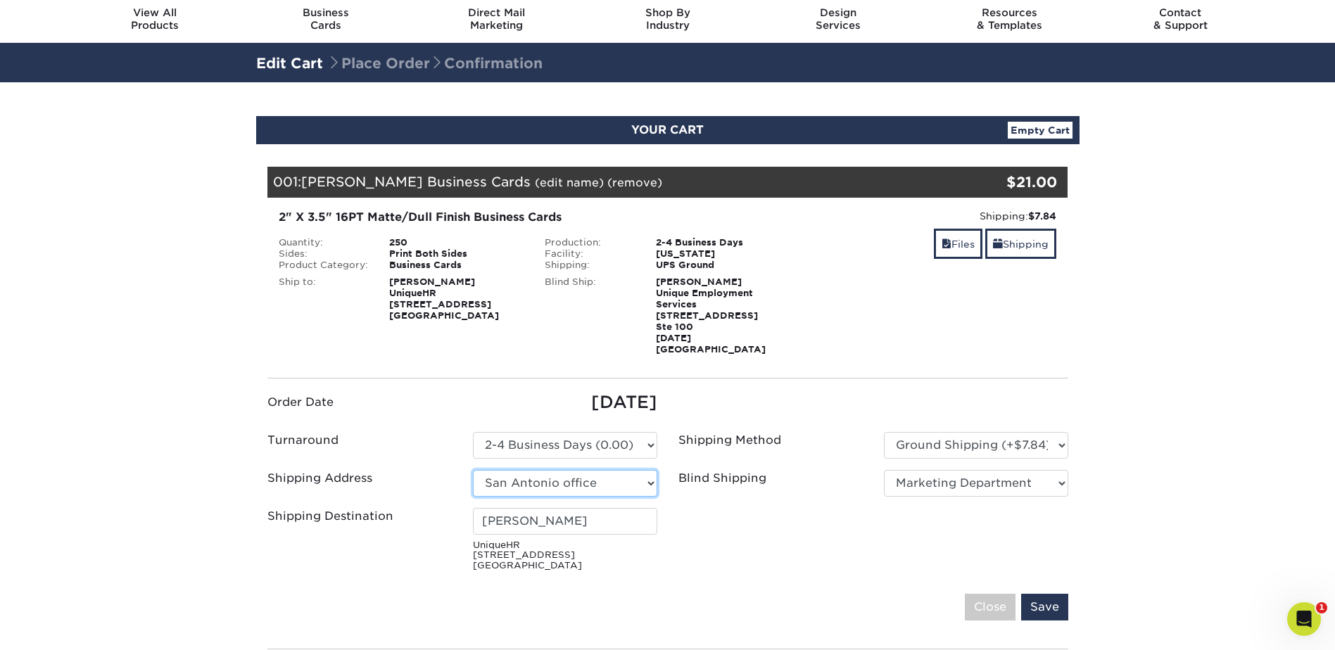
click at [622, 475] on select "Select One Arieux Home [PERSON_NAME] BrianRothermel [PERSON_NAME] Q [PERSON_NAM…" at bounding box center [565, 483] width 184 height 27
click at [473, 470] on select "Select One Arieux Home [PERSON_NAME] BrianRothermel [PERSON_NAME] Q [PERSON_NAM…" at bounding box center [565, 483] width 184 height 27
click at [1039, 604] on input "Save" at bounding box center [1044, 607] width 47 height 27
click at [623, 470] on select "Select One Arieux Home [PERSON_NAME] BrianRothermel [PERSON_NAME] Q [PERSON_NAM…" at bounding box center [565, 483] width 184 height 27
select select "282498"
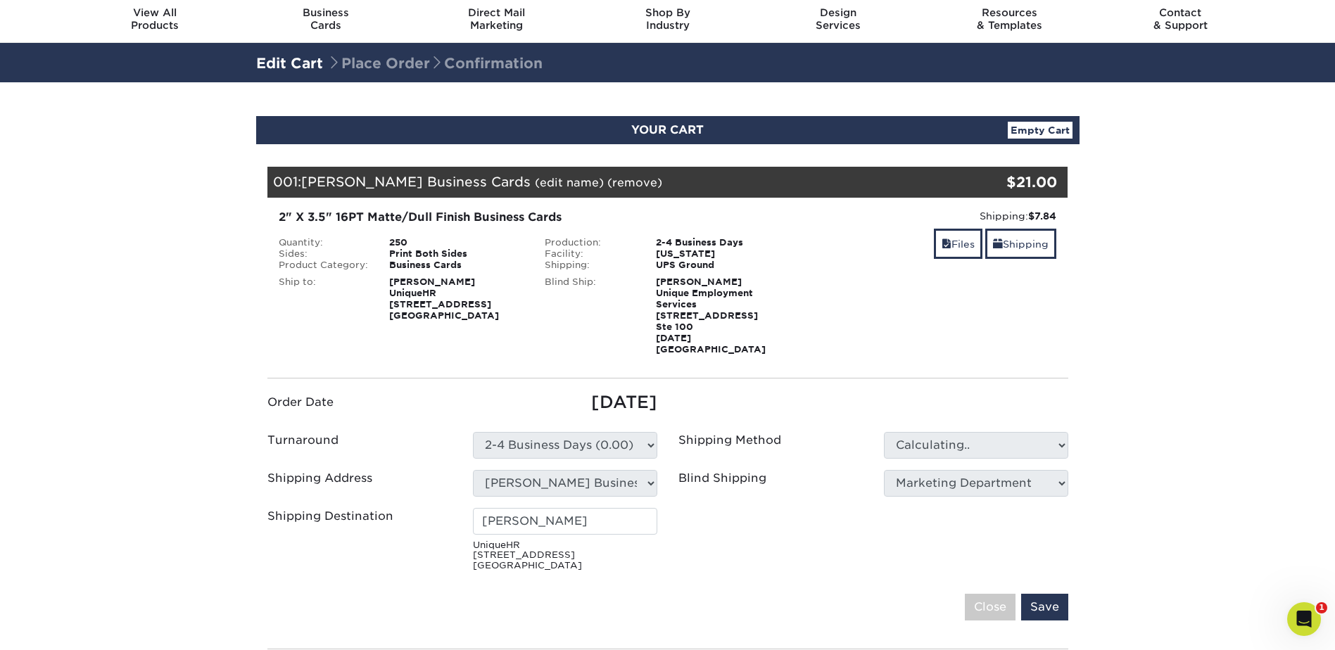
type input "[PERSON_NAME]"
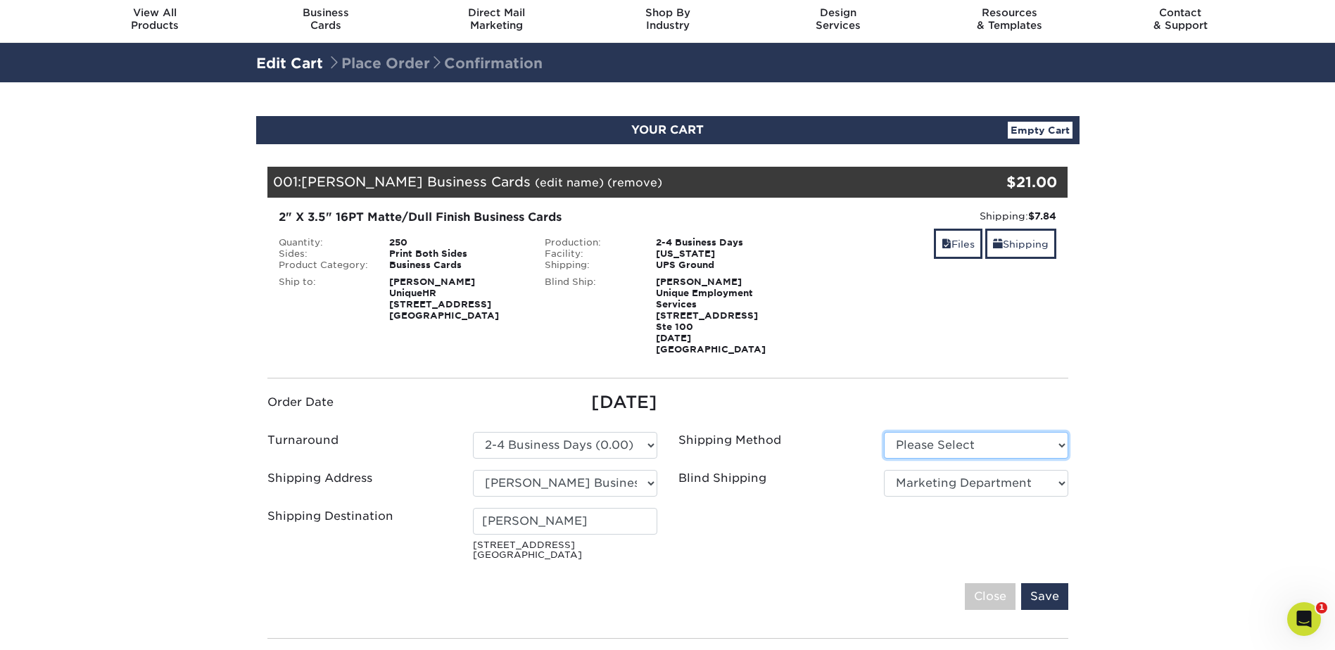
click at [976, 433] on select "Please Select Ground Shipping (+$7.84) 3 Day Shipping Service (+$20.04)" at bounding box center [976, 445] width 184 height 27
select select "03"
click at [884, 432] on select "Please Select Ground Shipping (+$7.84) 3 Day Shipping Service (+$20.04)" at bounding box center [976, 445] width 184 height 27
click at [1054, 591] on input "Save" at bounding box center [1044, 597] width 47 height 27
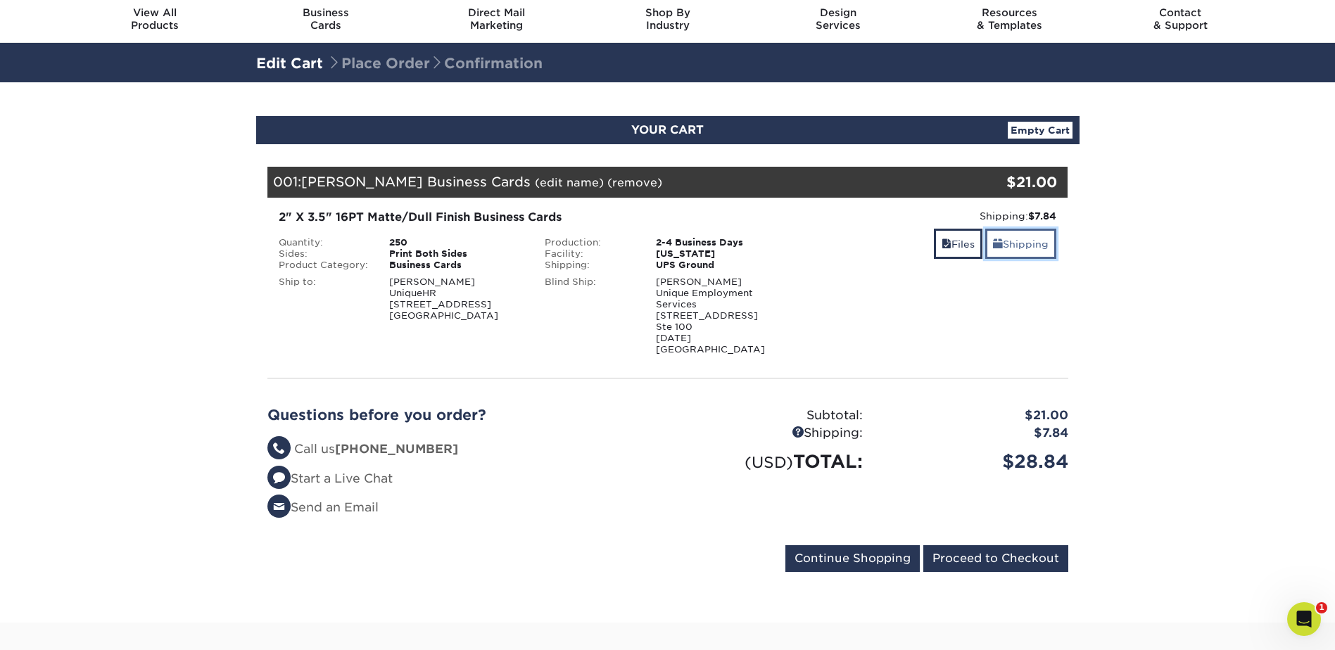
click at [1009, 244] on link "Shipping" at bounding box center [1021, 244] width 71 height 30
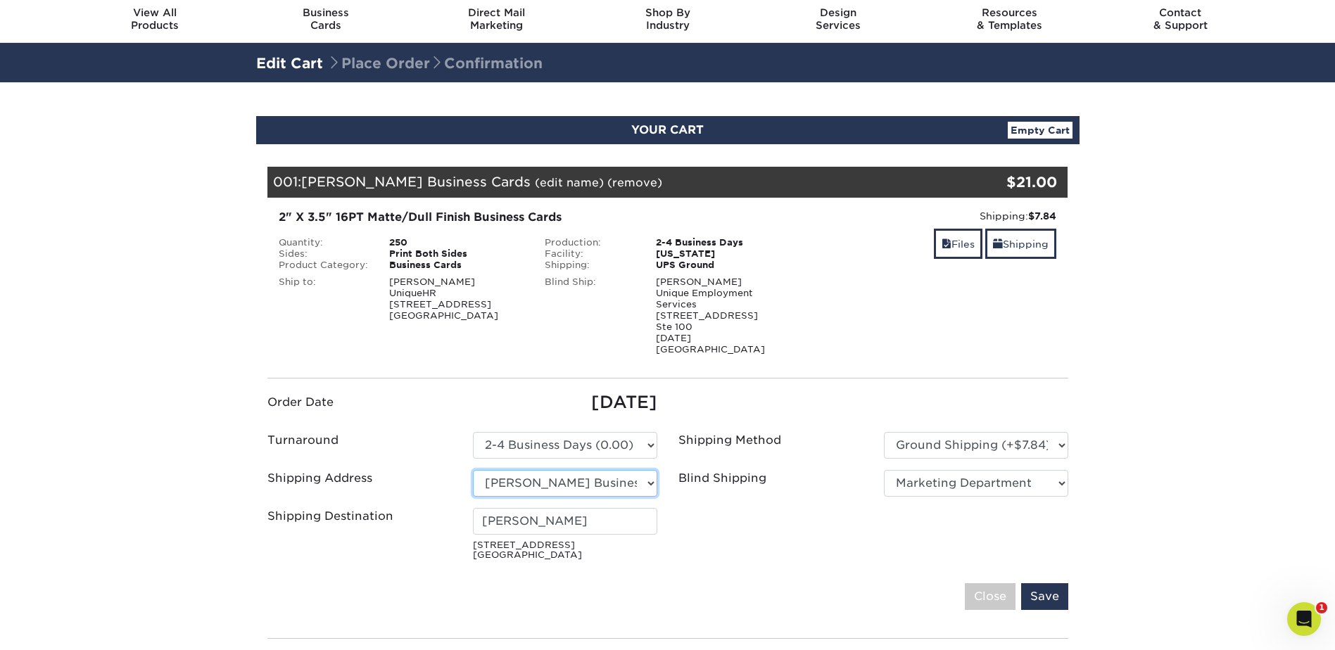
click at [607, 474] on select "Select One Arieux Home Bradley Cole BrianRothermel Brittney Q Chris C Collette …" at bounding box center [565, 483] width 184 height 27
select select "271926"
drag, startPoint x: 629, startPoint y: 509, endPoint x: 437, endPoint y: 512, distance: 191.5
click at [437, 512] on div "Shipping Destination Tracy Kreitz 4538 Centerview Dr. Ste 101 San Antonio, TX 7…" at bounding box center [462, 537] width 411 height 58
type input "Veronica Obregon"
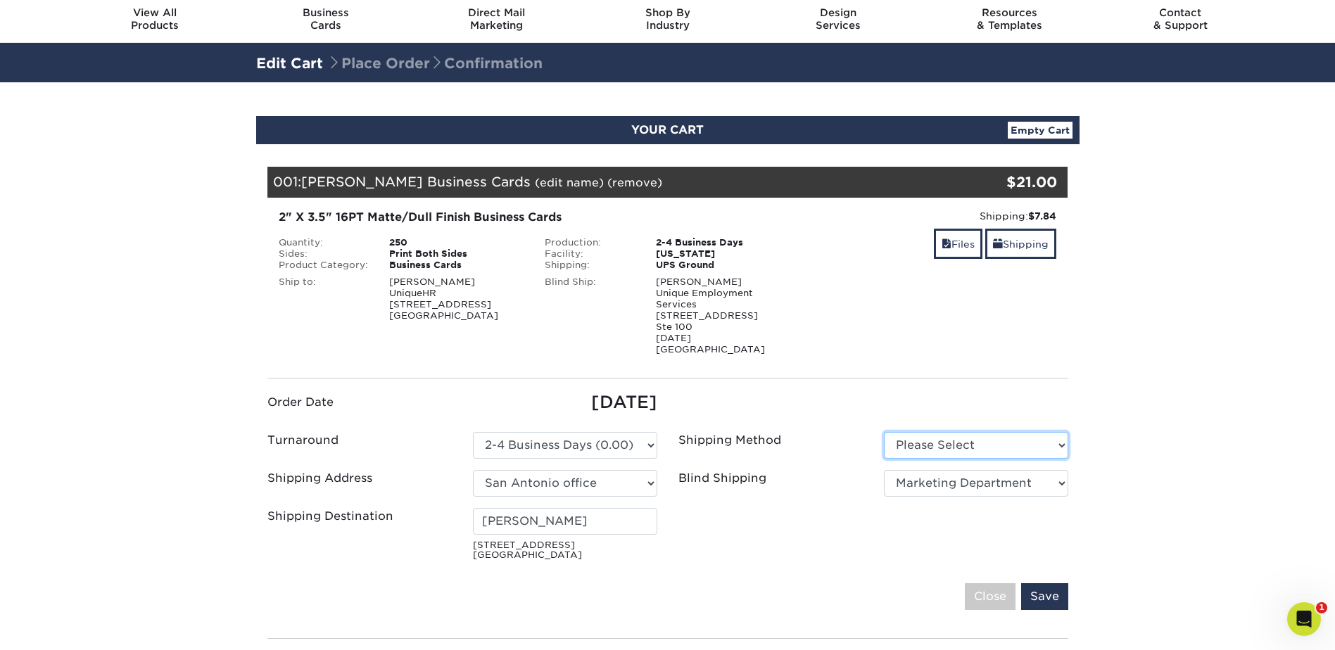
click at [986, 432] on select "Please Select Ground Shipping (+$7.84) 3 Day Shipping Service (+$20.04)" at bounding box center [976, 445] width 184 height 27
select select "03"
click at [884, 432] on select "Please Select Ground Shipping (+$7.84) 3 Day Shipping Service (+$20.04)" at bounding box center [976, 445] width 184 height 27
click at [1054, 584] on input "Save" at bounding box center [1044, 597] width 47 height 27
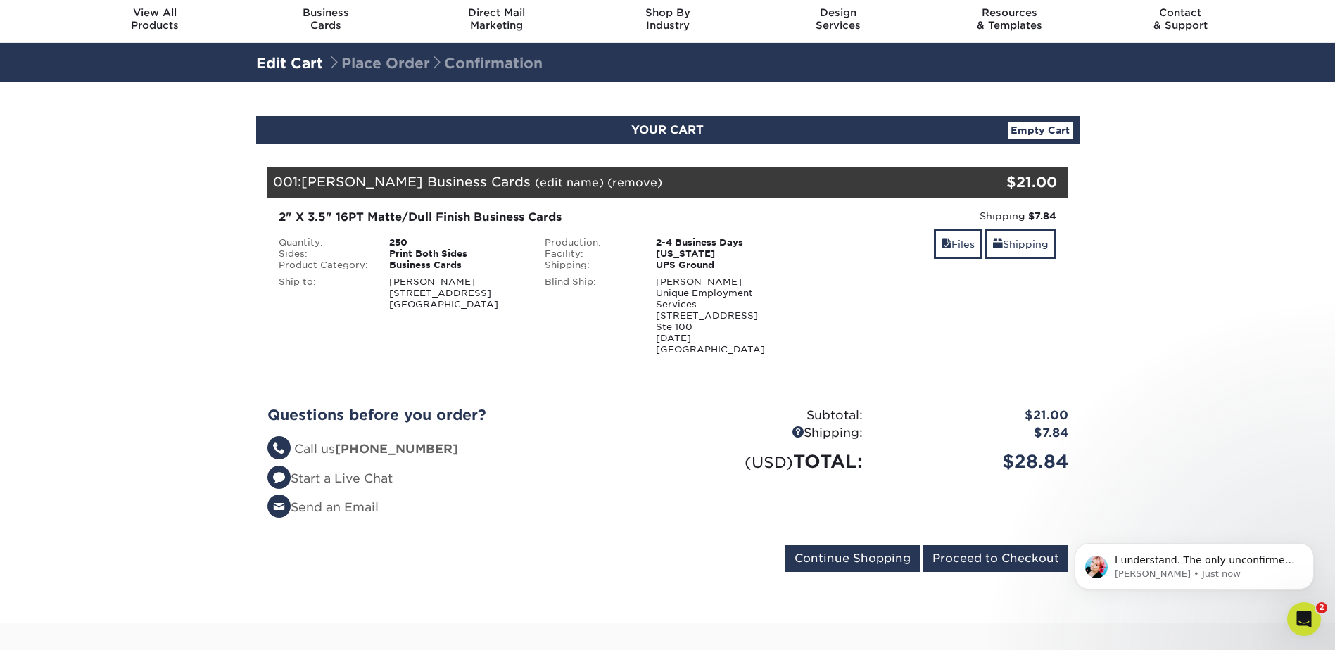
scroll to position [0, 0]
click at [1311, 611] on icon "Open Intercom Messenger" at bounding box center [1302, 617] width 23 height 23
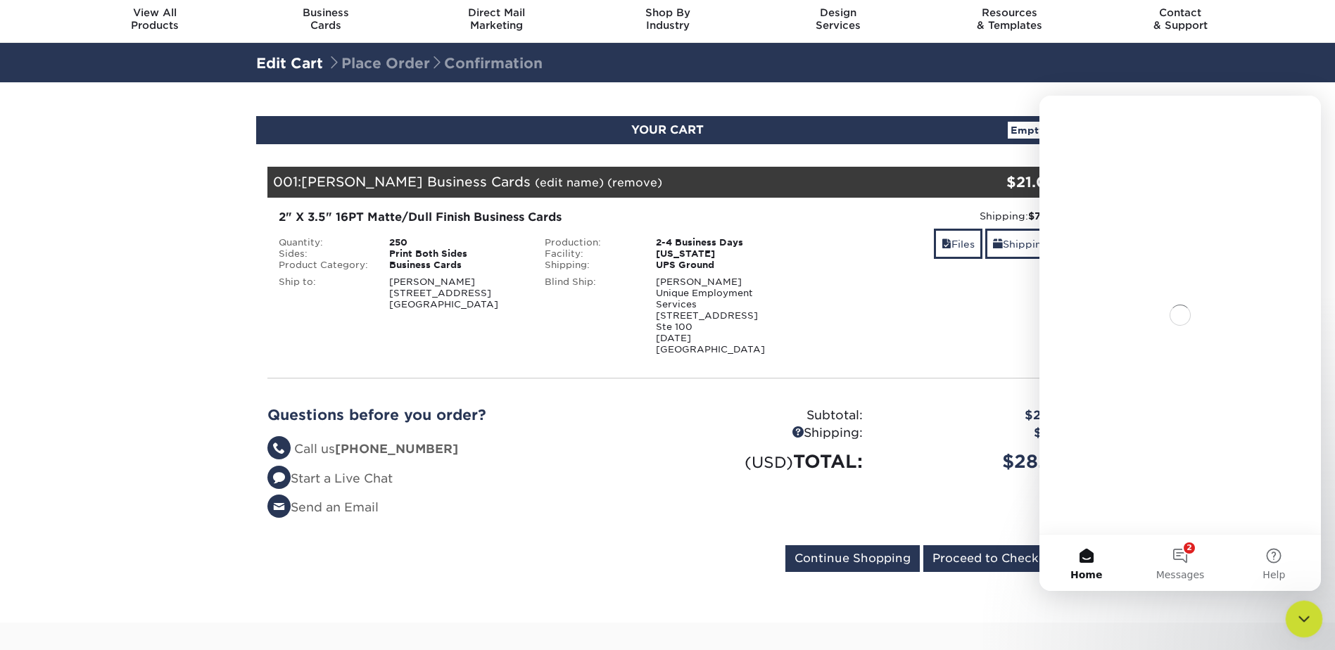
click at [1311, 615] on div "Close Intercom Messenger" at bounding box center [1302, 617] width 34 height 34
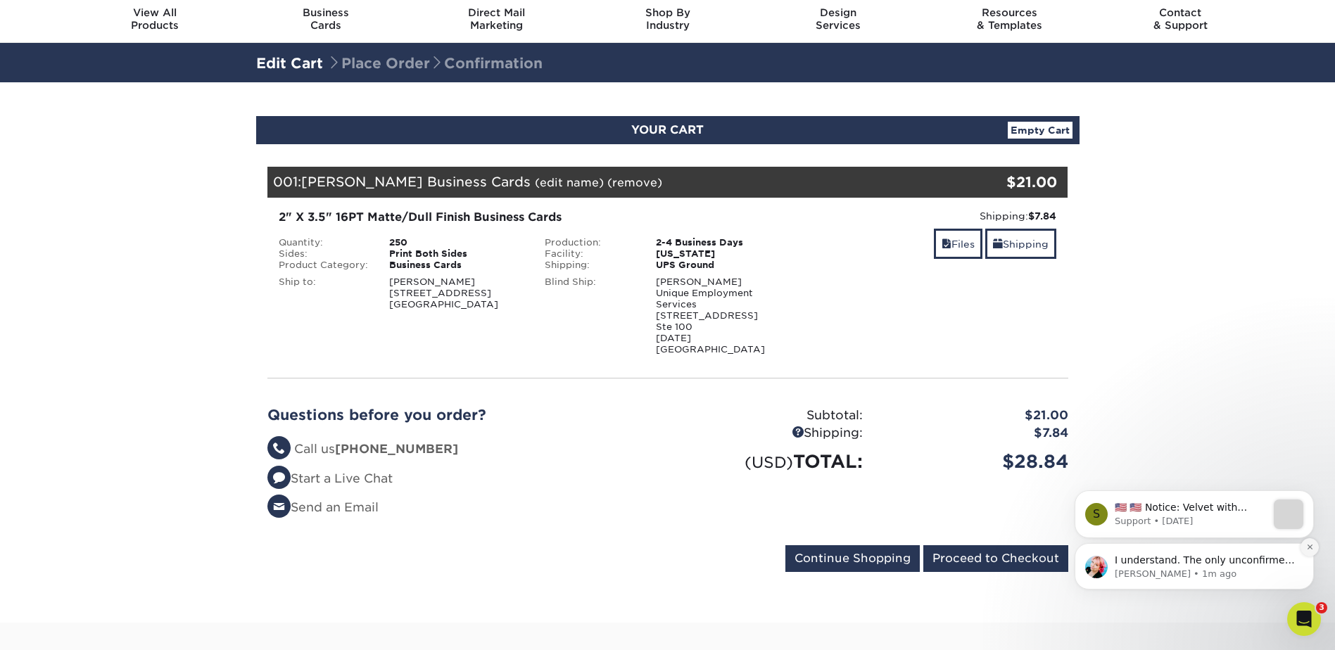
click at [1305, 547] on button "Dismiss notification" at bounding box center [1310, 548] width 18 height 18
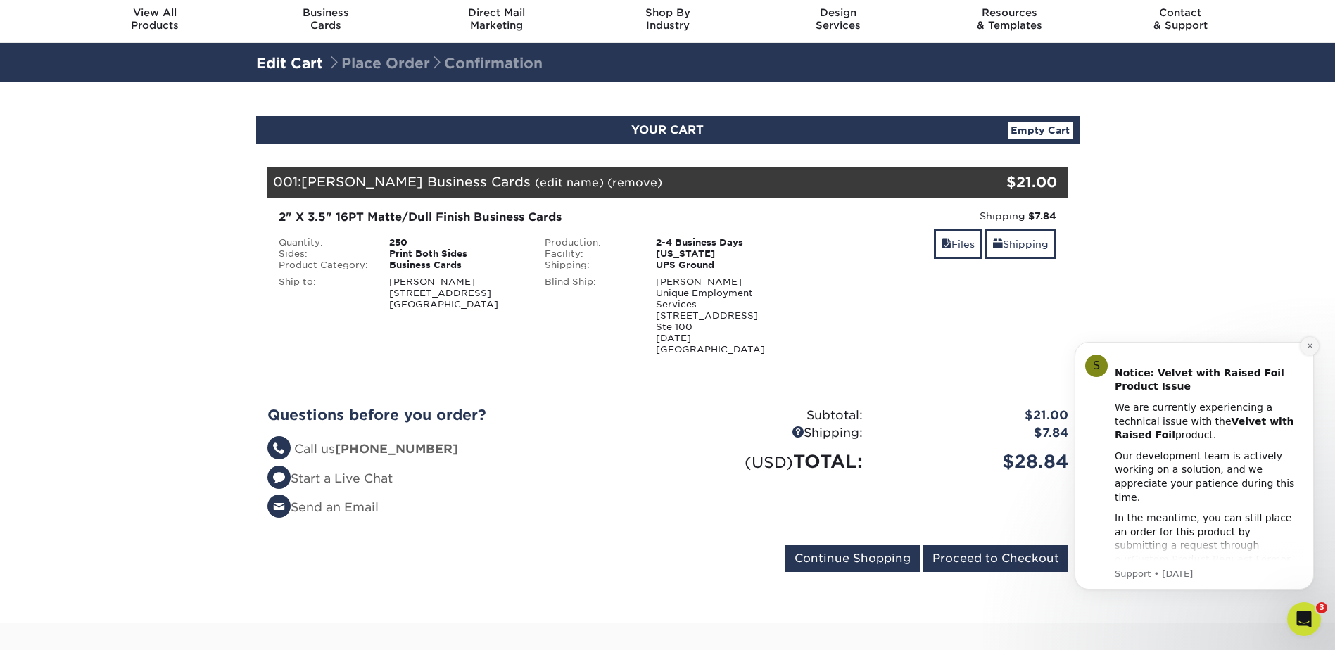
click at [1311, 346] on icon "Dismiss notification" at bounding box center [1309, 346] width 5 height 5
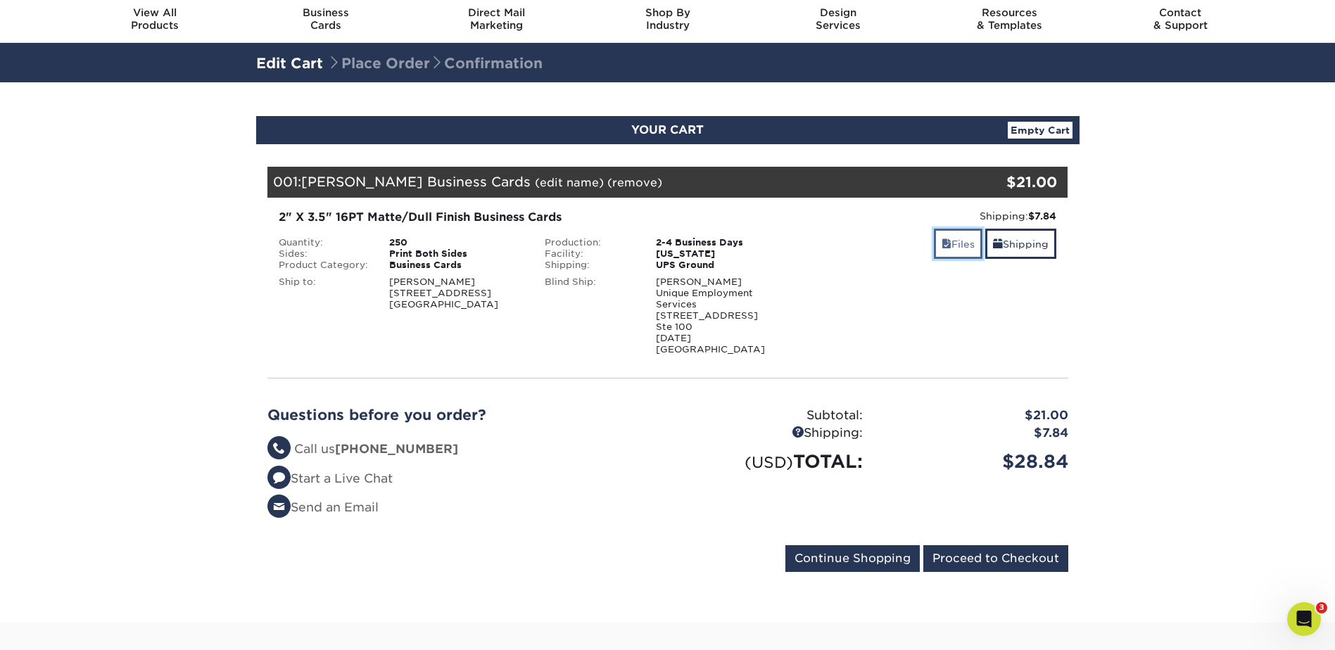
click at [967, 246] on link "Files" at bounding box center [958, 244] width 49 height 30
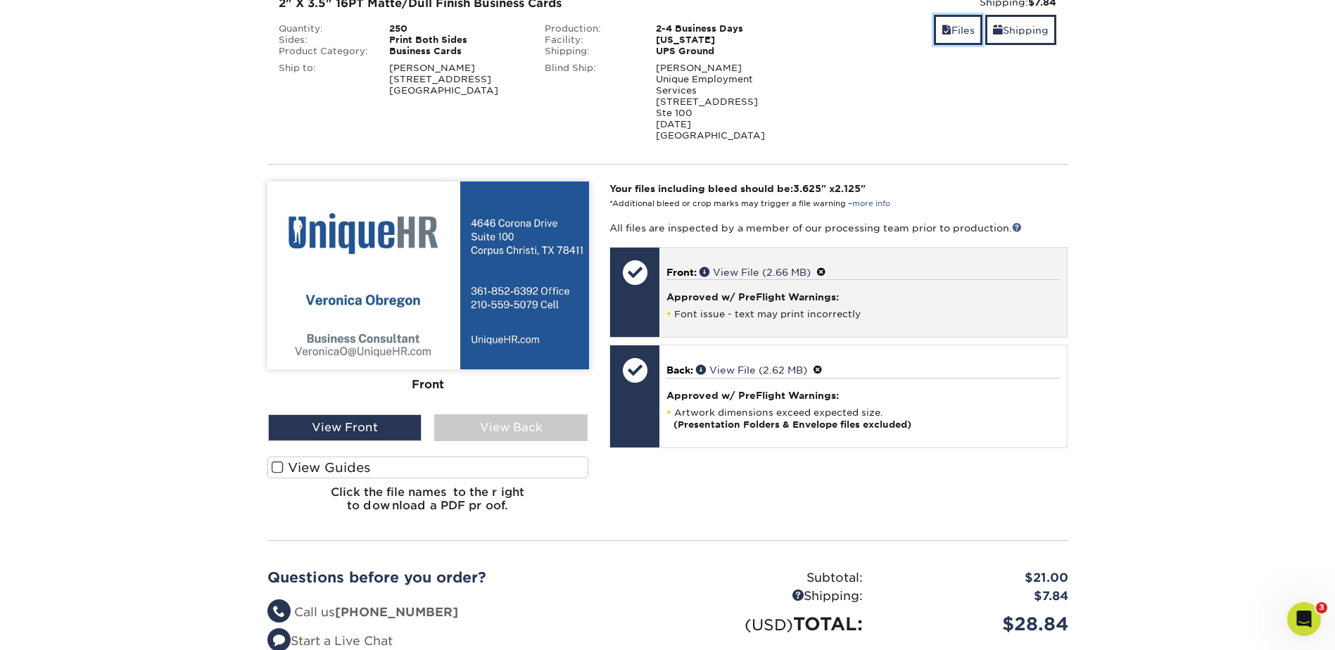
scroll to position [258, 0]
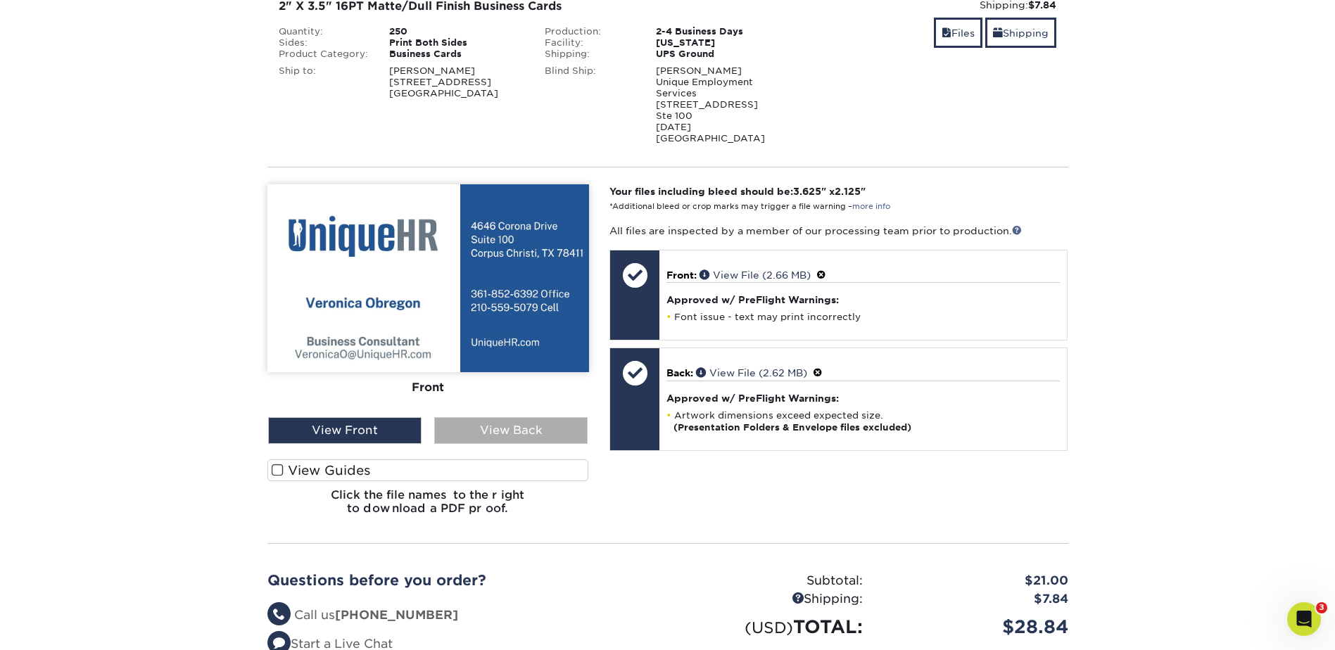
click at [558, 417] on div "View Back" at bounding box center [510, 430] width 153 height 27
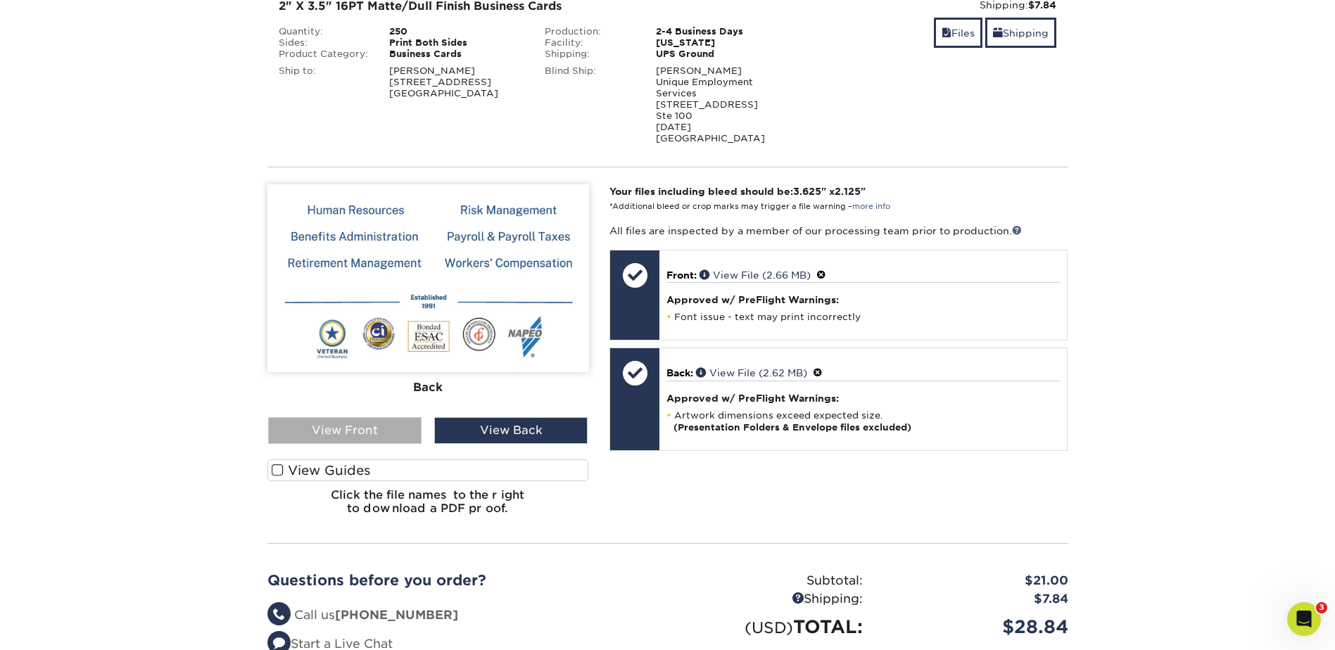
click at [389, 417] on div "View Front" at bounding box center [344, 430] width 153 height 27
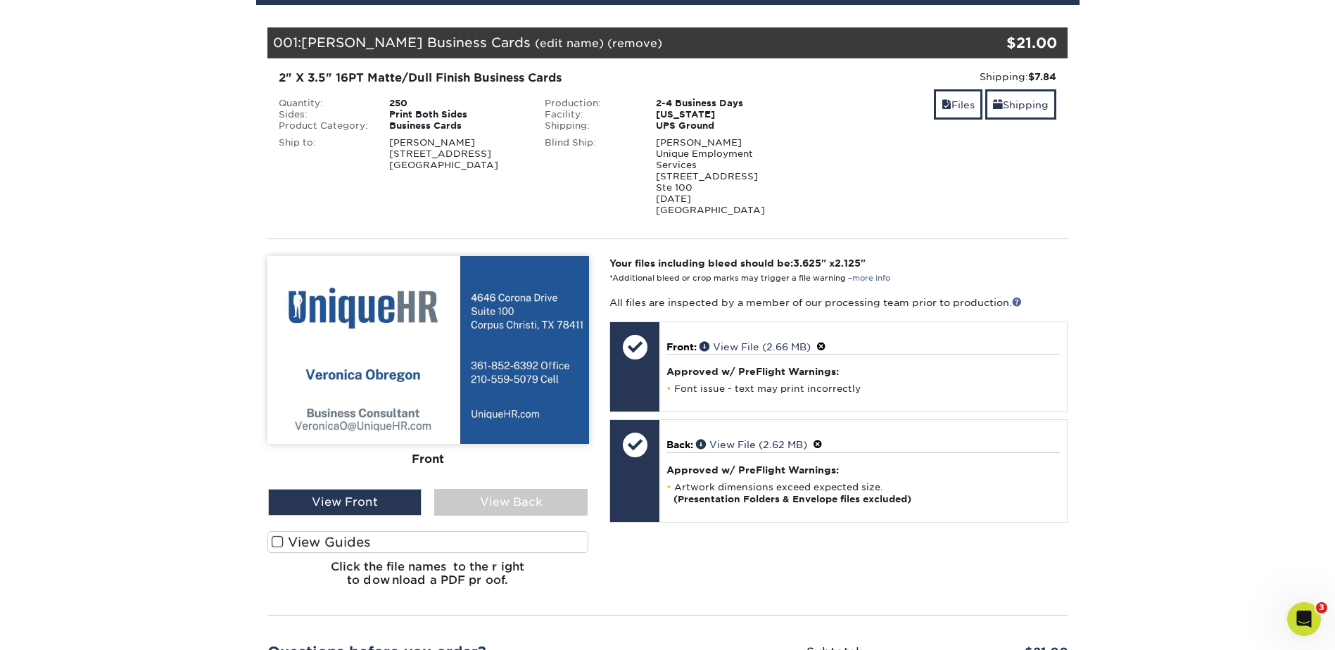
scroll to position [164, 0]
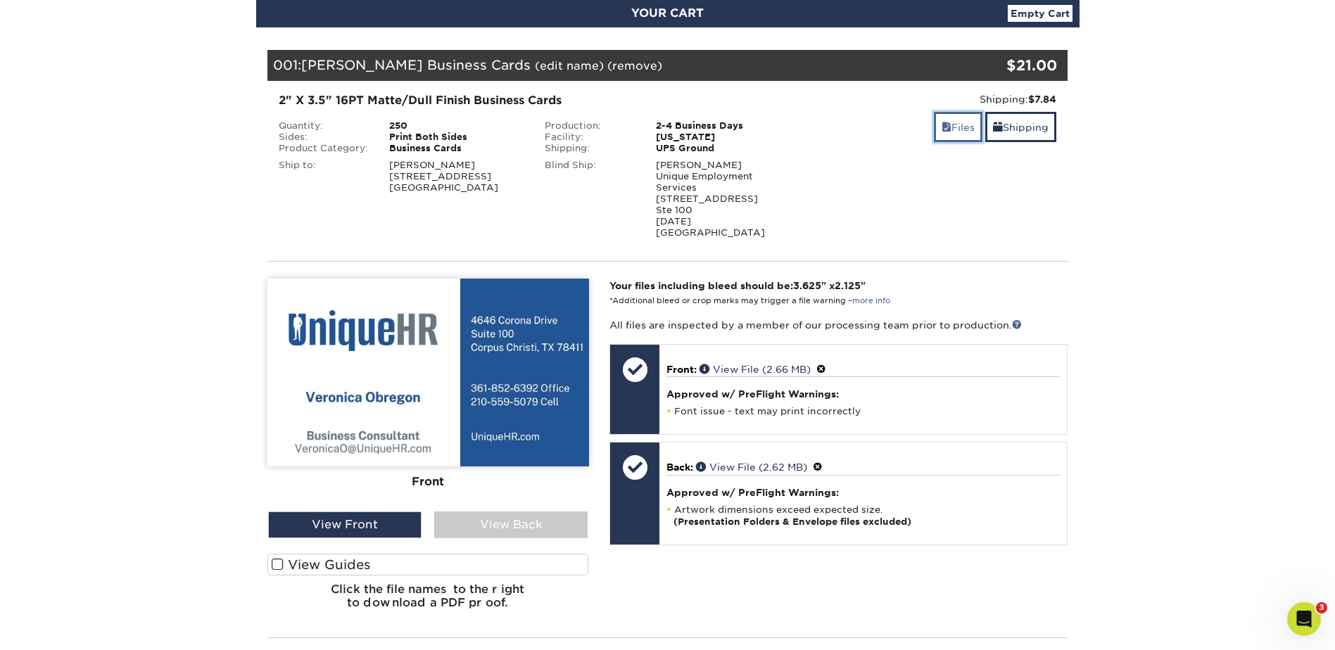
click at [947, 122] on link "Files" at bounding box center [958, 127] width 49 height 30
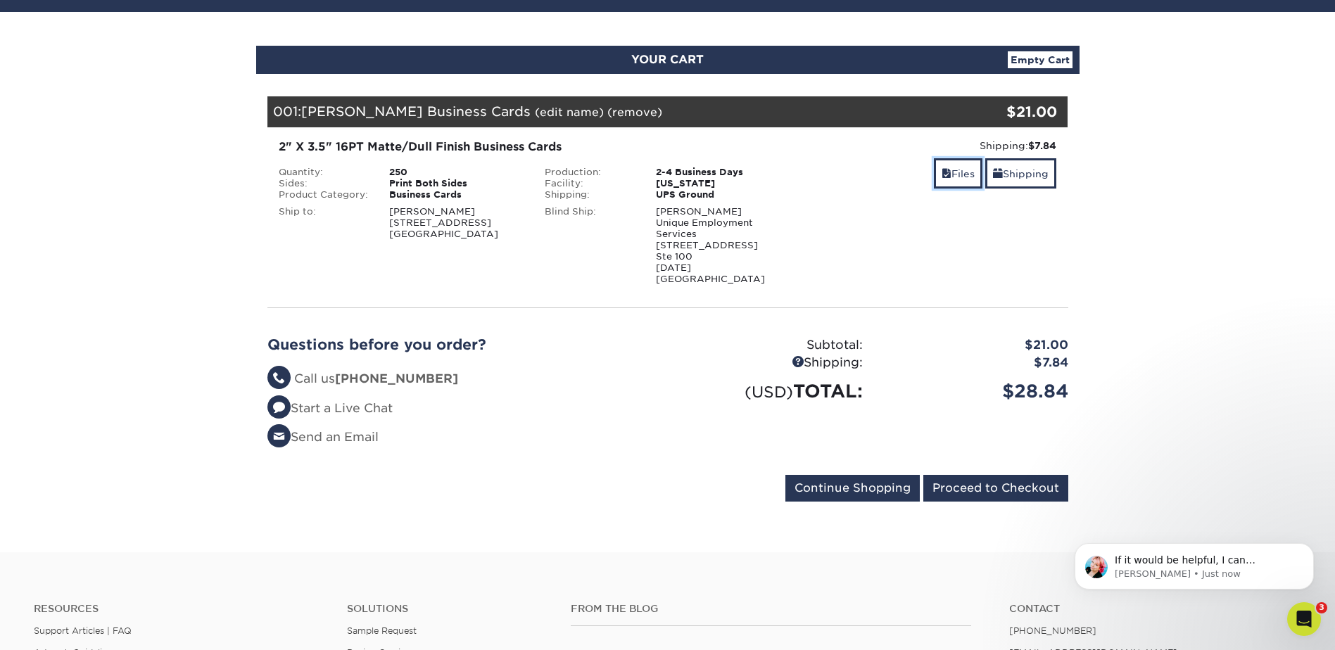
scroll to position [0, 0]
click at [1306, 605] on div "Open Intercom Messenger" at bounding box center [1302, 617] width 46 height 46
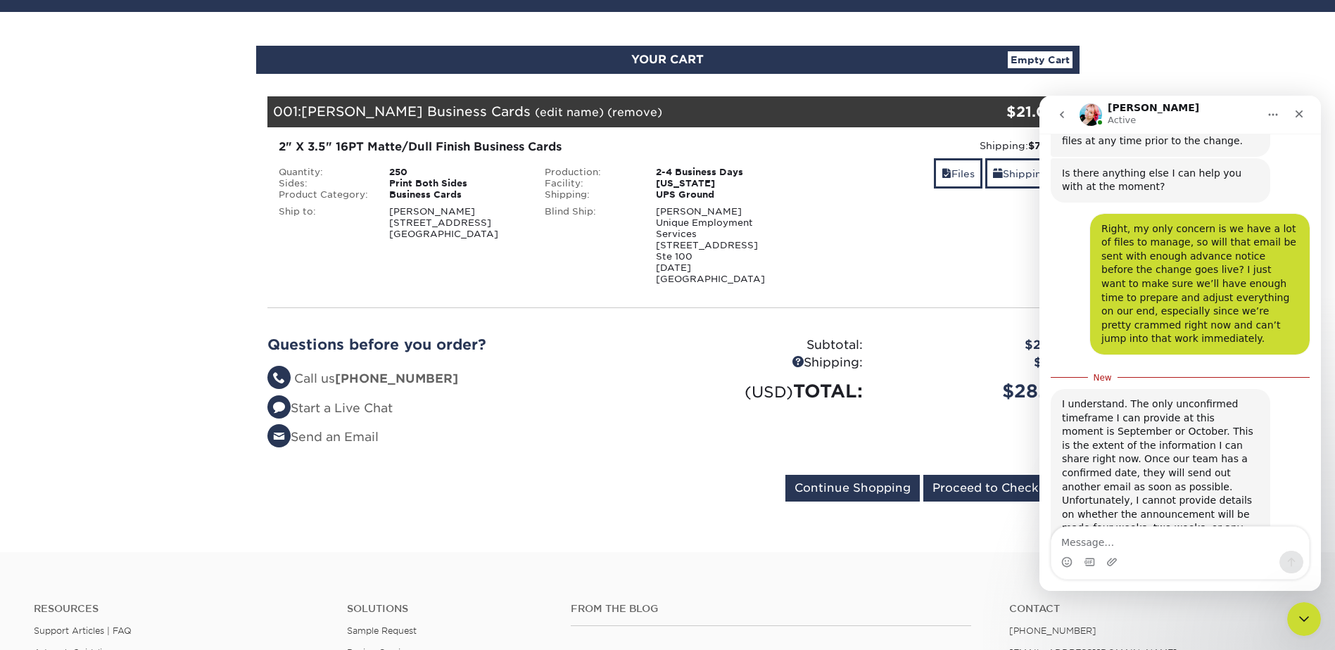
scroll to position [1687, 0]
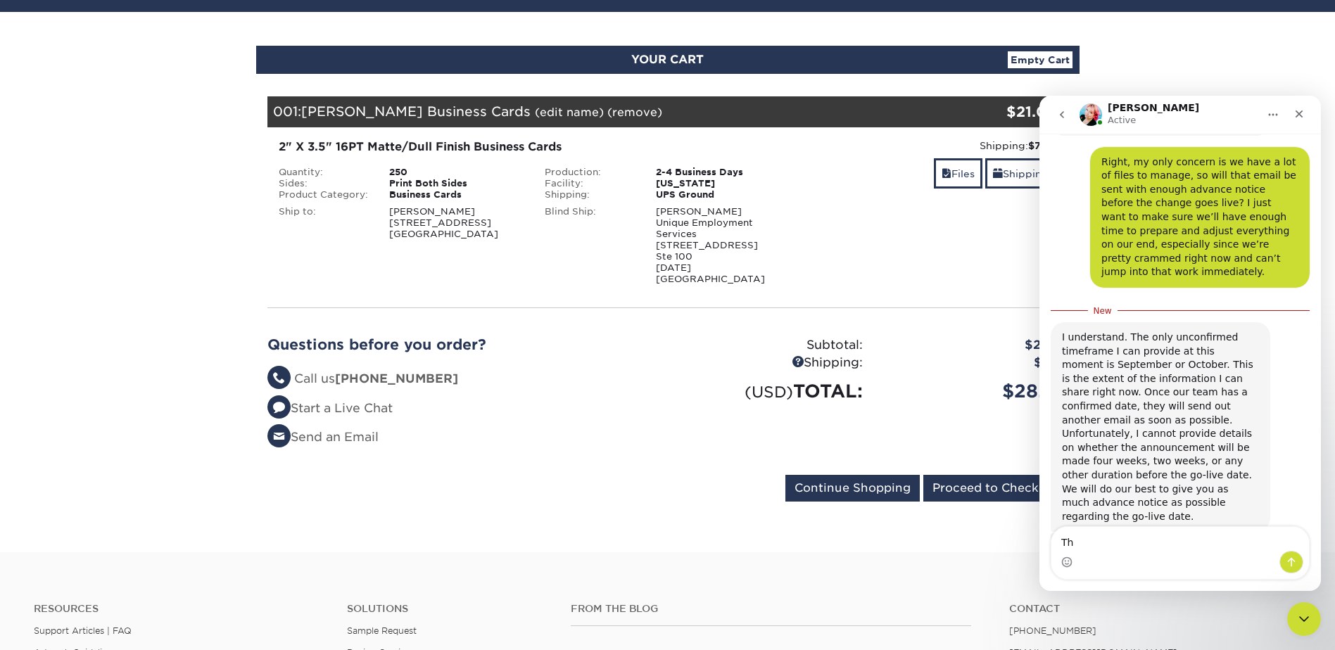
type textarea "T"
type textarea "I"
drag, startPoint x: 1064, startPoint y: 536, endPoint x: 1077, endPoint y: 543, distance: 14.8
click at [1064, 538] on textarea "Thank you for clarifying!" at bounding box center [1181, 539] width 258 height 24
click at [1219, 541] on textarea "Got it. Thank you for clarifying!" at bounding box center [1181, 539] width 258 height 24
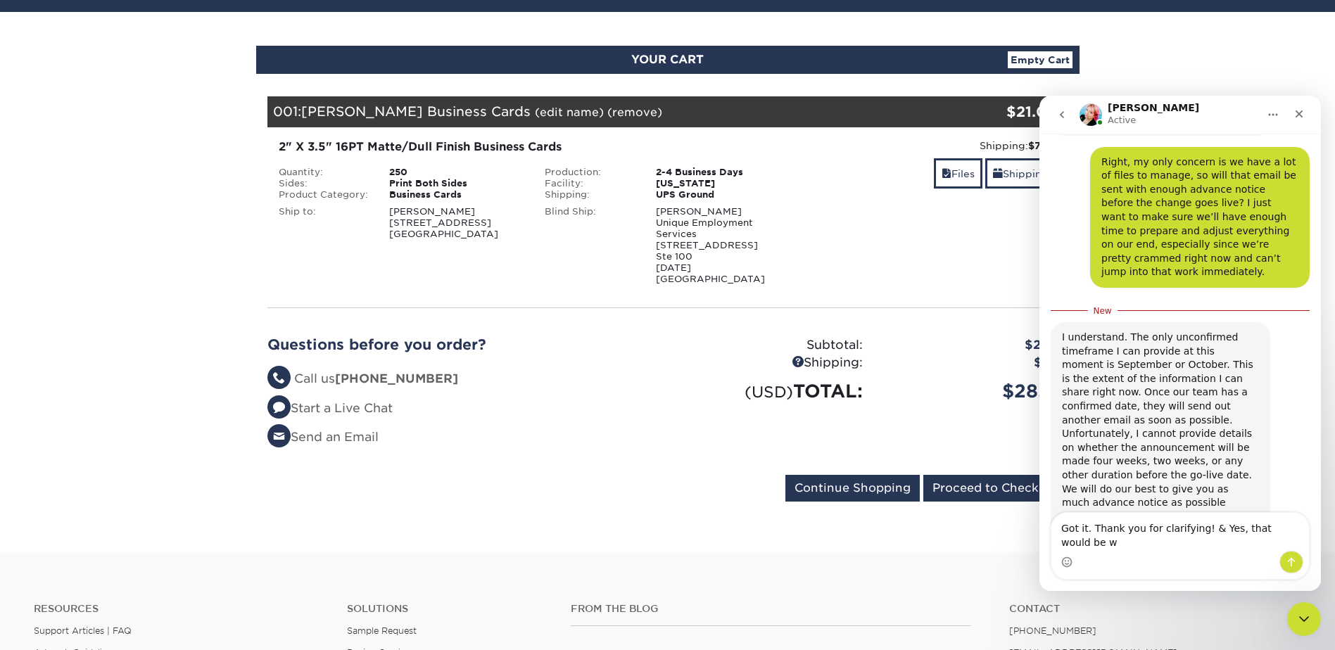
scroll to position [8, 0]
click at [1111, 559] on div "Intercom messenger" at bounding box center [1181, 562] width 258 height 23
click at [1113, 543] on textarea "Got it. Thank you for clarifying! & Yes, that would be w" at bounding box center [1181, 532] width 258 height 38
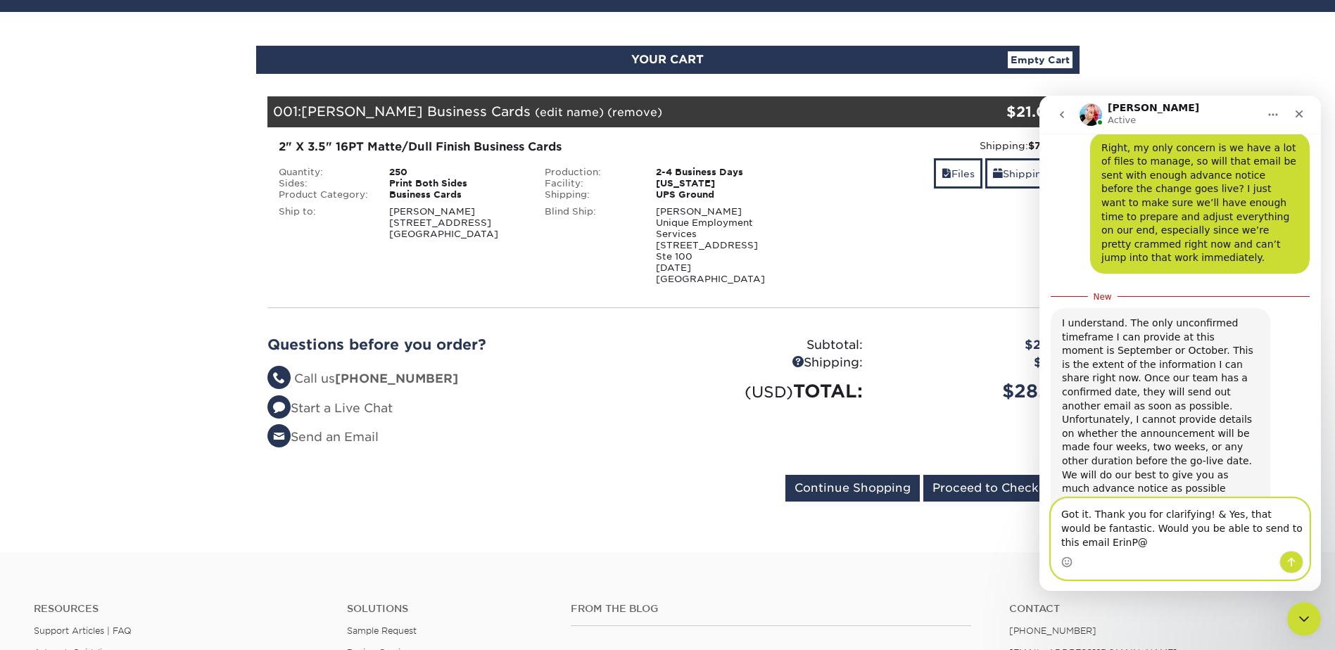
scroll to position [1715, 0]
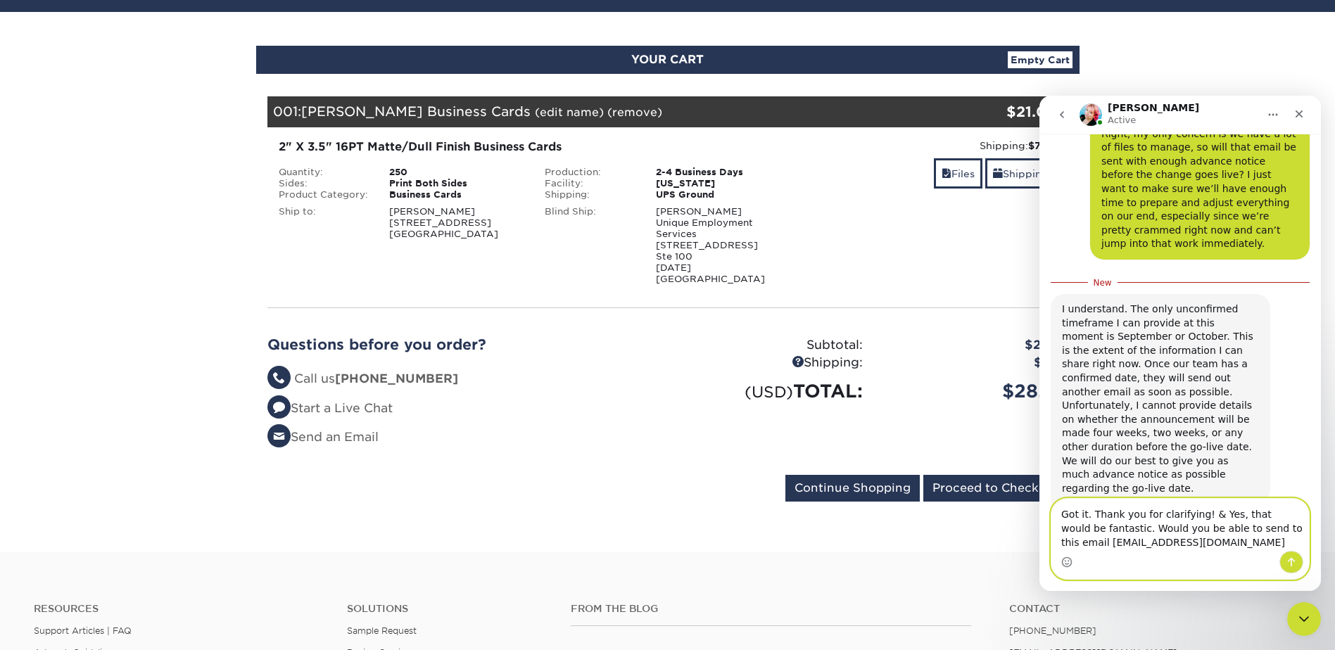
click at [1277, 529] on textarea "Got it. Thank you for clarifying! & Yes, that would be fantastic. Would you be …" at bounding box center [1181, 525] width 258 height 52
click at [1204, 509] on textarea "Got it. Thank you for clarifying! & Yes, that would be fantastic. Would you be …" at bounding box center [1181, 525] width 258 height 52
click at [1082, 528] on textarea "Got it. Thank you for clarifying! Yes, that would be fantastic. Would you be ab…" at bounding box center [1181, 525] width 258 height 52
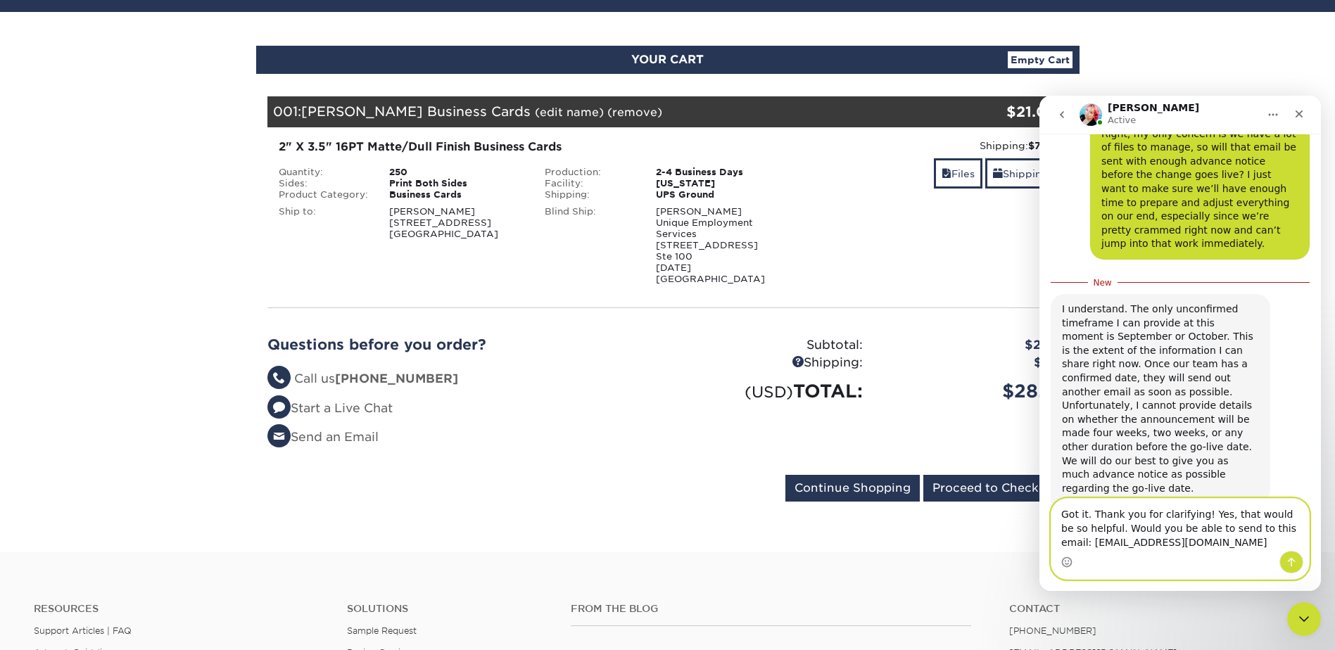
click at [1241, 543] on textarea "Got it. Thank you for clarifying! Yes, that would be so helpful. Would you be a…" at bounding box center [1181, 525] width 258 height 52
type textarea "Got it. Thank you for clarifying! Yes, that would be so helpful. Would you be a…"
click at [1289, 558] on icon "Send a message…" at bounding box center [1291, 562] width 11 height 11
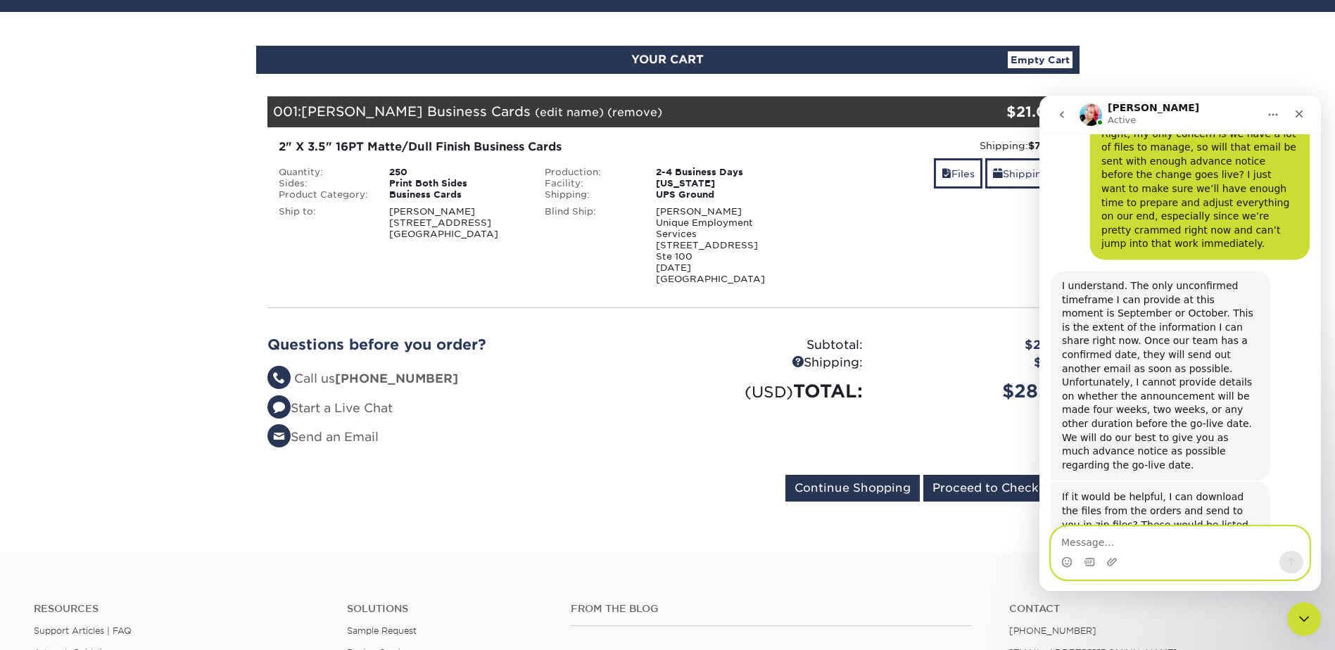
scroll to position [1734, 0]
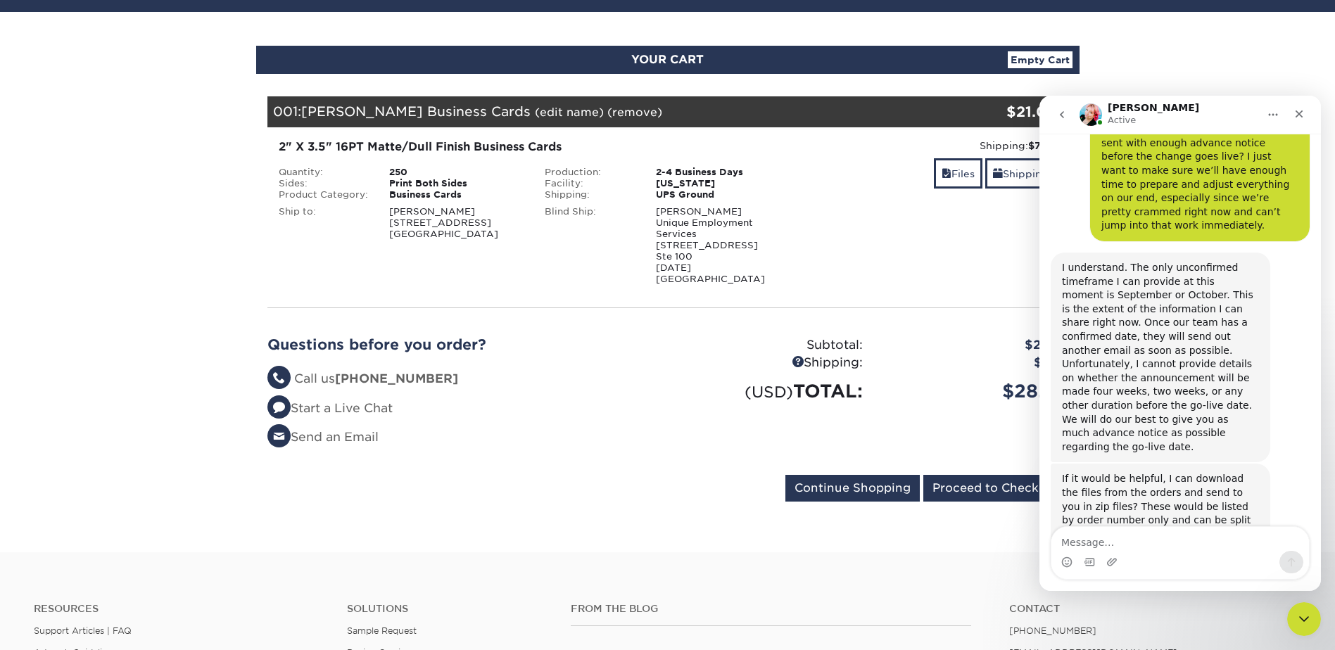
click at [1068, 117] on button "go back" at bounding box center [1062, 114] width 27 height 27
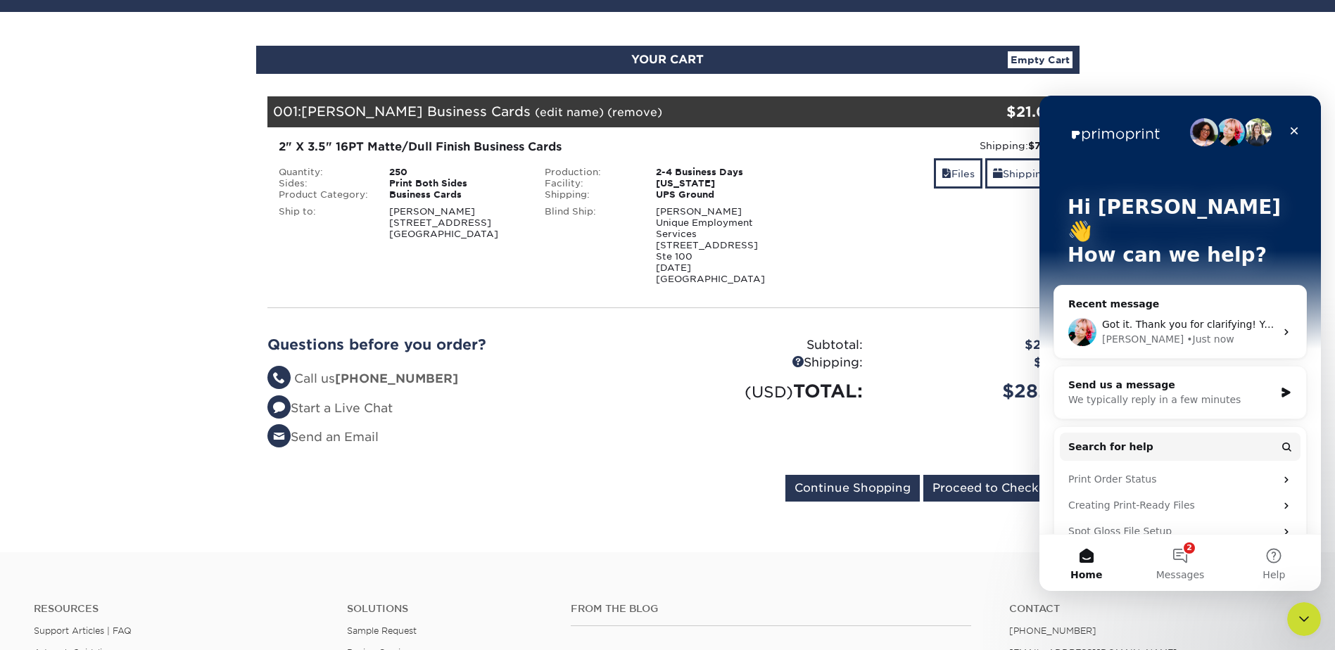
scroll to position [0, 0]
click at [1297, 132] on icon "Close" at bounding box center [1294, 130] width 11 height 11
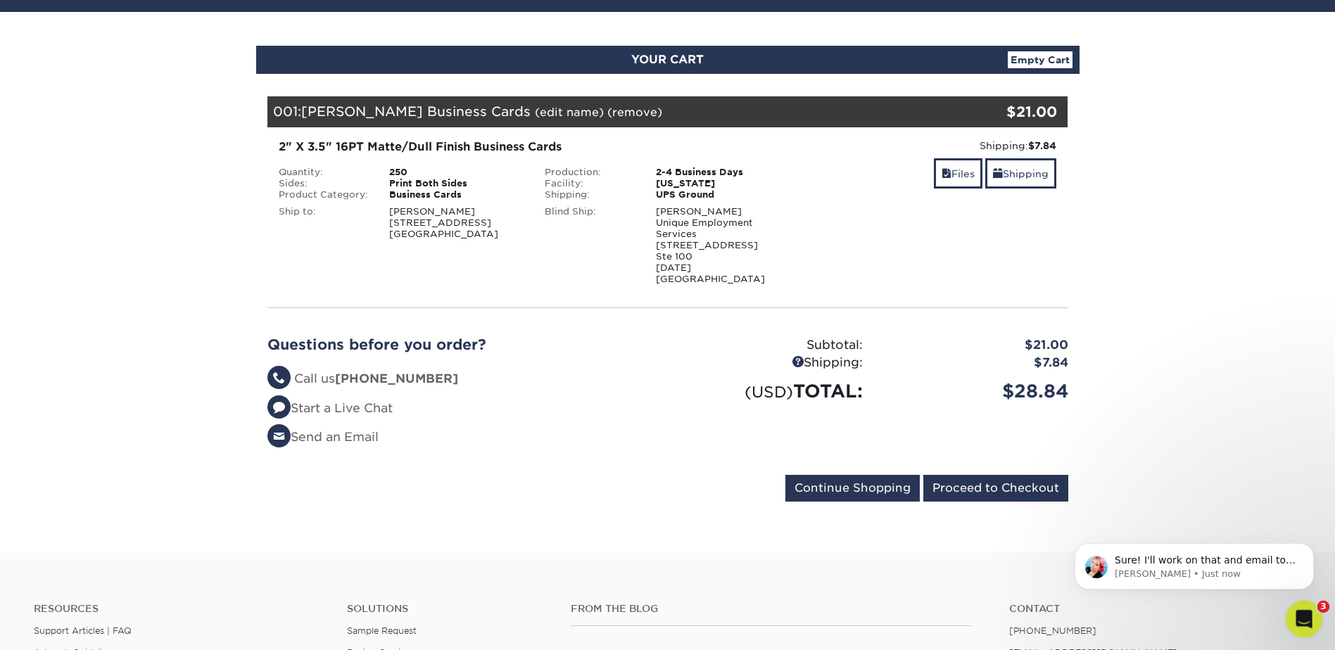
click at [1313, 622] on div "Open Intercom Messenger" at bounding box center [1302, 617] width 46 height 46
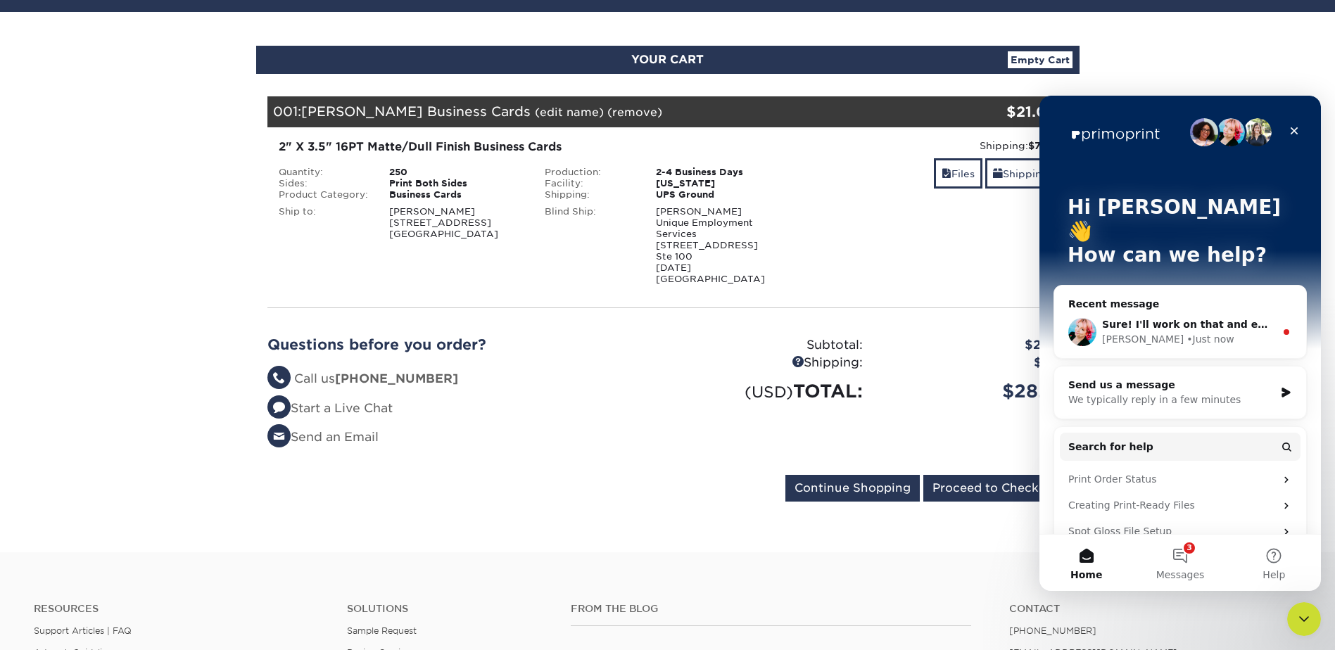
click at [1230, 306] on div "Sure! I'll work on that and email to ErinP@Uniquehr.com when that's ready. Is t…" at bounding box center [1180, 332] width 252 height 52
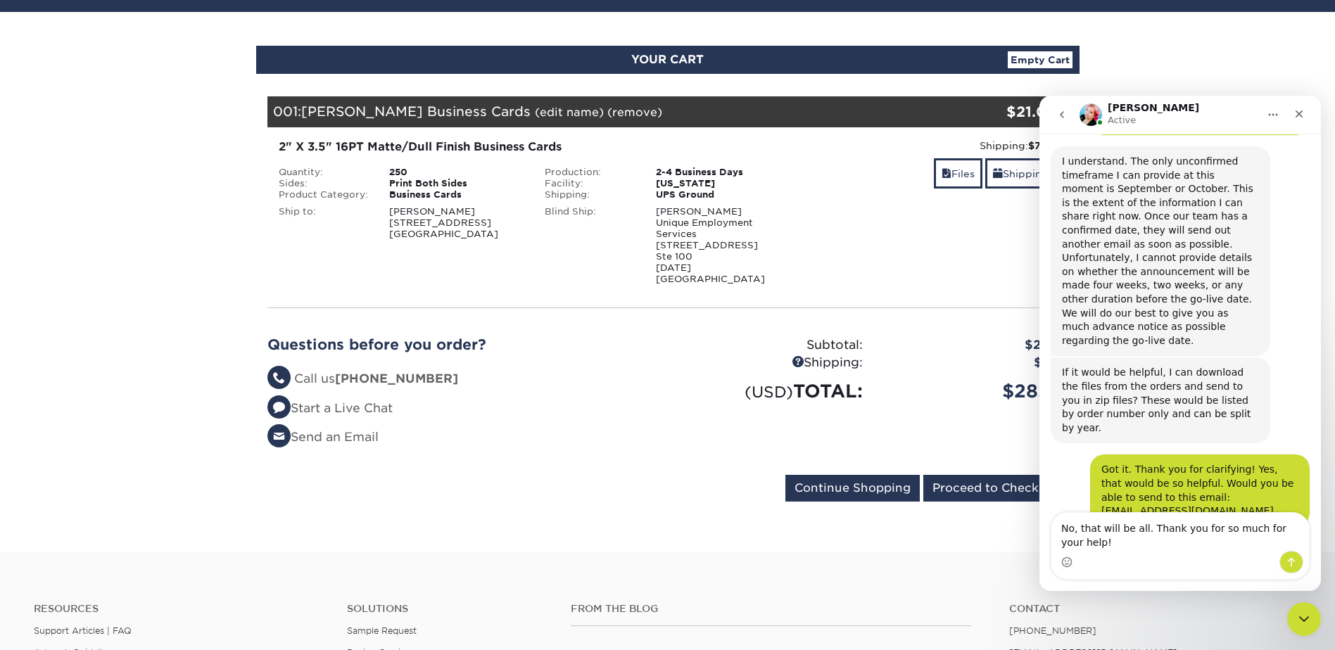
type textarea "No, that will be all. Thank you for so much for your help!!"
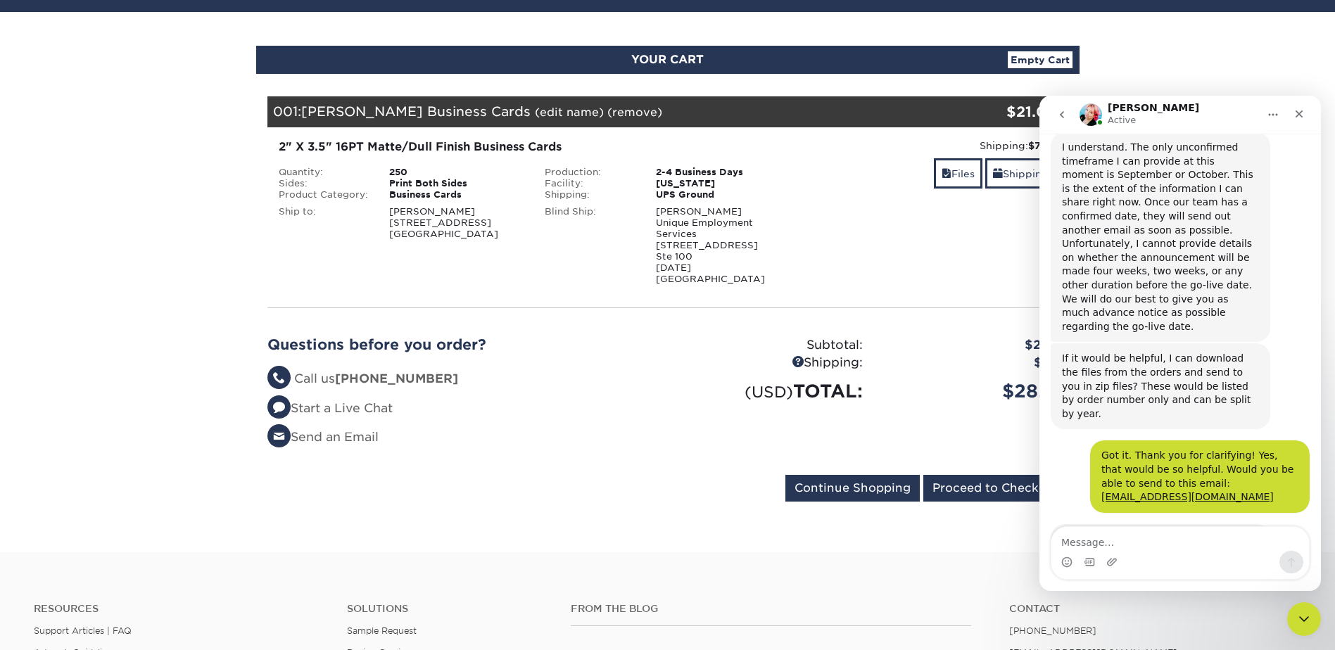
scroll to position [1872, 0]
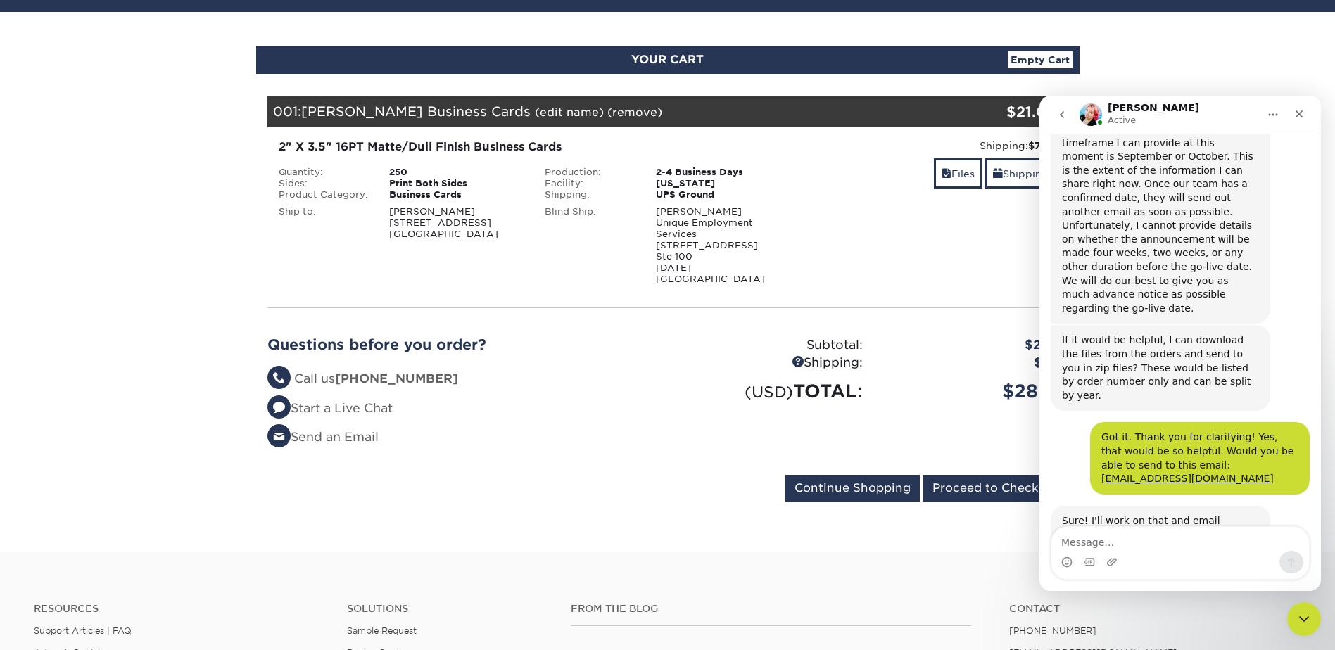
click at [1070, 116] on button "go back" at bounding box center [1062, 114] width 27 height 27
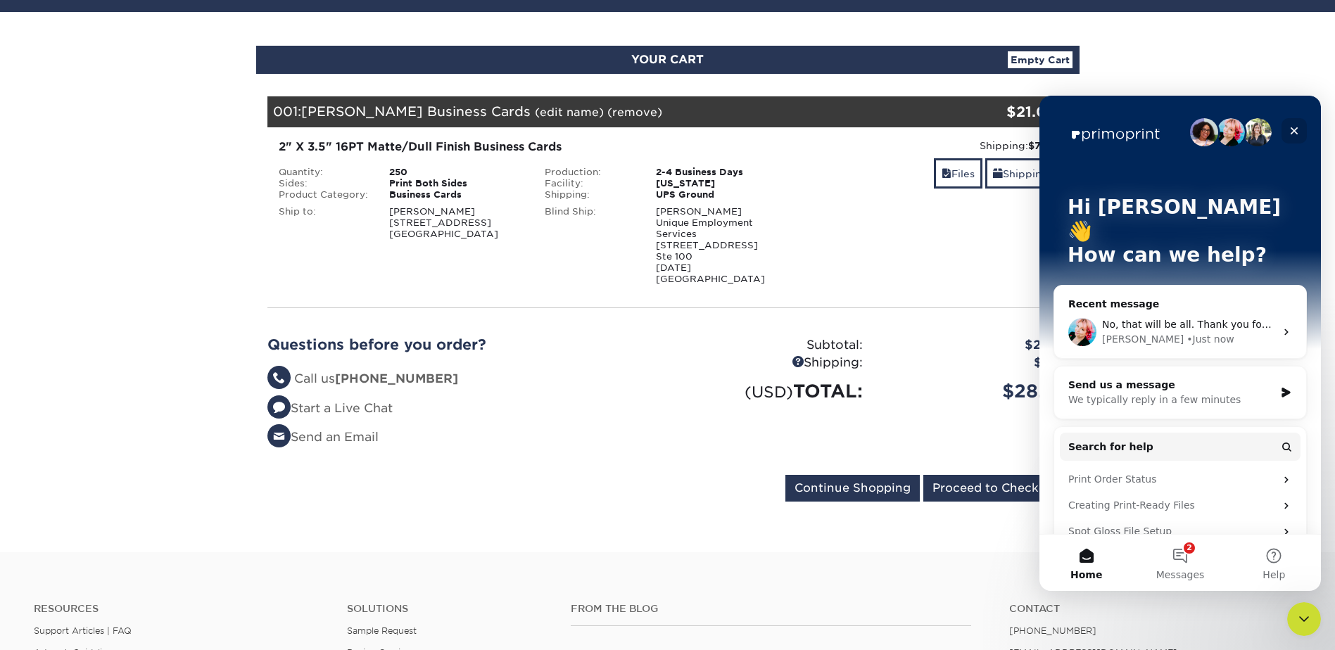
click at [1290, 124] on div "Close" at bounding box center [1294, 130] width 25 height 25
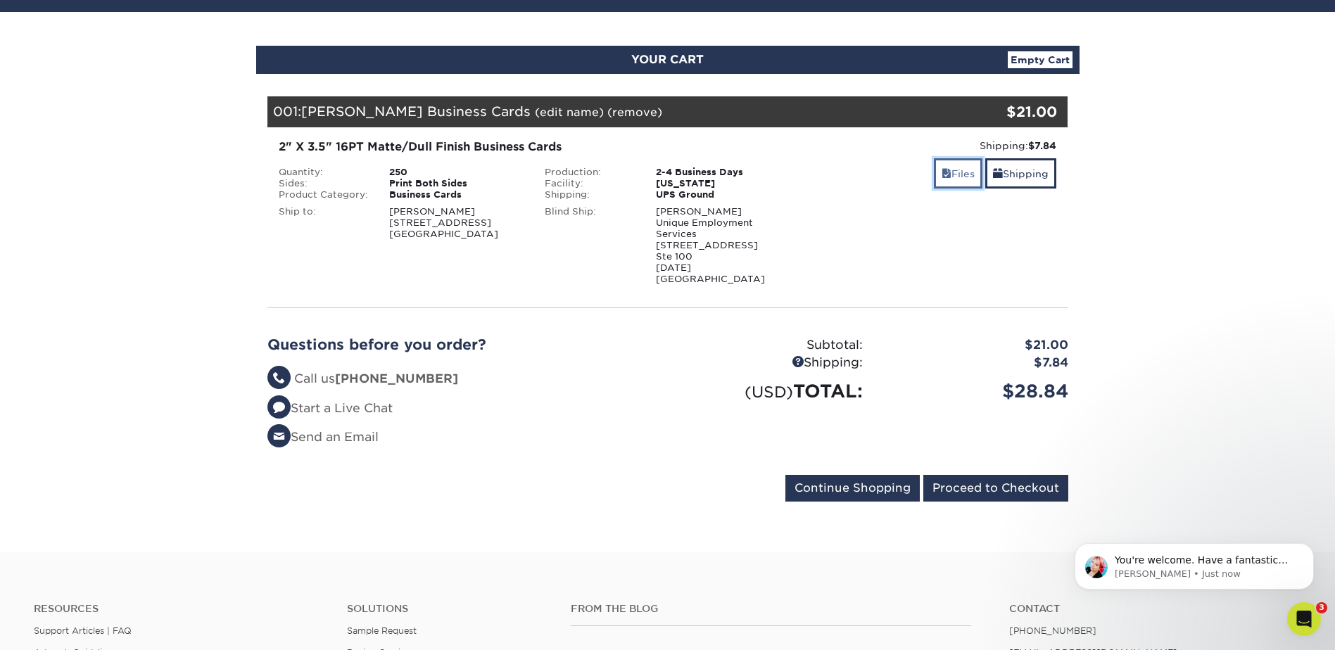
click at [963, 165] on link "Files" at bounding box center [958, 173] width 49 height 30
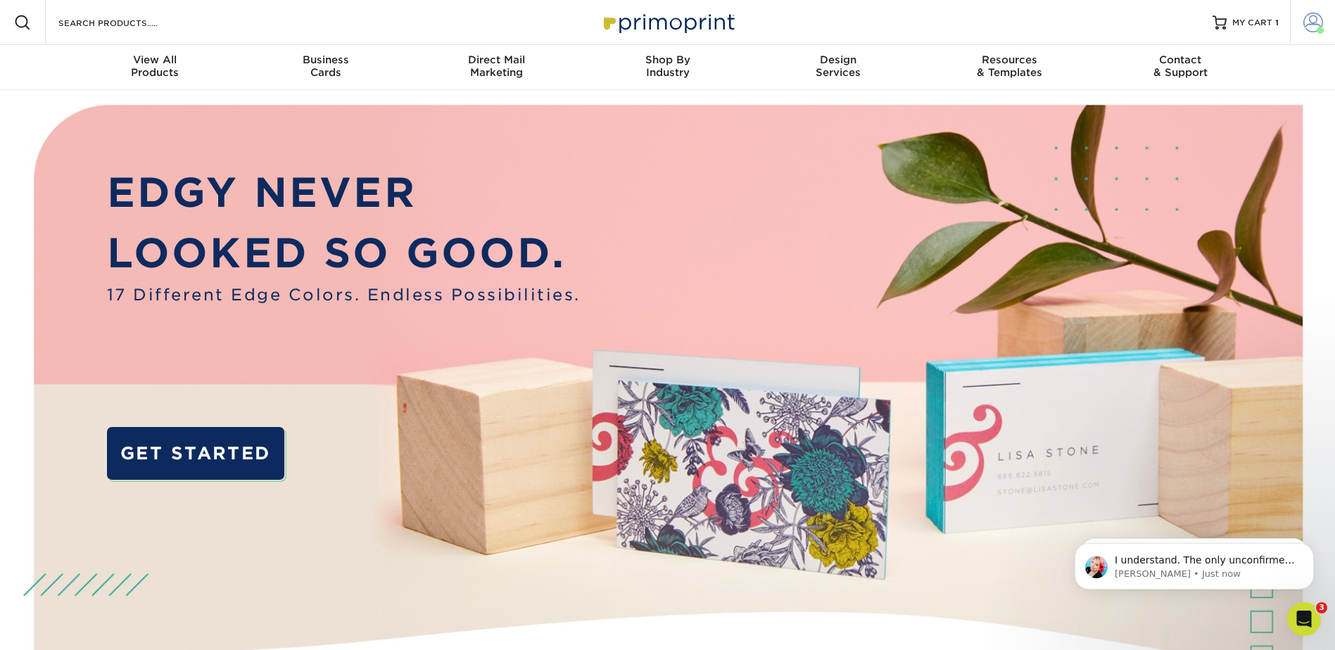
click at [1302, 15] on link "Account" at bounding box center [1312, 22] width 45 height 45
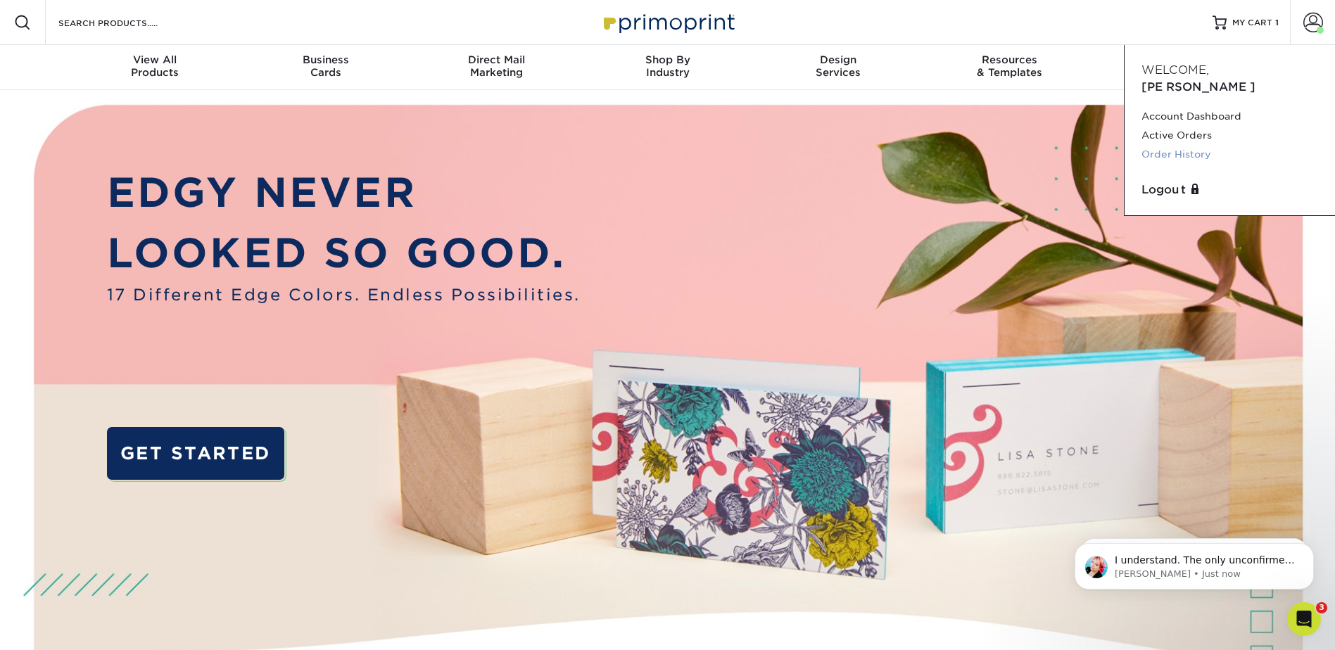
click at [1203, 145] on link "Order History" at bounding box center [1230, 154] width 177 height 19
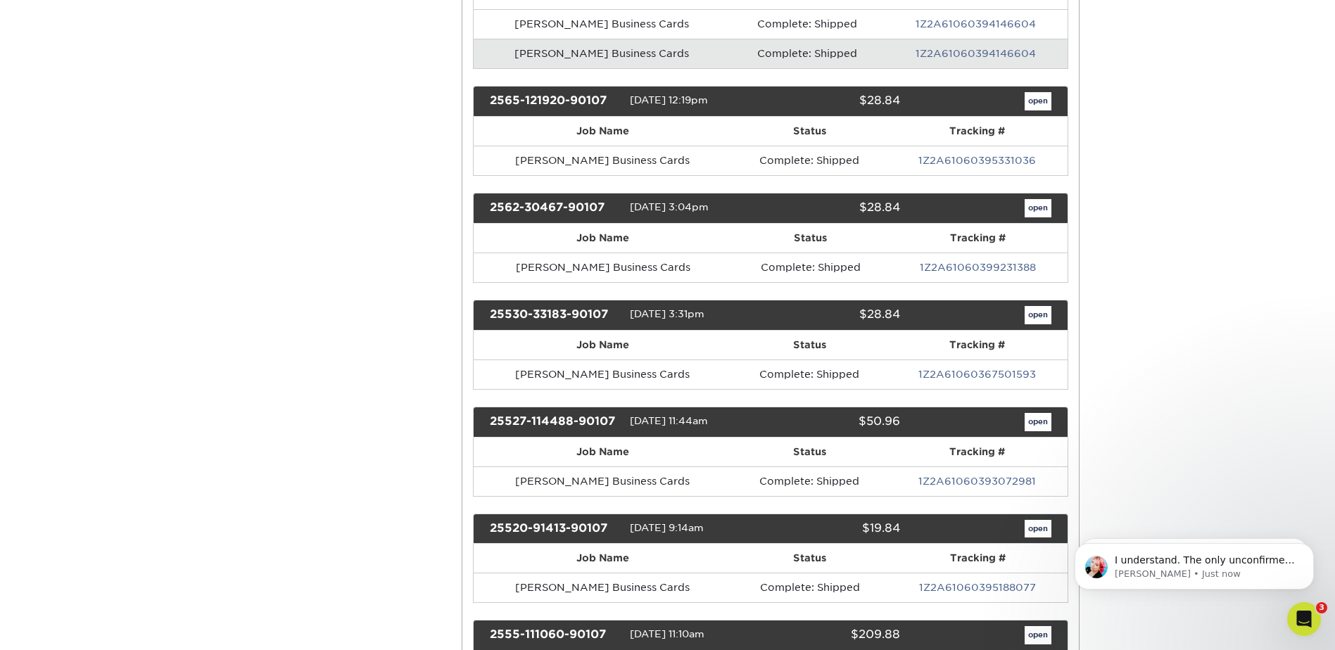
scroll to position [868, 0]
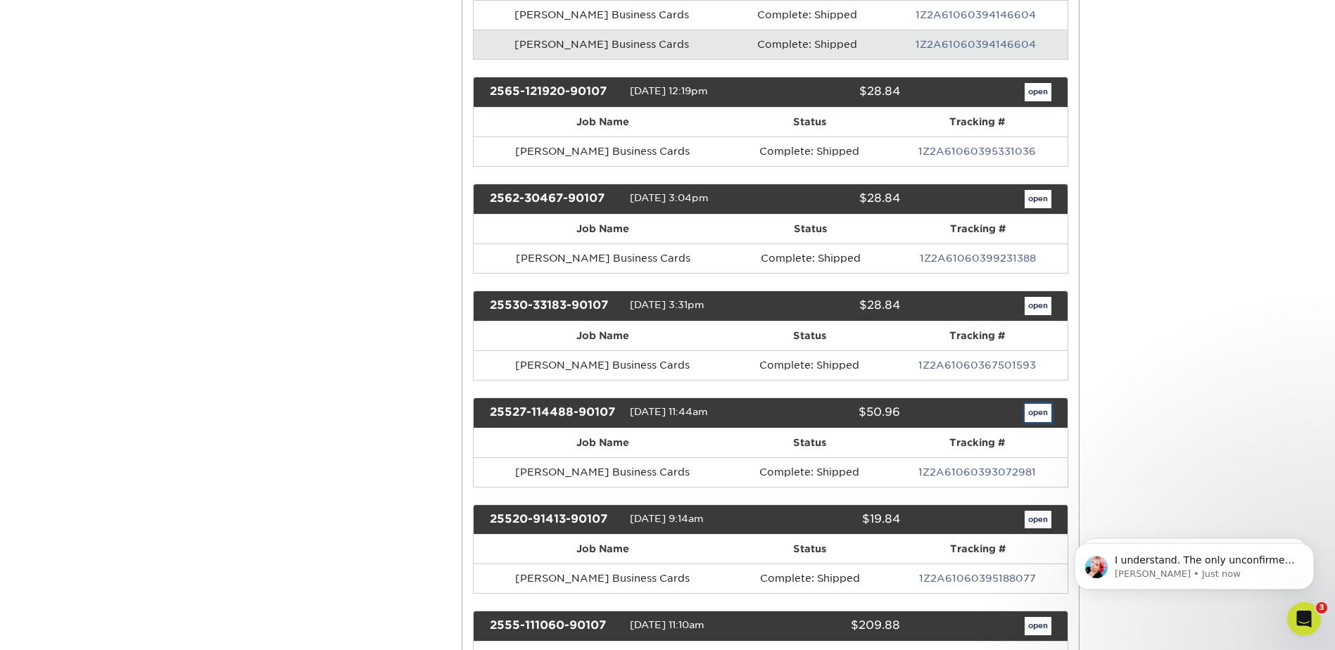
click at [1033, 411] on link "open" at bounding box center [1038, 413] width 27 height 18
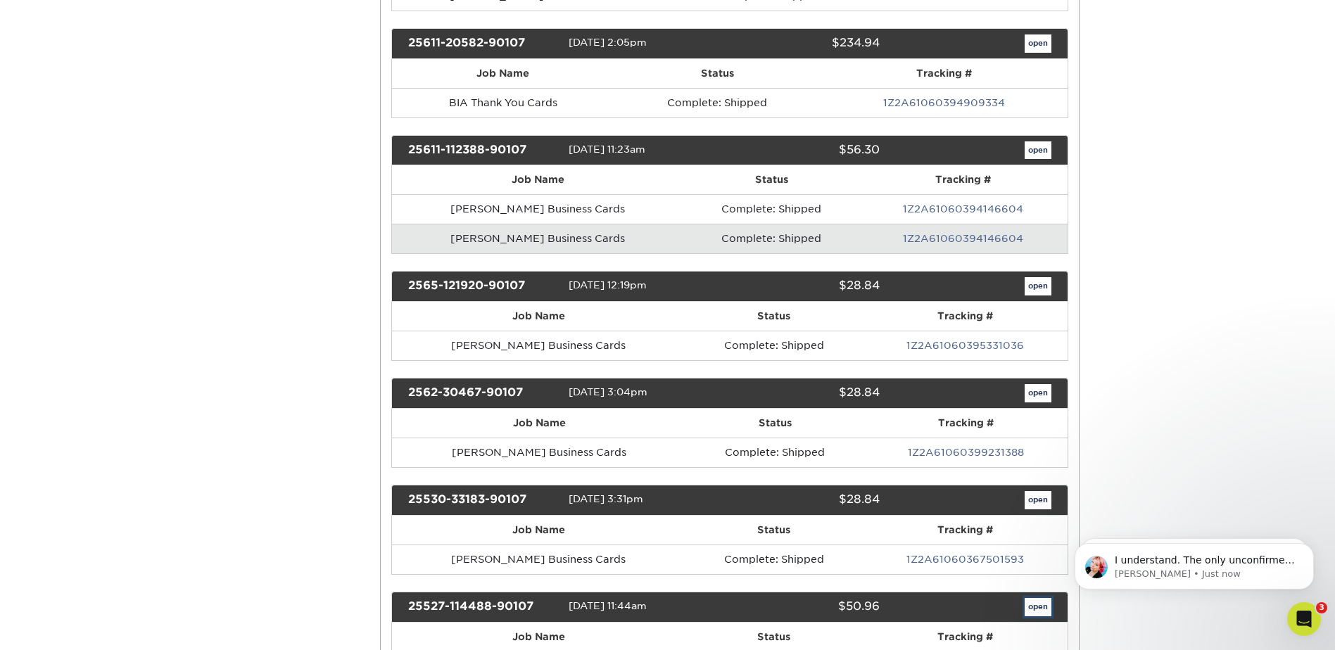
scroll to position [0, 0]
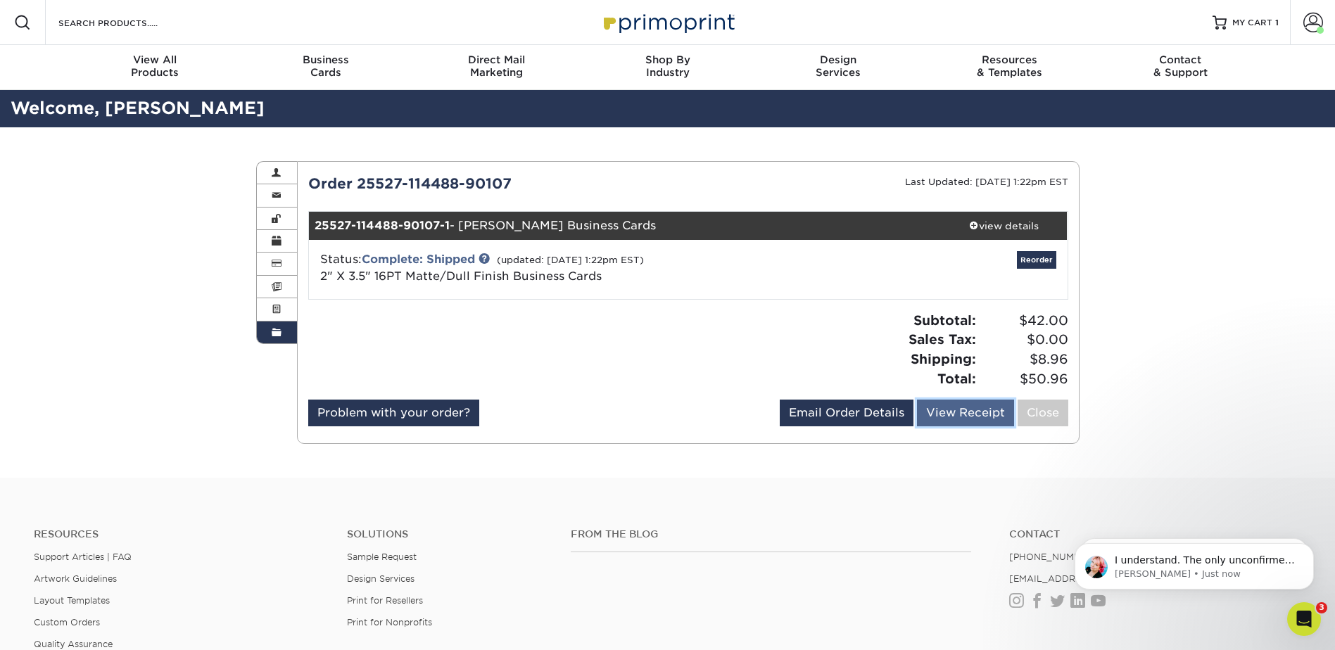
click at [937, 412] on link "View Receipt" at bounding box center [965, 413] width 97 height 27
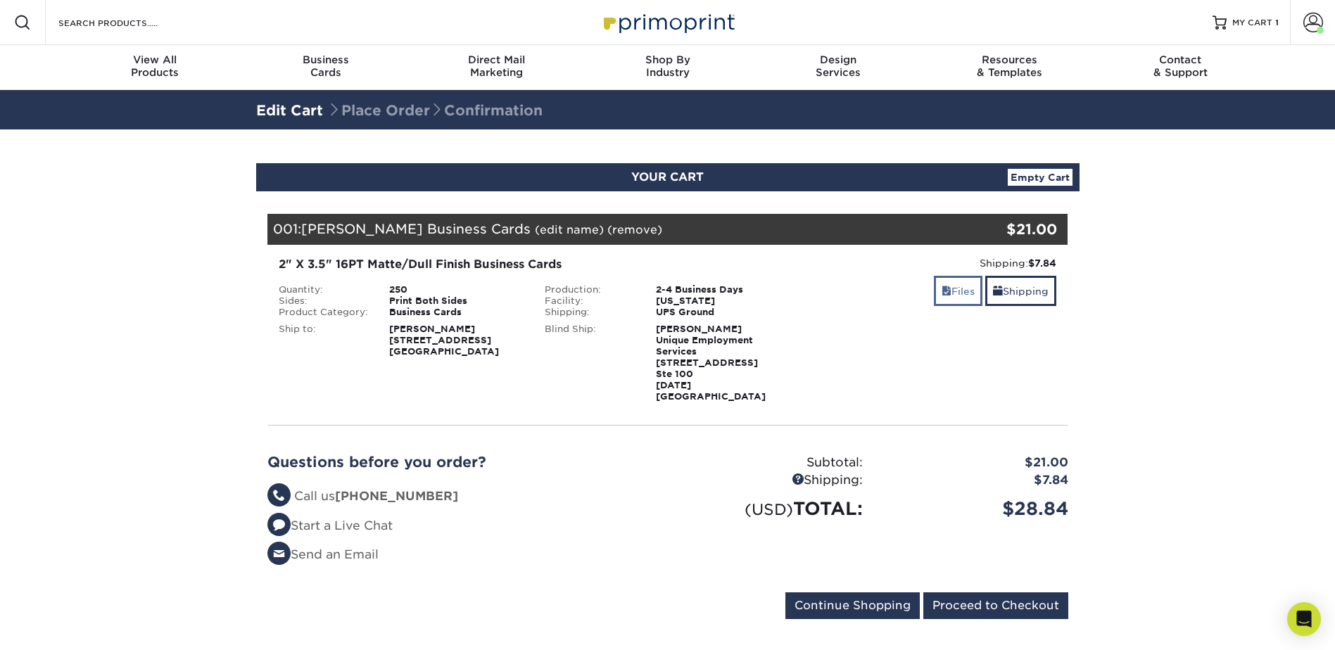
drag, startPoint x: 955, startPoint y: 275, endPoint x: 952, endPoint y: 287, distance: 12.3
click at [955, 279] on div "Shipping: $7.84 Discount: - $0.00 Files Shipping" at bounding box center [934, 329] width 267 height 146
click at [943, 284] on link "Files" at bounding box center [958, 291] width 49 height 30
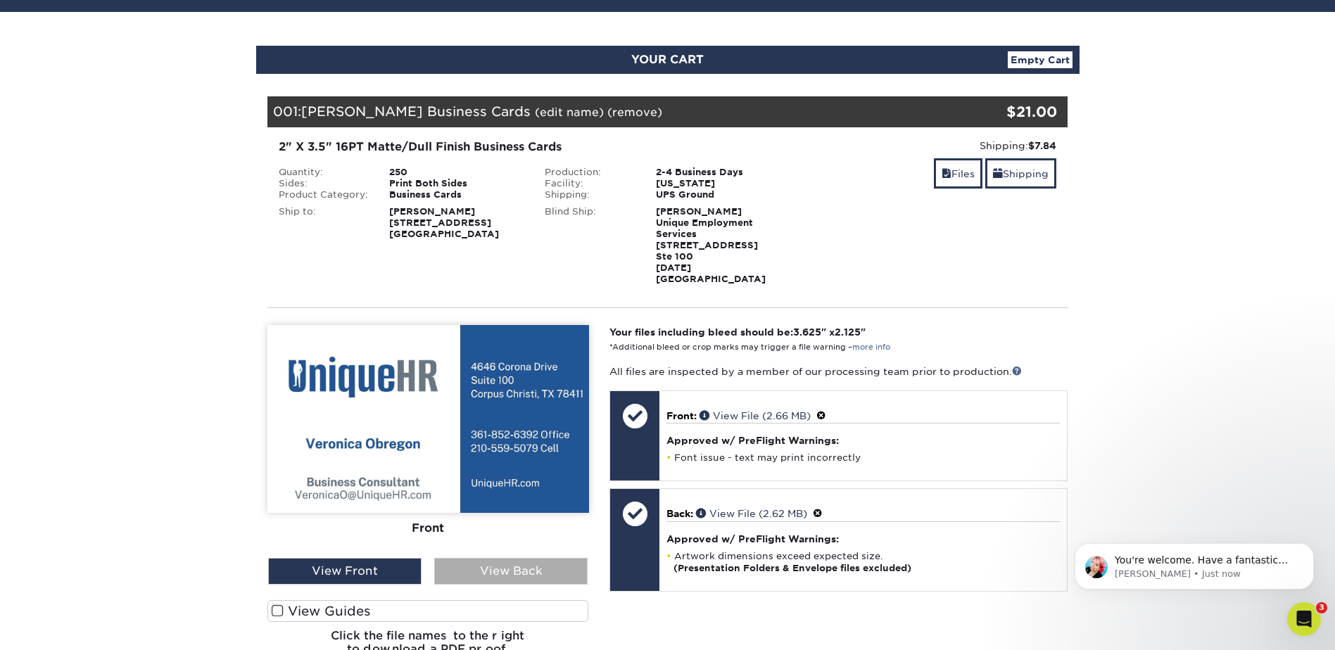
click at [463, 564] on div "View Back" at bounding box center [510, 571] width 153 height 27
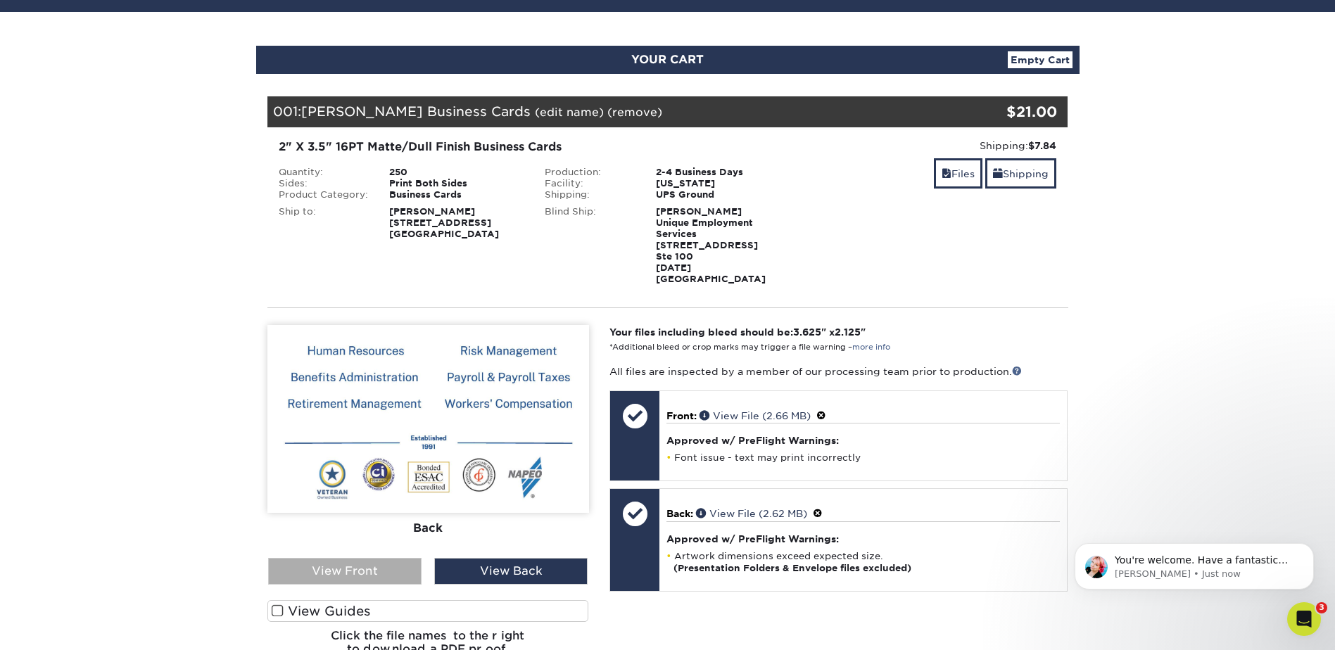
click at [389, 562] on div "View Front" at bounding box center [344, 571] width 153 height 27
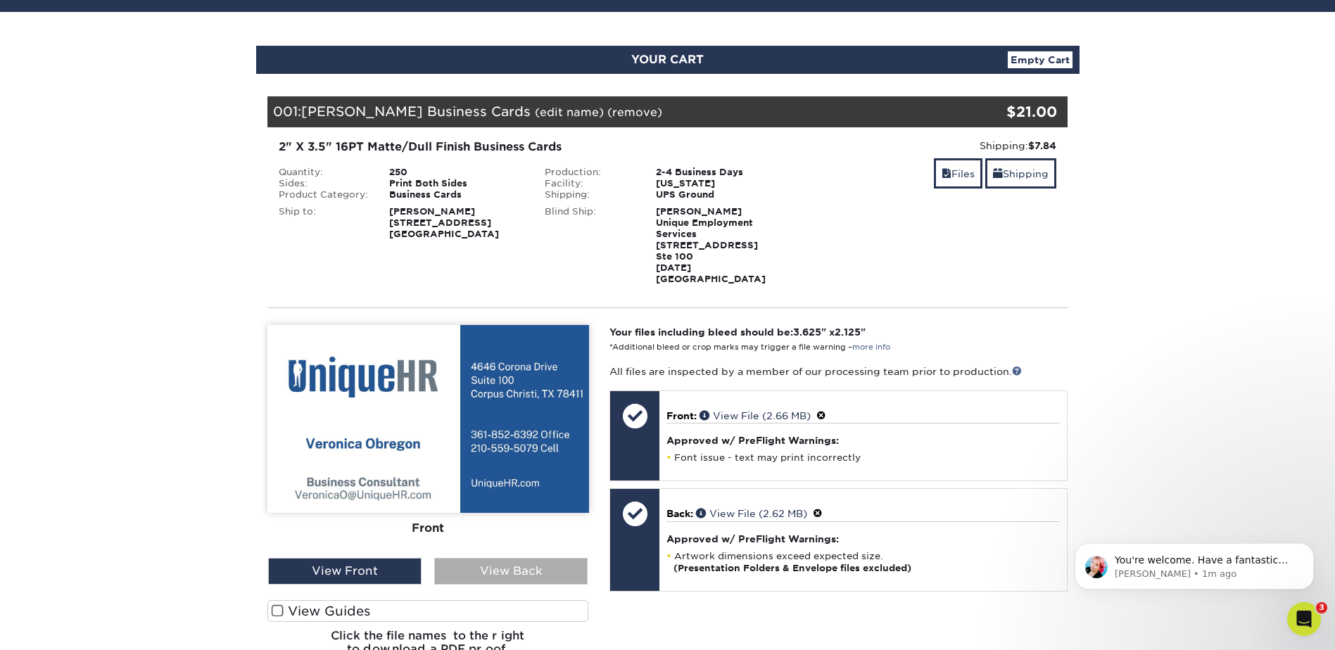
click at [567, 566] on div "View Back" at bounding box center [510, 571] width 153 height 27
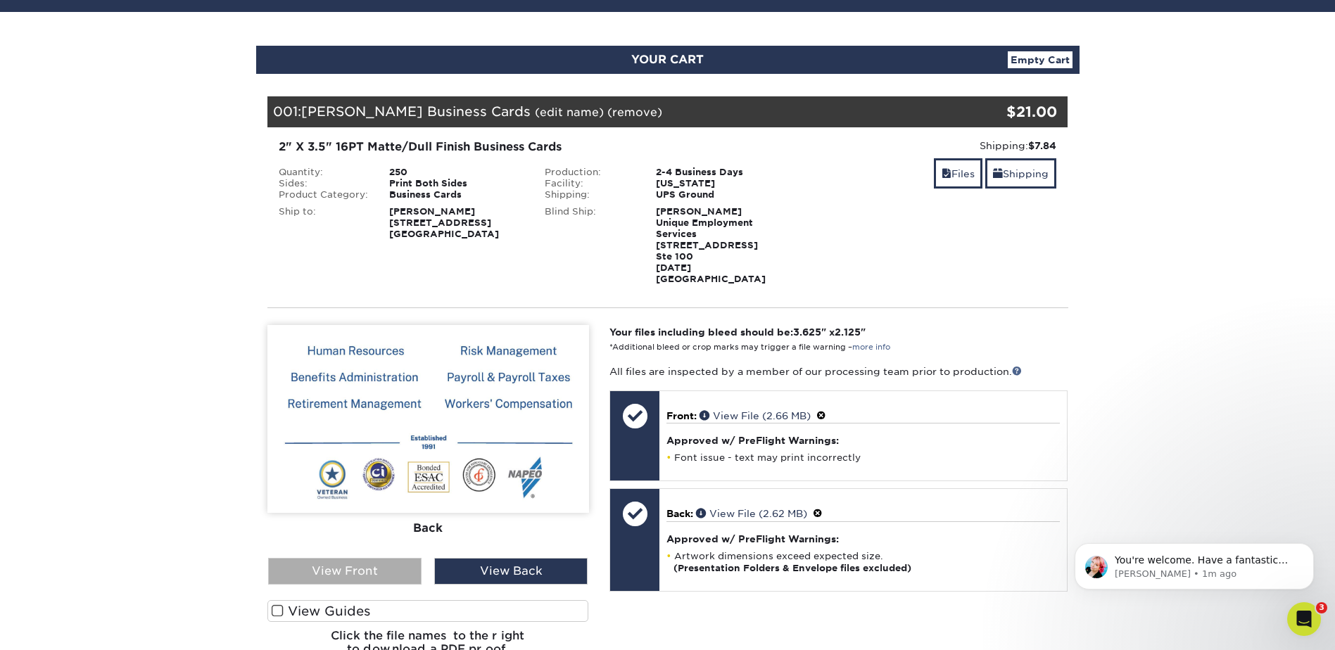
click at [396, 558] on div "View Front" at bounding box center [344, 571] width 153 height 27
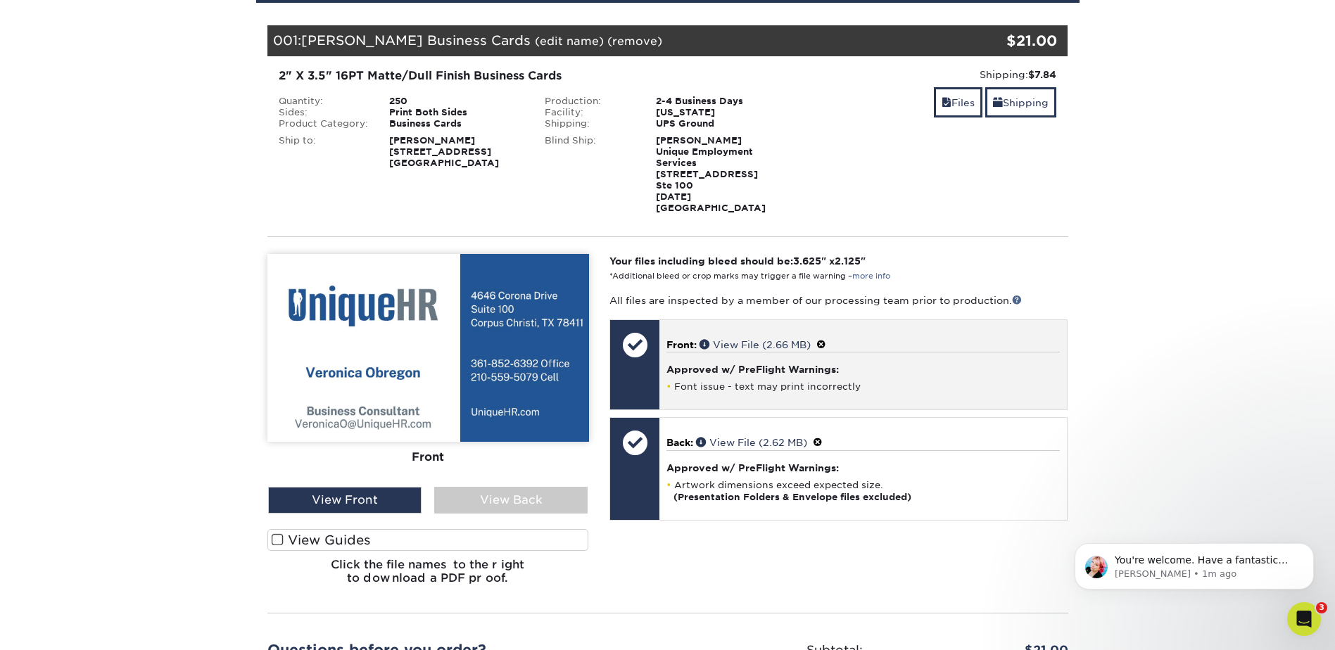
scroll to position [141, 0]
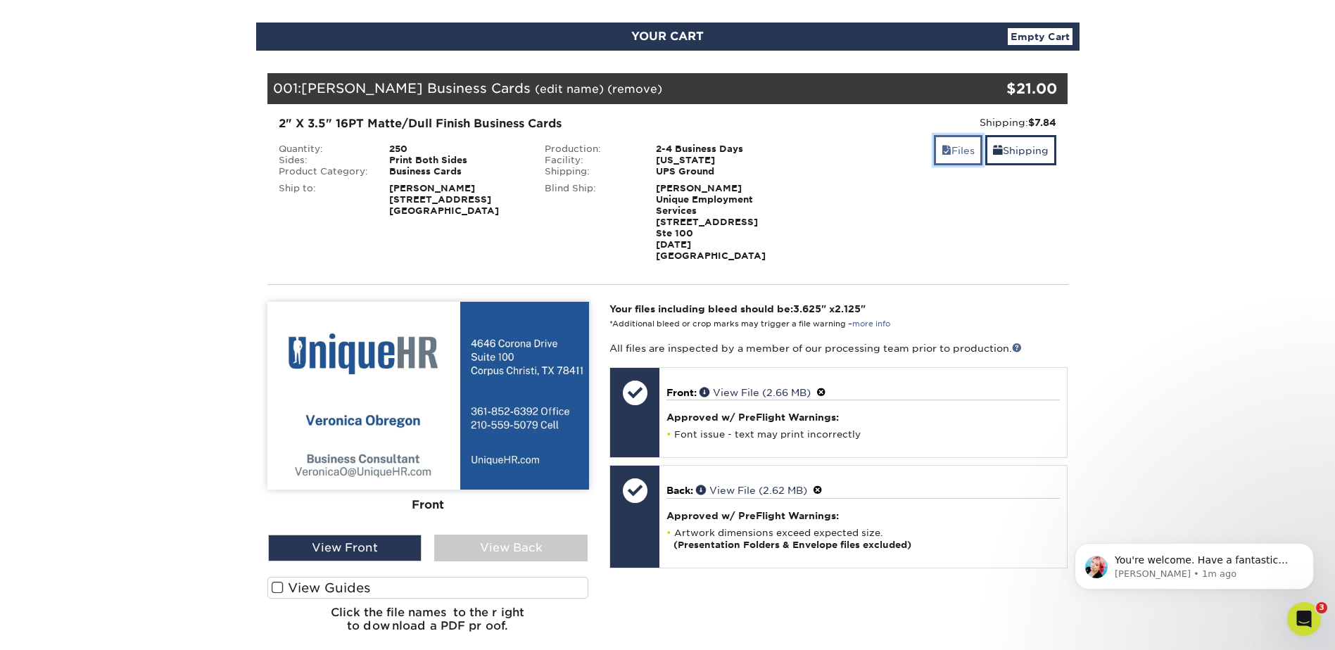
click at [962, 151] on link "Files" at bounding box center [958, 150] width 49 height 30
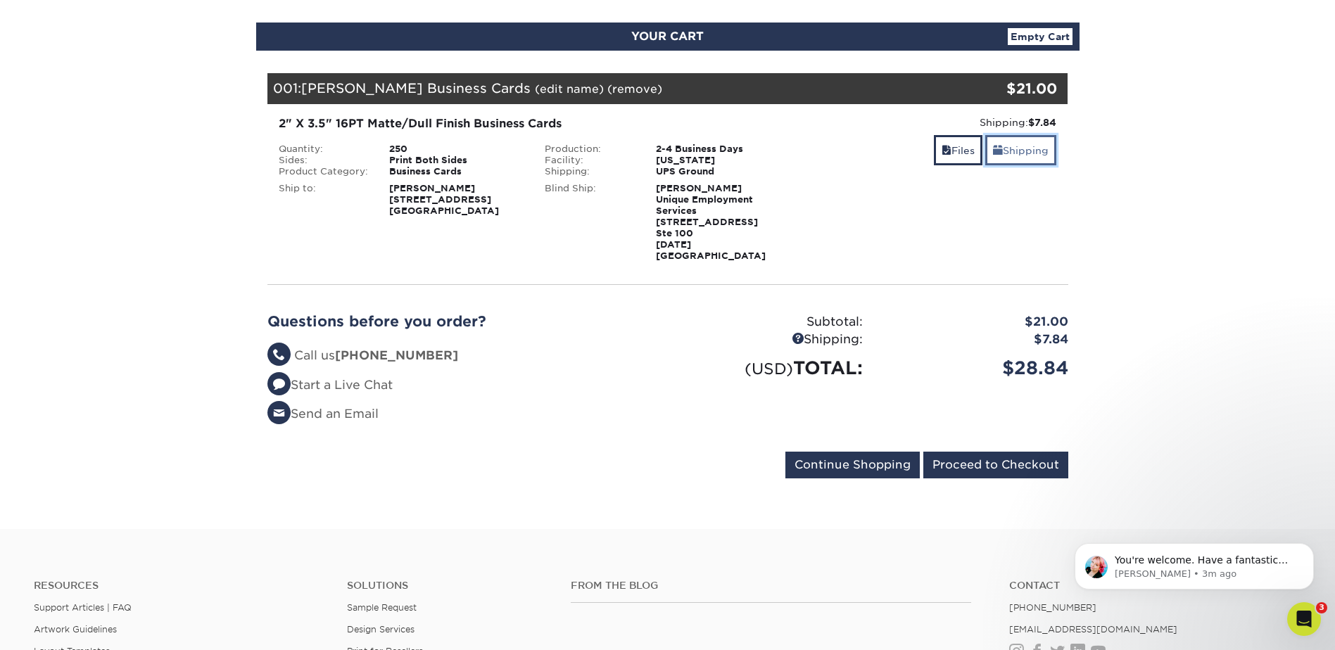
click at [1018, 158] on link "Shipping" at bounding box center [1021, 150] width 71 height 30
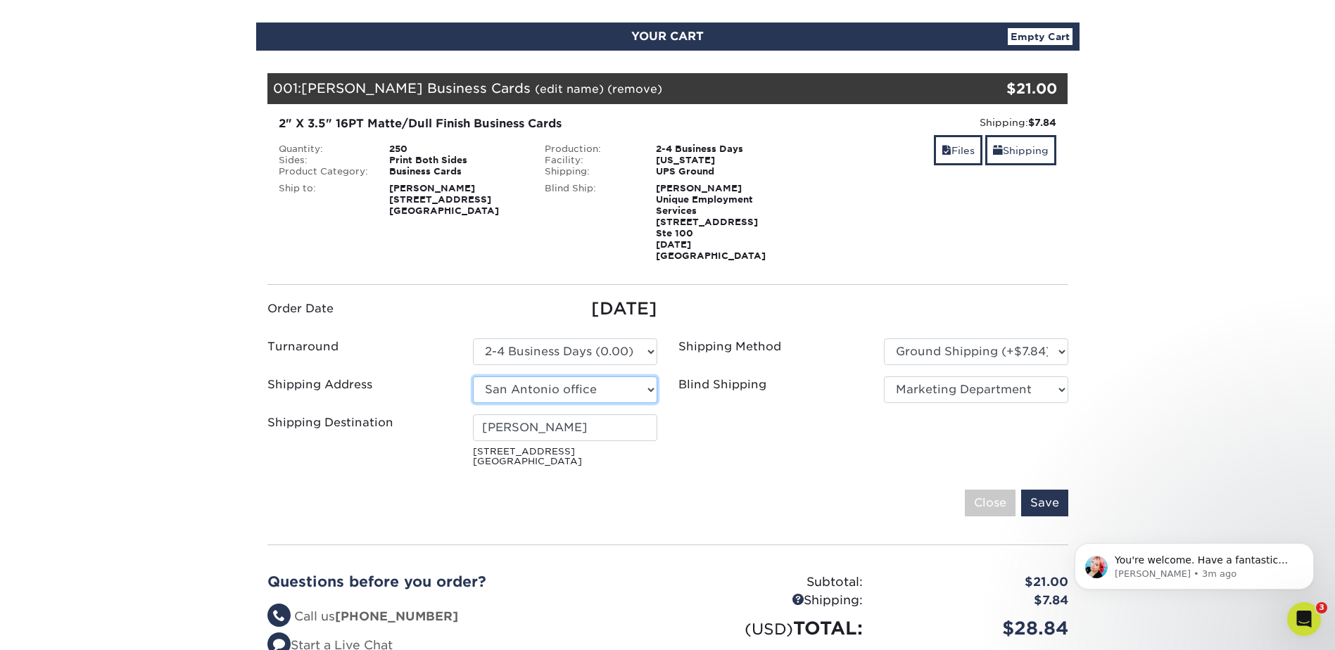
click at [615, 379] on select "Select One Arieux Home Bradley Cole BrianRothermel Brittney Q Chris C Collette …" at bounding box center [565, 390] width 184 height 27
click at [473, 377] on select "Select One Arieux Home Bradley Cole BrianRothermel Brittney Q Chris C Collette …" at bounding box center [565, 390] width 184 height 27
click at [1057, 490] on input "Save" at bounding box center [1044, 503] width 47 height 27
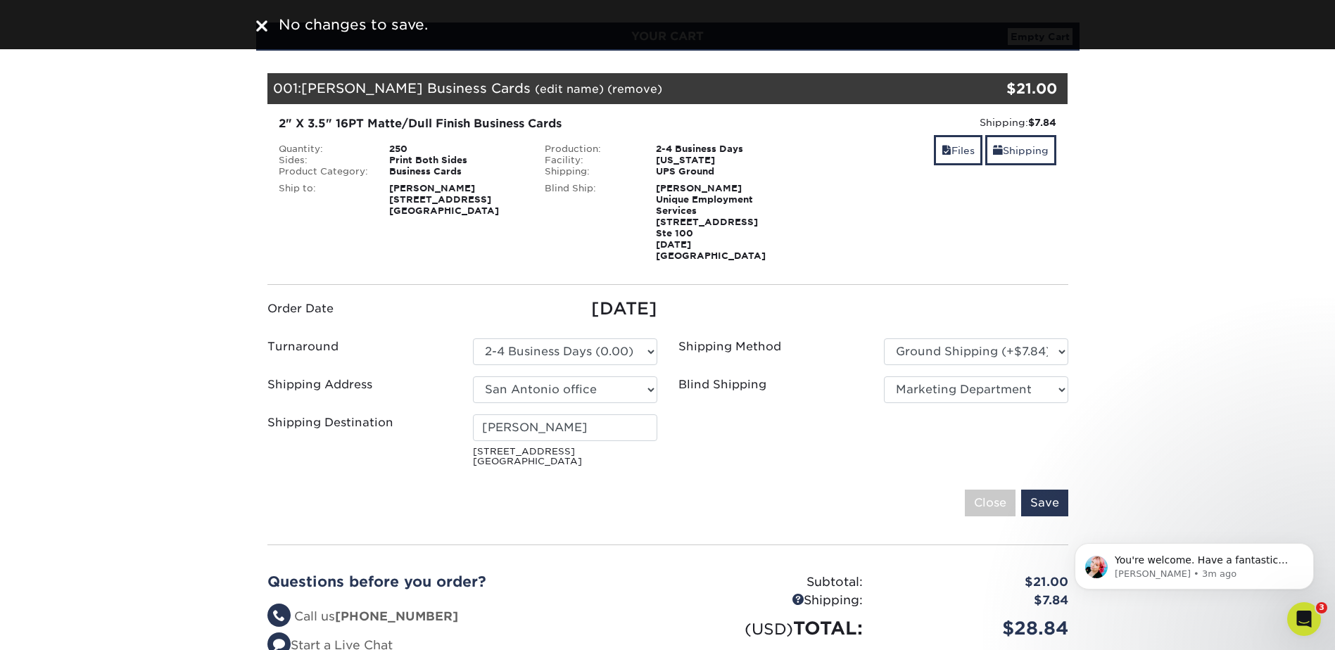
click at [1130, 301] on section "YOUR CART Empty Cart Your Cart is Empty View Account Active Orders Order Histor…" at bounding box center [667, 389] width 1335 height 801
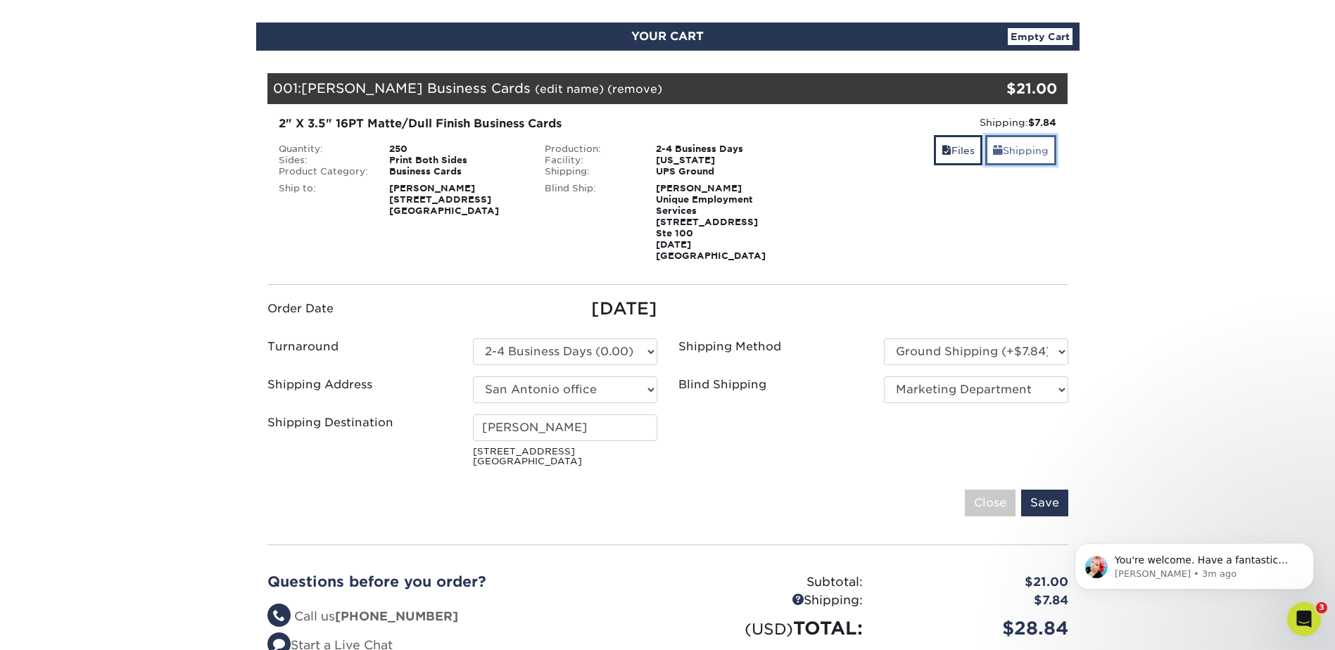
click at [999, 150] on span at bounding box center [998, 150] width 10 height 11
